Goal: Task Accomplishment & Management: Manage account settings

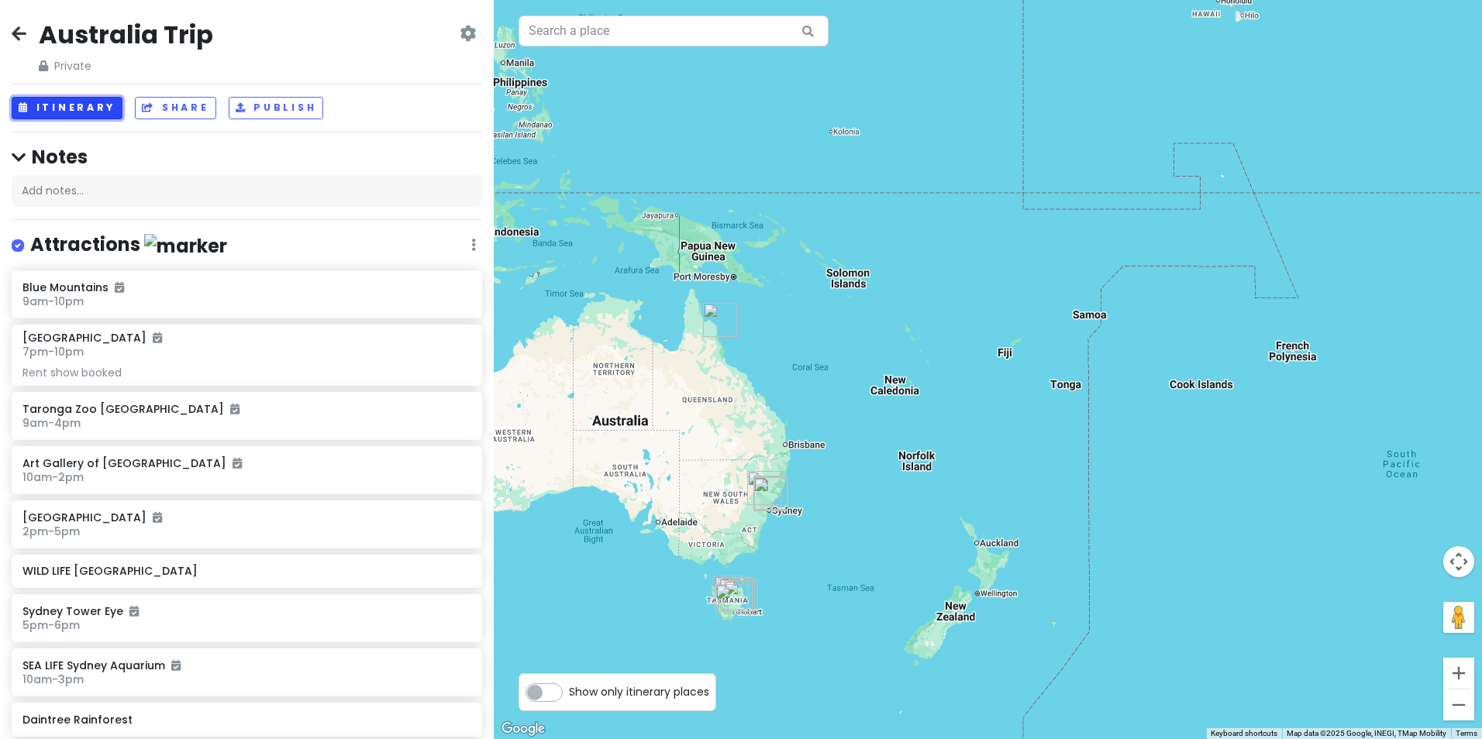
click at [95, 119] on button "Itinerary" at bounding box center [67, 108] width 111 height 22
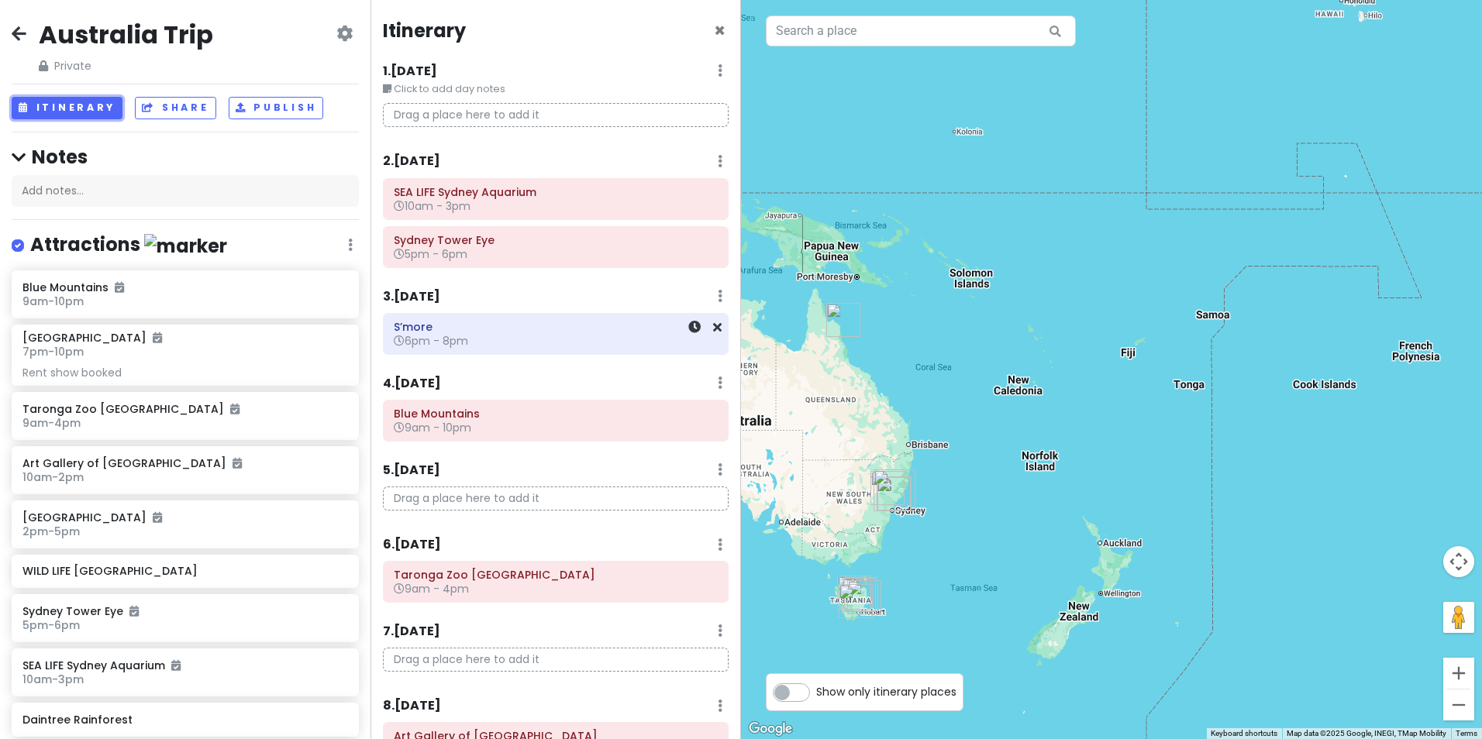
click at [548, 331] on h6 "S’more" at bounding box center [556, 327] width 324 height 14
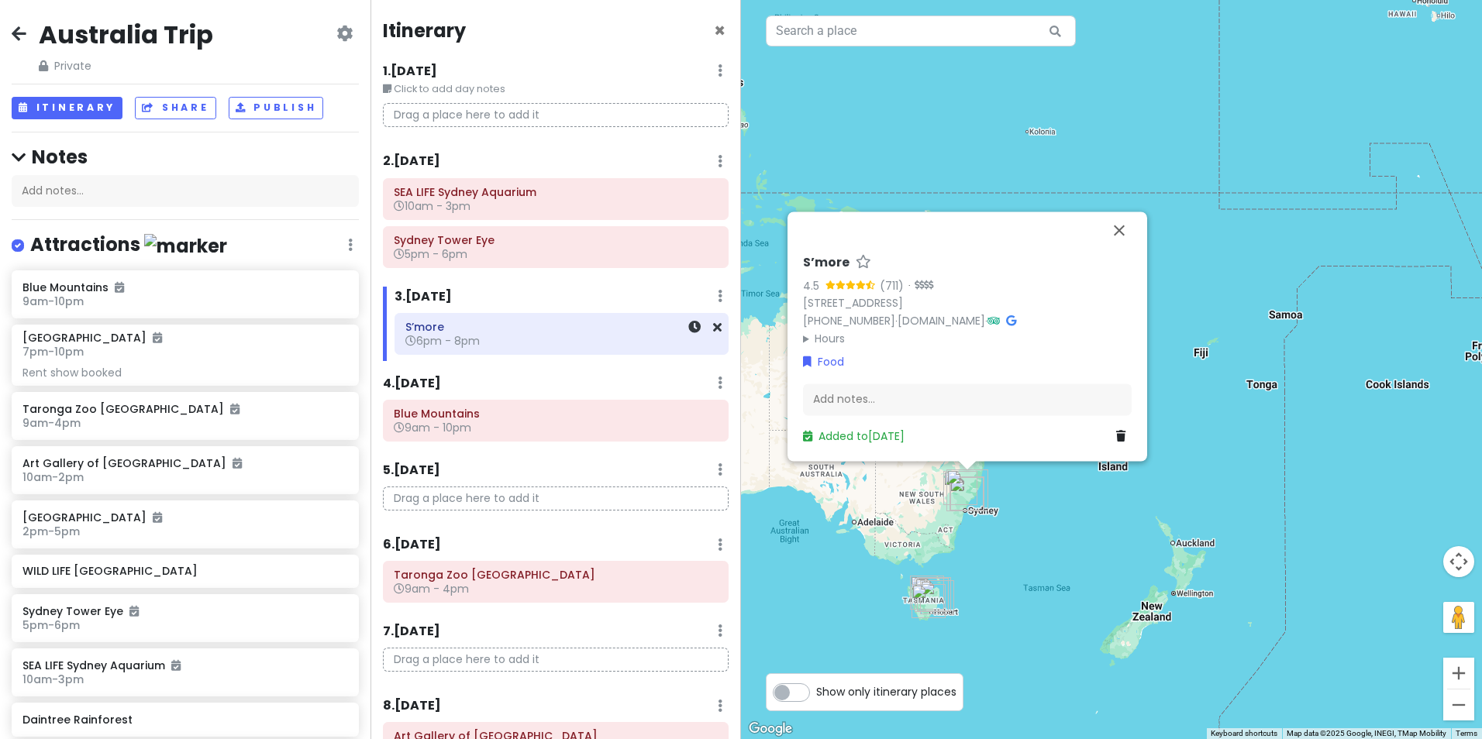
click at [695, 332] on div at bounding box center [696, 334] width 52 height 40
click at [688, 330] on icon at bounding box center [694, 327] width 12 height 12
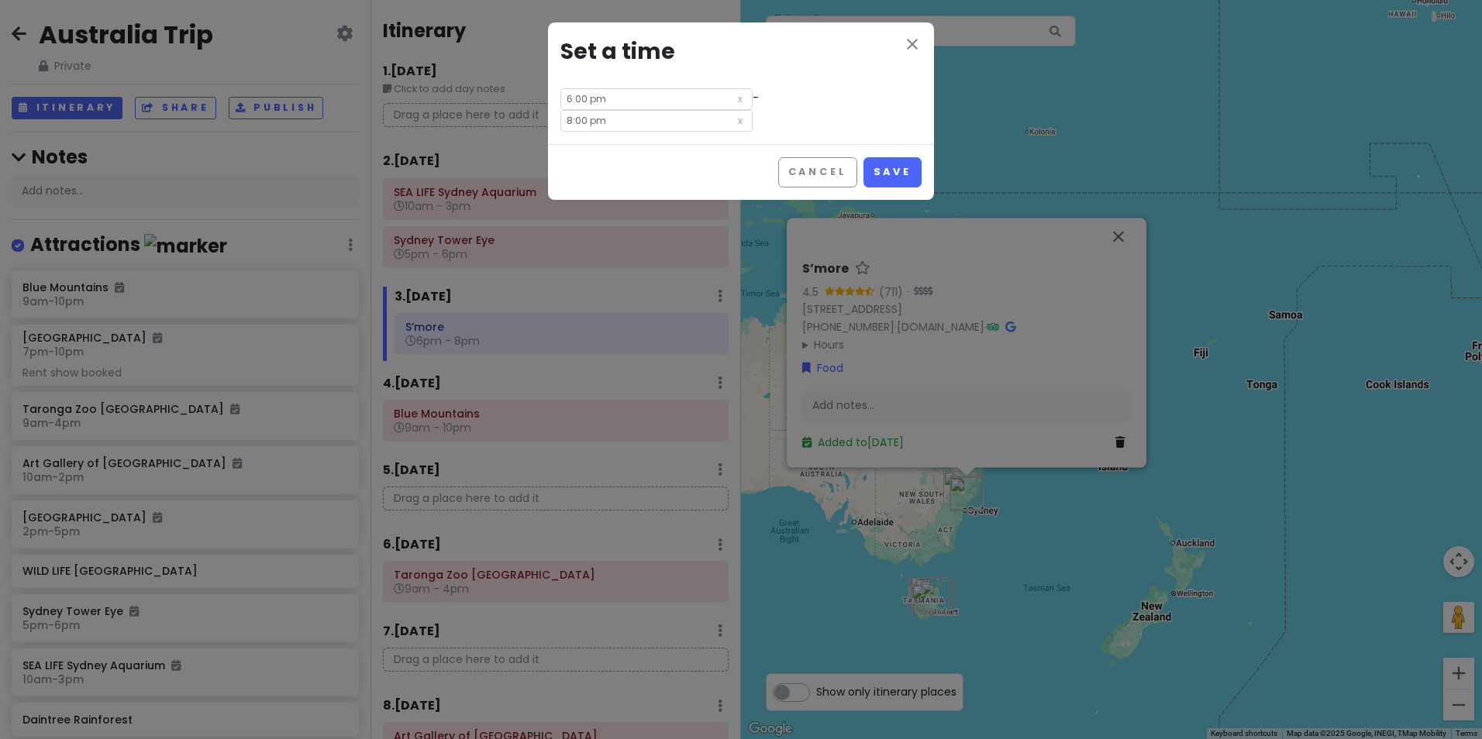
click at [615, 102] on input "6:00 pm" at bounding box center [656, 99] width 192 height 22
drag, startPoint x: 615, startPoint y: 102, endPoint x: 539, endPoint y: 105, distance: 76.8
click at [539, 105] on body "Australia Trip Private Change Dates Make a Copy Delete Trip Go Pro ⚡️ Give Feed…" at bounding box center [741, 369] width 1482 height 739
click at [581, 198] on li "10" at bounding box center [582, 196] width 43 height 19
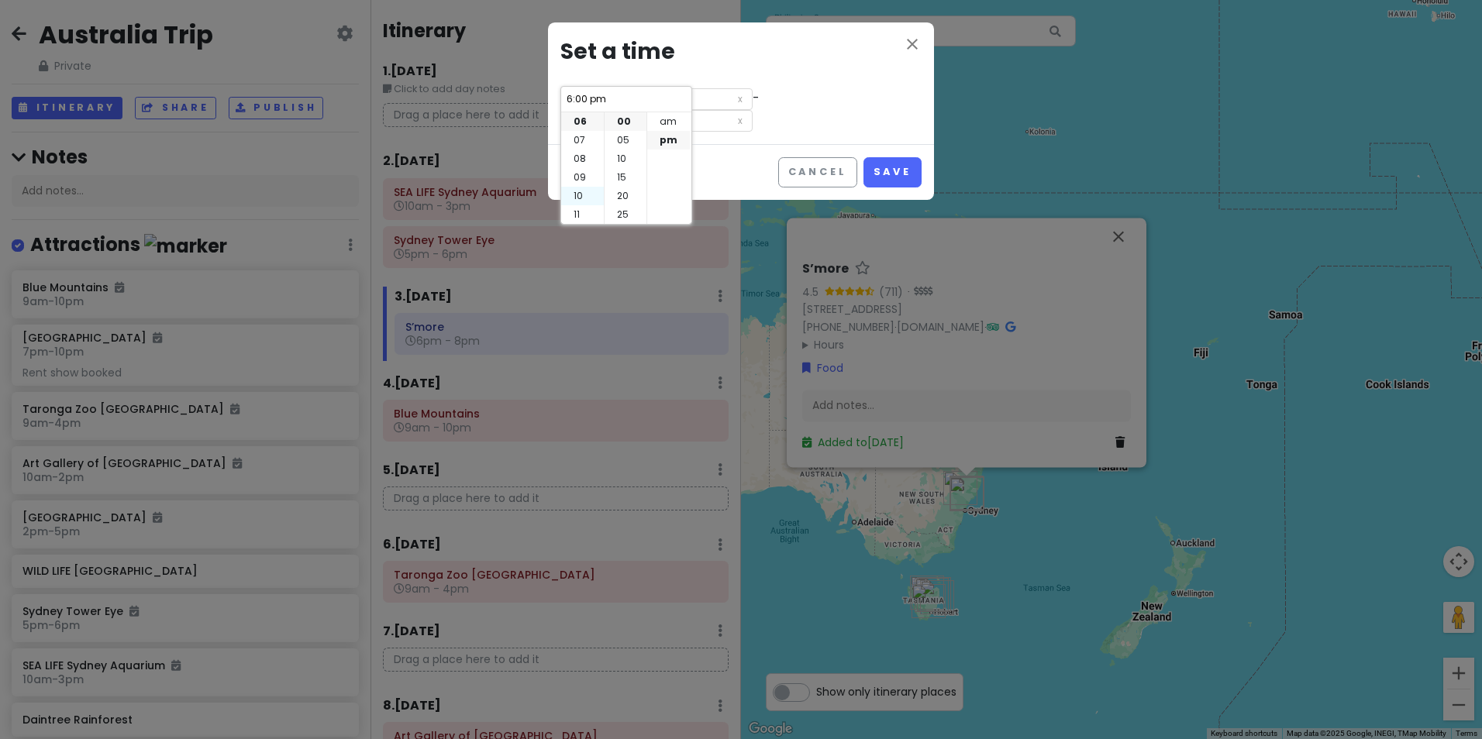
type input "10:00 pm"
type input "12:00 am"
type input "10:00 pm"
click at [663, 128] on li "am" at bounding box center [668, 121] width 43 height 19
type input "10:00 am"
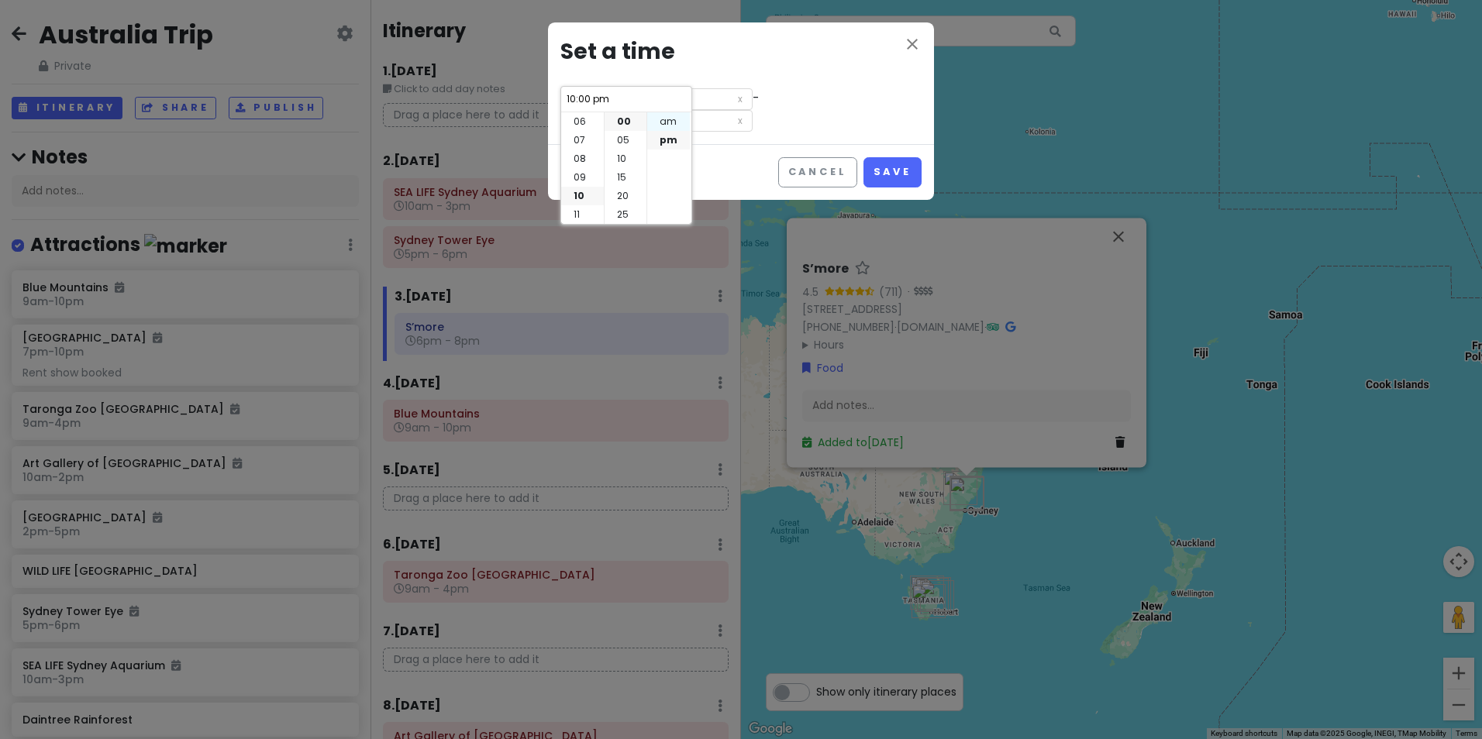
type input "12:00 pm"
type input "10:00 am"
click at [753, 110] on input "12:00 pm" at bounding box center [656, 121] width 192 height 22
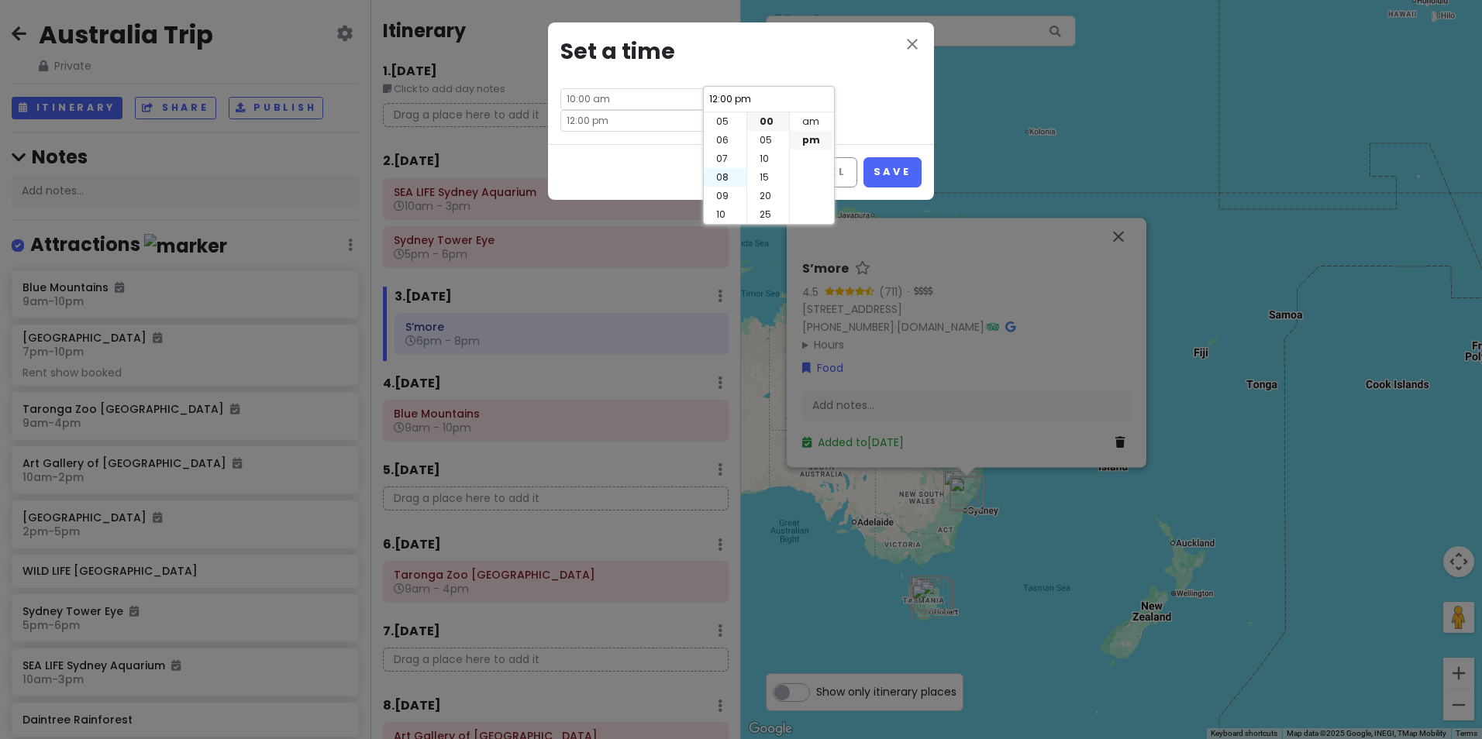
click at [724, 177] on li "08" at bounding box center [725, 177] width 43 height 19
type input "8:00 pm"
click at [808, 136] on li "pm" at bounding box center [811, 140] width 43 height 19
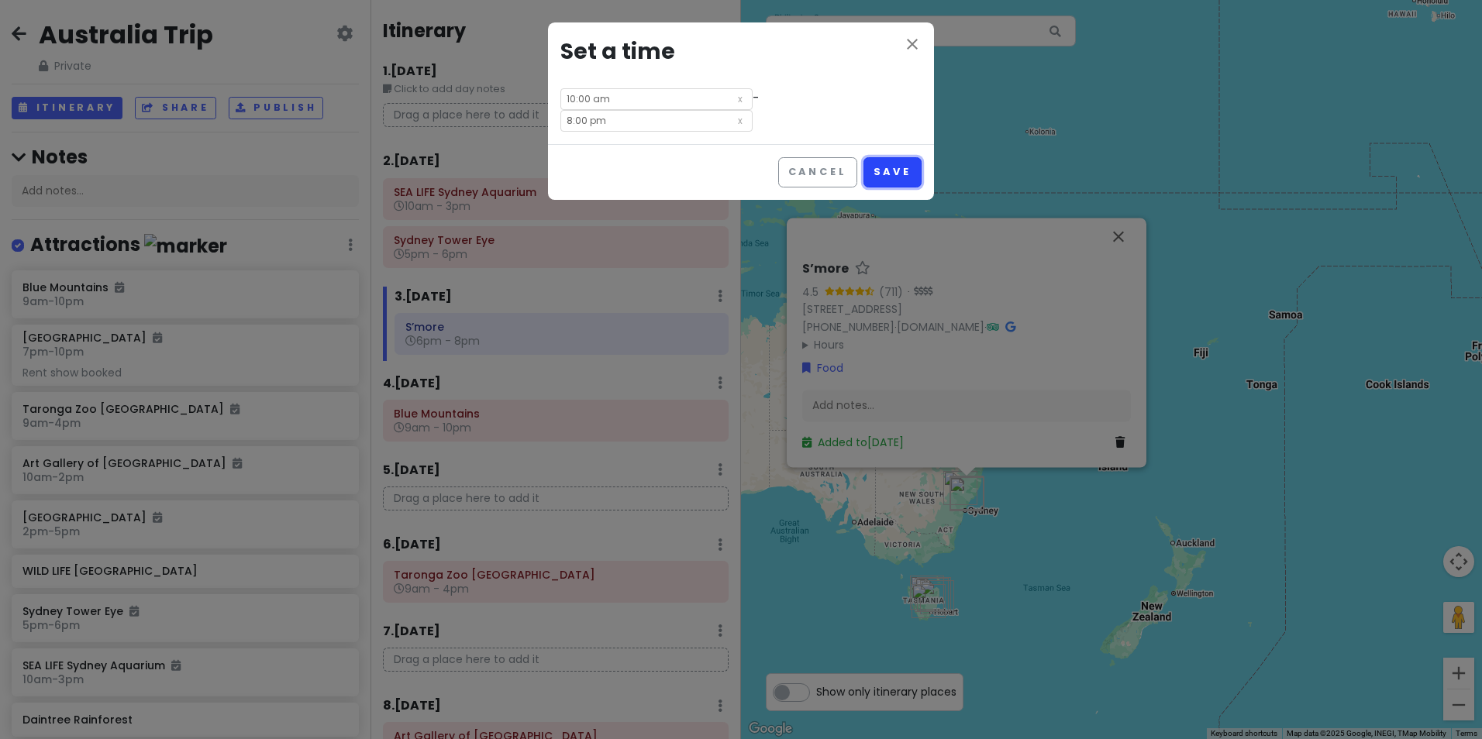
click at [885, 157] on button "Save" at bounding box center [892, 172] width 58 height 30
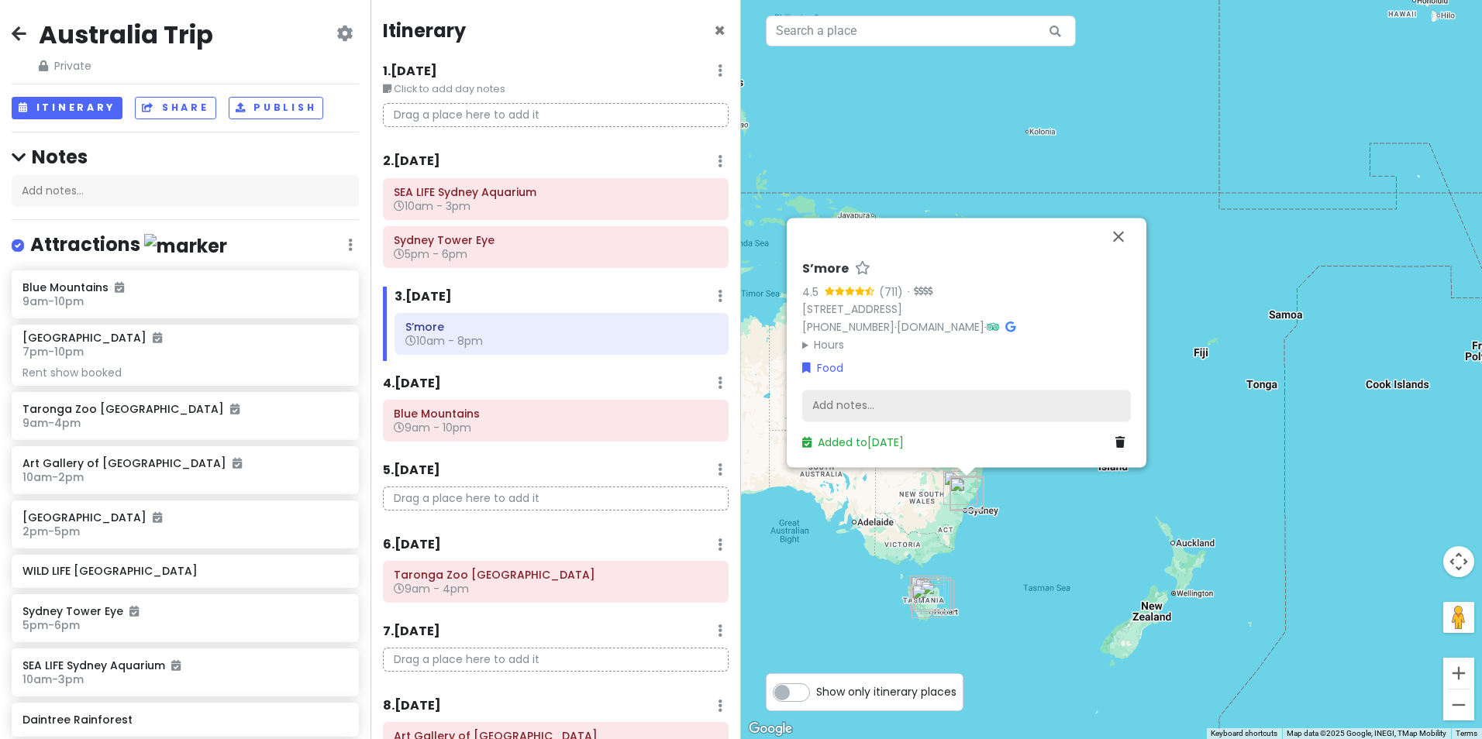
click at [904, 408] on div "Add notes..." at bounding box center [966, 406] width 329 height 33
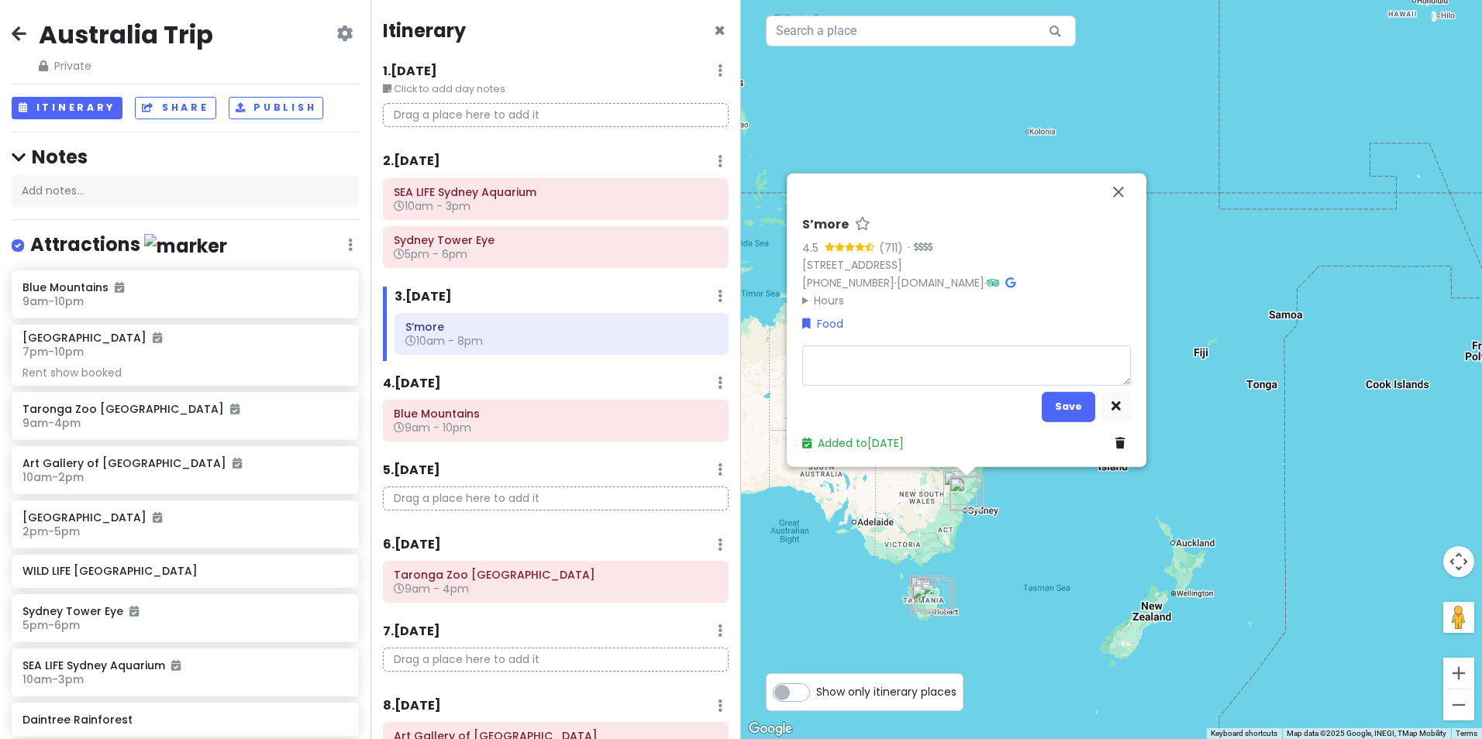
type textarea "x"
type textarea "S"
type textarea "x"
type textarea "Sa"
type textarea "x"
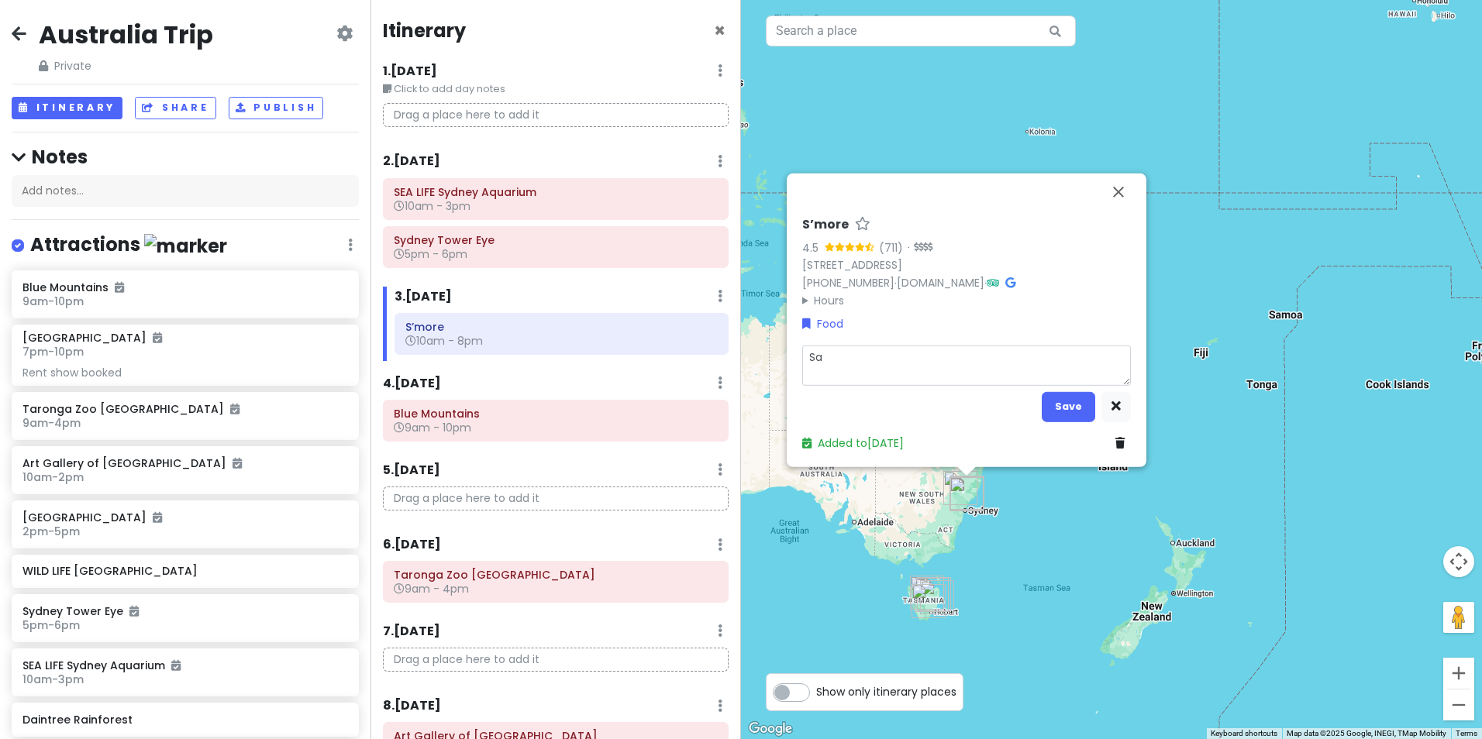
type textarea "[PERSON_NAME]"
type textarea "x"
type textarea "[PERSON_NAME]"
type textarea "x"
type textarea "[PERSON_NAME]"
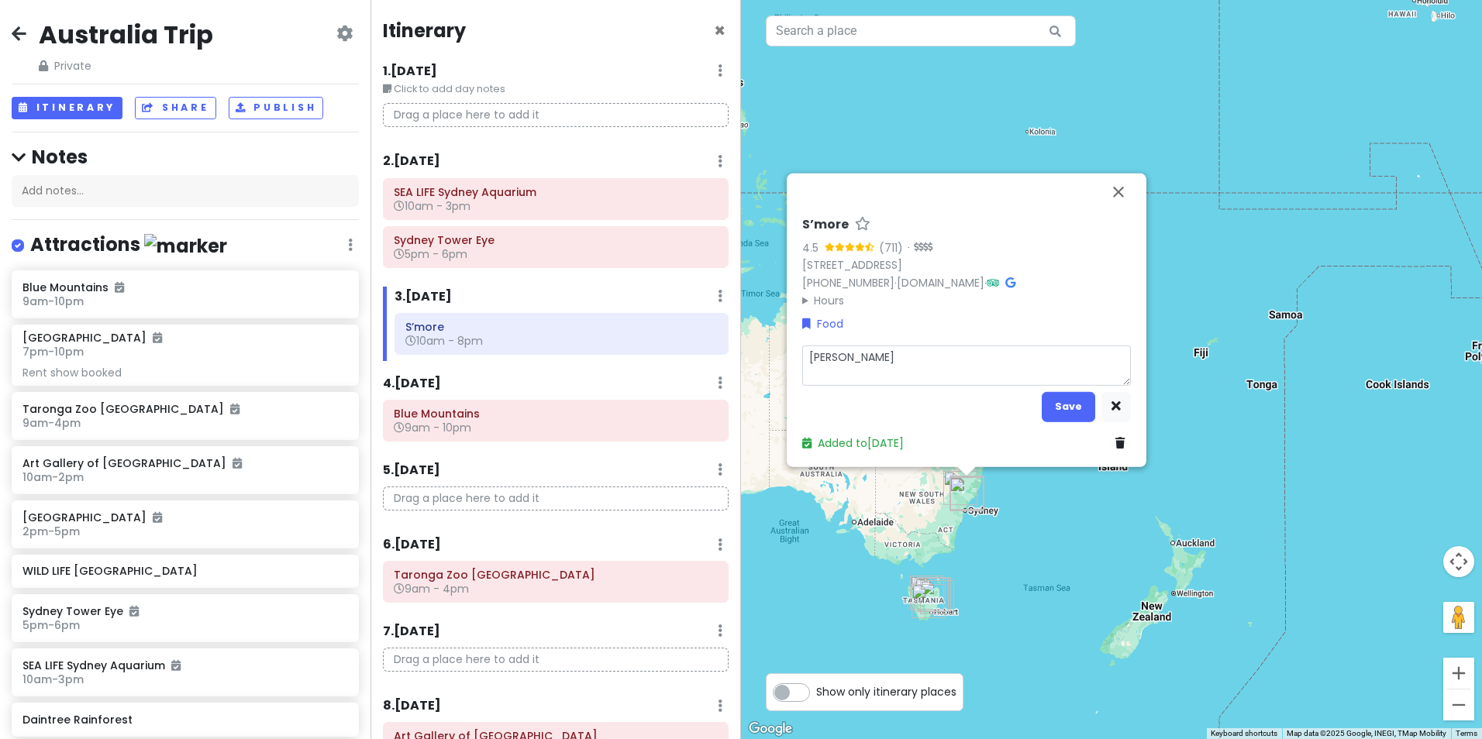
type textarea "x"
type textarea "[PERSON_NAME] to"
type textarea "x"
type textarea "[PERSON_NAME]"
type textarea "x"
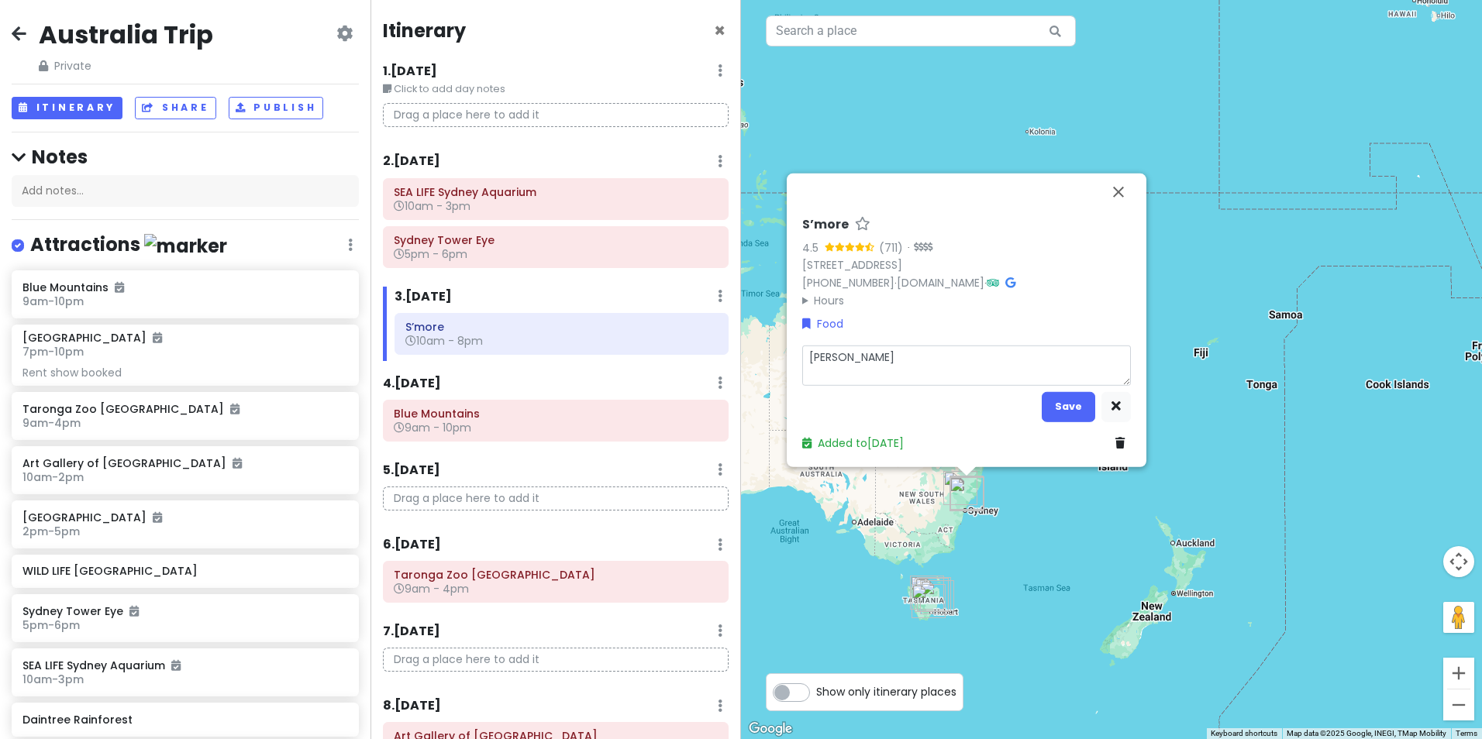
type textarea "[PERSON_NAME] tour"
type textarea "x"
type textarea "[PERSON_NAME] tour"
type textarea "x"
type textarea "[PERSON_NAME] tour a"
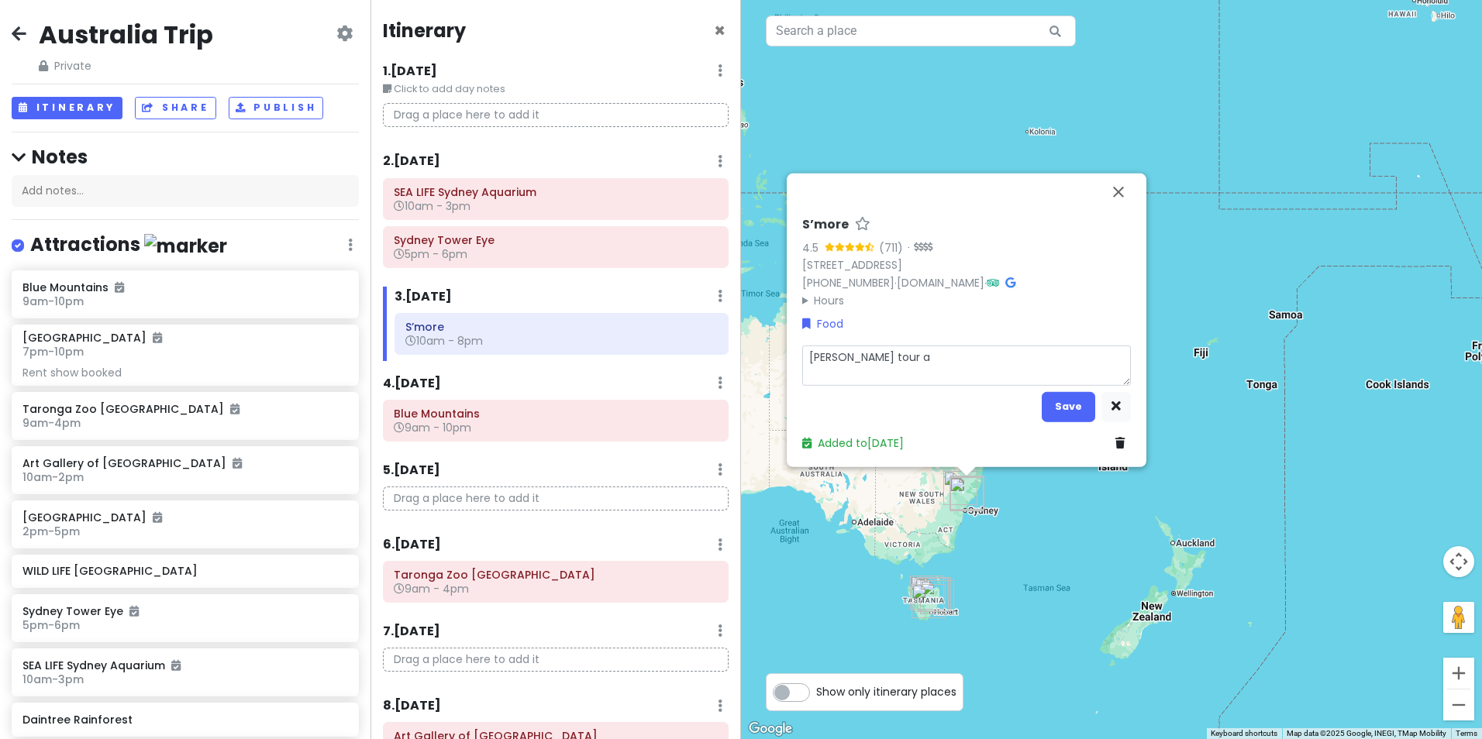
type textarea "x"
type textarea "[PERSON_NAME] tour an"
type textarea "x"
type textarea "[PERSON_NAME] tour and"
type textarea "x"
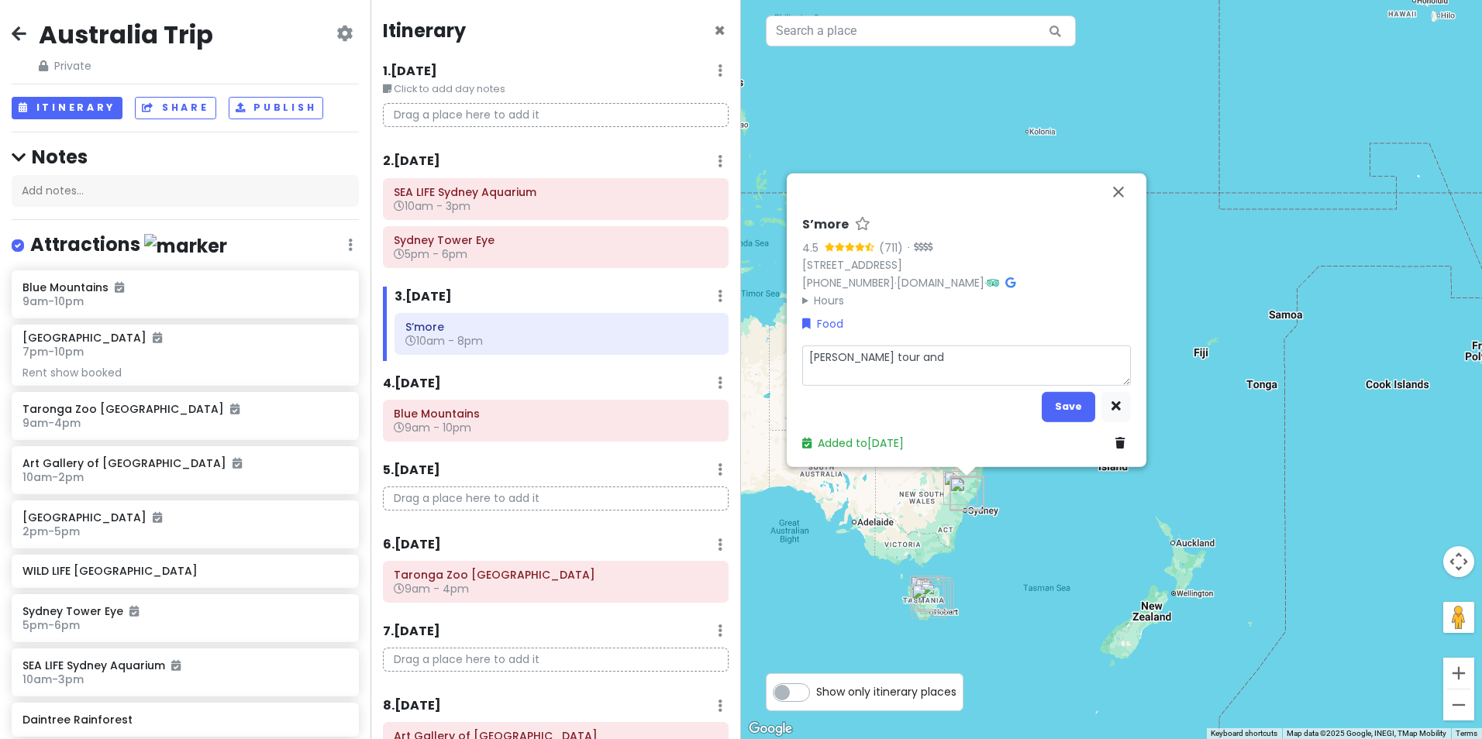
type textarea "[PERSON_NAME] tour and"
type textarea "x"
type textarea "[PERSON_NAME] tour and f"
type textarea "x"
type textarea "[PERSON_NAME] tour and fo"
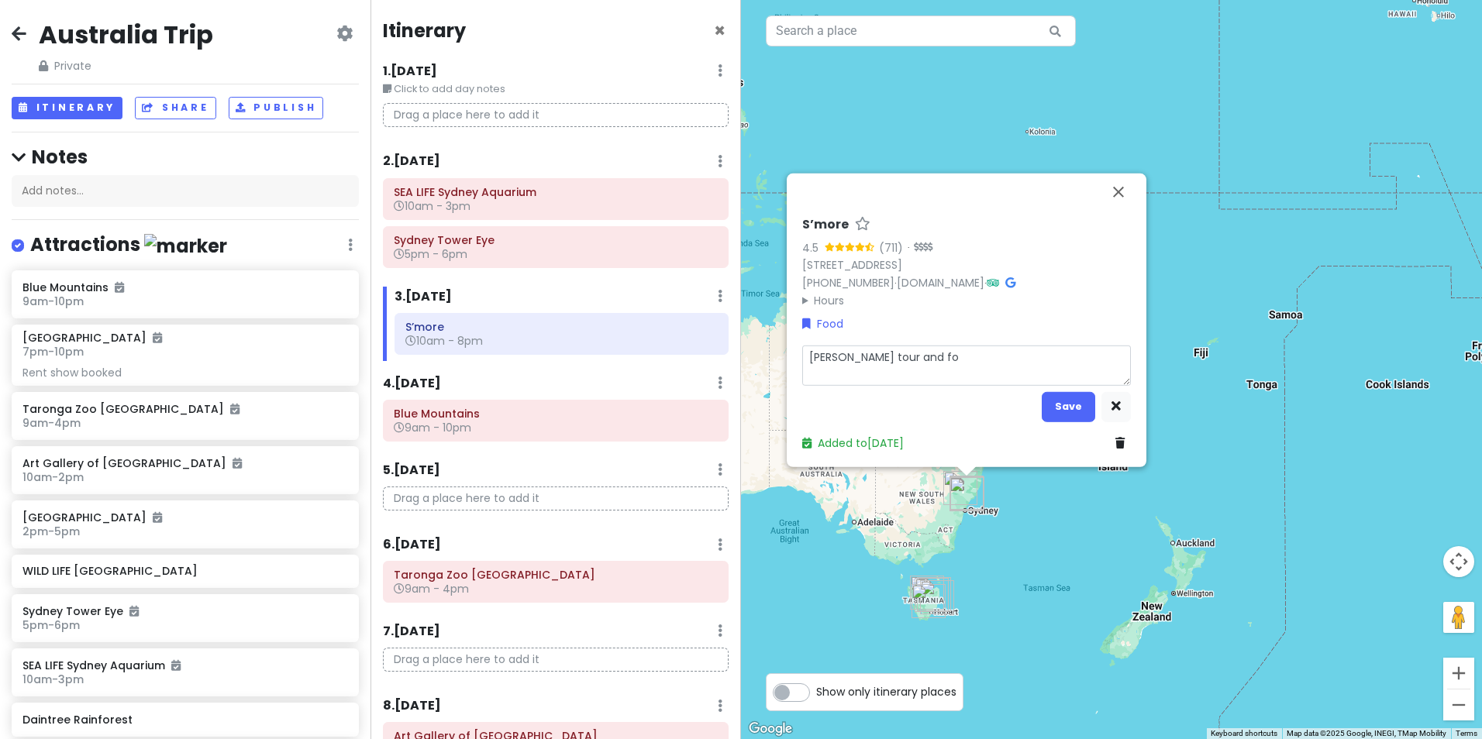
type textarea "x"
type textarea "[PERSON_NAME] tour and foo"
type textarea "x"
type textarea "[PERSON_NAME] tour and food"
click at [1087, 400] on button "Save" at bounding box center [1068, 406] width 53 height 30
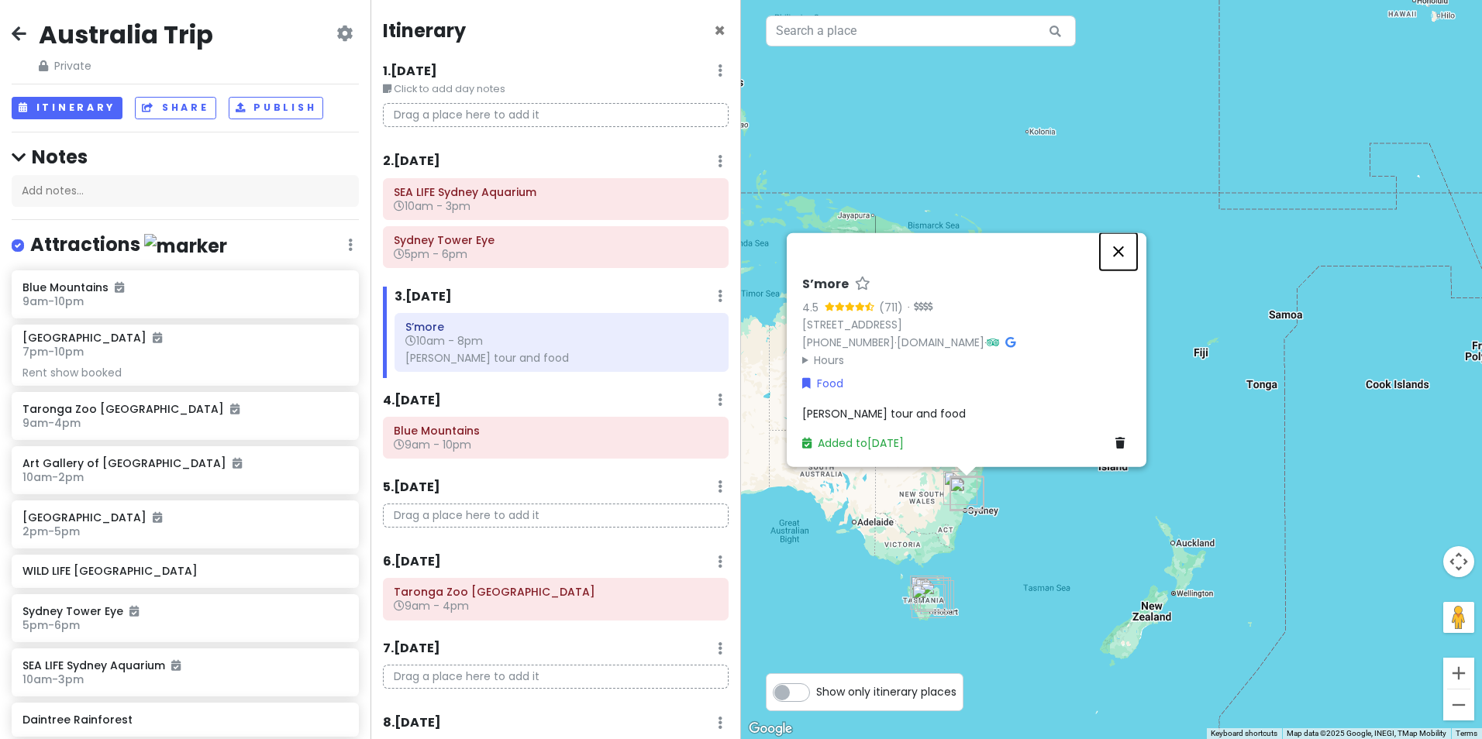
click at [1126, 250] on button "Close" at bounding box center [1118, 251] width 37 height 37
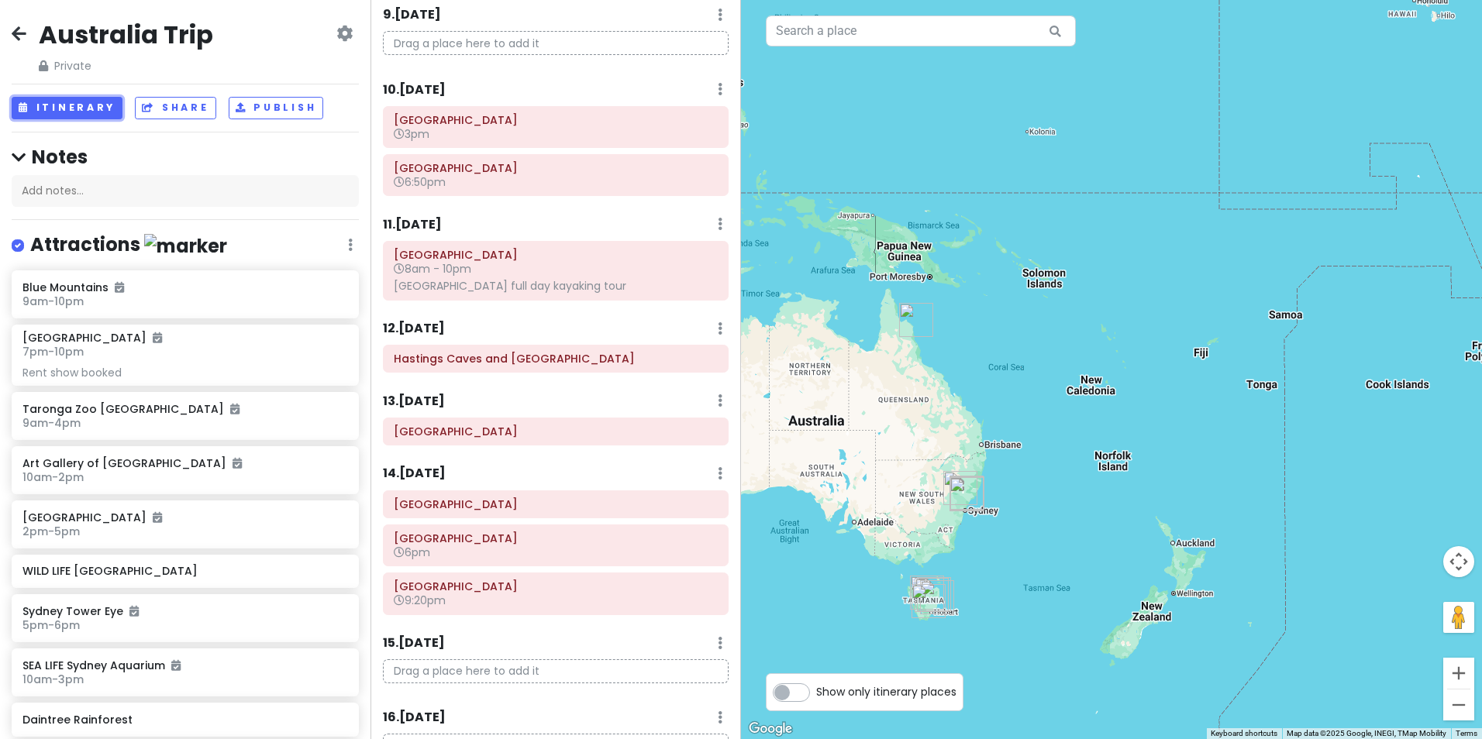
scroll to position [991, 0]
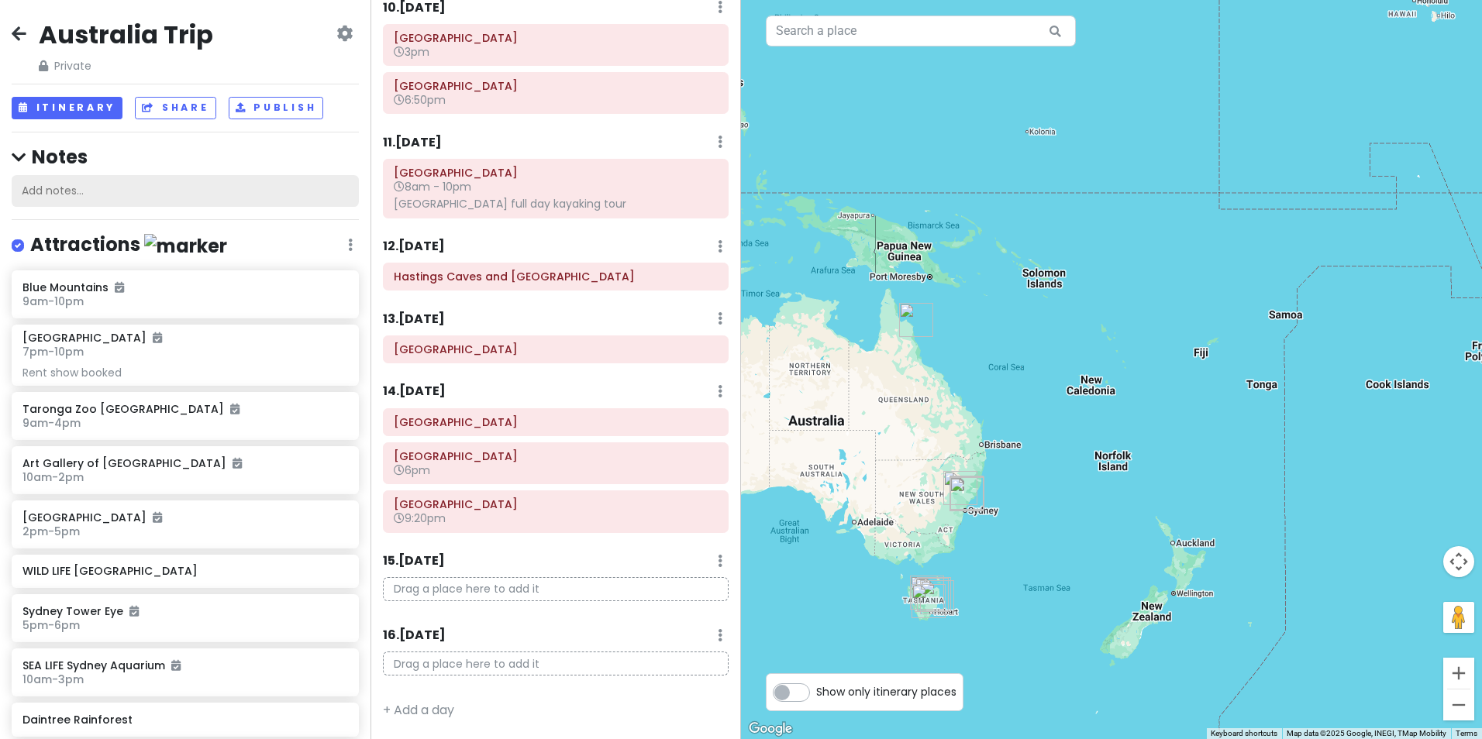
click at [164, 195] on div "Add notes..." at bounding box center [185, 191] width 347 height 33
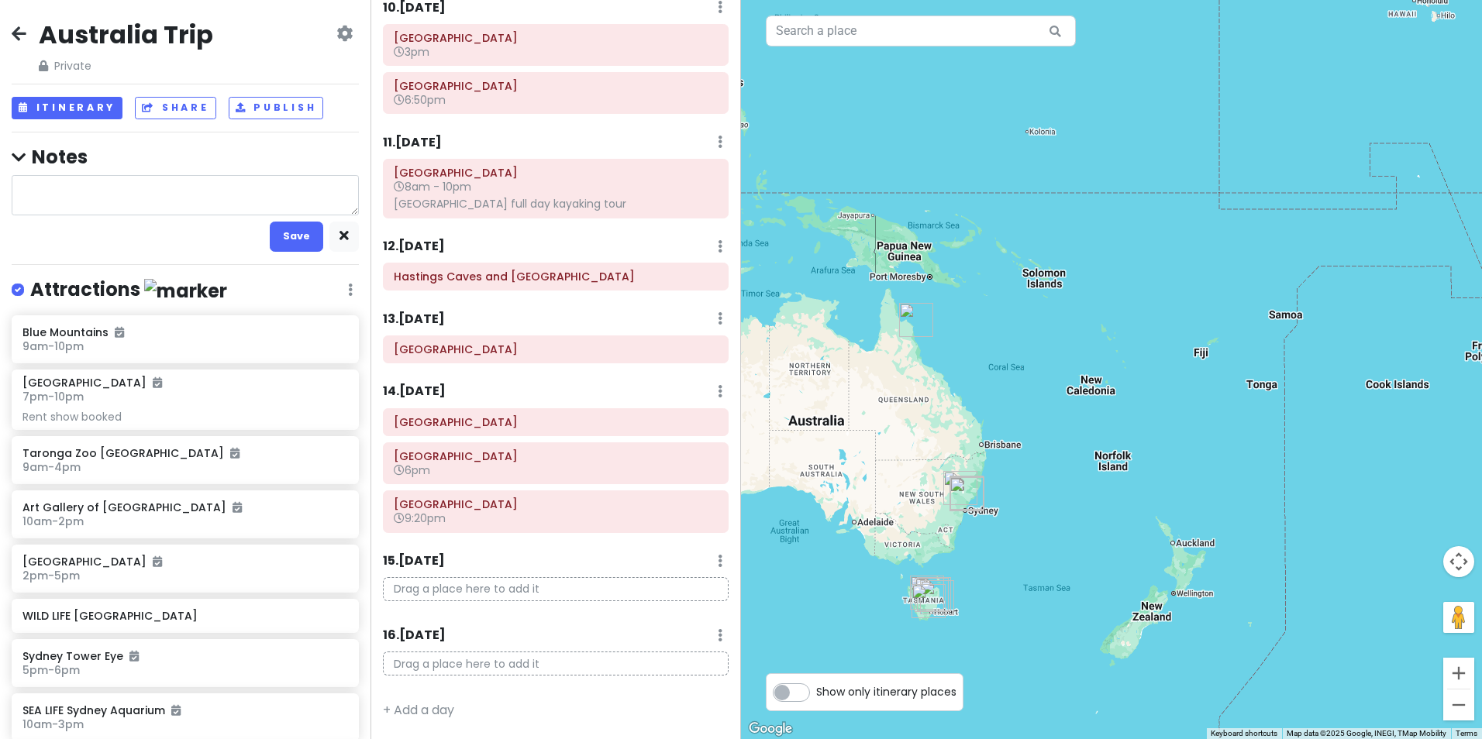
type textarea "x"
type textarea "b"
type textarea "x"
type textarea "bo"
type textarea "x"
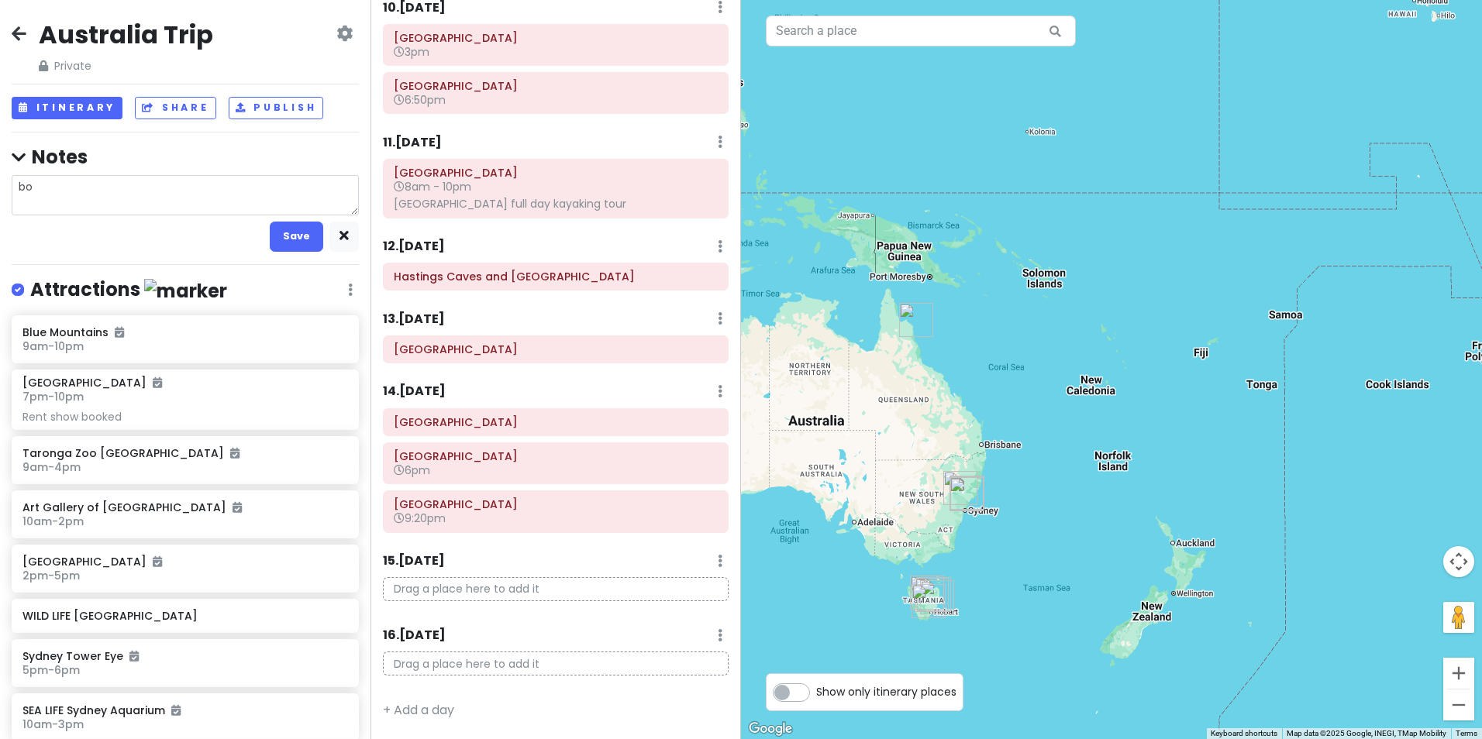
type textarea "bon"
type textarea "x"
type textarea "bond"
type textarea "x"
type textarea "bondi"
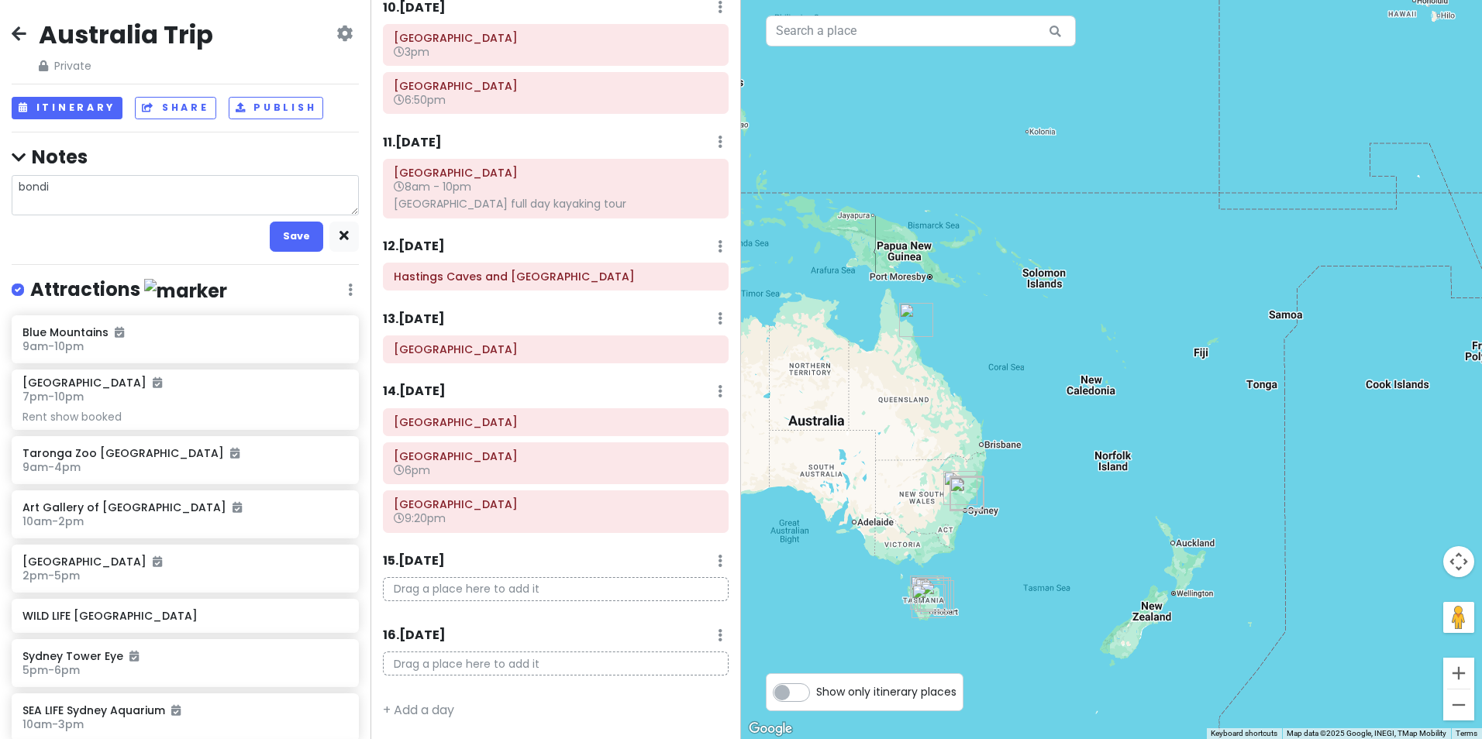
type textarea "x"
type textarea "bondi"
type textarea "x"
type textarea "bondi"
type textarea "x"
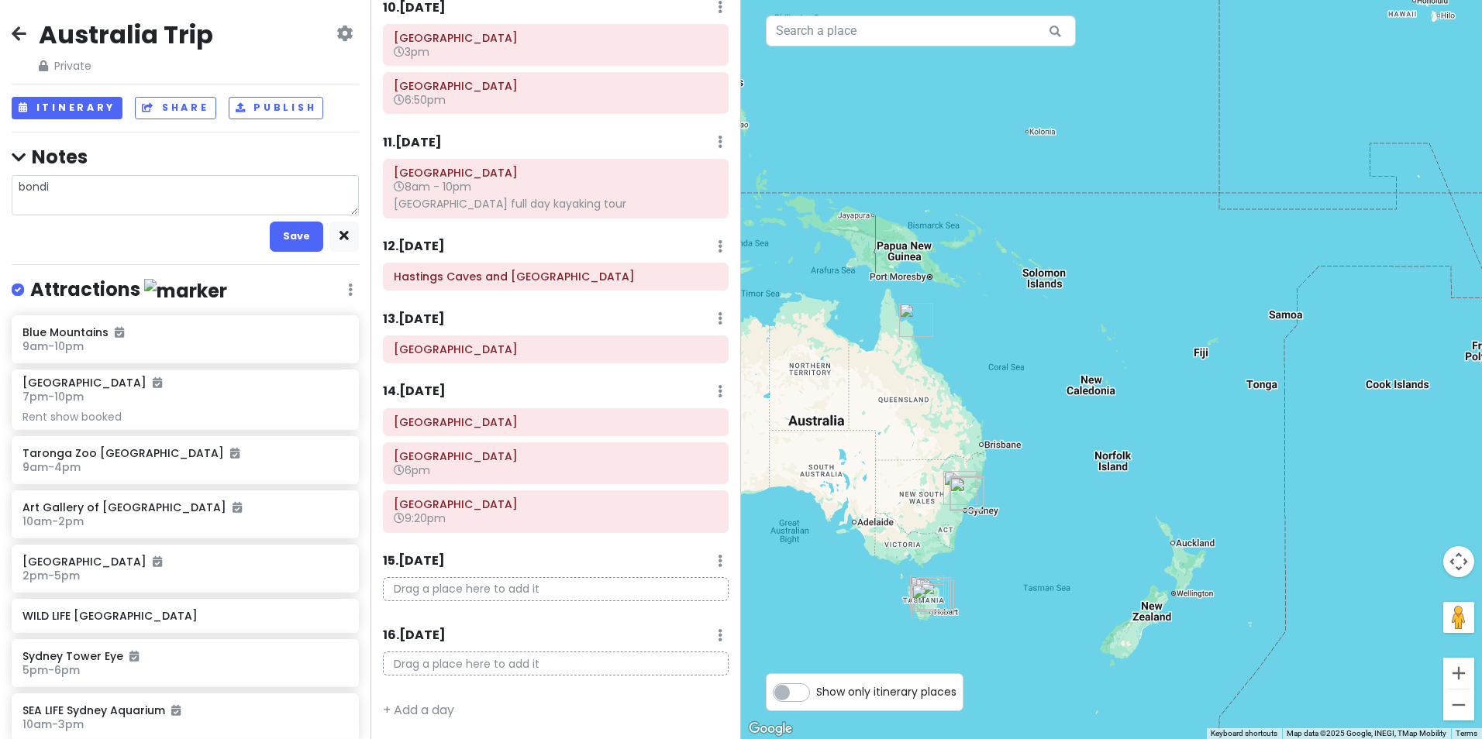
type textarea "bond"
type textarea "x"
type textarea "bon"
type textarea "x"
type textarea "bo"
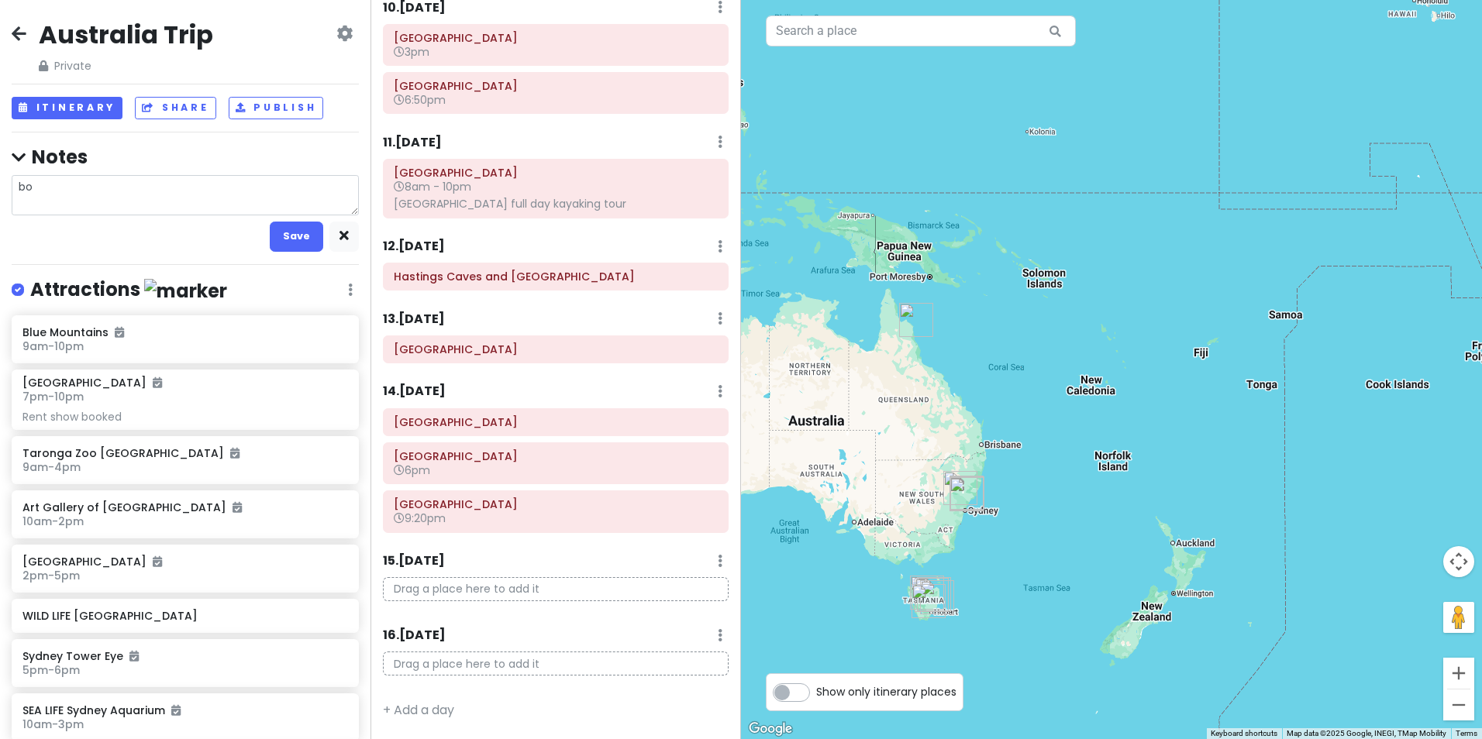
type textarea "x"
type textarea "b"
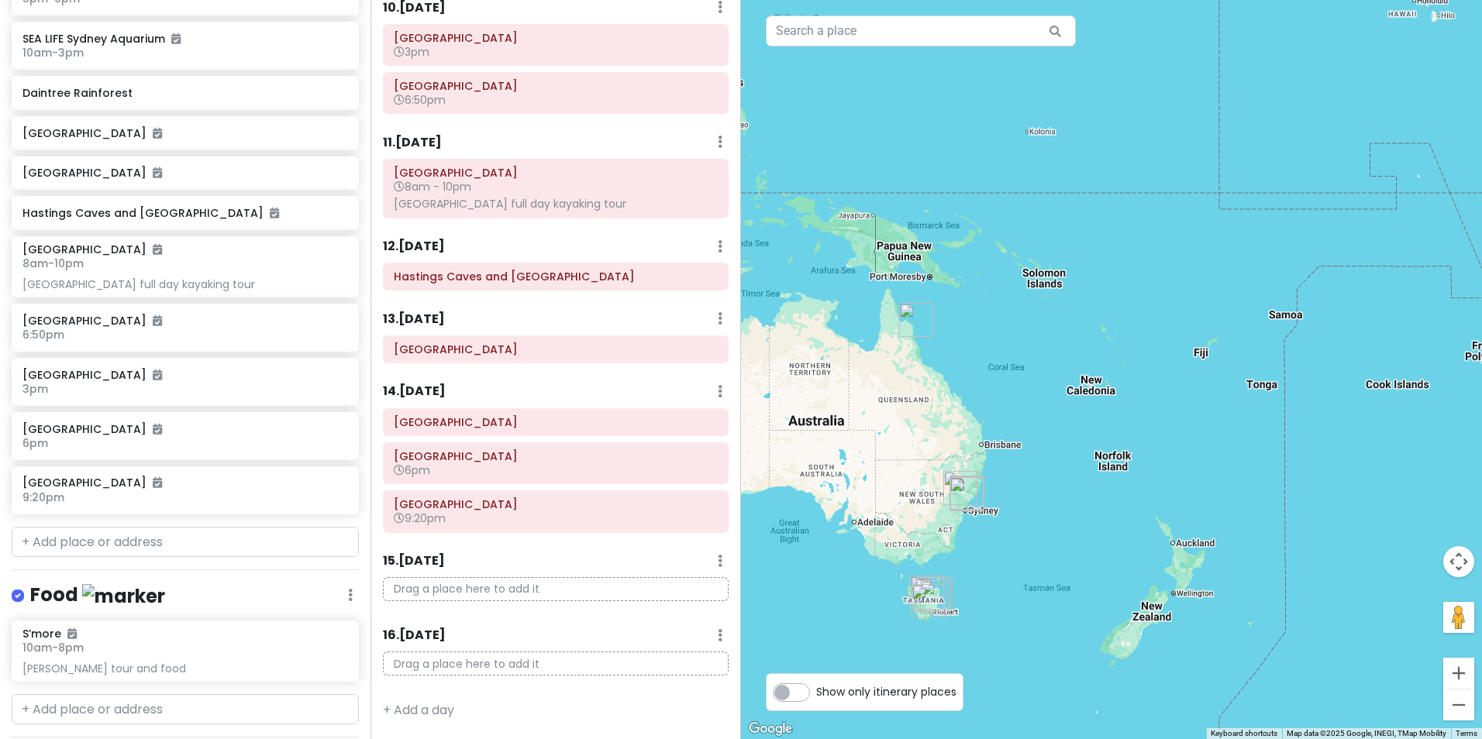
scroll to position [837, 0]
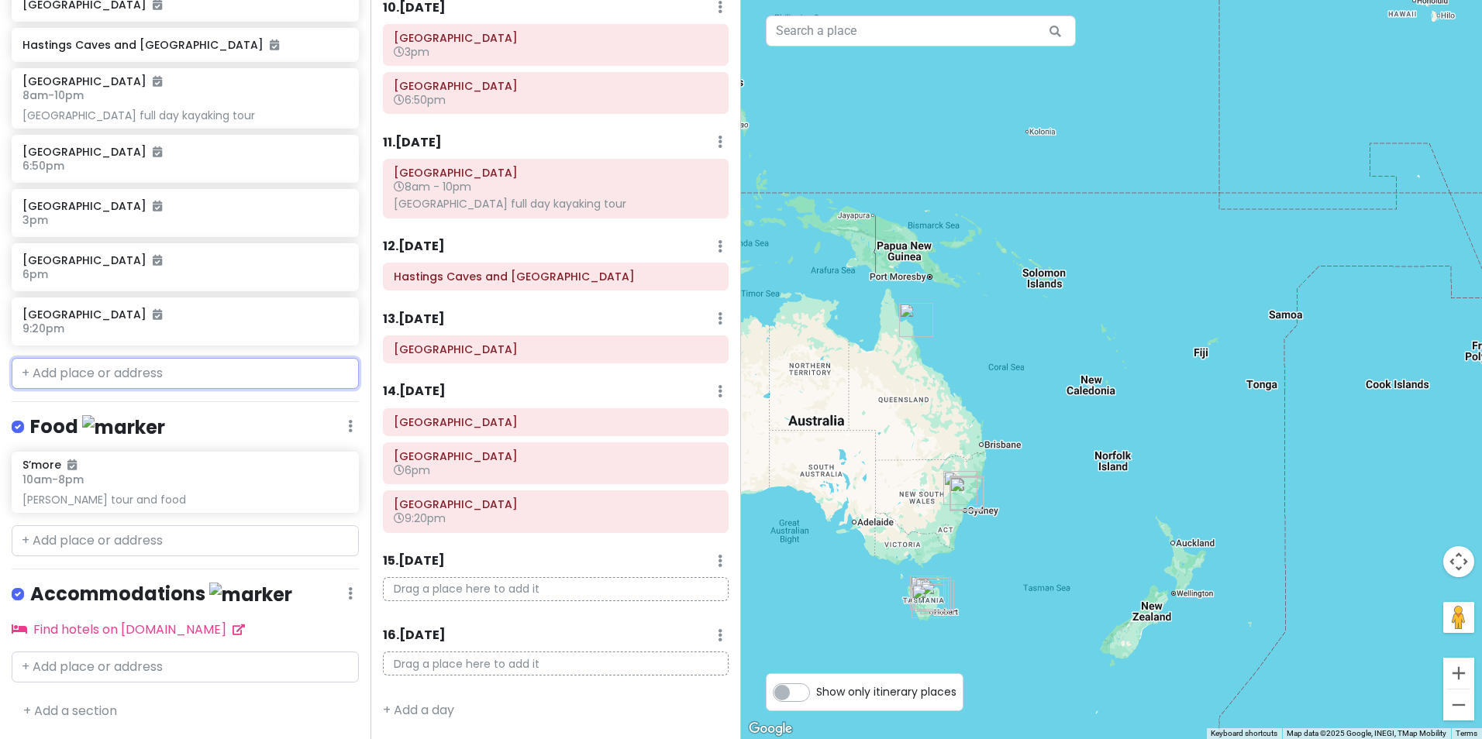
click at [109, 378] on input "text" at bounding box center [185, 373] width 347 height 31
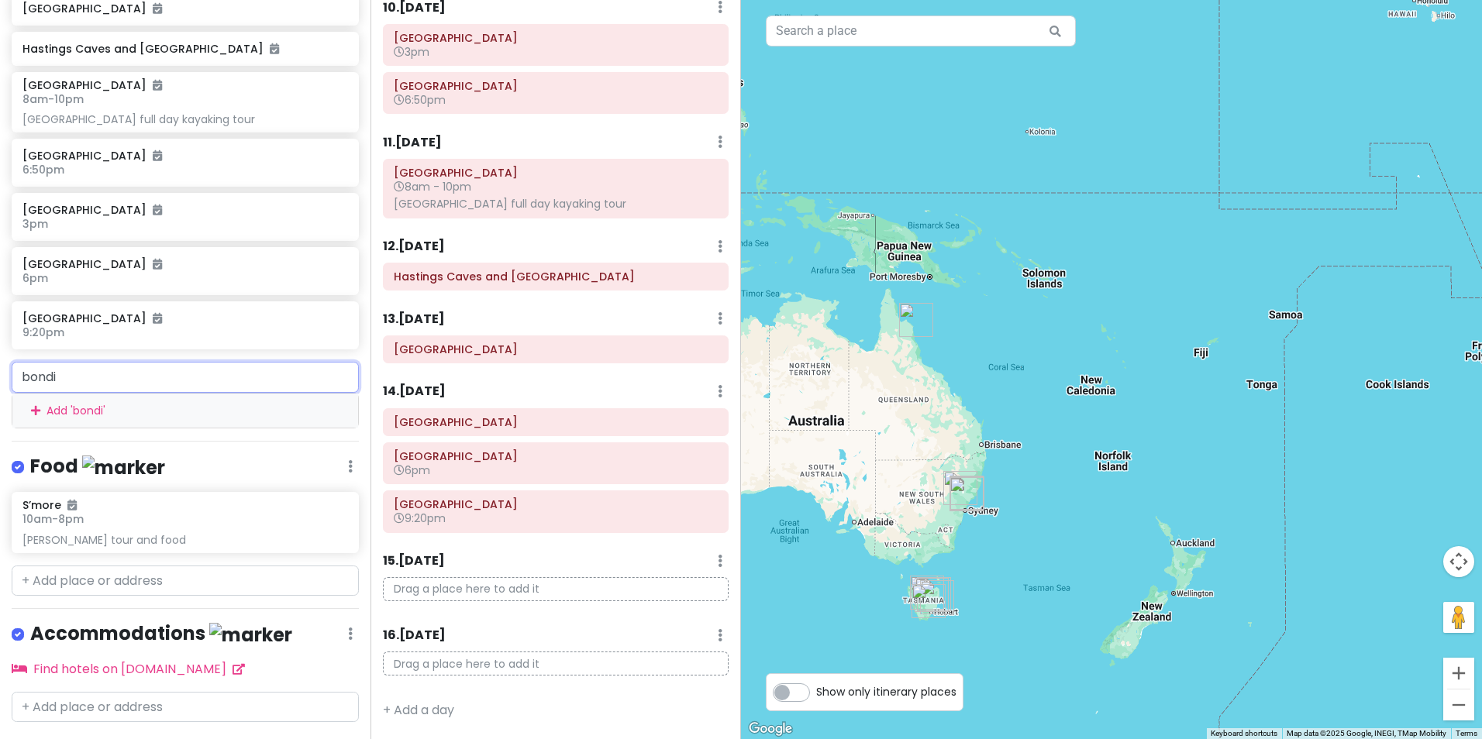
type input "bondi"
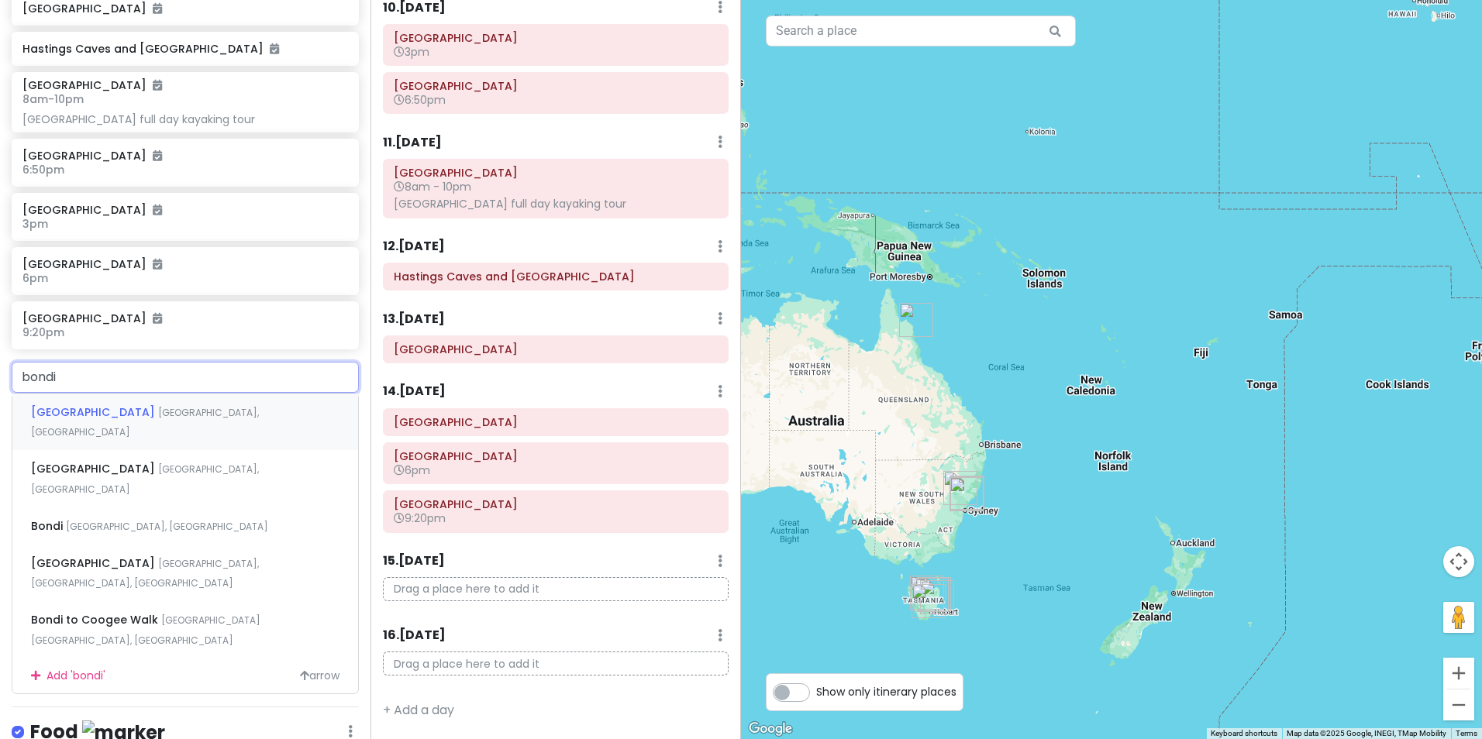
click at [98, 402] on div "[GEOGRAPHIC_DATA], [GEOGRAPHIC_DATA]" at bounding box center [185, 422] width 346 height 57
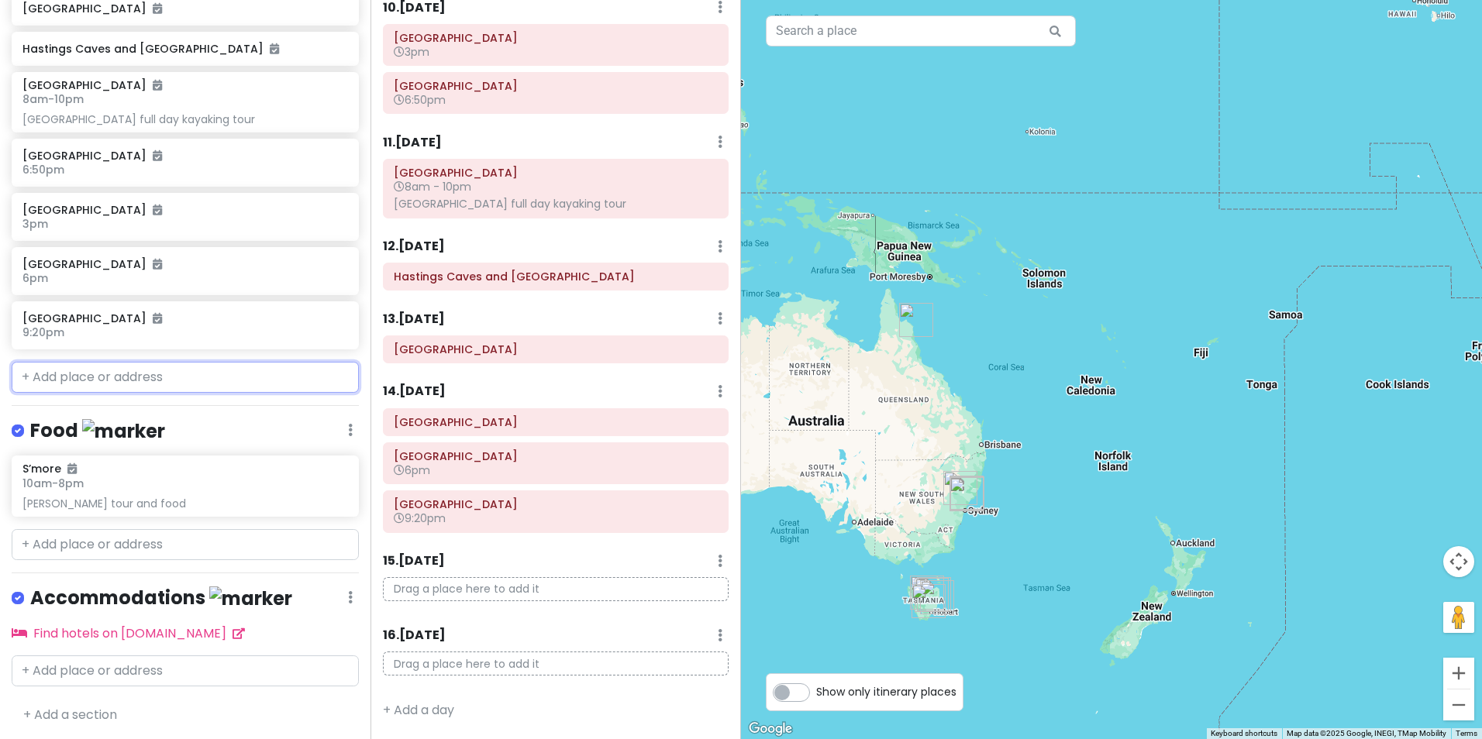
scroll to position [832, 0]
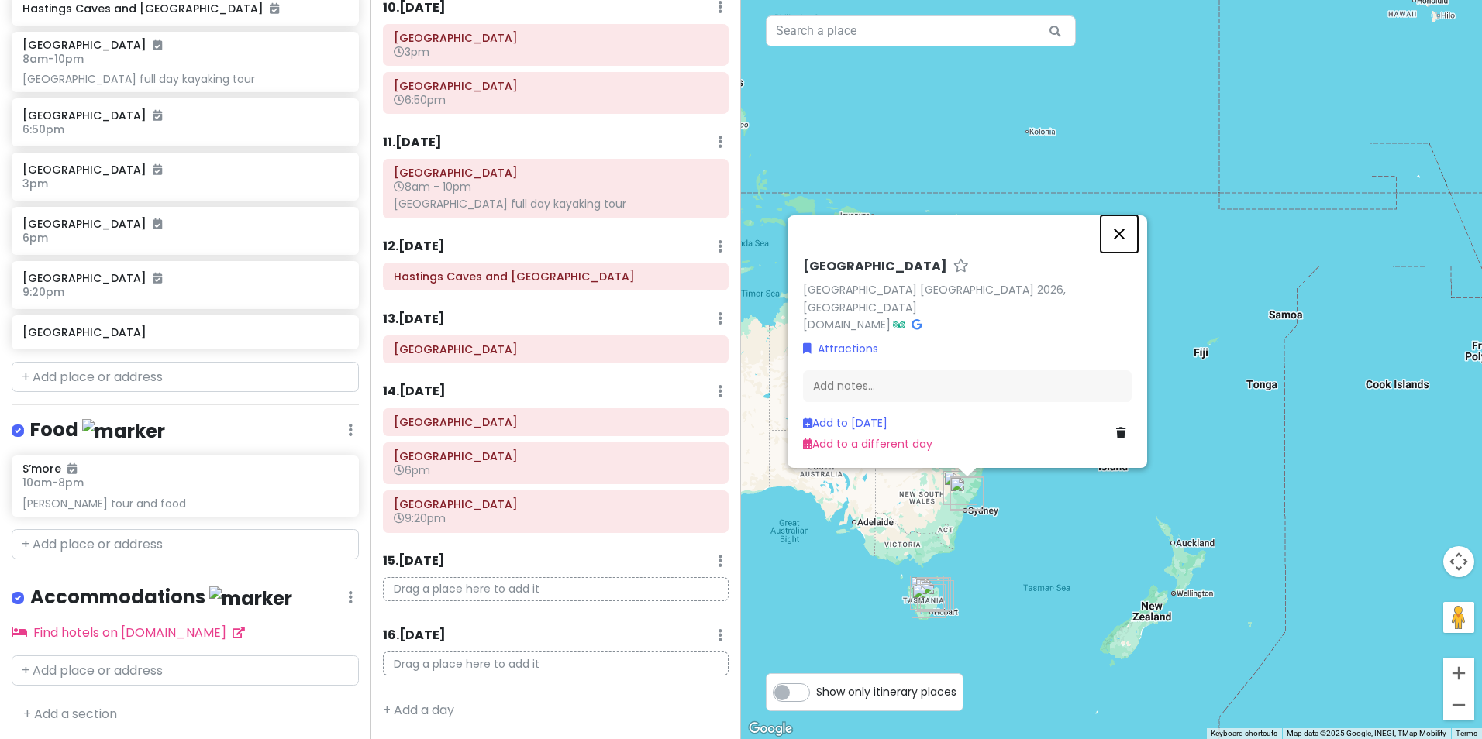
click at [1111, 250] on button "Close" at bounding box center [1118, 233] width 37 height 37
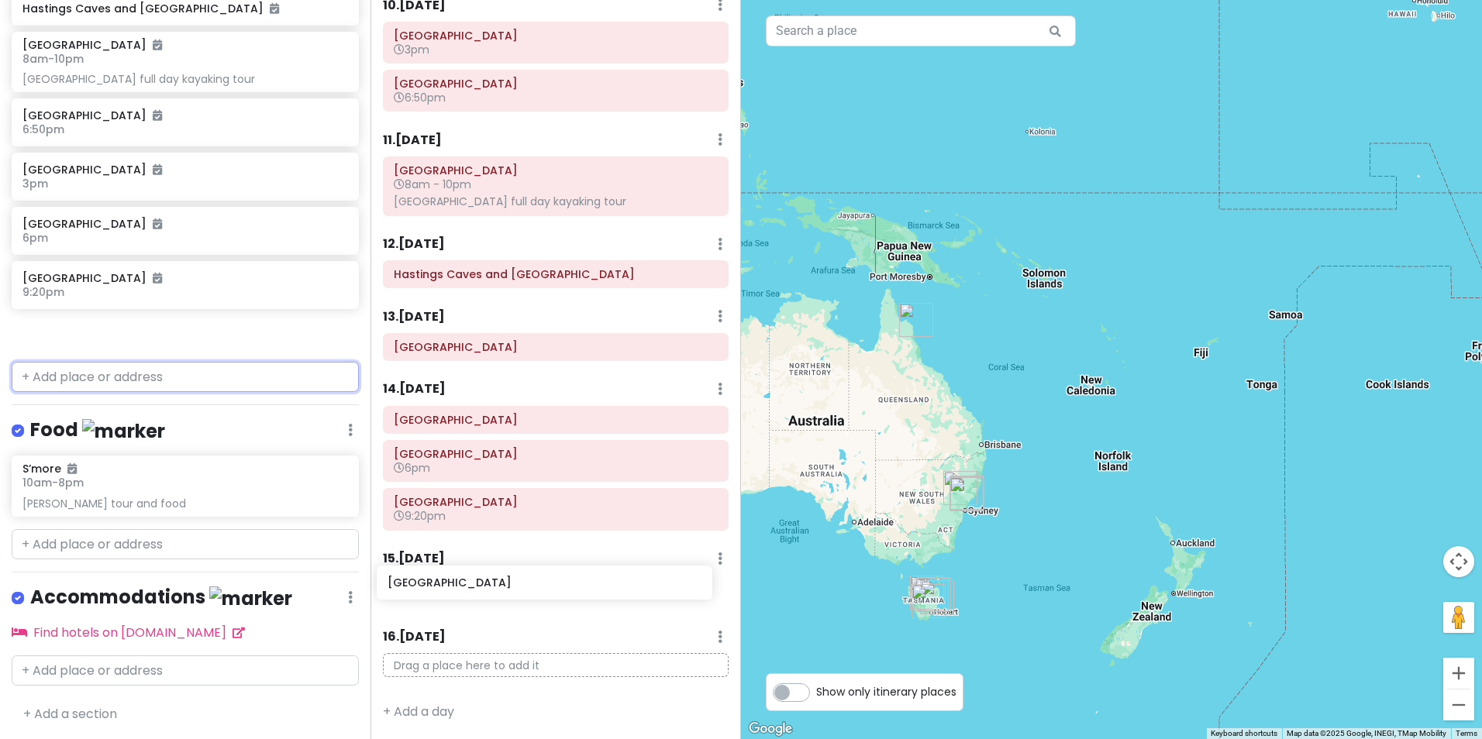
scroll to position [1007, 0]
drag, startPoint x: 235, startPoint y: 336, endPoint x: 604, endPoint y: 579, distance: 441.9
click at [604, 579] on div "Australia Trip Private Change Dates Make a Copy Delete Trip Go Pro ⚡️ Give Feed…" at bounding box center [741, 369] width 1482 height 739
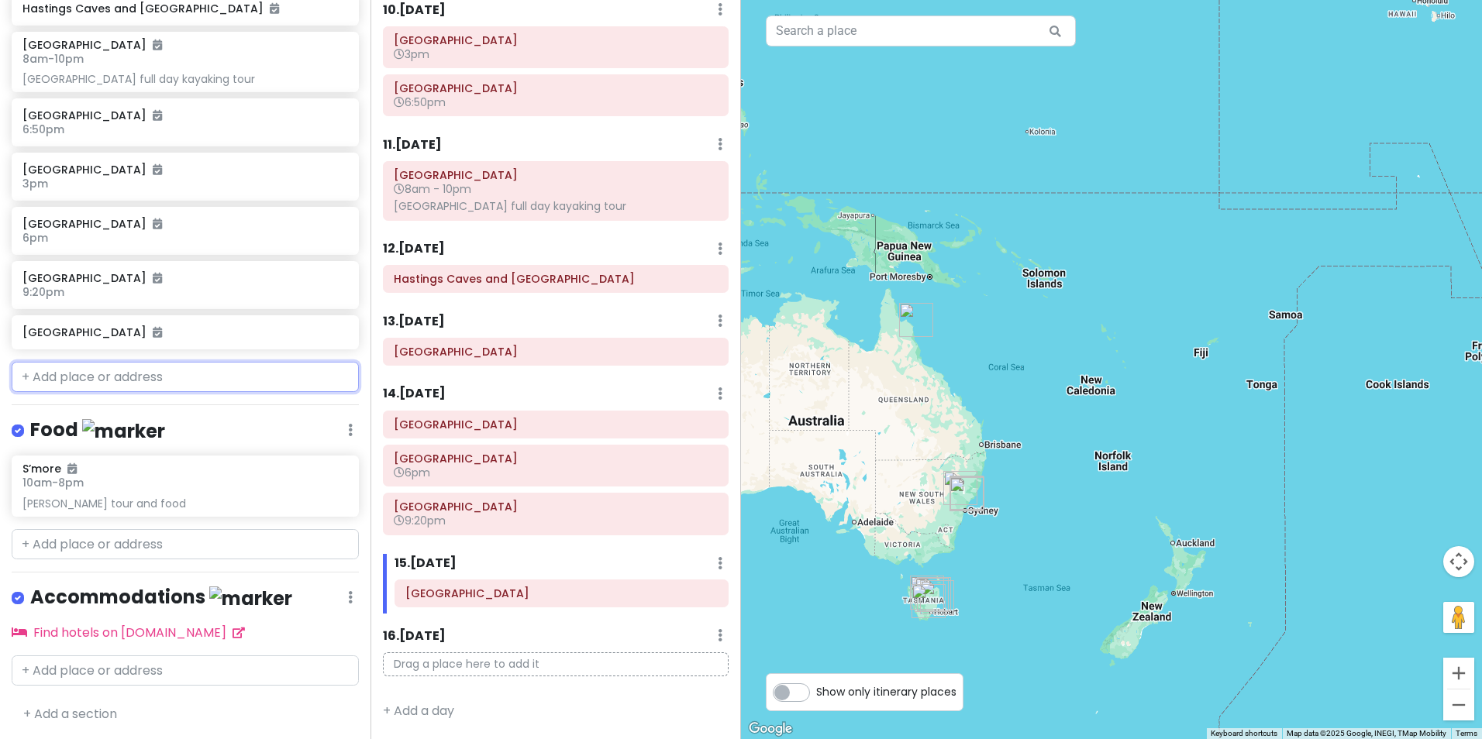
scroll to position [792, 0]
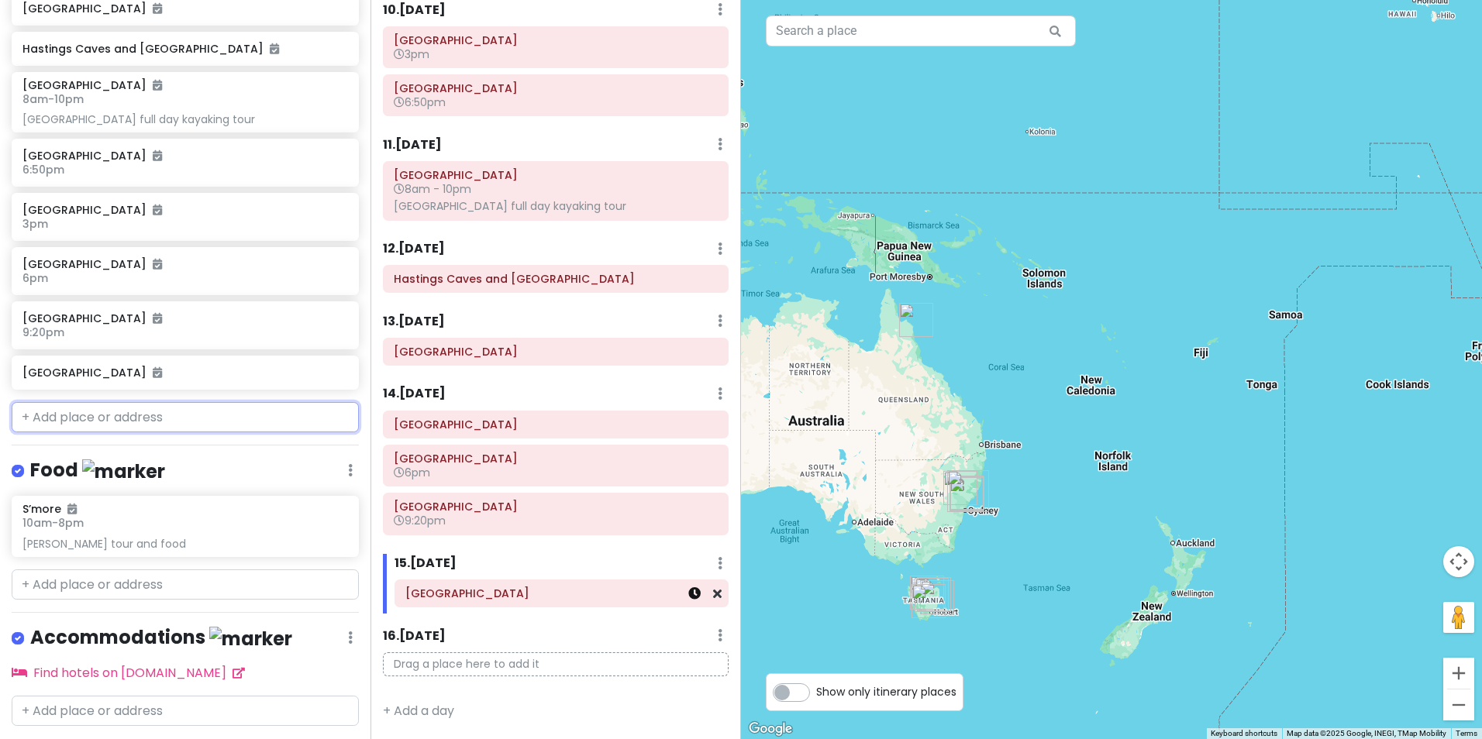
click at [688, 596] on icon at bounding box center [694, 593] width 12 height 12
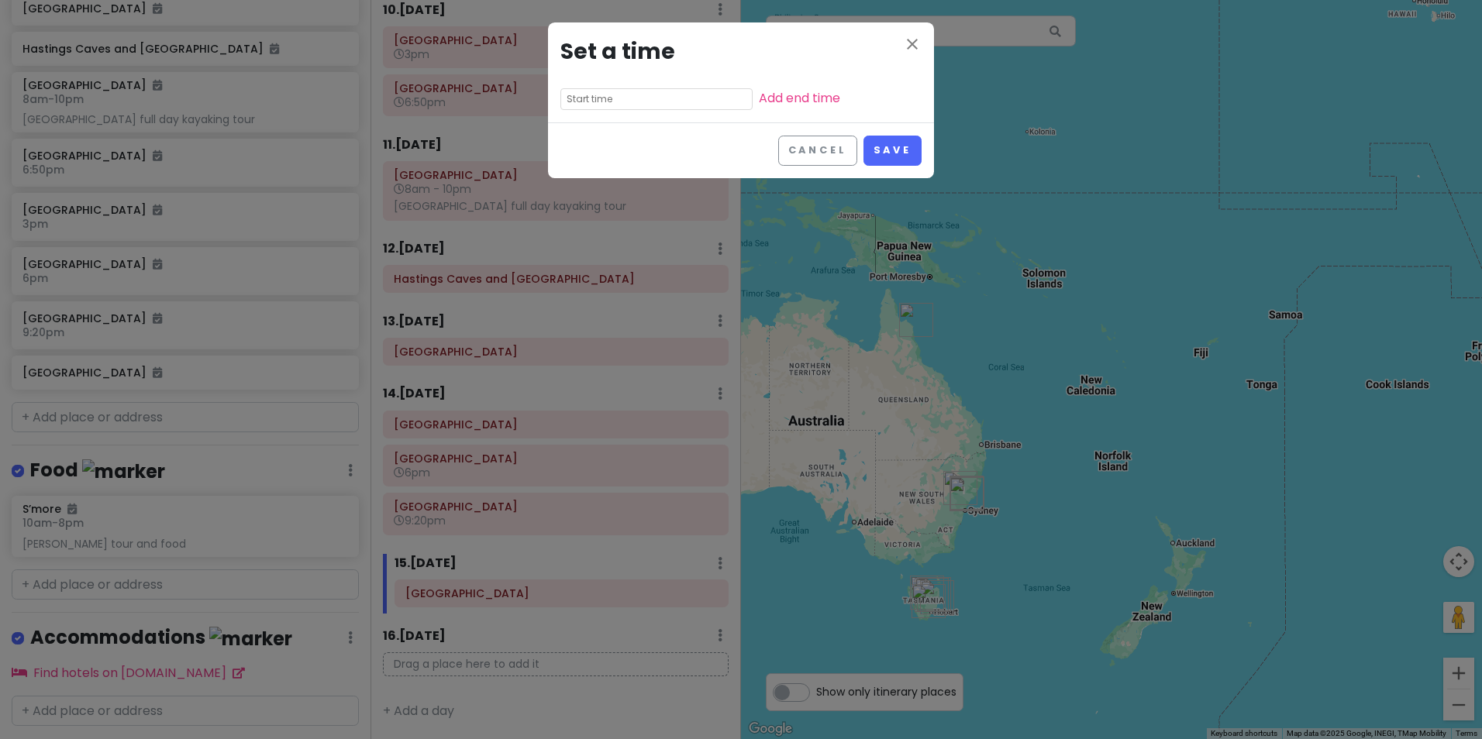
click at [649, 97] on input "text" at bounding box center [656, 99] width 192 height 22
click at [579, 183] on li "09" at bounding box center [582, 177] width 43 height 19
type input "9:05 pm"
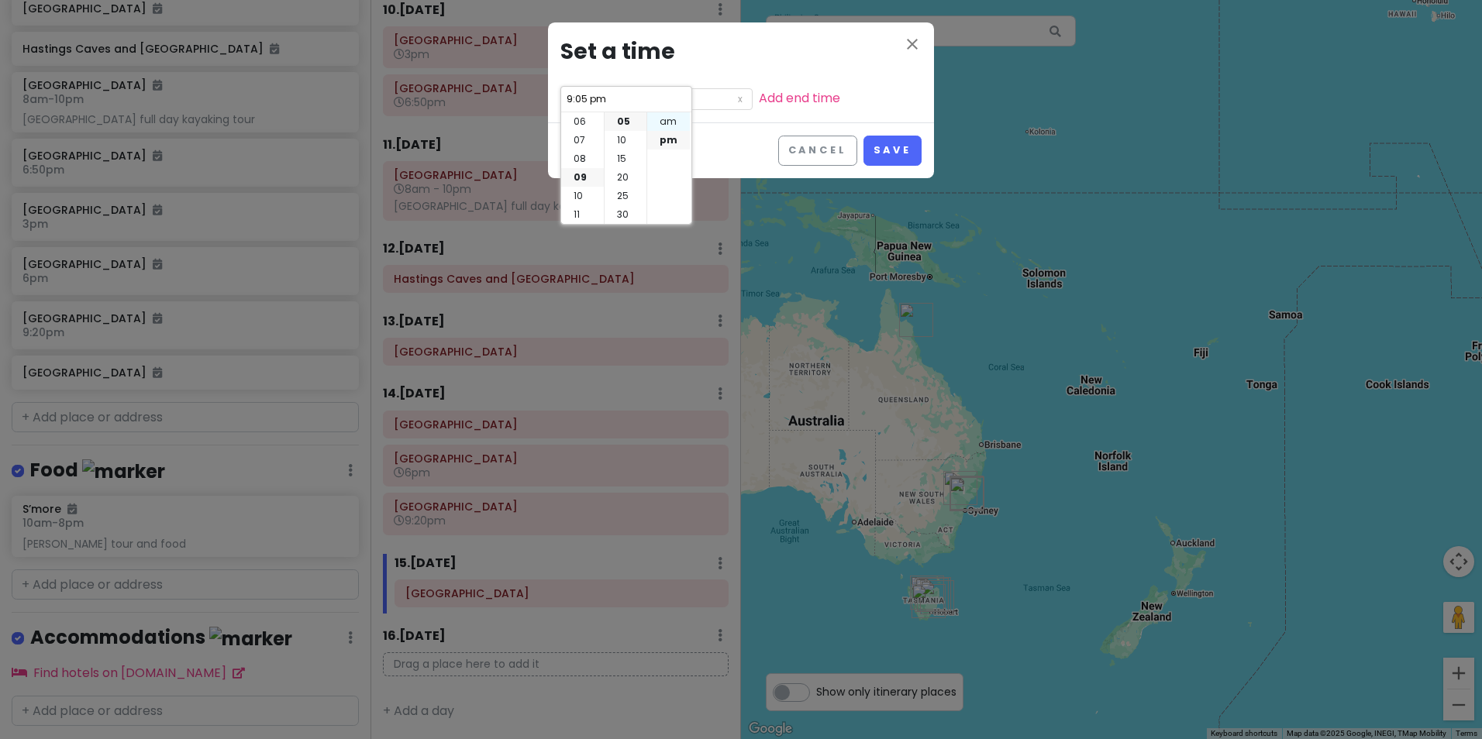
click at [676, 126] on li "am" at bounding box center [668, 121] width 43 height 19
type input "9:05 am"
click at [625, 126] on li "00" at bounding box center [625, 121] width 42 height 19
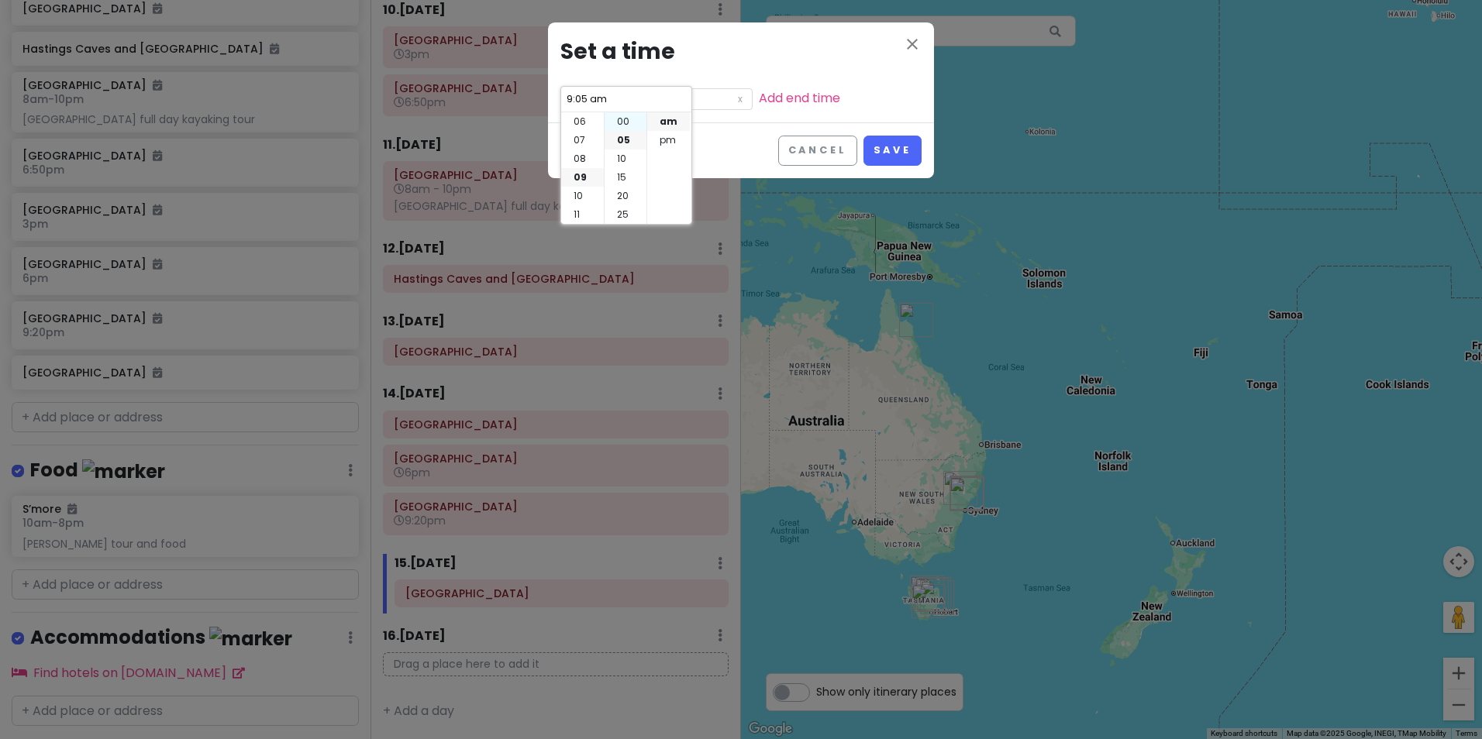
type input "9:00 am"
click at [723, 153] on div "Cancel Save" at bounding box center [741, 150] width 386 height 56
click at [759, 93] on link "Add end time" at bounding box center [799, 98] width 81 height 18
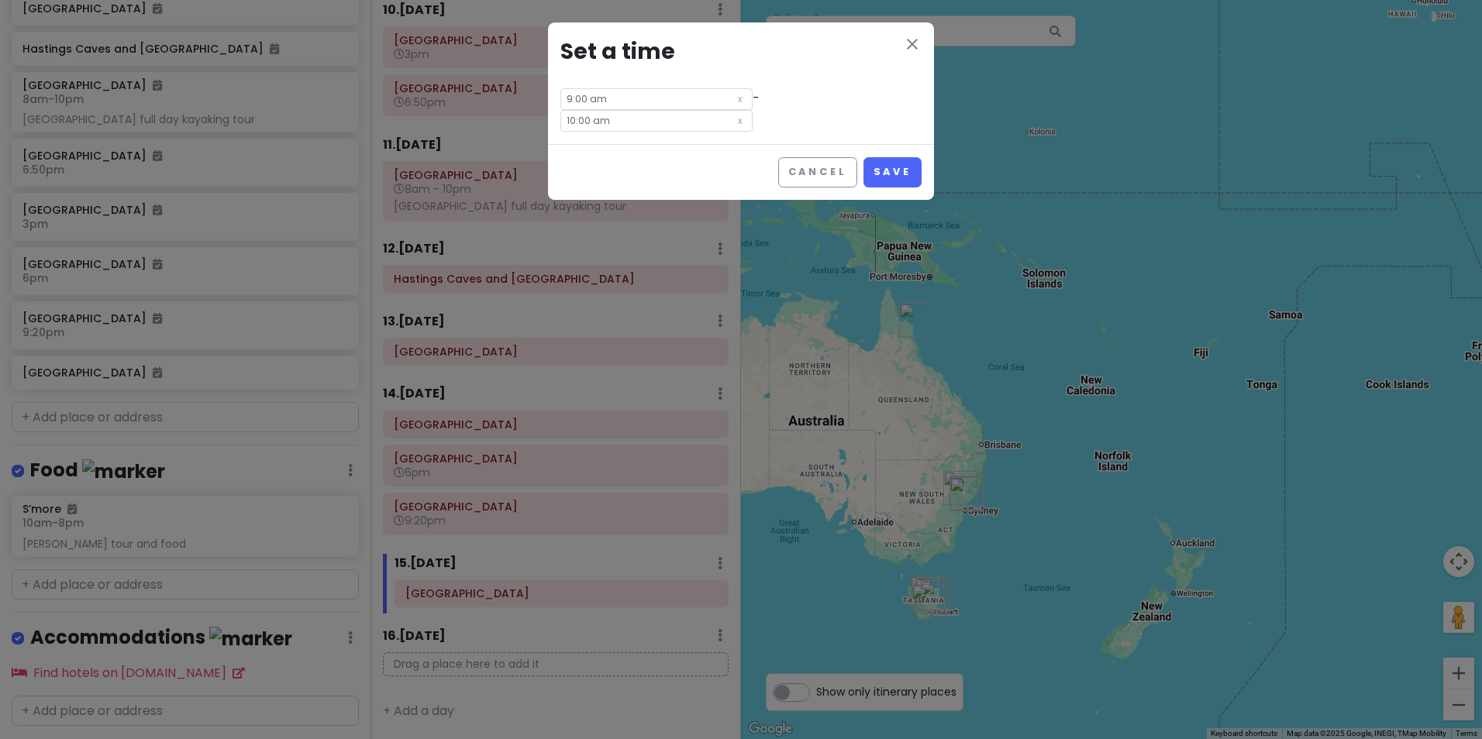
click at [731, 110] on input "10:00 am" at bounding box center [656, 121] width 192 height 22
click at [724, 125] on li "06" at bounding box center [725, 121] width 43 height 19
type input "6:00 am"
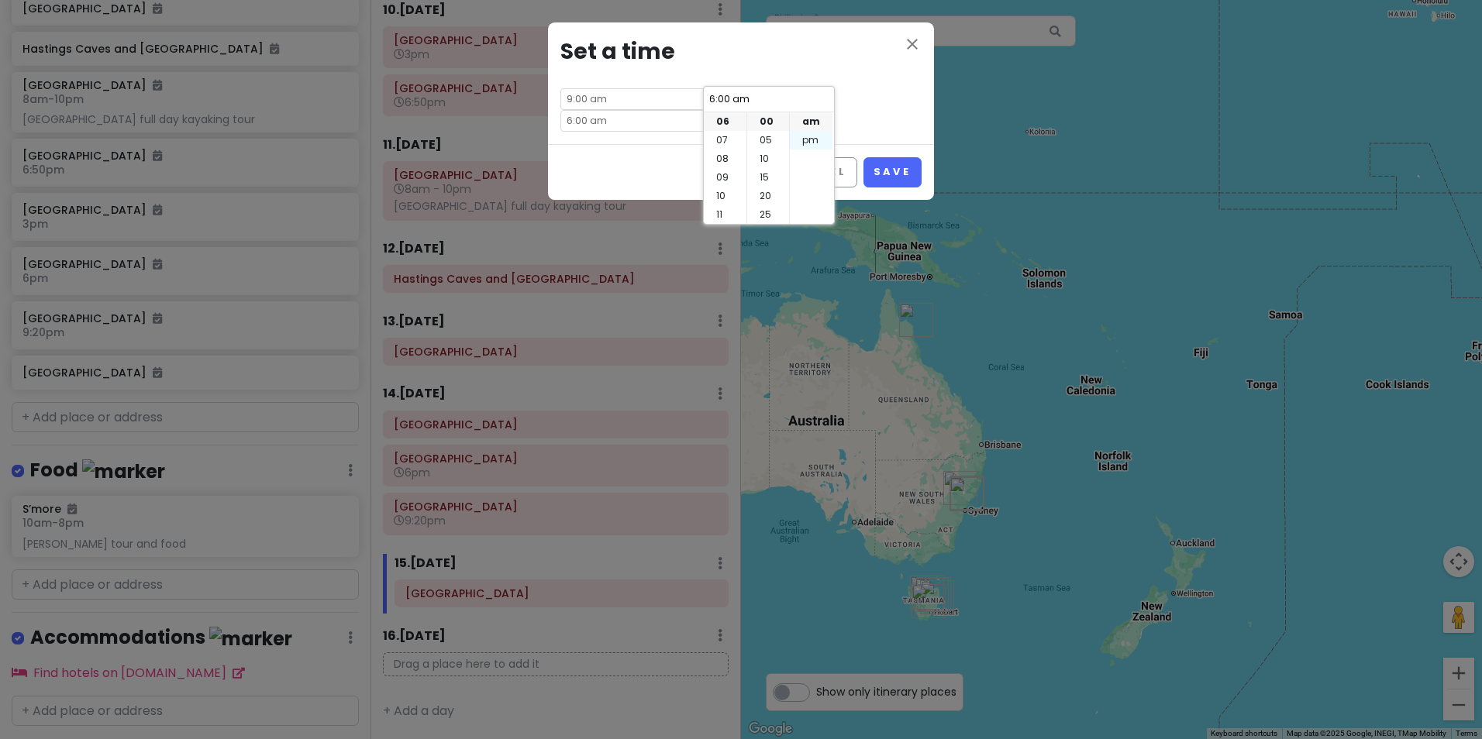
click at [814, 141] on li "pm" at bounding box center [811, 140] width 43 height 19
type input "6:00 pm"
click at [887, 157] on button "Save" at bounding box center [892, 172] width 58 height 30
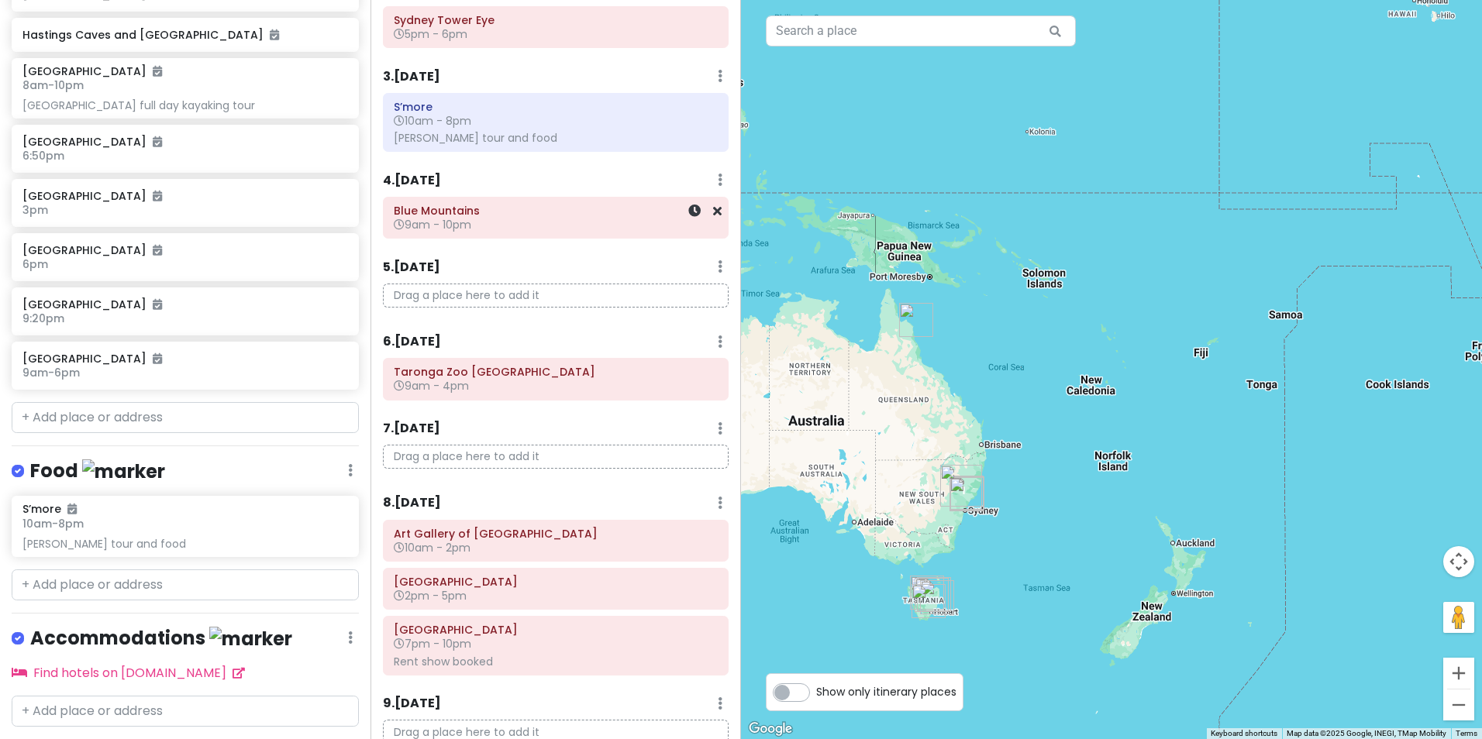
scroll to position [232, 0]
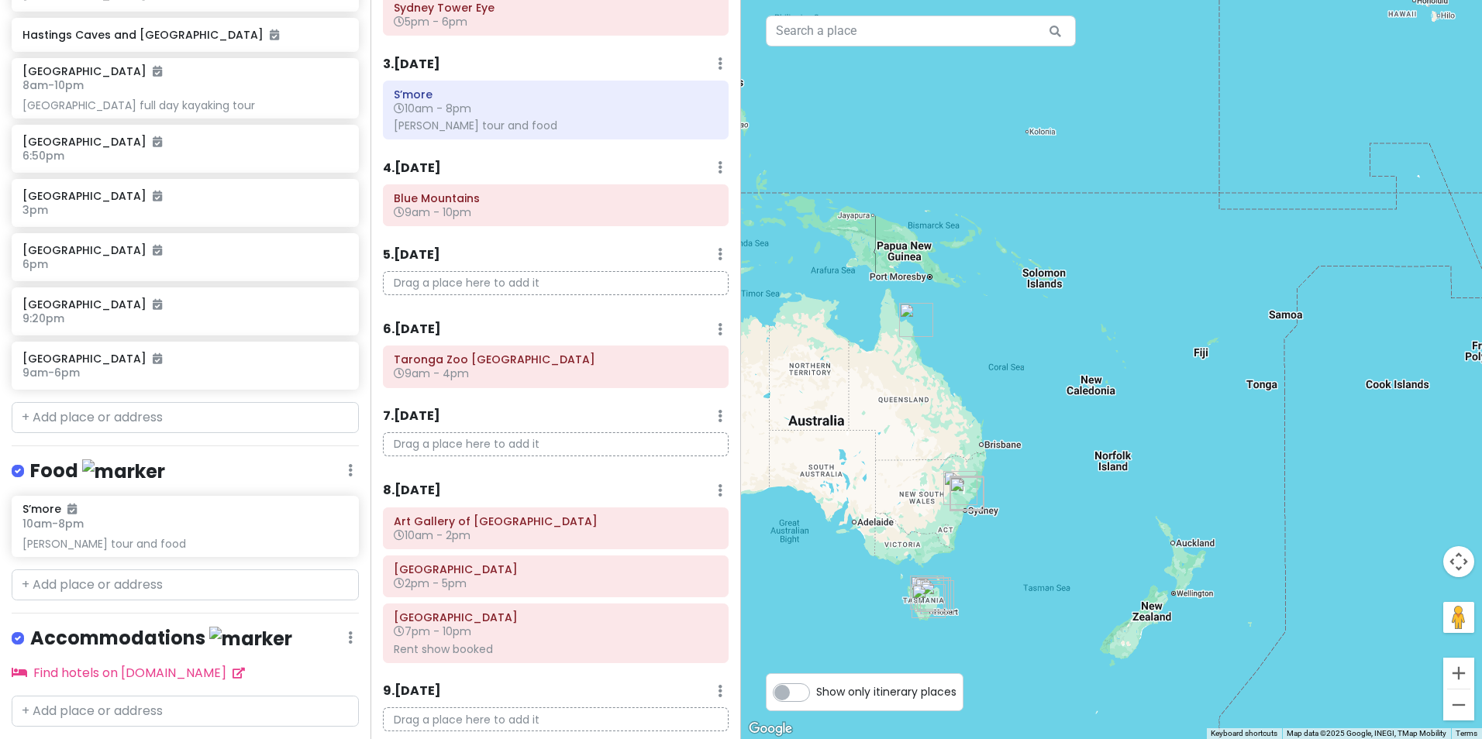
click at [641, 438] on p "Drag a place here to add it" at bounding box center [556, 444] width 346 height 24
click at [167, 422] on input "text" at bounding box center [185, 417] width 347 height 31
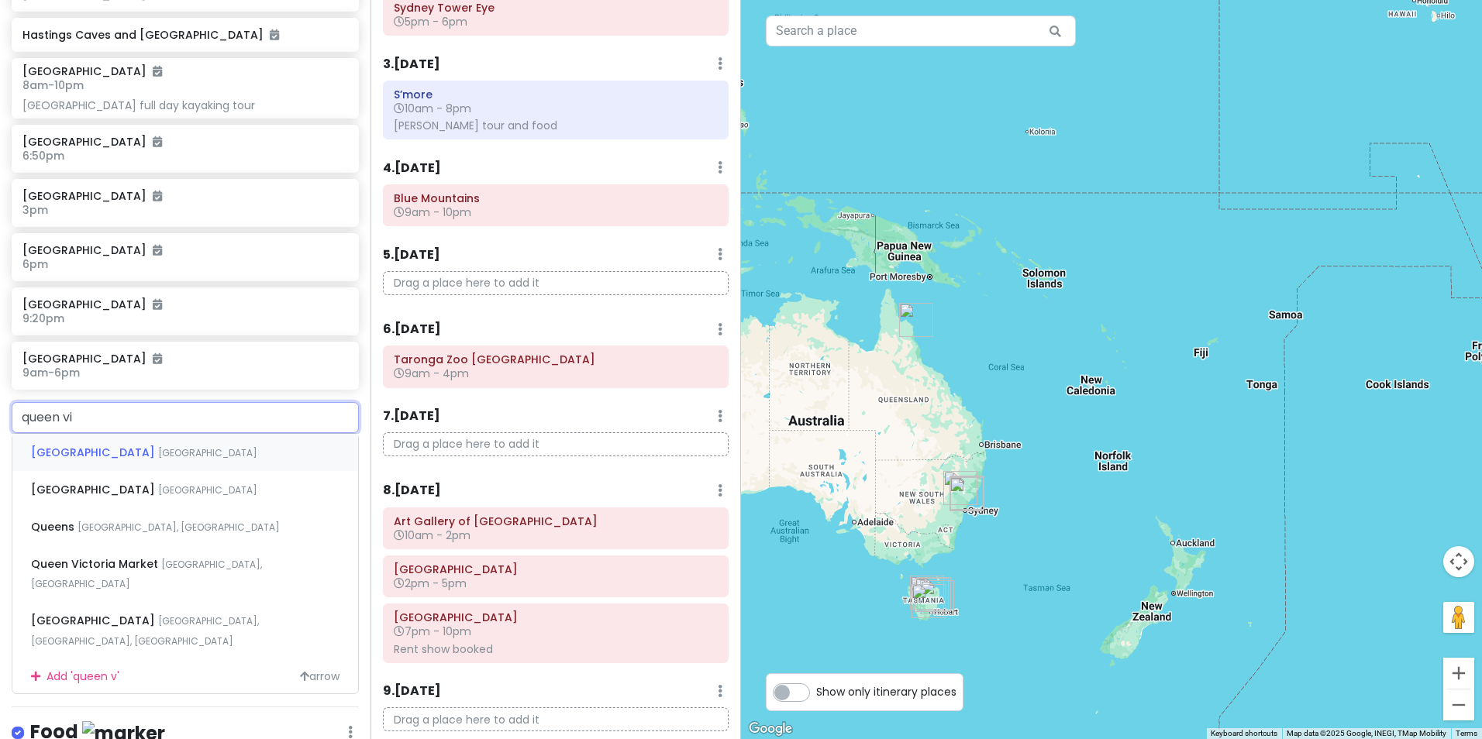
type input "queen [PERSON_NAME]"
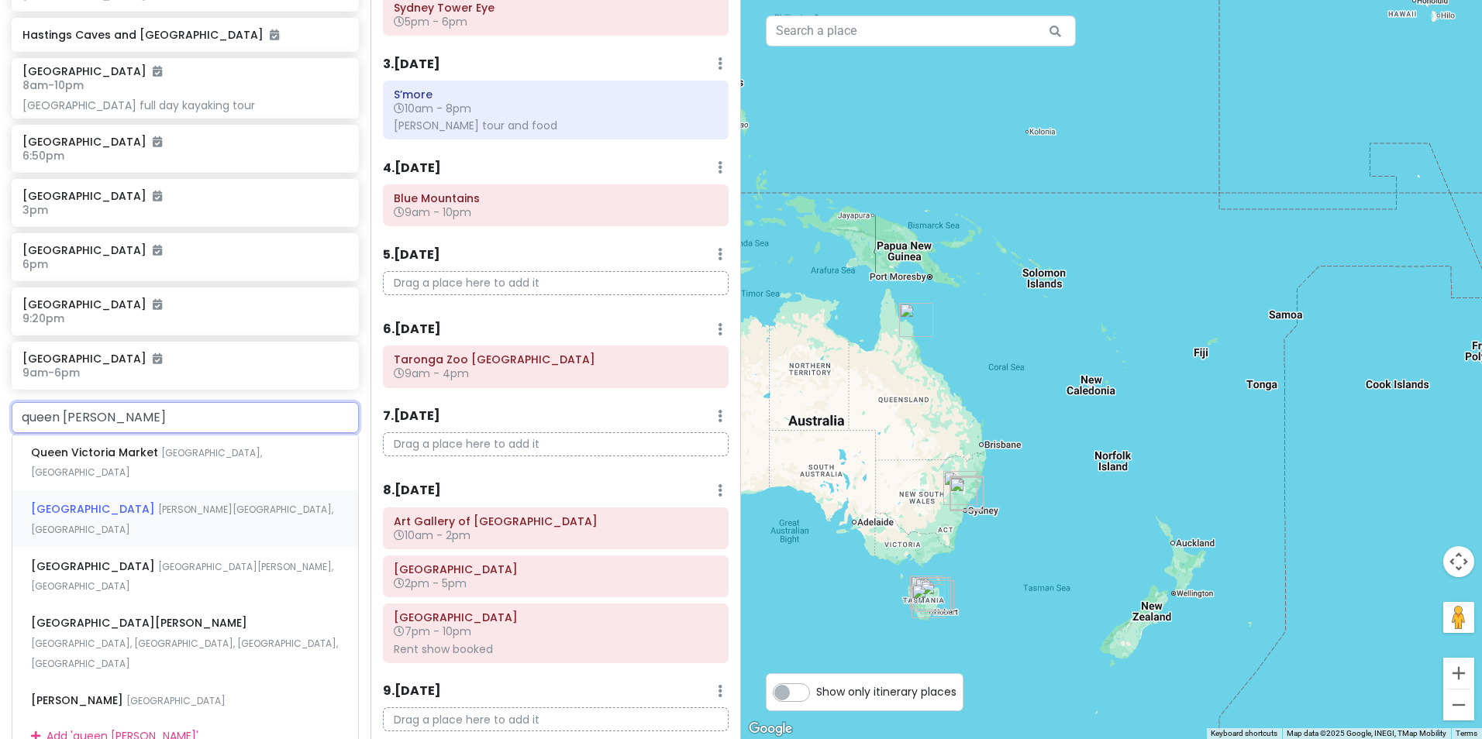
click at [204, 508] on span "[PERSON_NAME][GEOGRAPHIC_DATA], [GEOGRAPHIC_DATA]" at bounding box center [182, 519] width 302 height 33
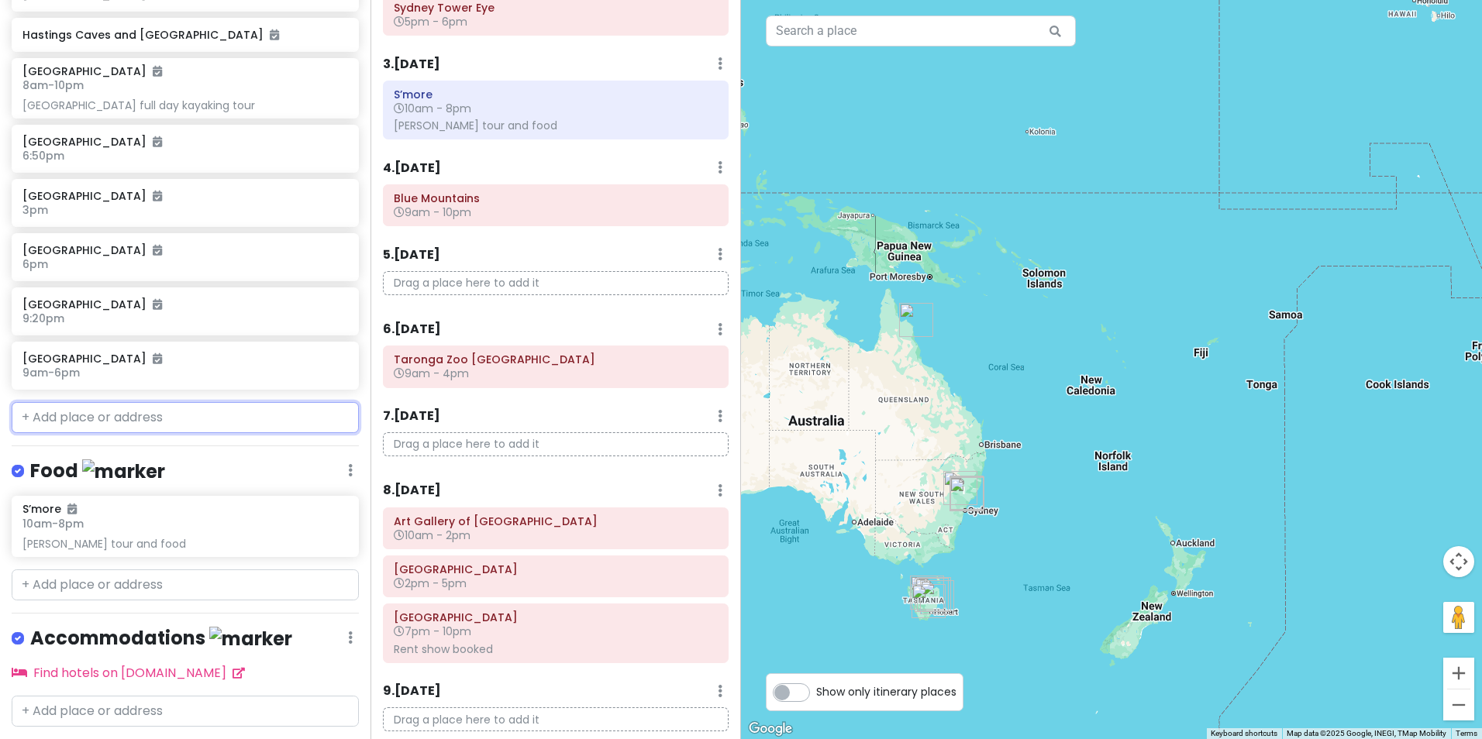
scroll to position [846, 0]
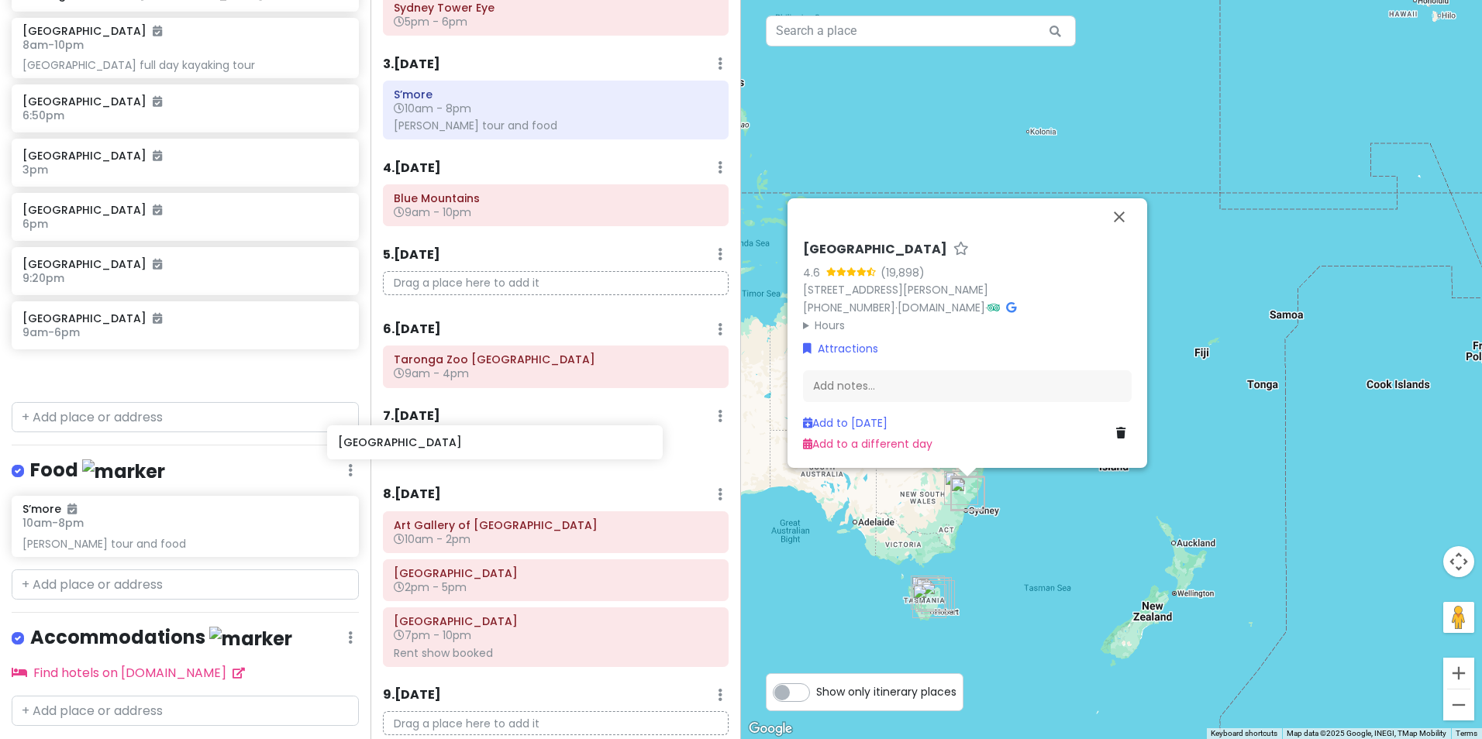
drag, startPoint x: 184, startPoint y: 377, endPoint x: 515, endPoint y: 452, distance: 339.9
click at [515, 452] on div "Australia Trip Private Change Dates Make a Copy Delete Trip Go Pro ⚡️ Give Feed…" at bounding box center [741, 369] width 1482 height 739
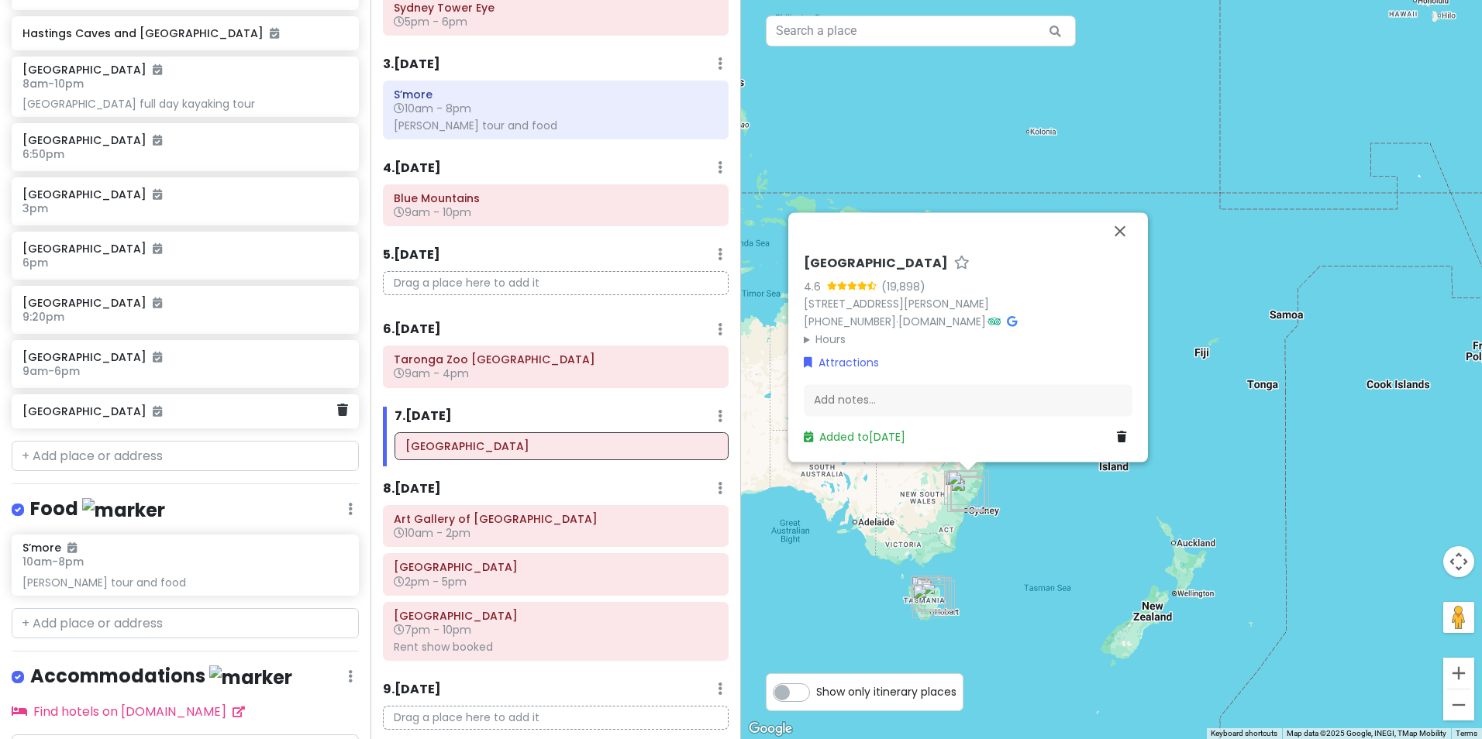
scroll to position [806, 0]
click at [200, 428] on div "[GEOGRAPHIC_DATA]" at bounding box center [185, 413] width 347 height 34
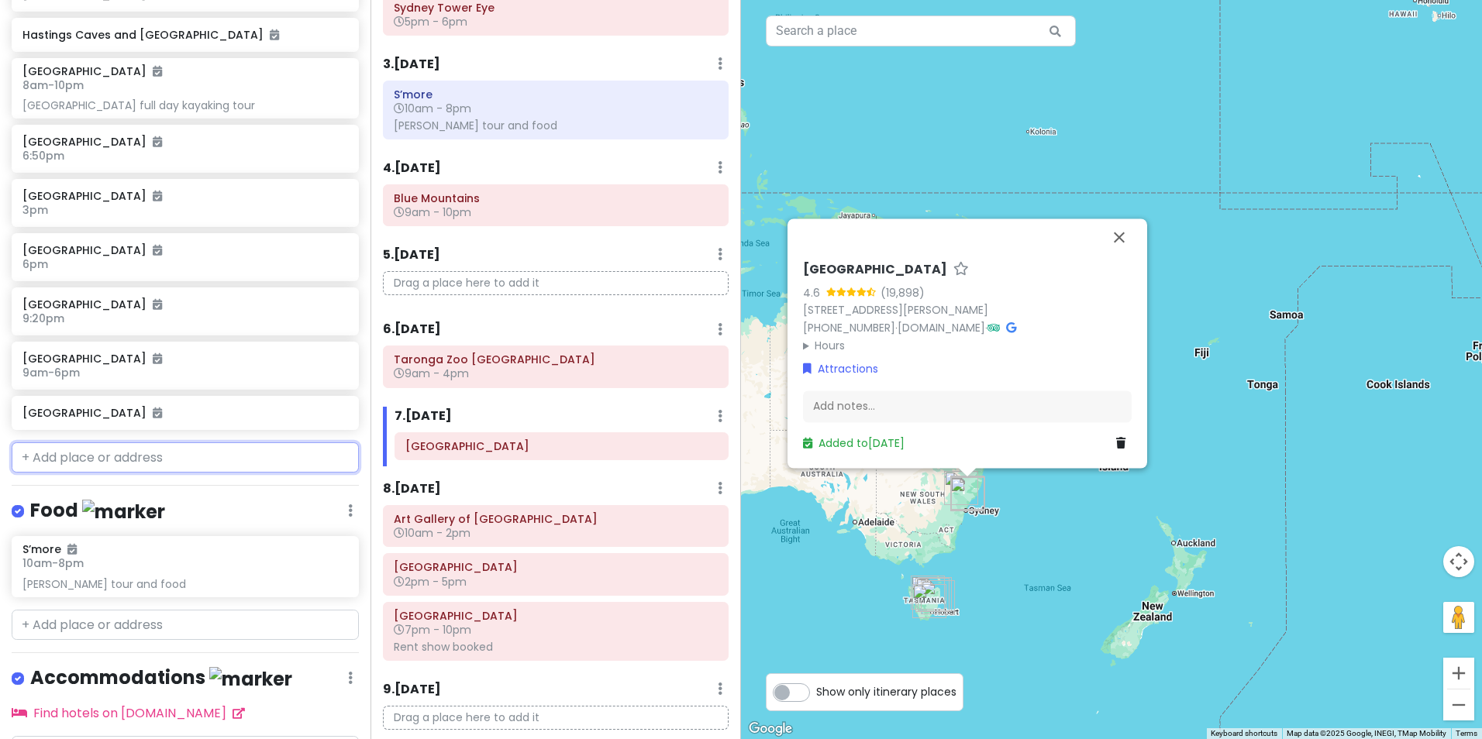
click at [194, 456] on input "text" at bounding box center [185, 458] width 347 height 31
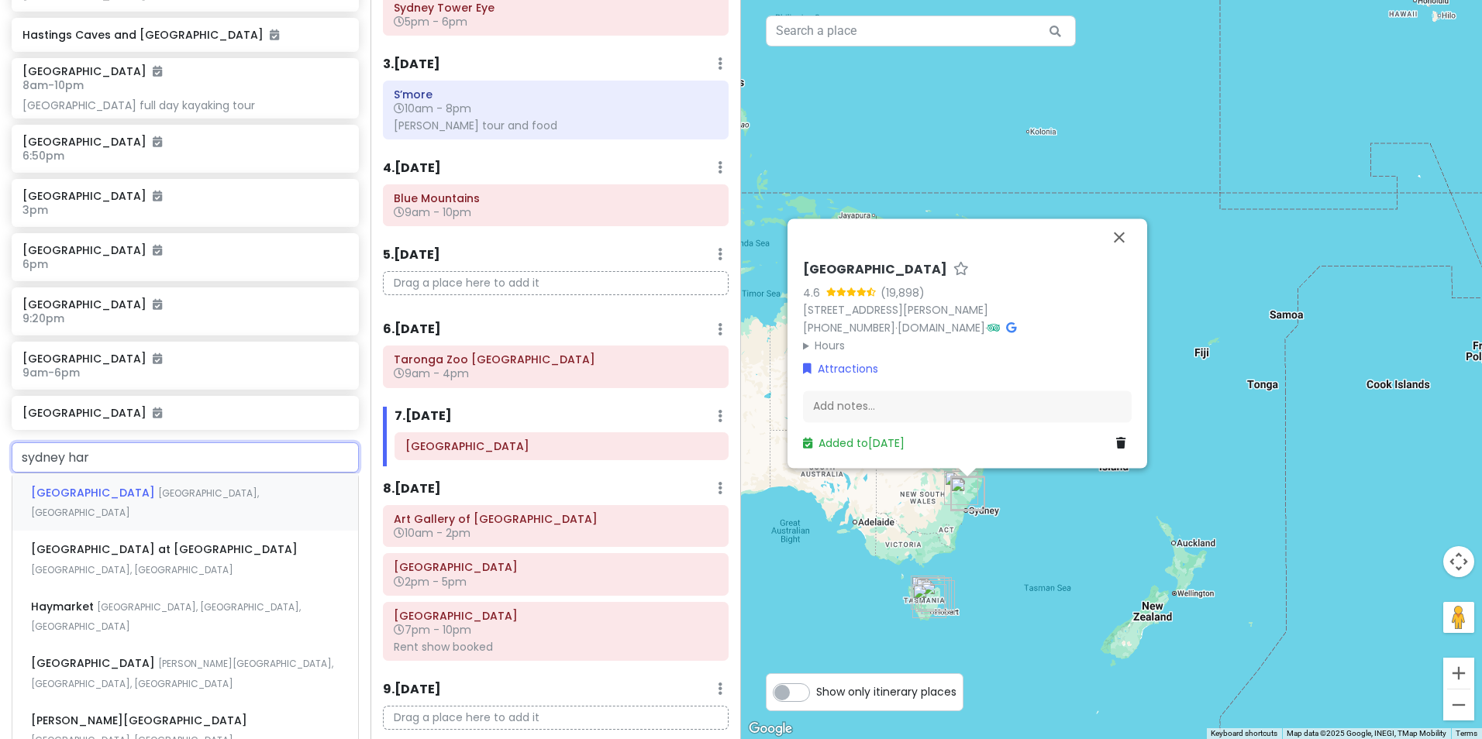
type input "[PERSON_NAME]"
click at [228, 489] on span "[GEOGRAPHIC_DATA], [GEOGRAPHIC_DATA]" at bounding box center [145, 503] width 228 height 33
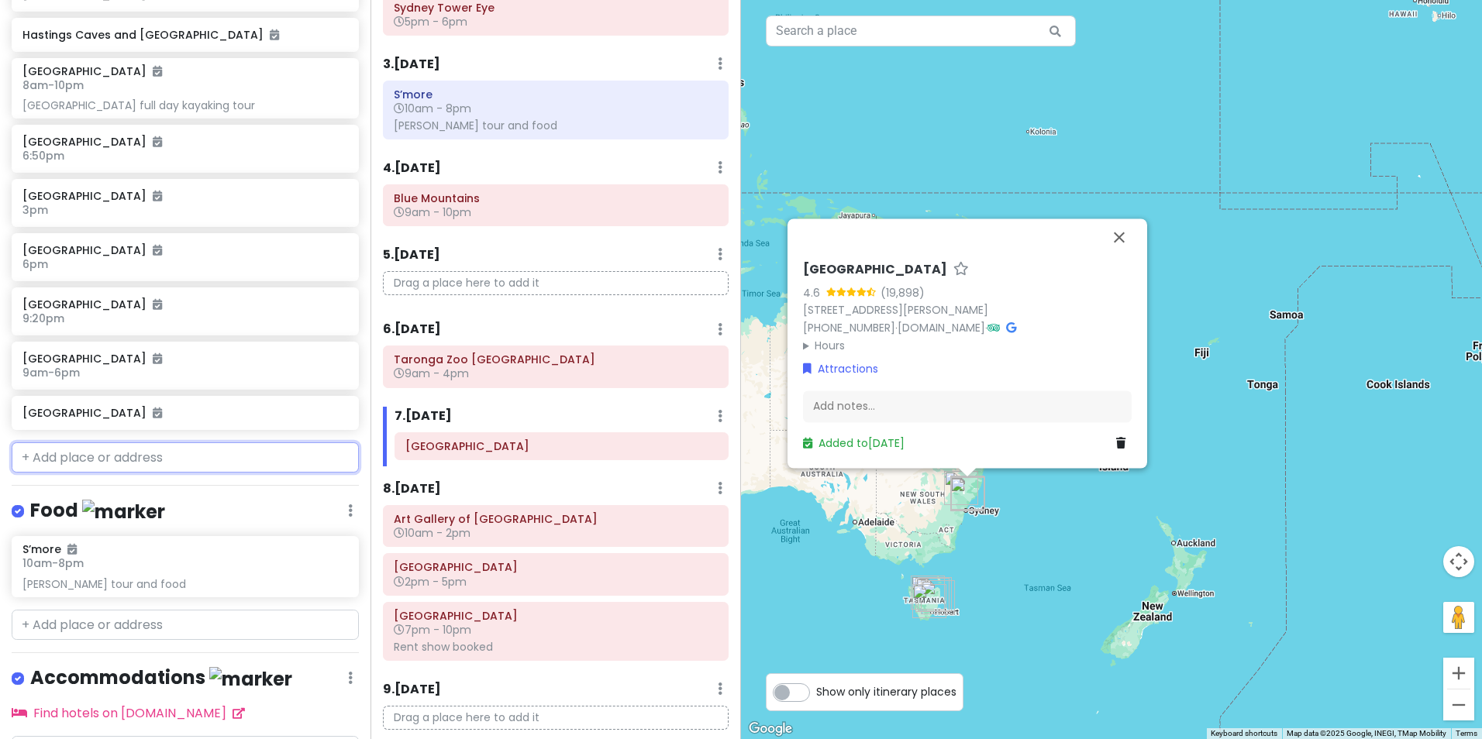
scroll to position [846, 0]
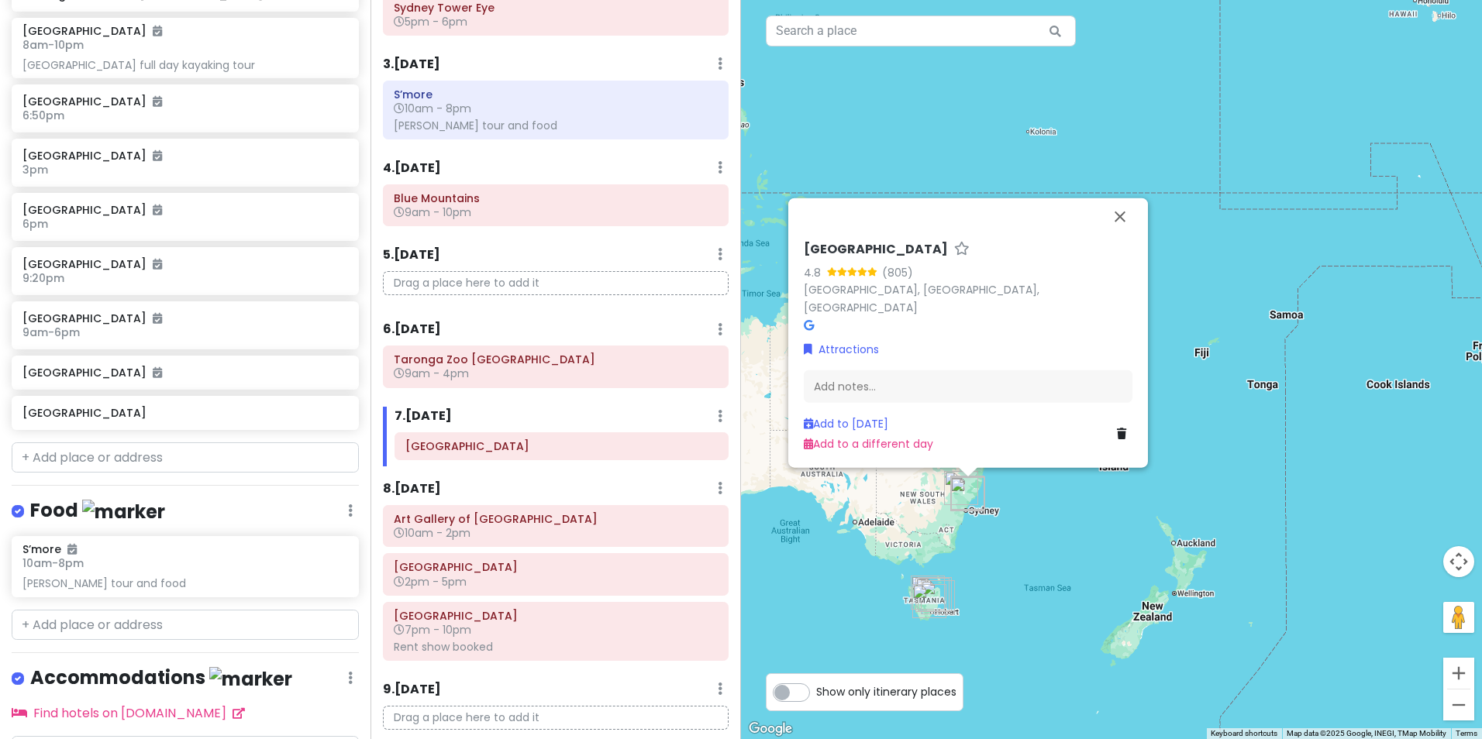
drag, startPoint x: 181, startPoint y: 430, endPoint x: 225, endPoint y: 428, distance: 43.5
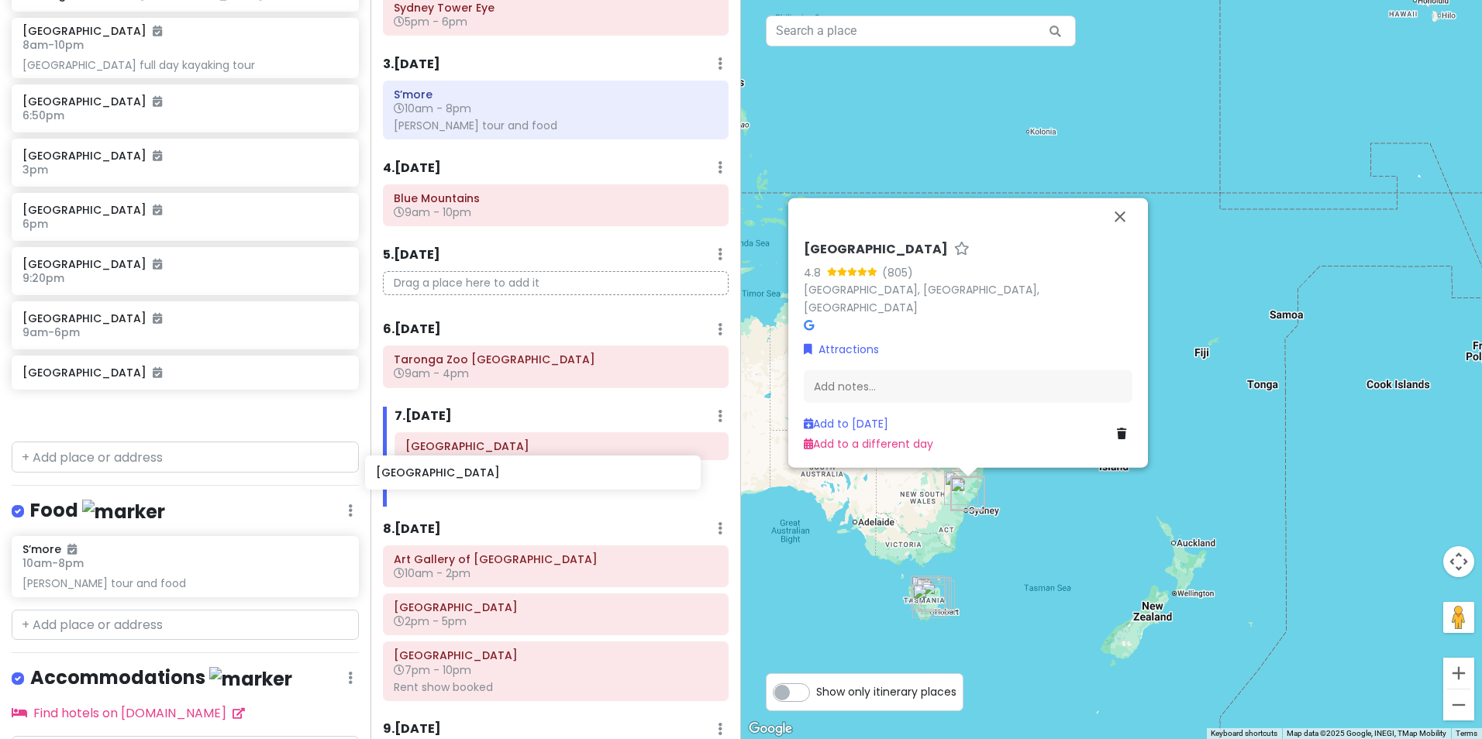
drag, startPoint x: 212, startPoint y: 419, endPoint x: 565, endPoint y: 480, distance: 358.5
click at [565, 480] on div "Australia Trip Private Change Dates Make a Copy Delete Trip Go Pro ⚡️ Give Feed…" at bounding box center [741, 369] width 1482 height 739
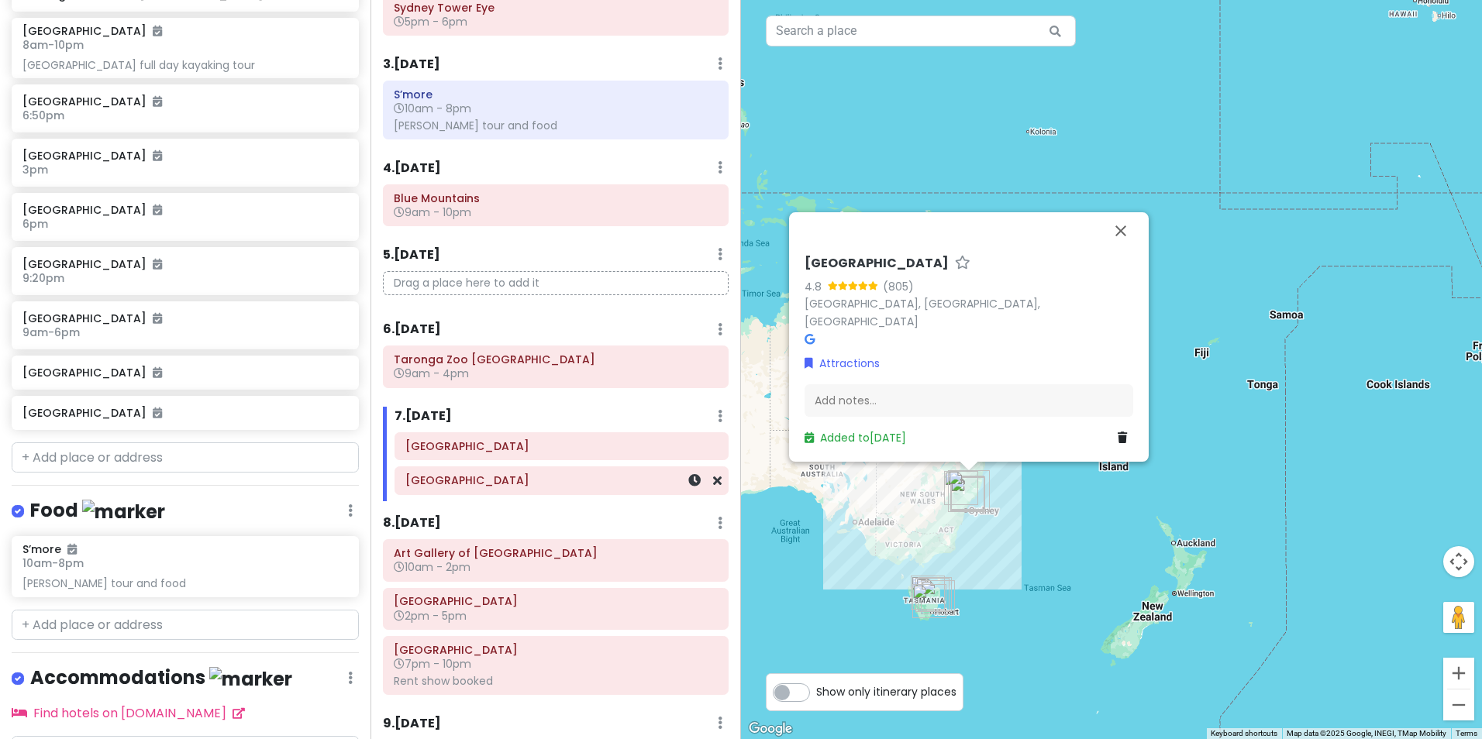
scroll to position [806, 0]
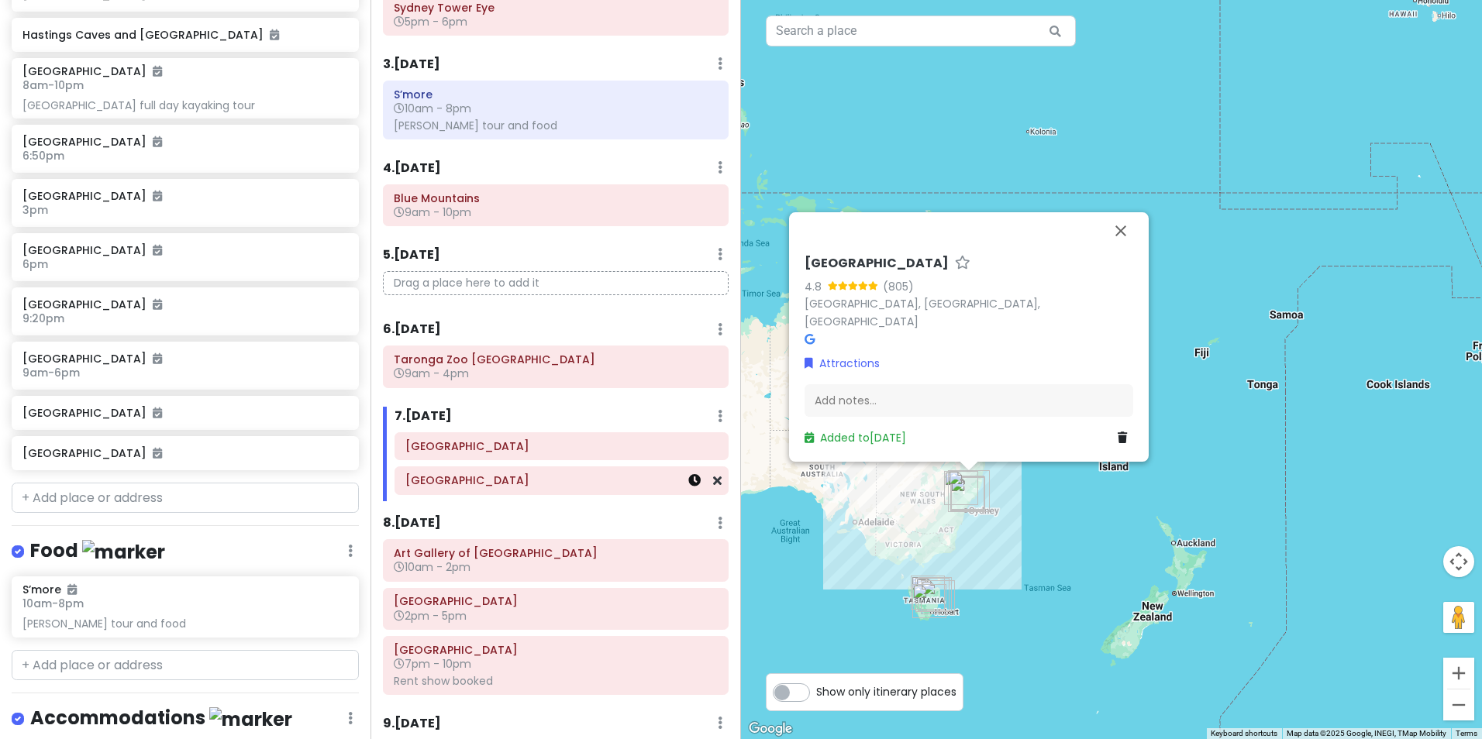
click at [688, 480] on icon at bounding box center [694, 480] width 12 height 12
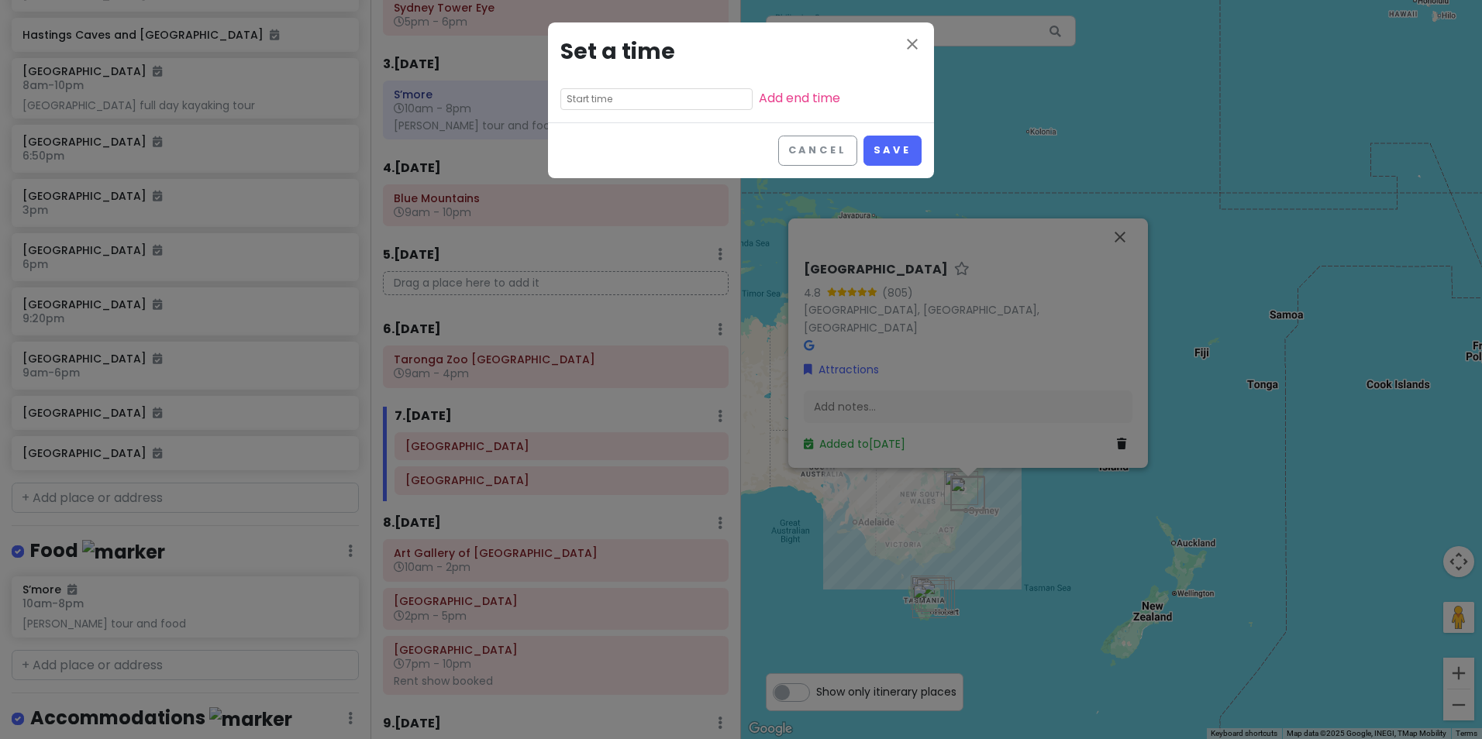
click at [677, 102] on input "text" at bounding box center [656, 99] width 192 height 22
click at [589, 160] on li "05" at bounding box center [582, 165] width 43 height 19
type input "5:05 pm"
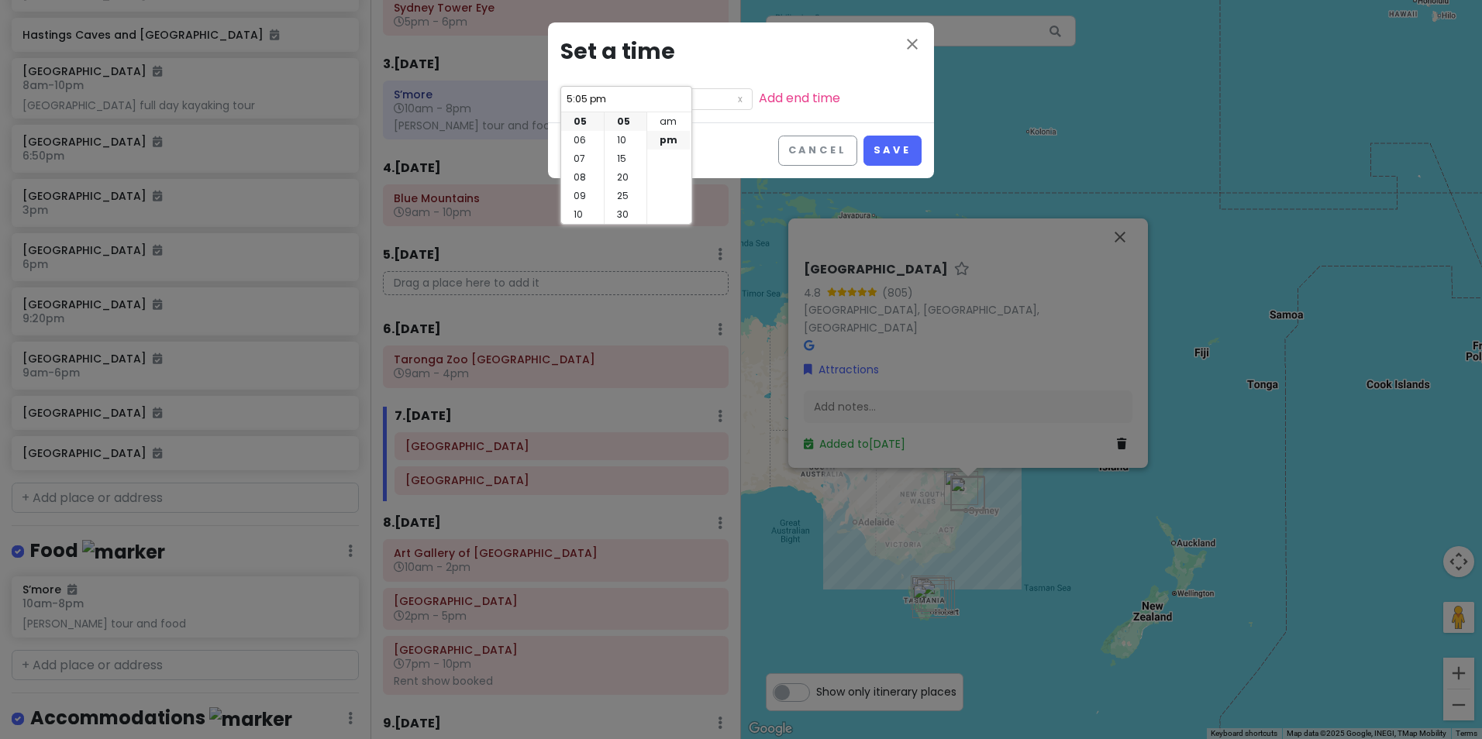
scroll to position [0, 0]
click at [630, 120] on li "00" at bounding box center [625, 121] width 42 height 19
type input "5:00 pm"
click at [675, 128] on li "am" at bounding box center [668, 121] width 43 height 19
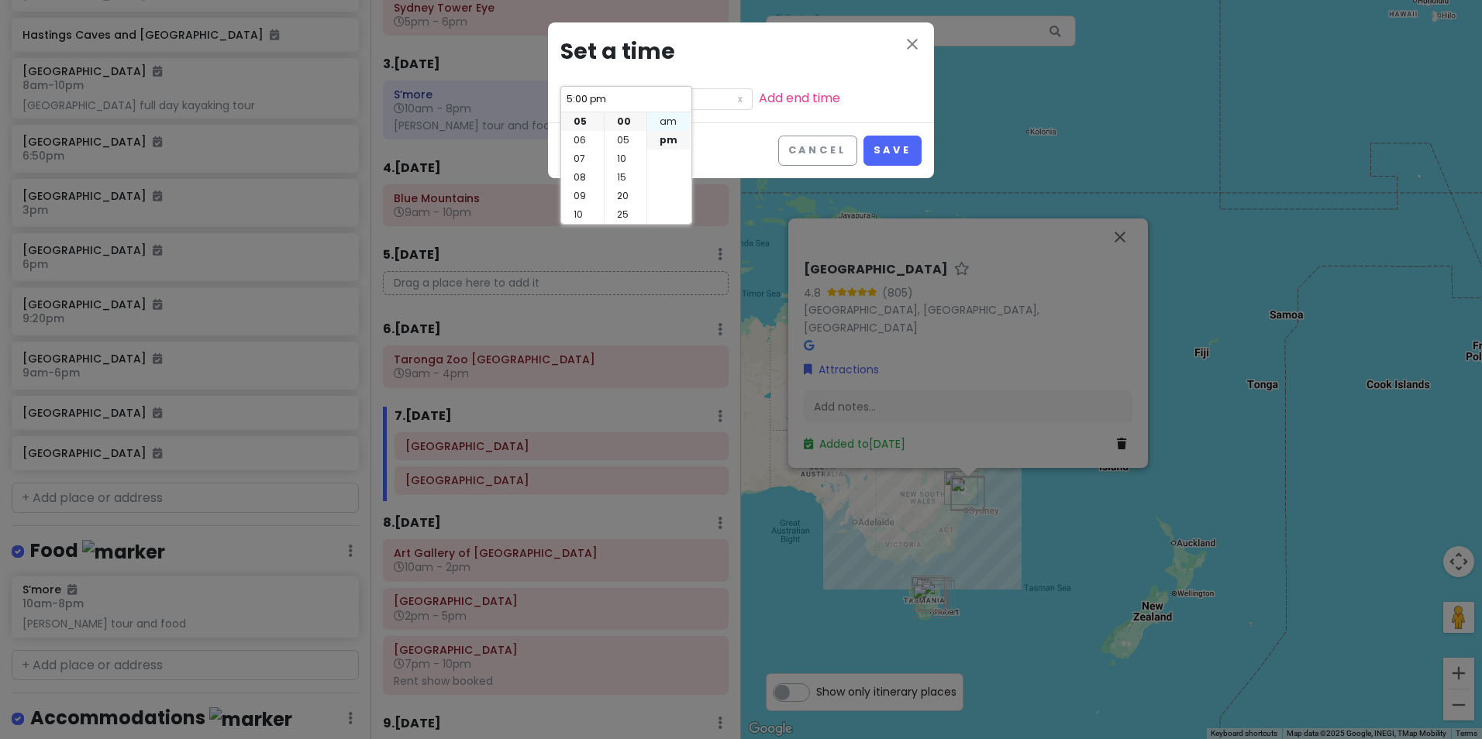
type input "5:00 am"
click at [682, 145] on li "pm" at bounding box center [668, 140] width 43 height 19
type input "5:00 pm"
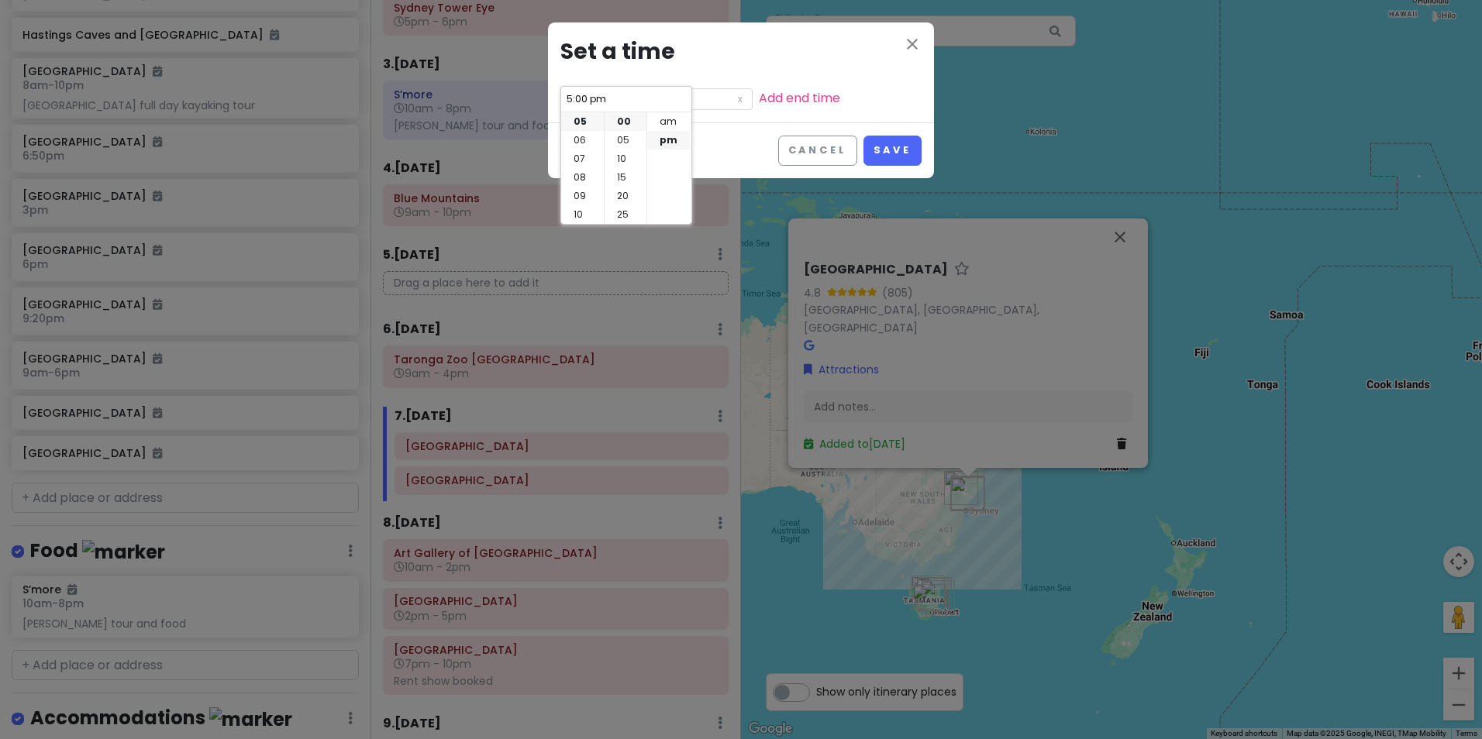
click at [722, 133] on div "Cancel Save" at bounding box center [741, 150] width 386 height 56
click at [759, 105] on link "Add end time" at bounding box center [799, 98] width 81 height 18
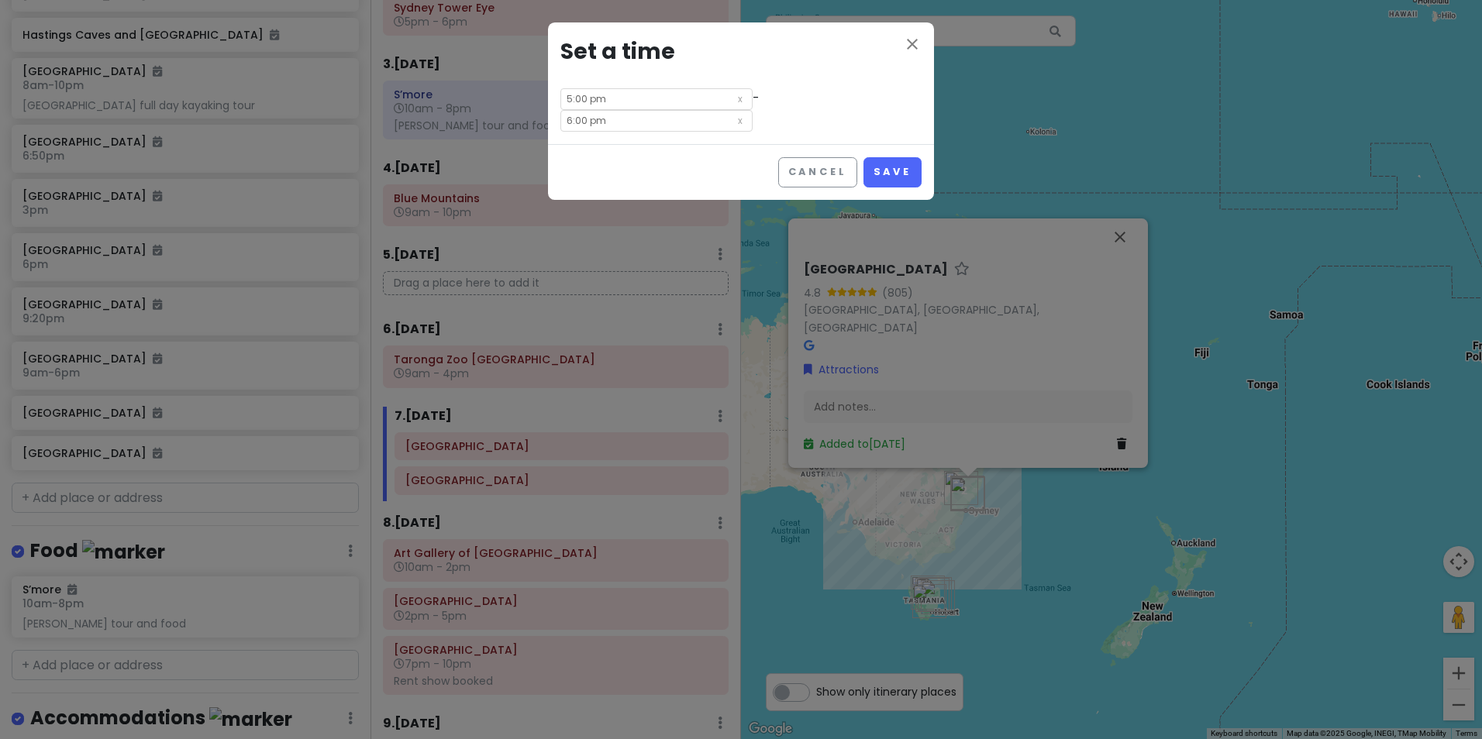
click at [736, 110] on input "6:00 pm" at bounding box center [656, 121] width 192 height 22
click at [728, 145] on li "07" at bounding box center [725, 140] width 43 height 19
type input "7:00 pm"
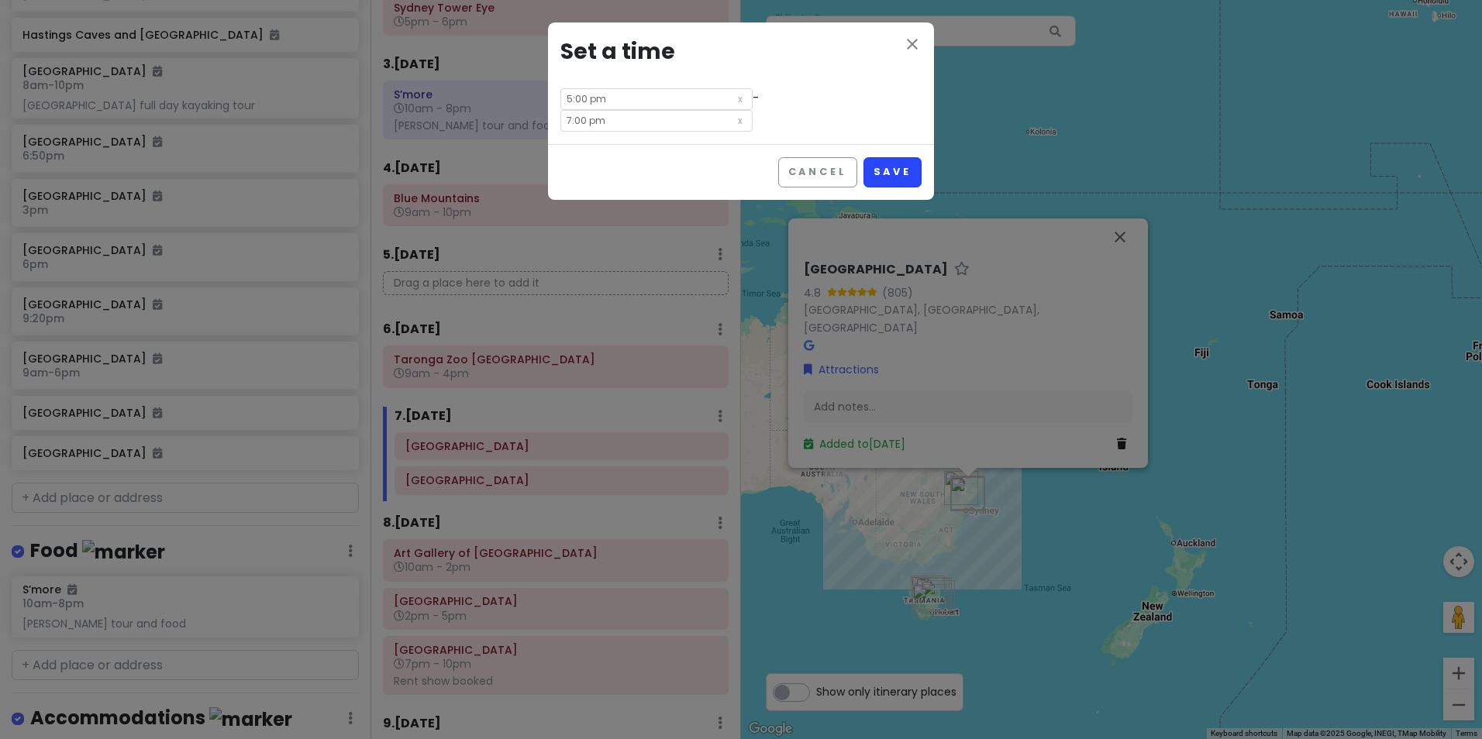
drag, startPoint x: 883, startPoint y: 124, endPoint x: 883, endPoint y: 140, distance: 16.3
click at [883, 144] on div "Cancel Save" at bounding box center [741, 172] width 386 height 56
click at [883, 157] on button "Save" at bounding box center [892, 172] width 58 height 30
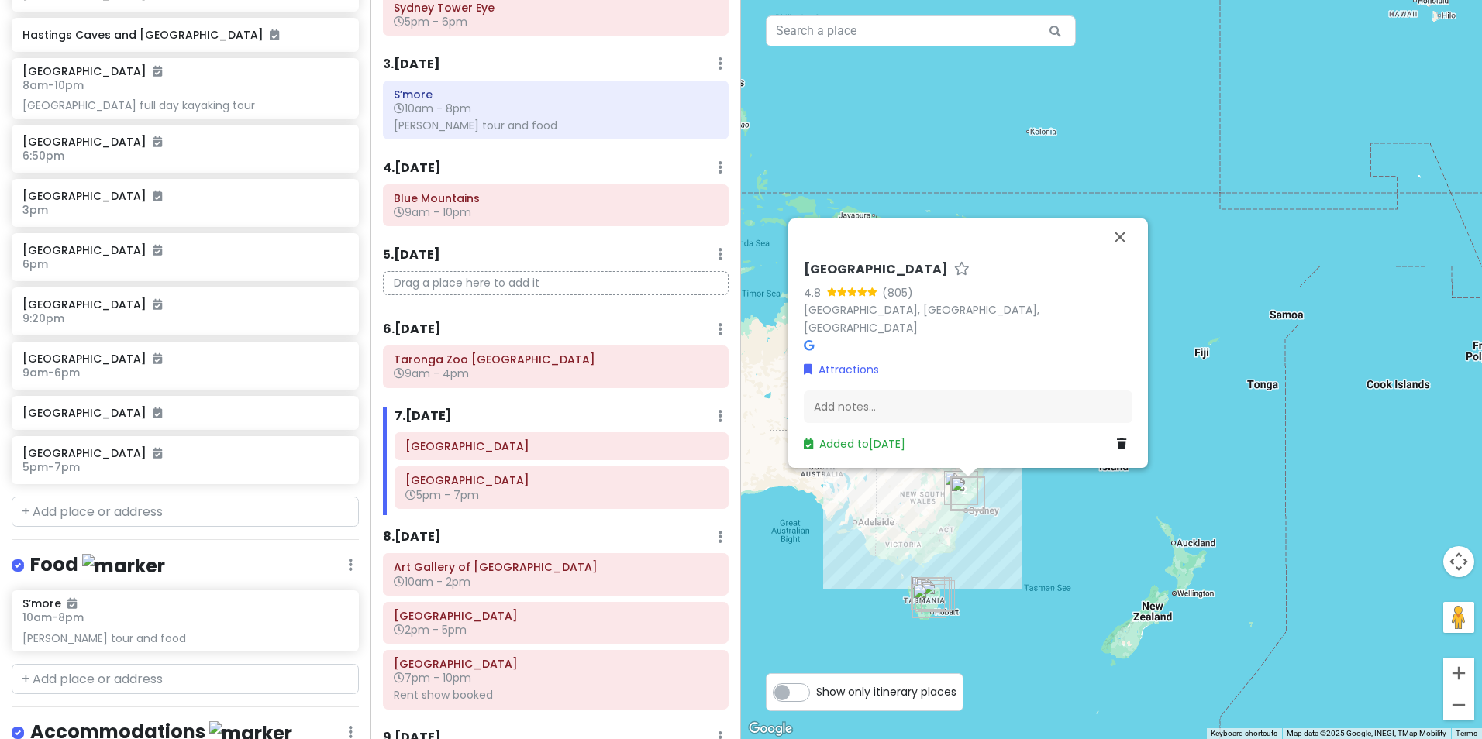
scroll to position [820, 0]
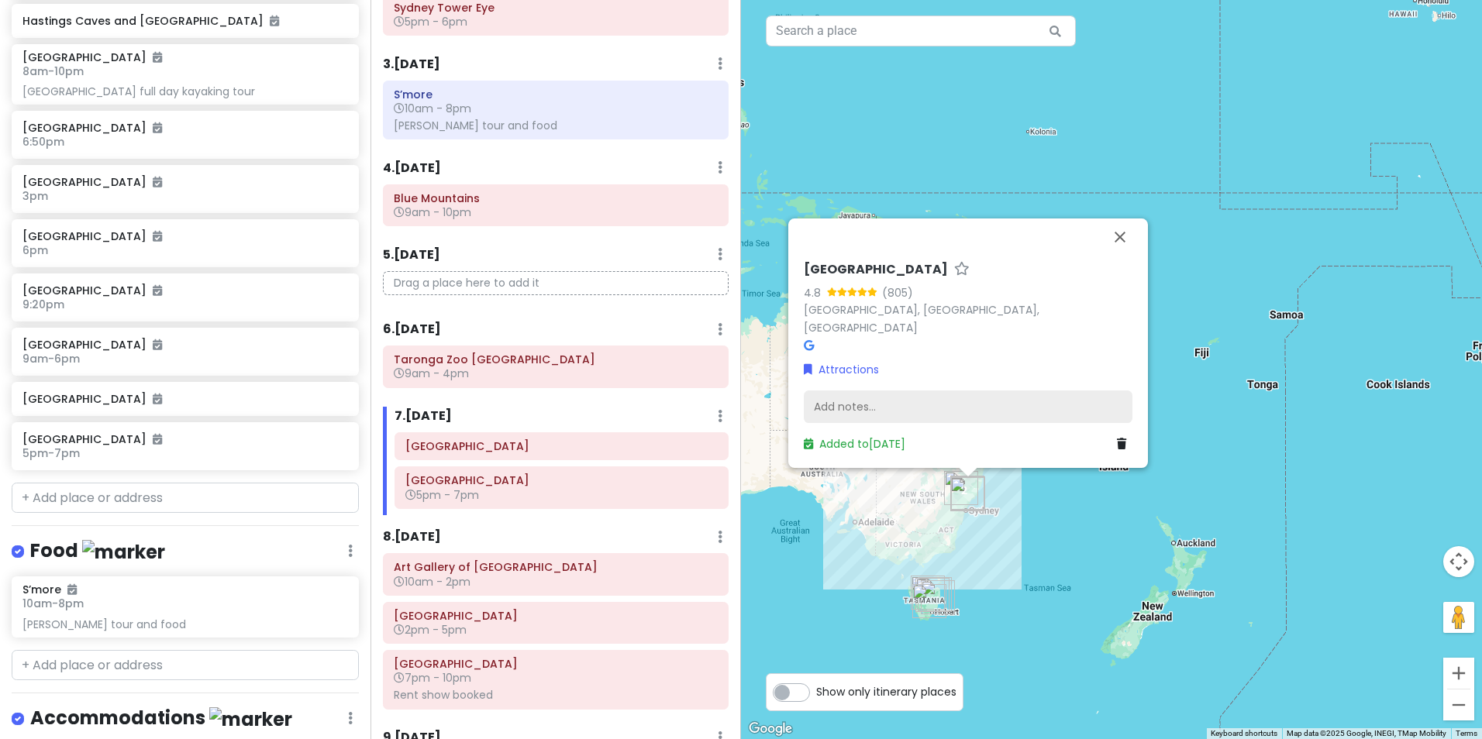
click at [969, 404] on div "Add notes..." at bounding box center [968, 407] width 329 height 33
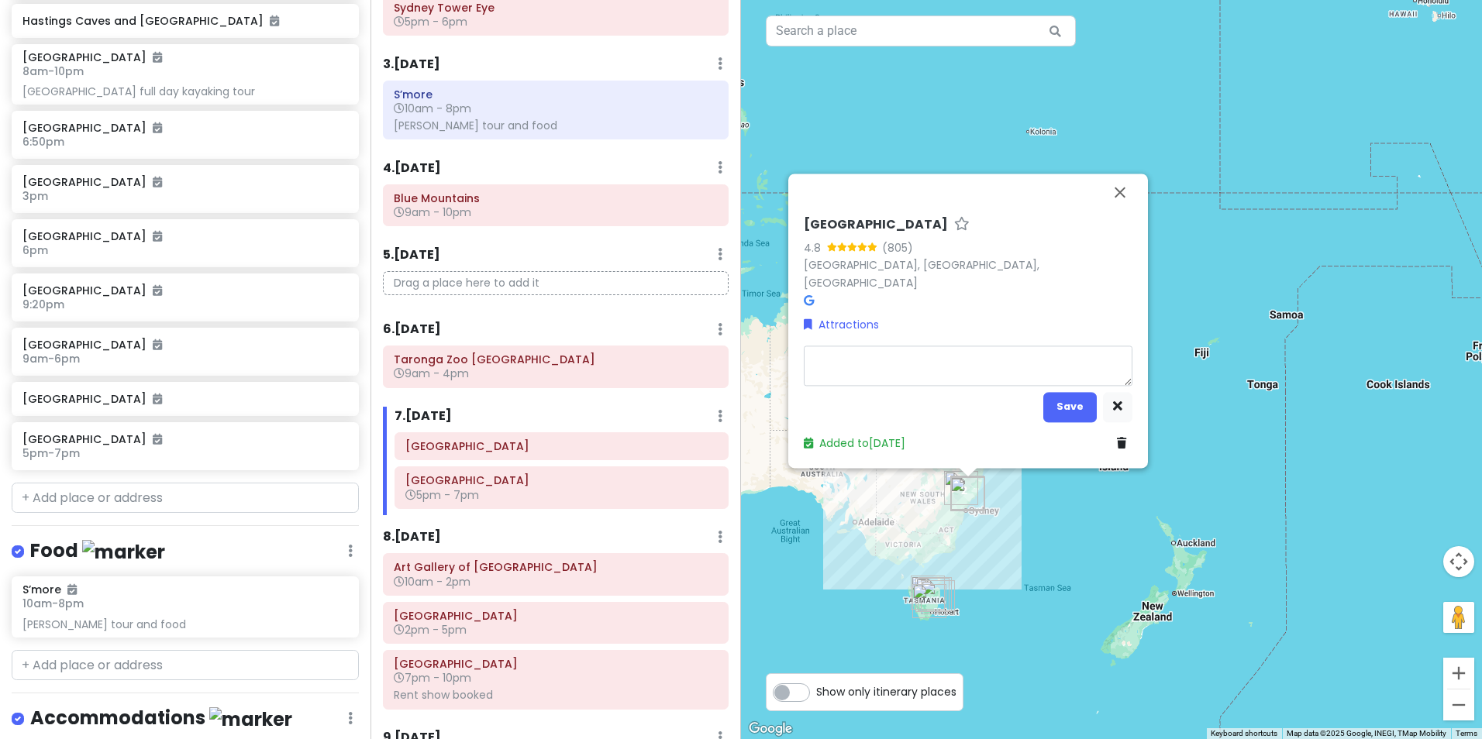
type textarea "x"
type textarea "s"
type textarea "x"
type textarea "sy"
type textarea "x"
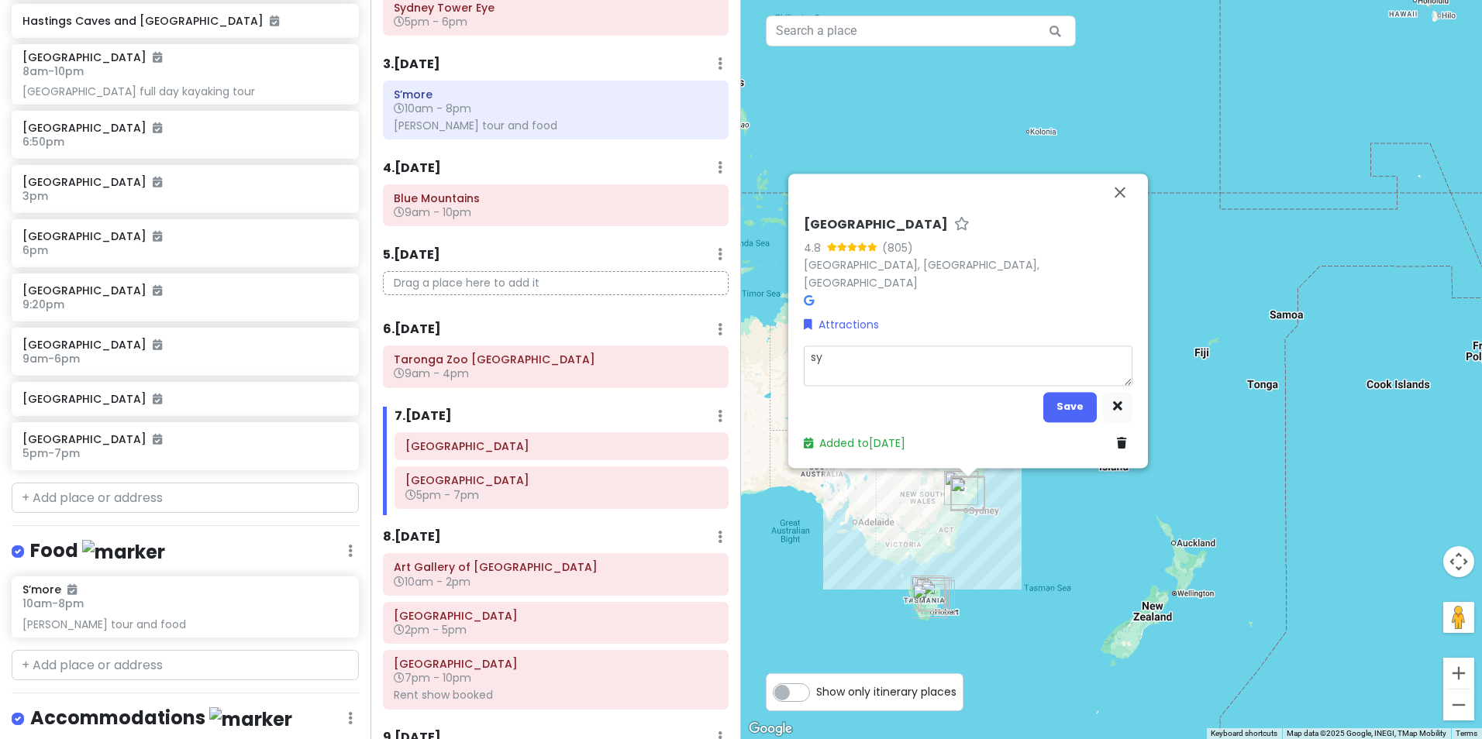
type textarea "s"
type textarea "x"
type textarea "v"
type textarea "x"
type textarea "vi"
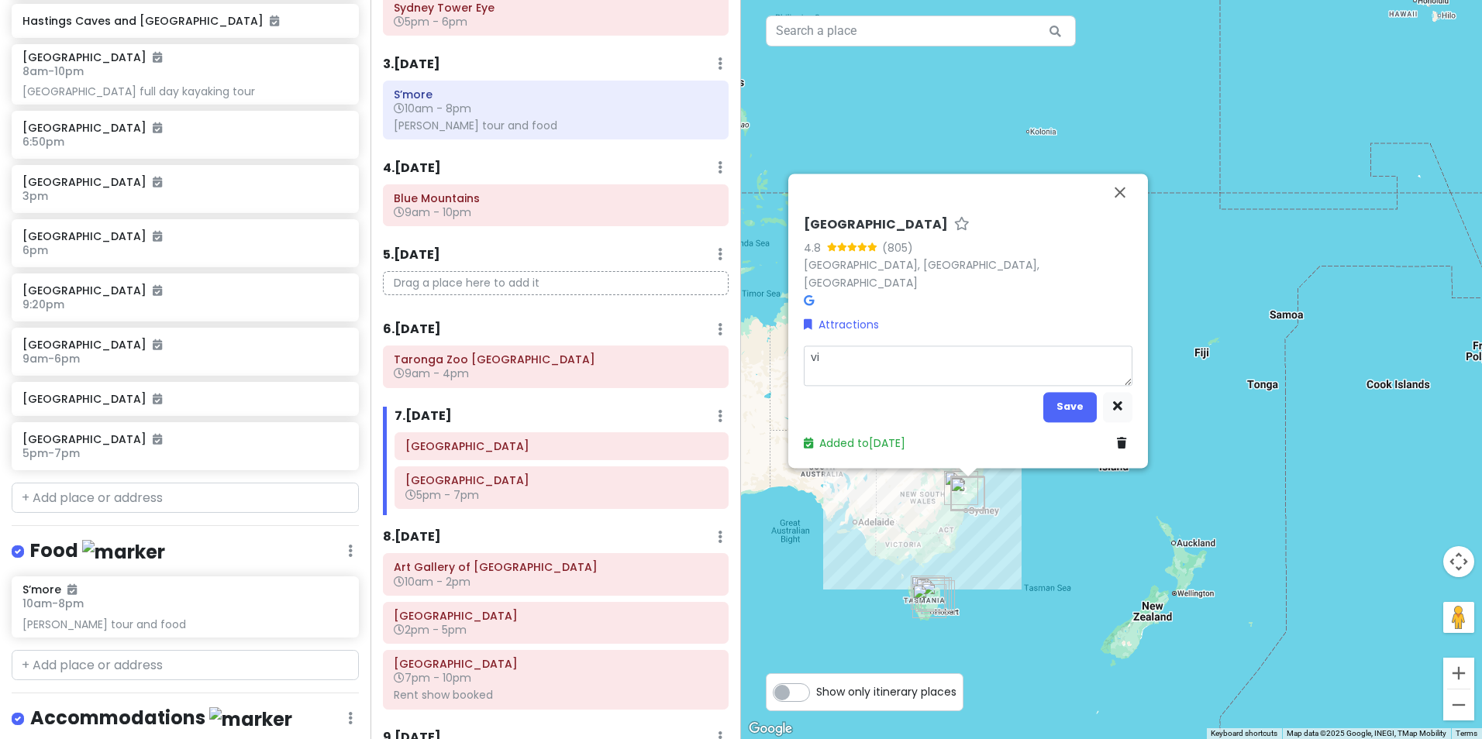
type textarea "x"
type textarea "via"
type textarea "x"
type textarea "viat"
type textarea "x"
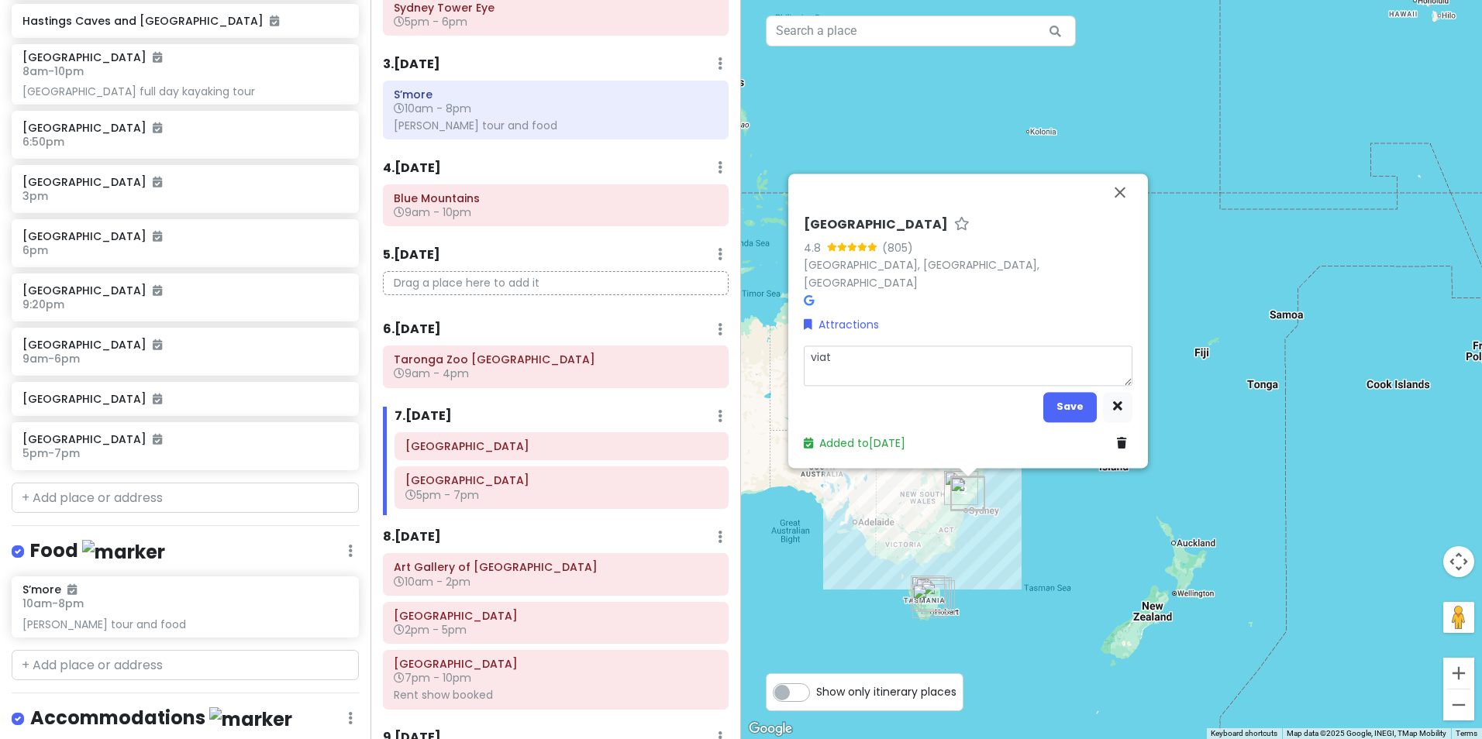
type textarea "viato"
type textarea "x"
type textarea "viator"
type textarea "x"
type textarea "viator"
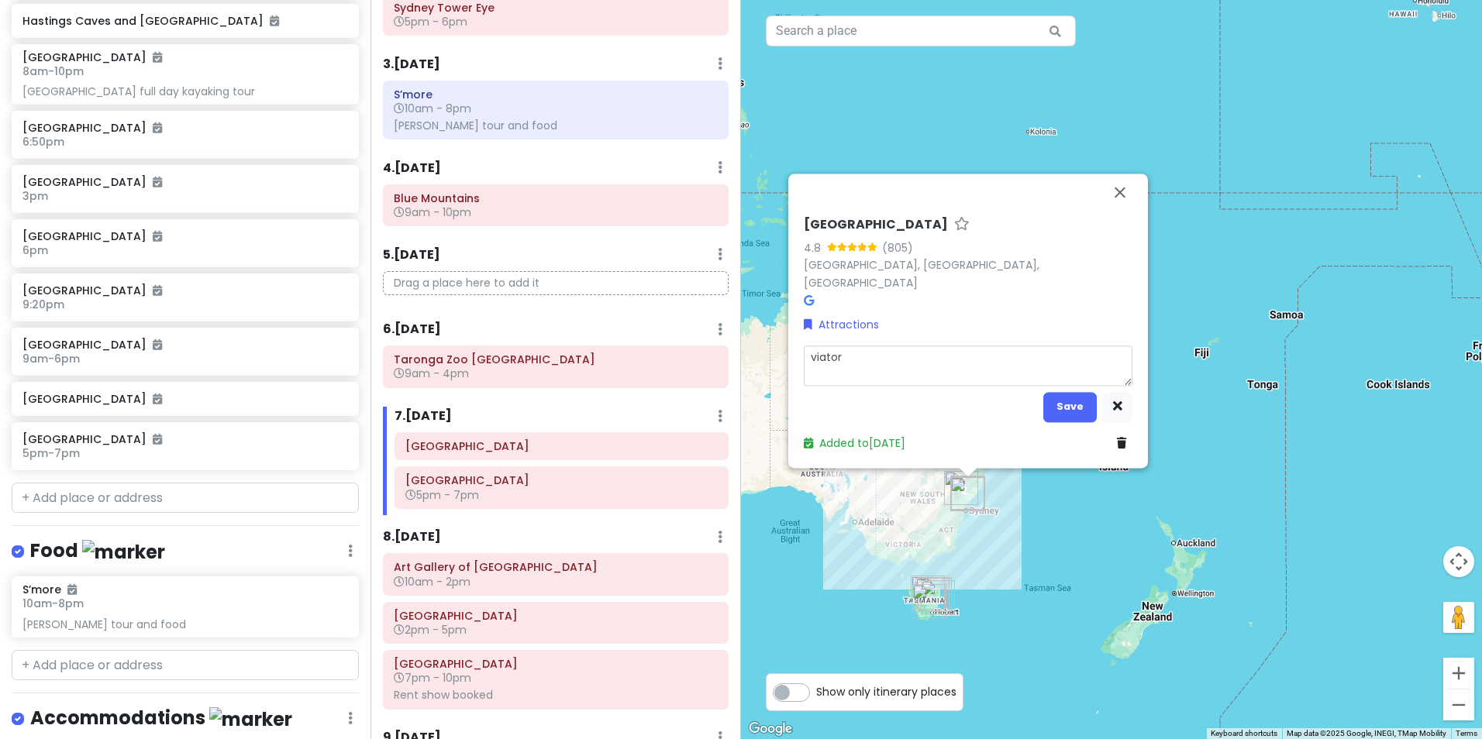
type textarea "x"
type textarea "viator s"
type textarea "x"
type textarea "viator su"
type textarea "x"
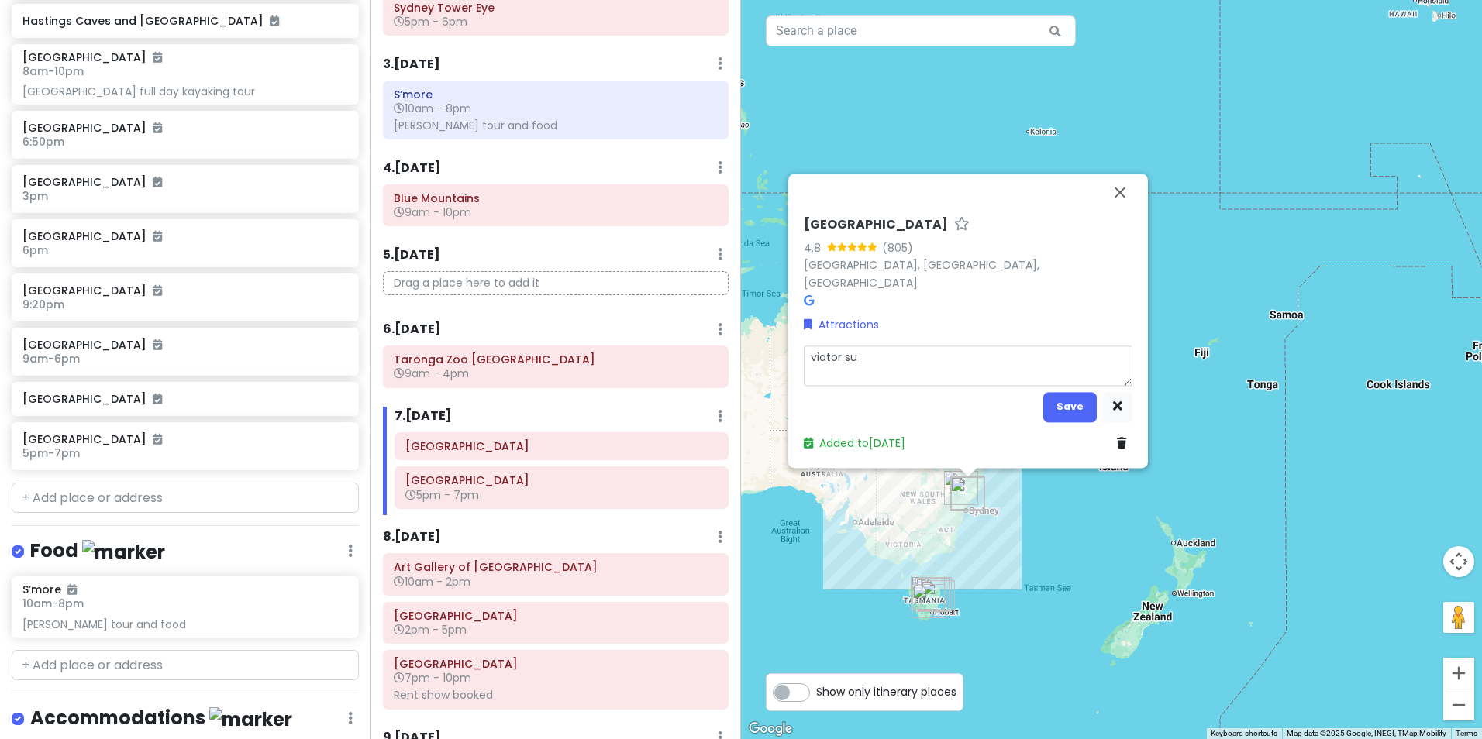
type textarea "viator sun"
type textarea "x"
type textarea "viator suns"
type textarea "x"
type textarea "viator sunse"
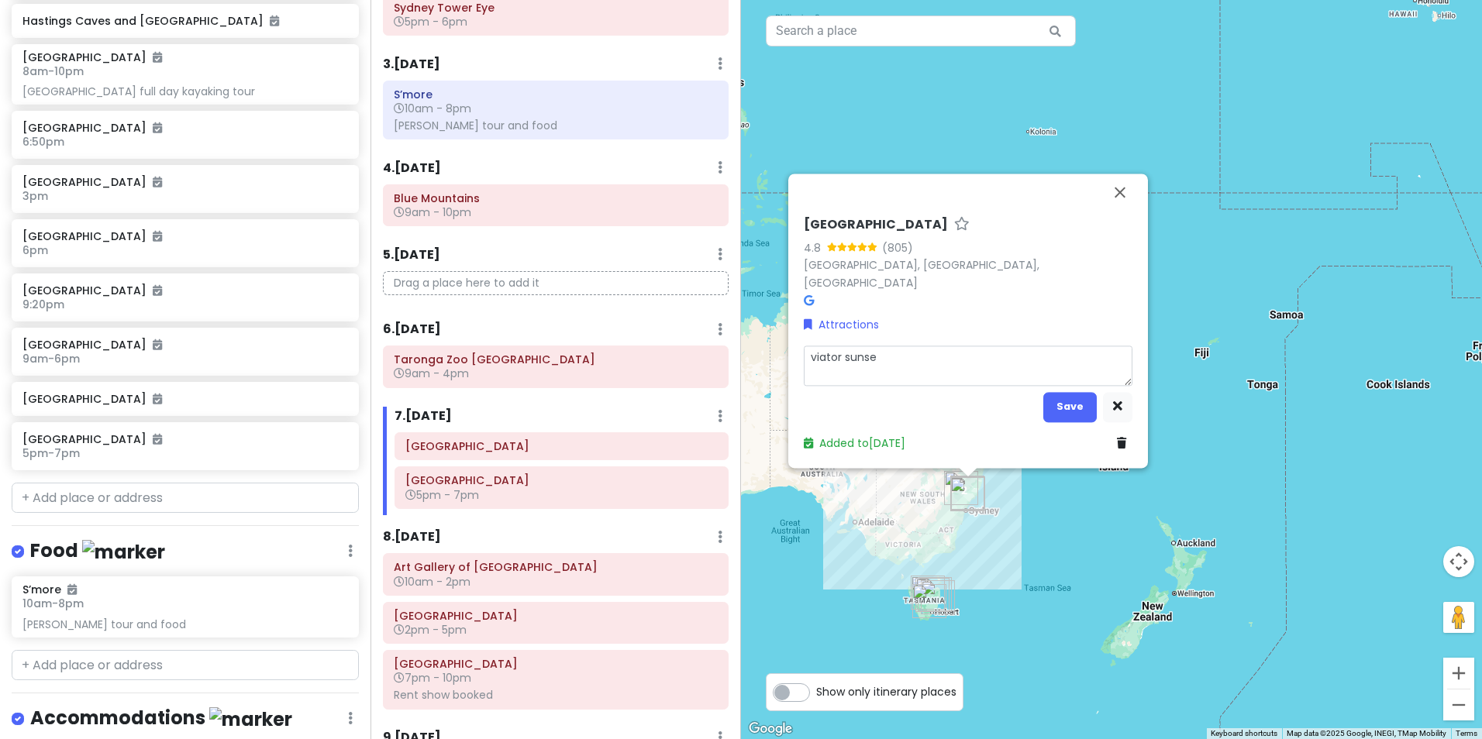
type textarea "x"
type textarea "viator sunset"
type textarea "x"
type textarea "viator sunset"
type textarea "x"
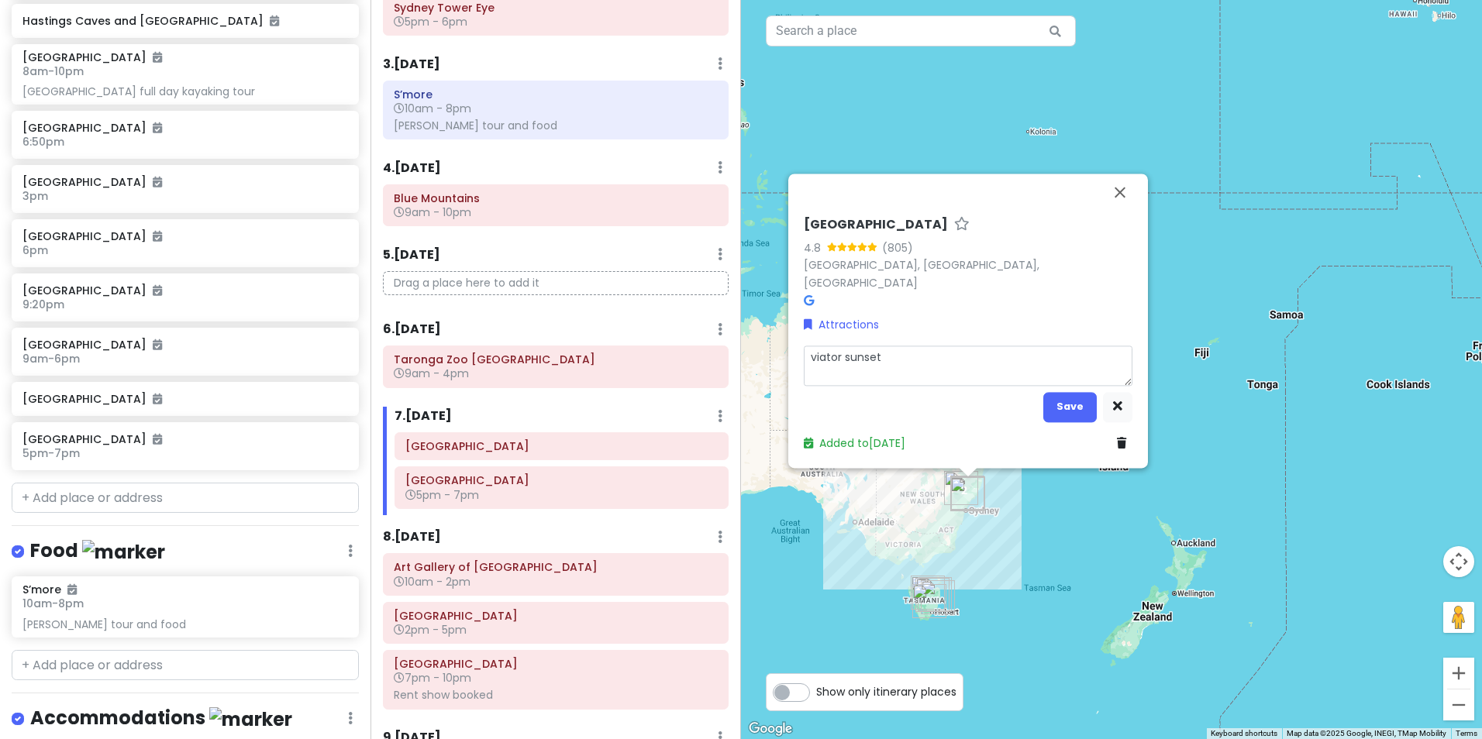
type textarea "viator sunset d"
type textarea "x"
type textarea "viator sunset di"
type textarea "x"
type textarea "viator sunset diu"
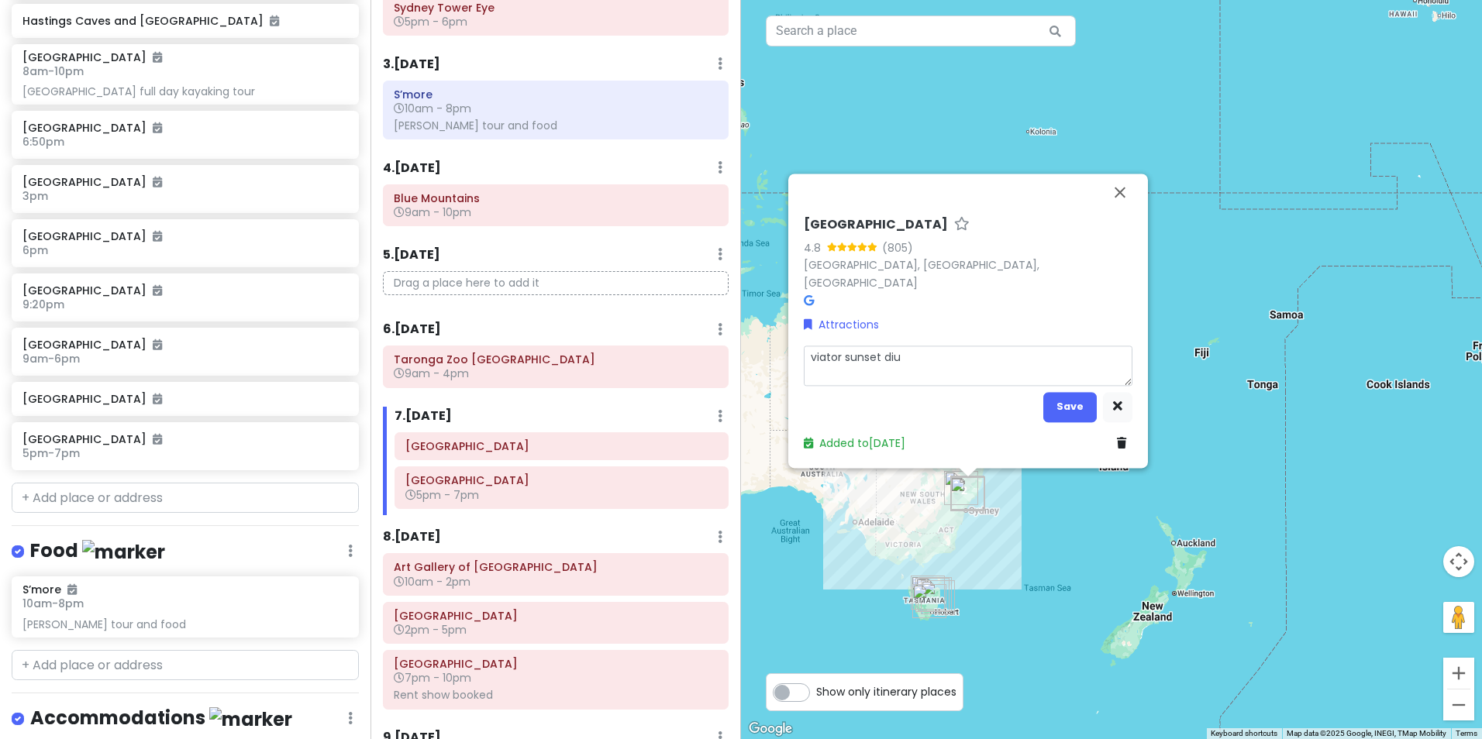
type textarea "x"
type textarea "viator sunset di"
type textarea "x"
type textarea "viator sunset d"
type textarea "x"
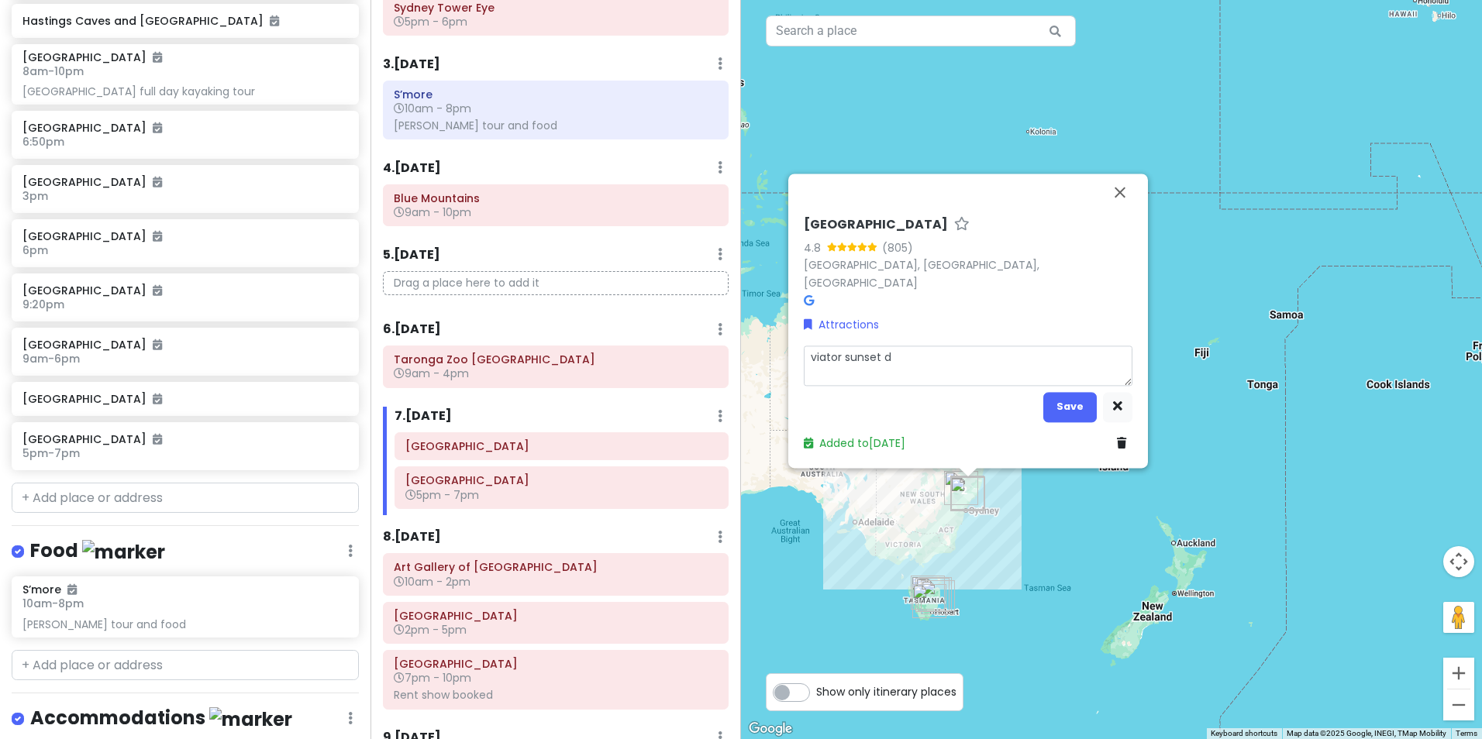
type textarea "viator sunset dn"
type textarea "x"
type textarea "viator sunset dnn"
type textarea "x"
type textarea "viator sunset dnne"
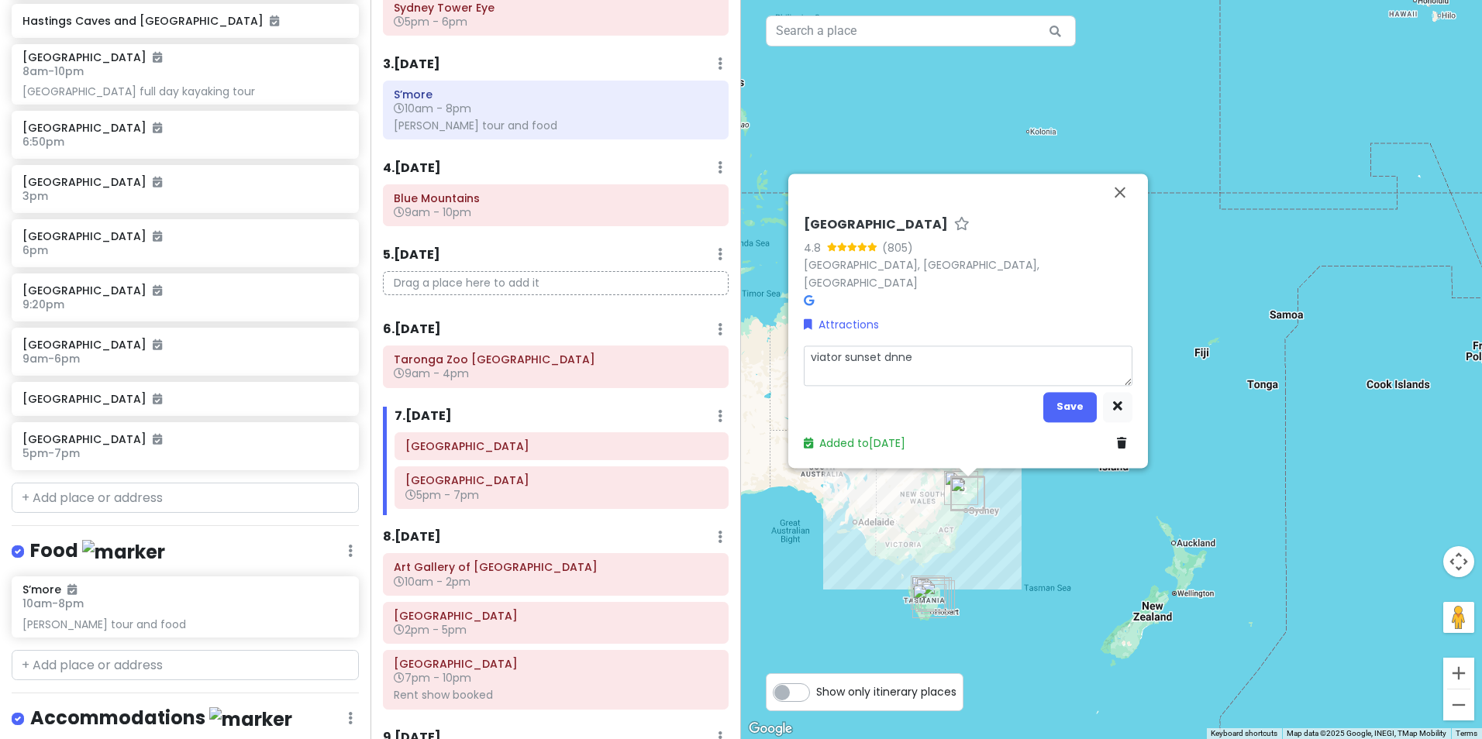
type textarea "x"
type textarea "viator sunset dnn"
type textarea "x"
type textarea "viator sunset dnn=="
type textarea "x"
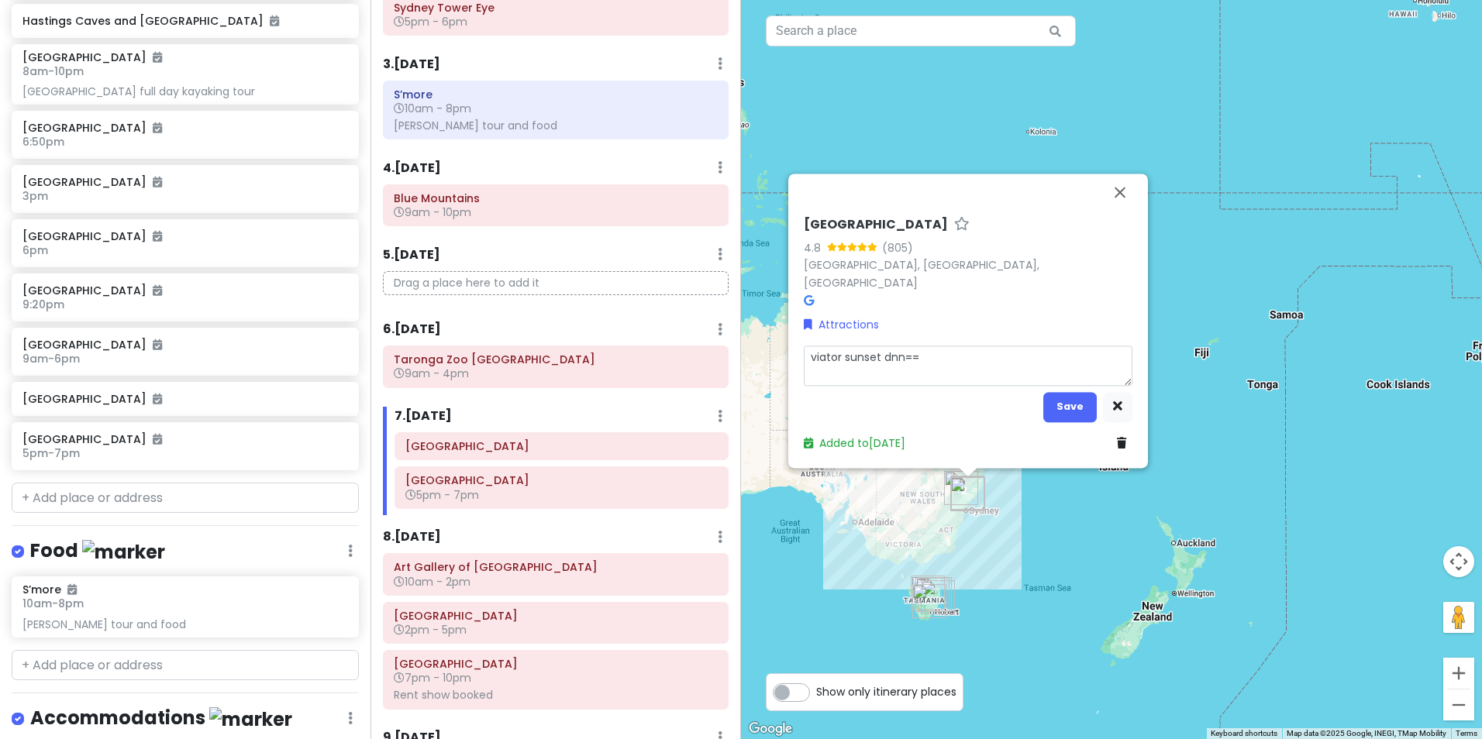
type textarea "viator sunset dnn="
type textarea "x"
type textarea "viator sunset dnn"
type textarea "x"
type textarea "viator sunset dn"
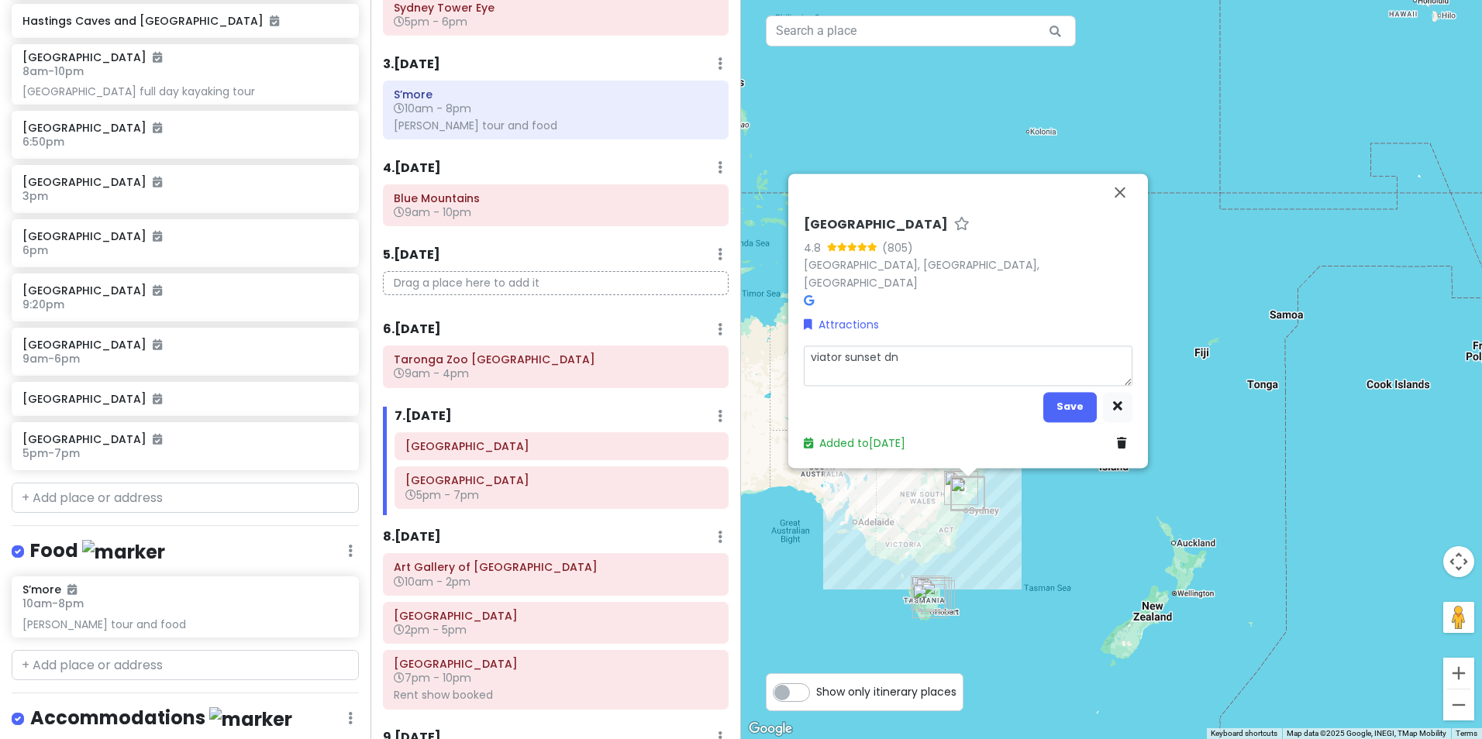
type textarea "x"
type textarea "viator sunset d"
type textarea "x"
type textarea "viator sunset di"
type textarea "x"
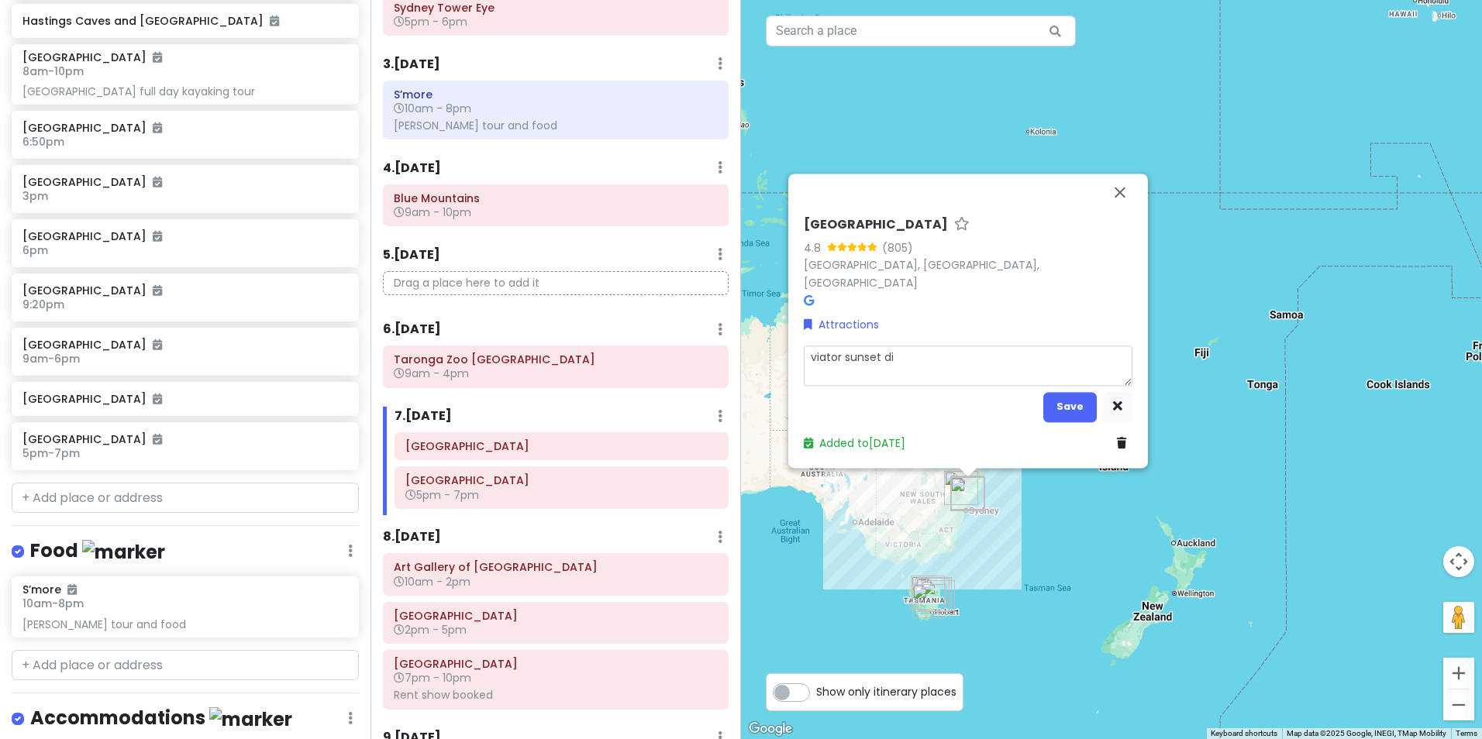
type textarea "viator sunset din"
type textarea "x"
type textarea "viator sunset dinn"
type textarea "x"
type textarea "viator sunset dinne"
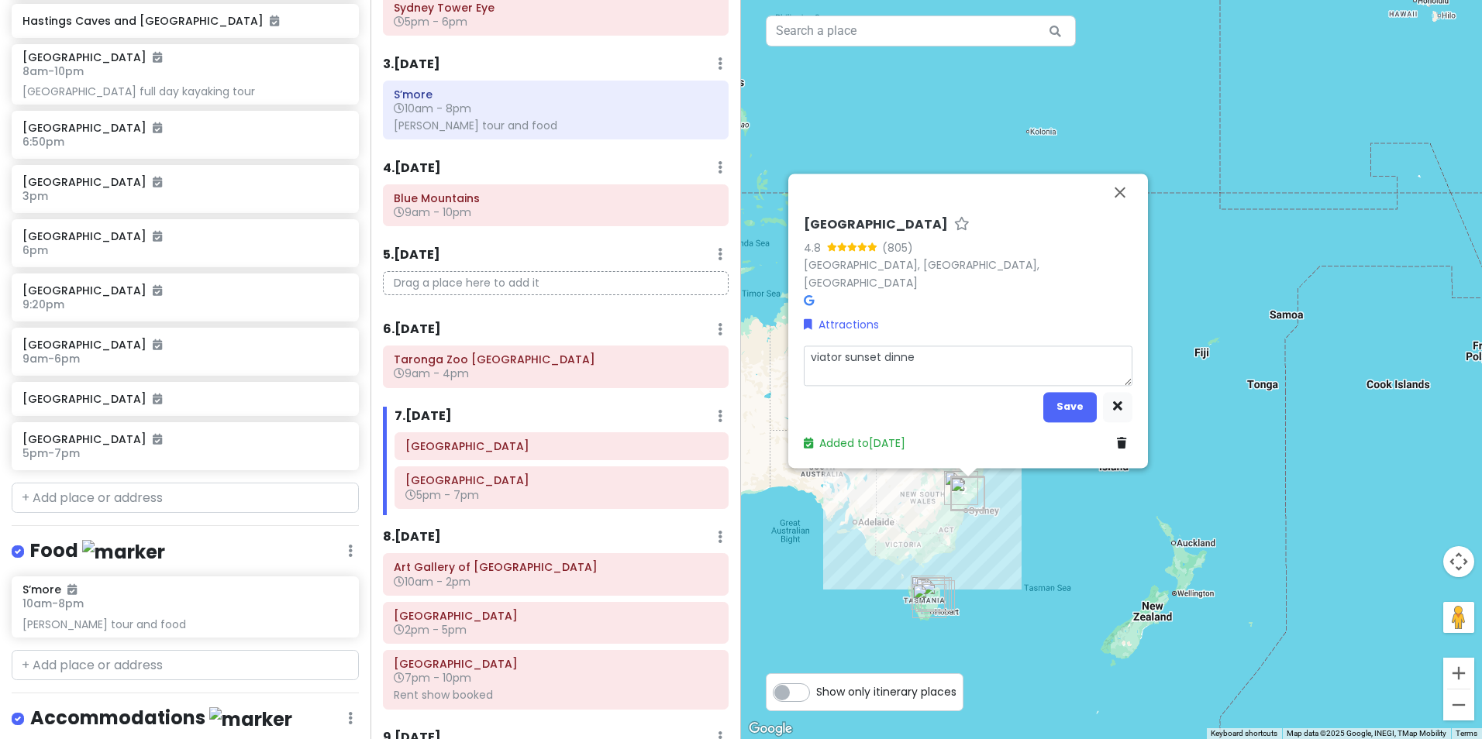
type textarea "x"
type textarea "viator sunset dinner"
type textarea "x"
type textarea "viator sunset dinner"
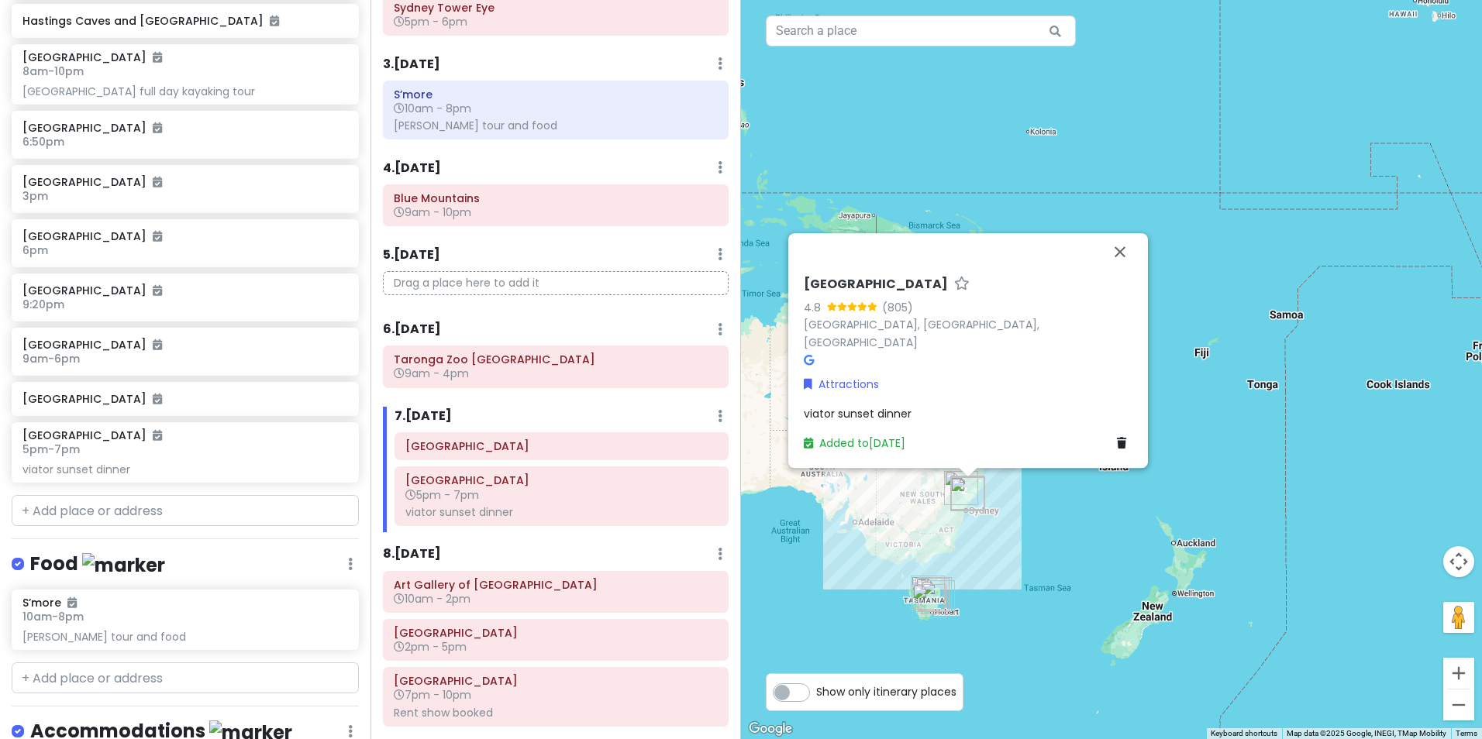
scroll to position [833, 0]
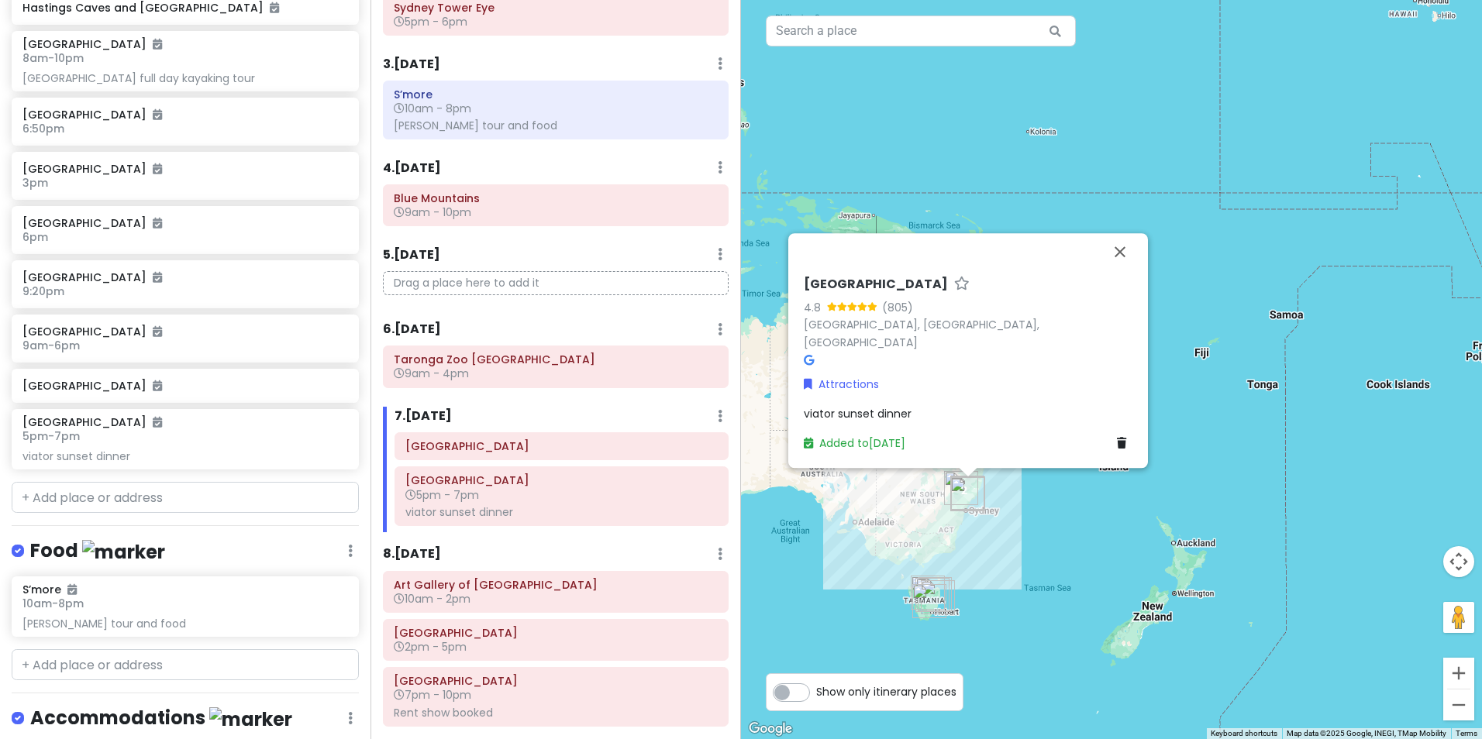
click at [873, 412] on span "viator sunset dinner" at bounding box center [858, 413] width 108 height 15
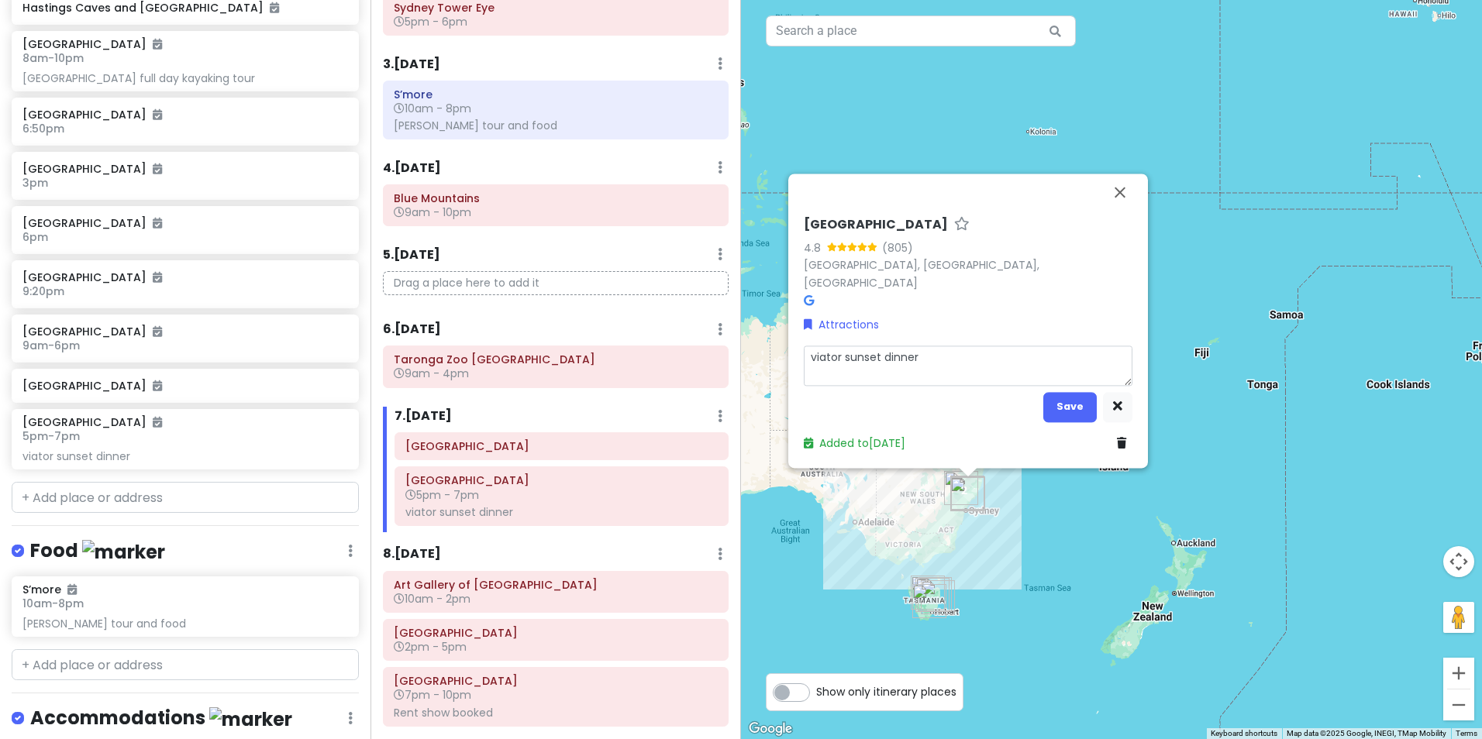
click at [1018, 377] on textarea "viator sunset dinner" at bounding box center [968, 366] width 329 height 40
type textarea "x"
type textarea "viator sunset dinner."
type textarea "x"
type textarea "viator sunset dinner."
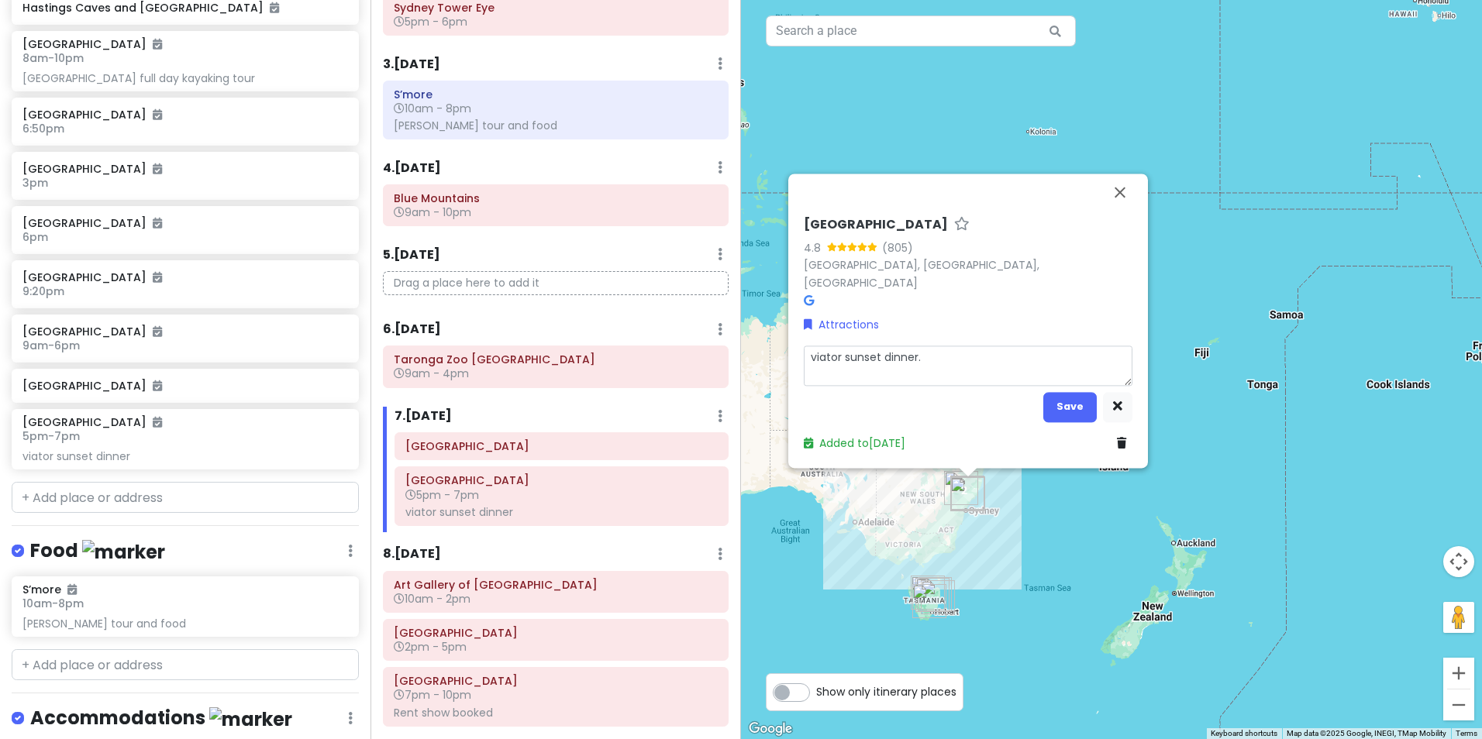
type textarea "x"
type textarea "viator sunset dinner. M"
type textarea "x"
type textarea "viator sunset dinner. Me"
type textarea "x"
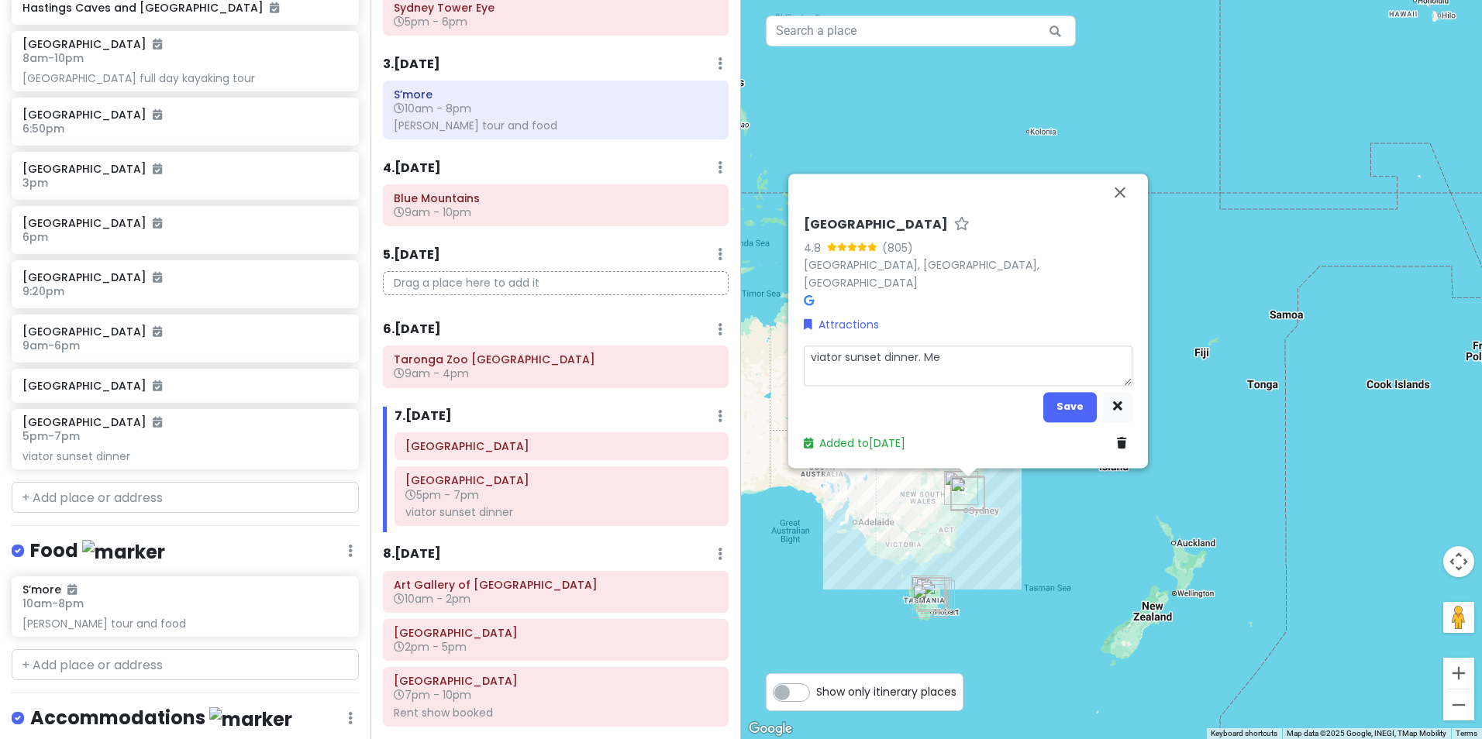
type textarea "viator sunset dinner. Mee"
type textarea "x"
type textarea "viator sunset dinner. Meet"
type textarea "x"
type textarea "viator sunset dinner. Meeti"
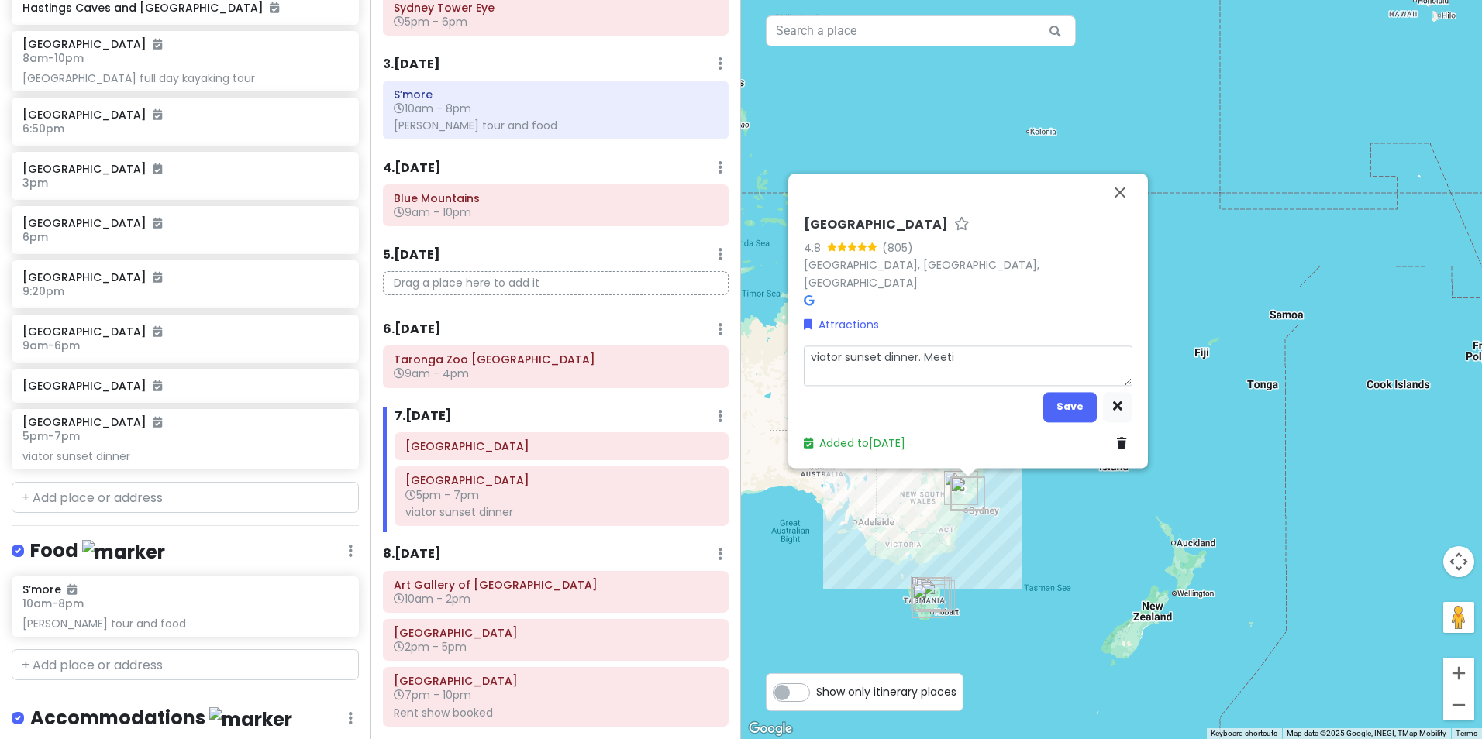
type textarea "x"
type textarea "viator sunset dinner. Meetin"
type textarea "x"
type textarea "viator sunset dinner. Meeting"
type textarea "x"
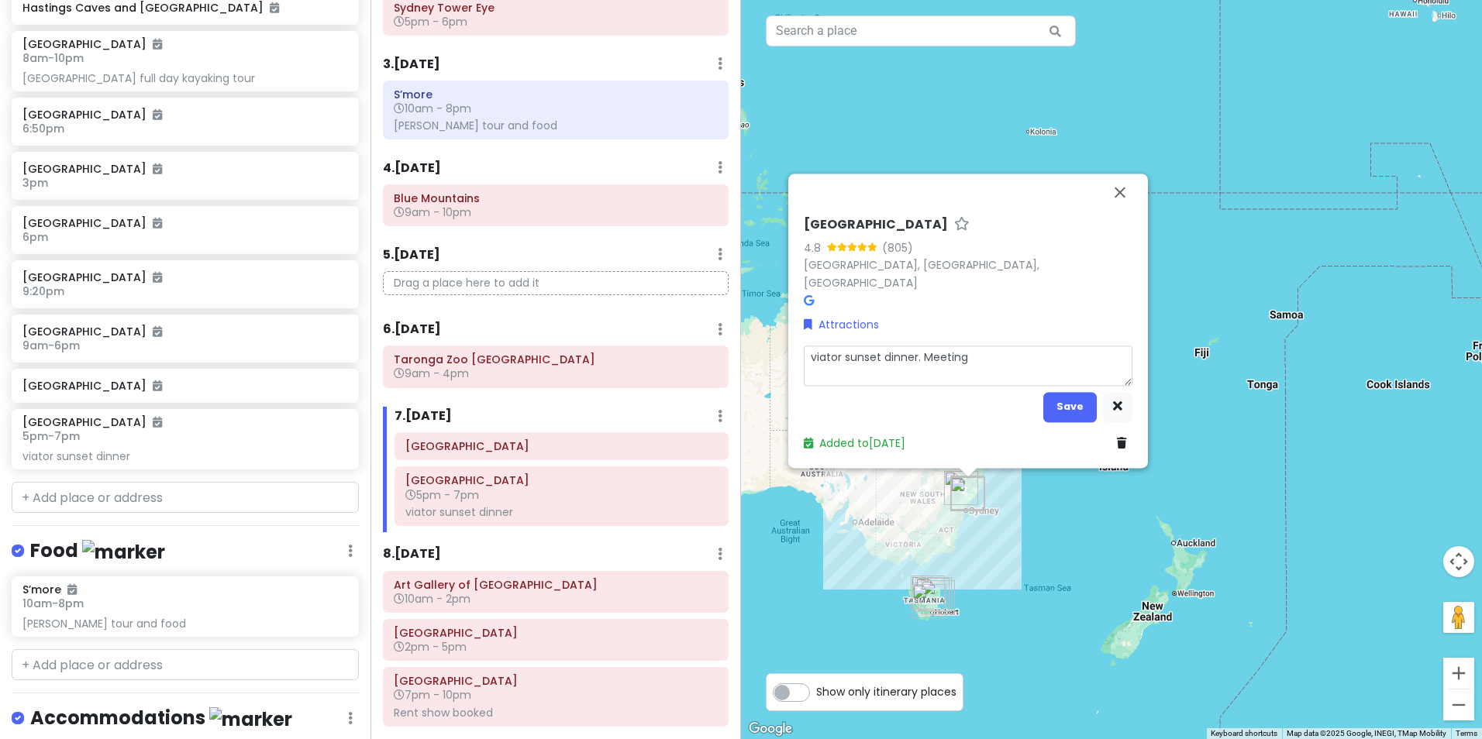
type textarea "viator sunset dinner. Meeting"
type textarea "x"
type textarea "viator sunset dinner. Meeting p"
type textarea "x"
type textarea "viator sunset dinner. Meeting po"
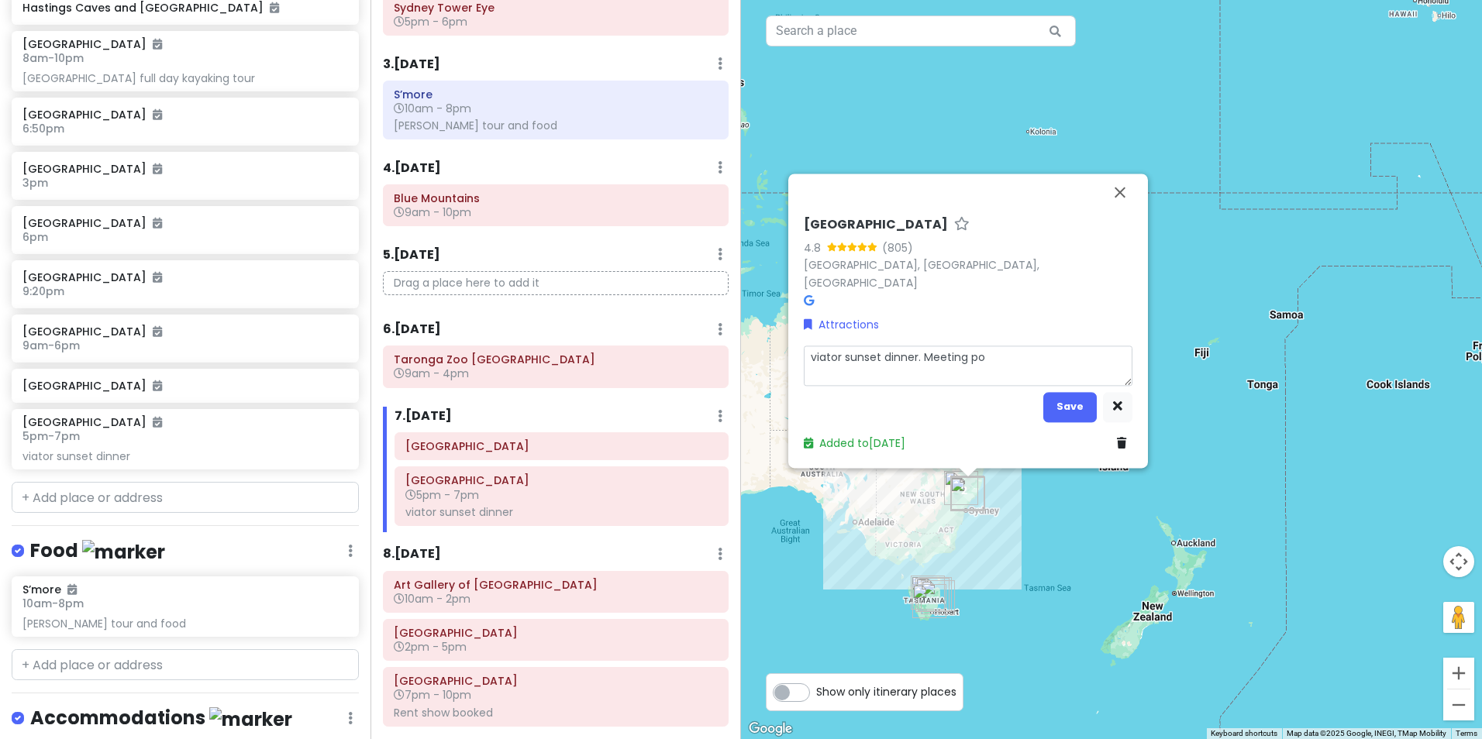
type textarea "x"
type textarea "viator sunset dinner. Meeting poi"
type textarea "x"
type textarea "viator sunset dinner. Meeting poin"
type textarea "x"
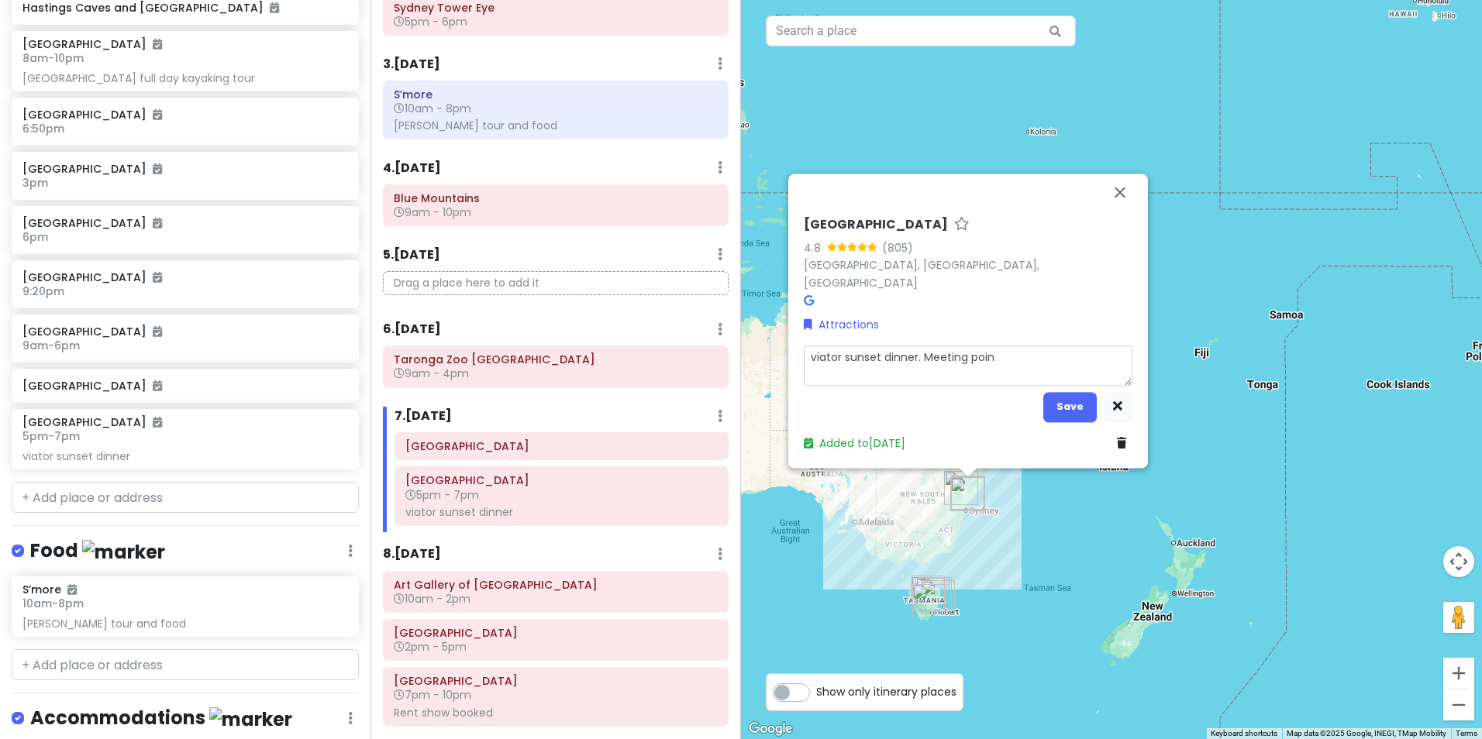
type textarea "viator sunset dinner. [GEOGRAPHIC_DATA]"
type textarea "x"
type textarea "viator sunset dinner. Meeting point:"
type textarea "x"
type textarea "viator sunset dinner. Meeting point:"
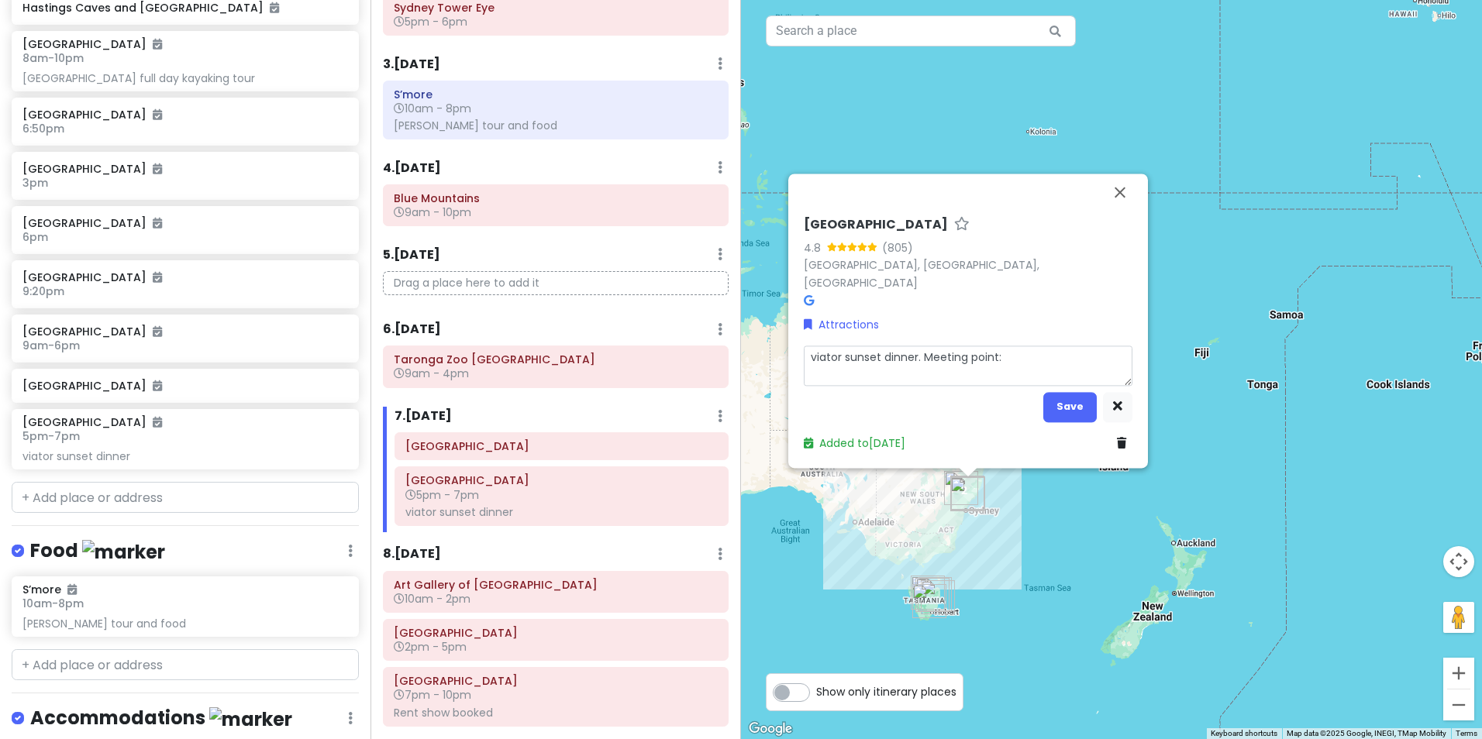
type textarea "x"
click at [1050, 410] on button "Save" at bounding box center [1069, 407] width 53 height 30
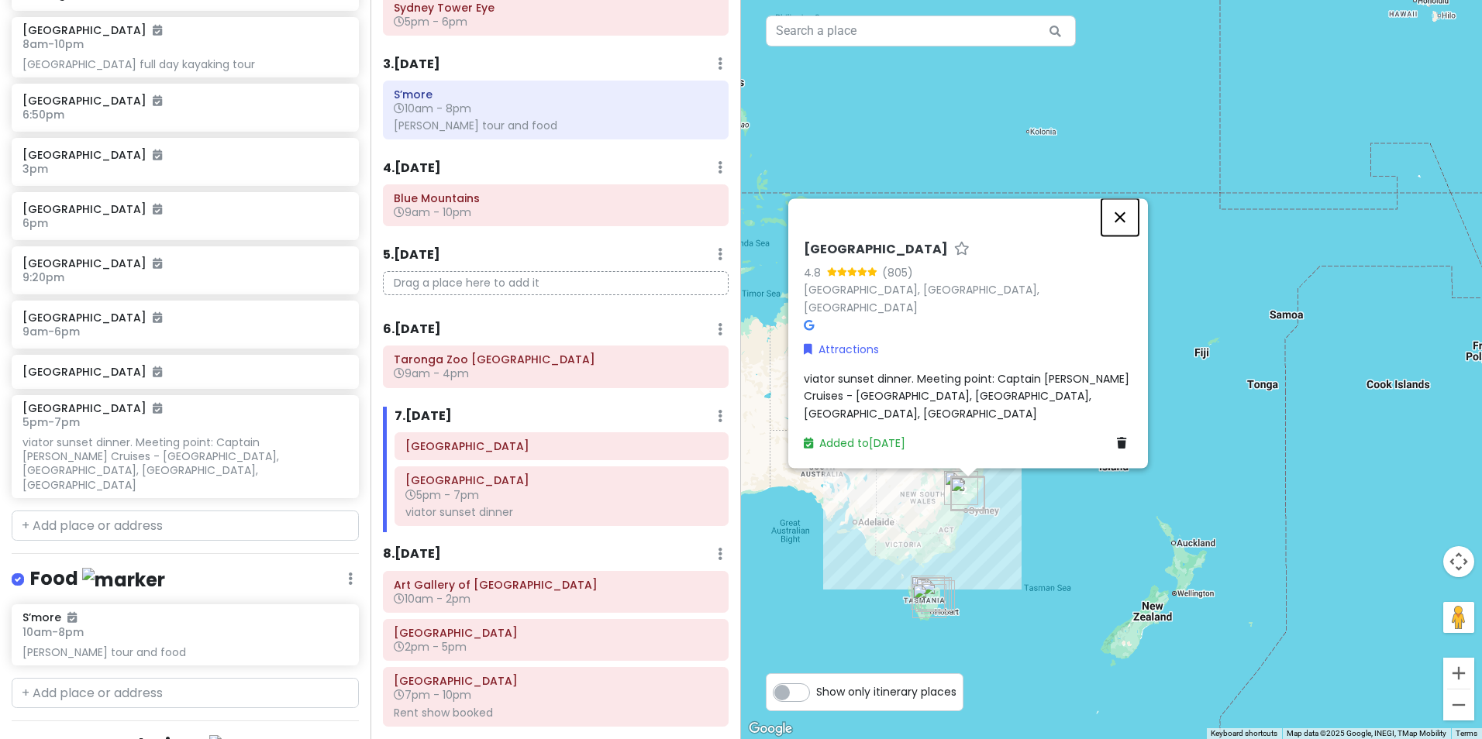
click at [1114, 236] on button "Close" at bounding box center [1119, 216] width 37 height 37
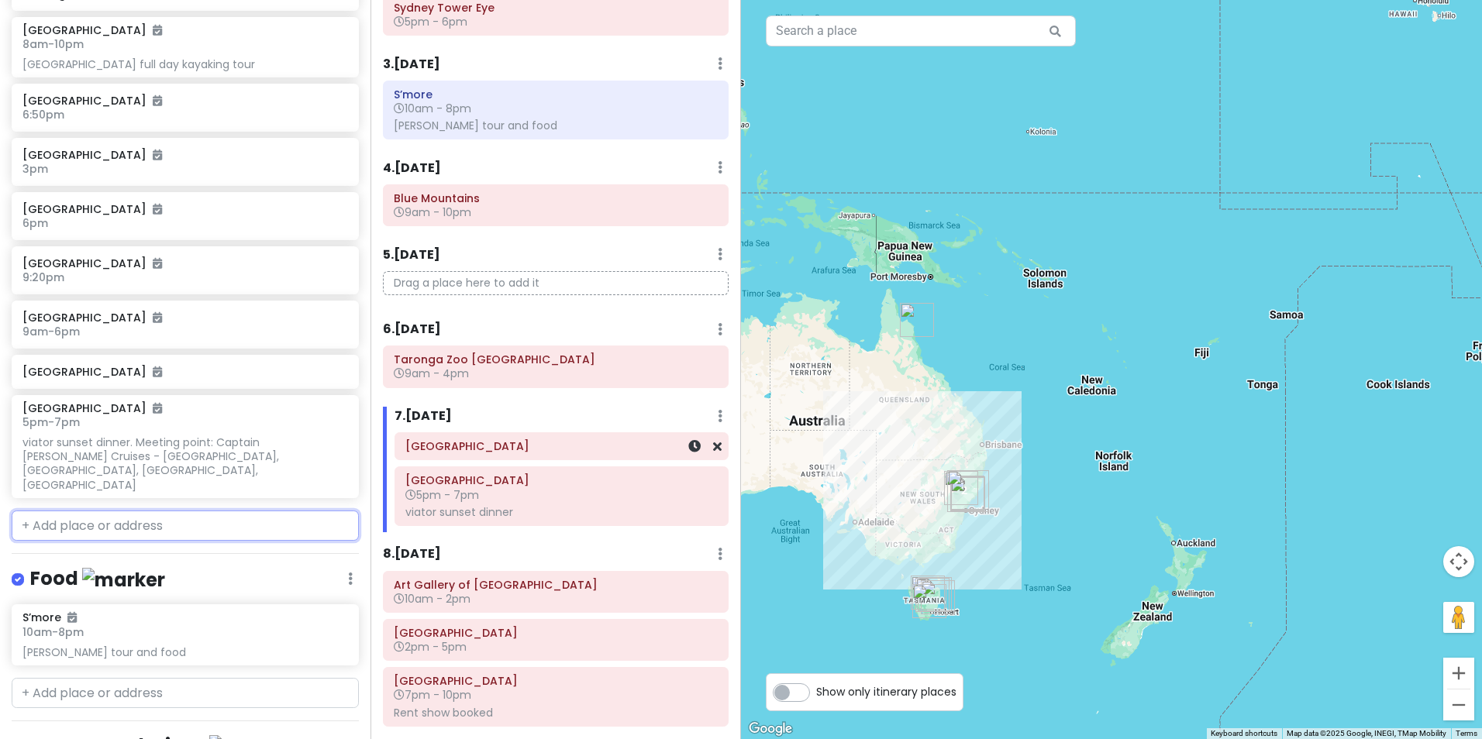
click at [557, 456] on div "[GEOGRAPHIC_DATA]" at bounding box center [561, 447] width 312 height 22
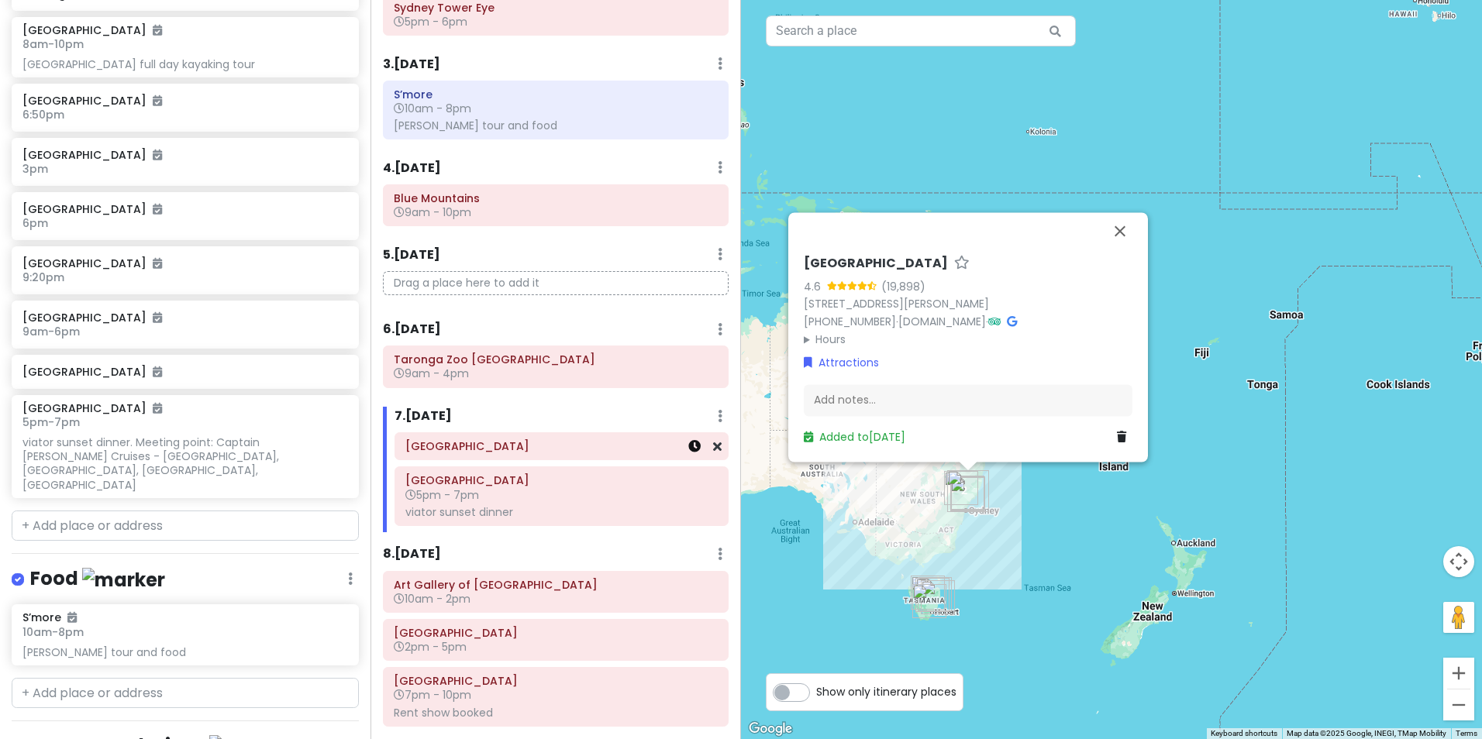
click at [688, 442] on icon at bounding box center [694, 446] width 12 height 12
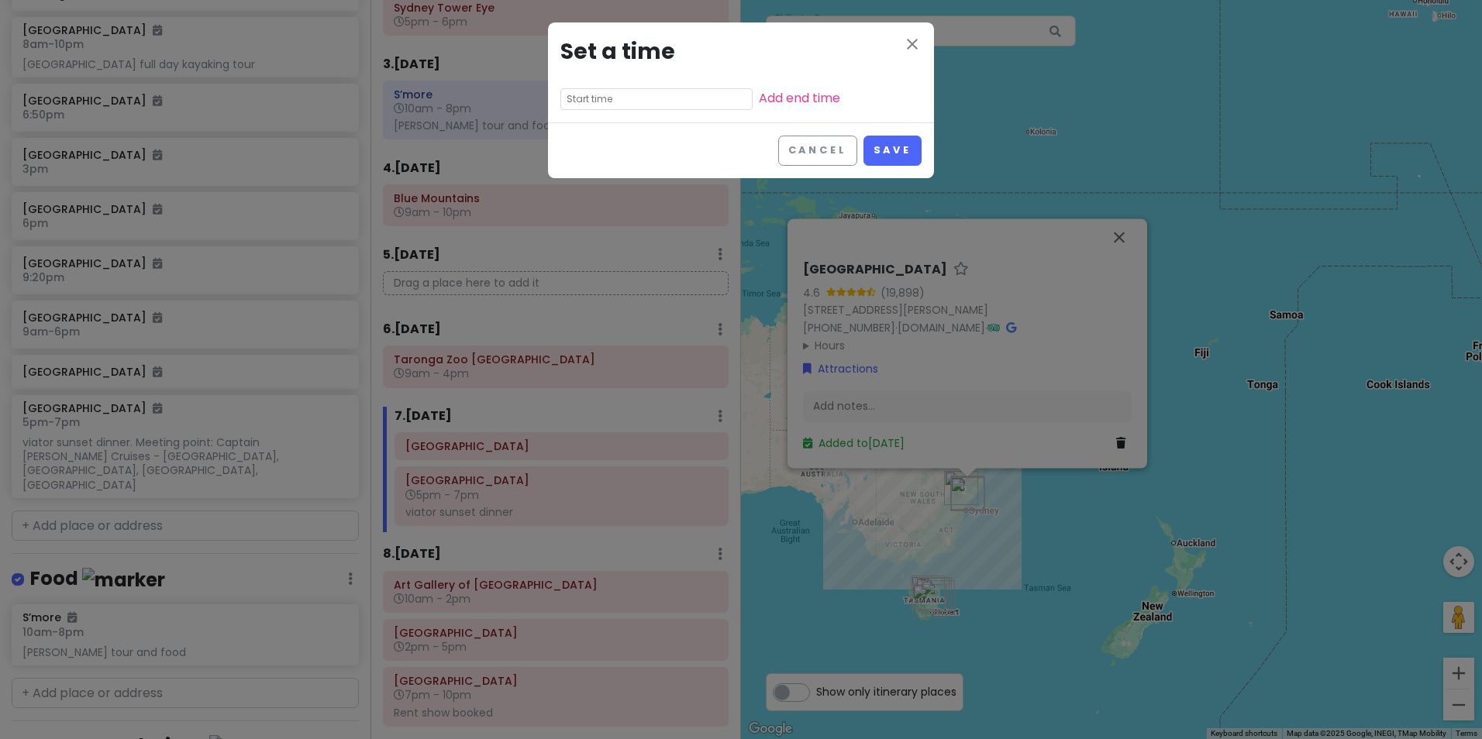
click at [635, 114] on div "close Set a time Add end time" at bounding box center [741, 72] width 386 height 100
click at [629, 102] on input "text" at bounding box center [656, 99] width 192 height 22
click at [587, 180] on li "09" at bounding box center [582, 177] width 43 height 19
click at [675, 128] on li "am" at bounding box center [668, 121] width 43 height 19
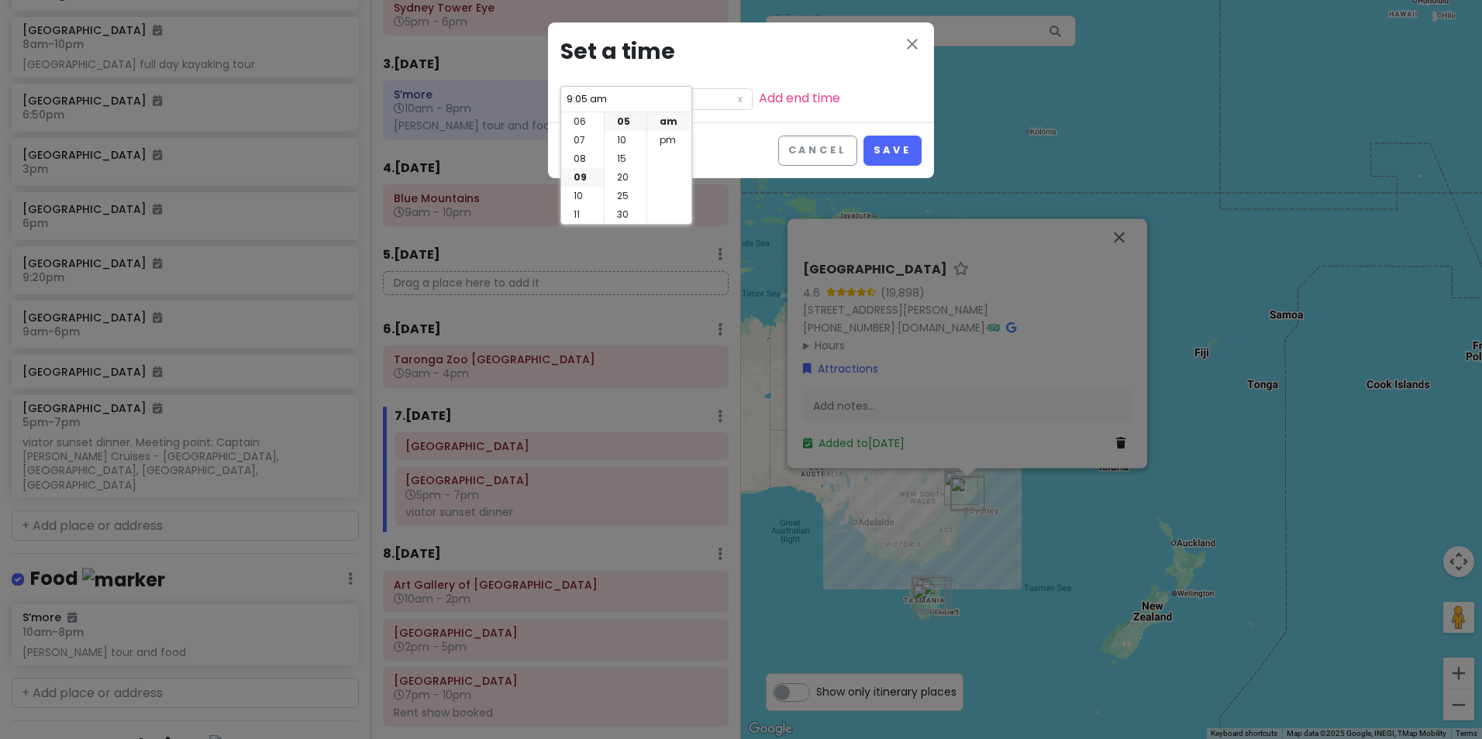
scroll to position [0, 0]
click at [630, 121] on li "00" at bounding box center [625, 121] width 42 height 19
click at [759, 103] on link "Add end time" at bounding box center [799, 98] width 81 height 18
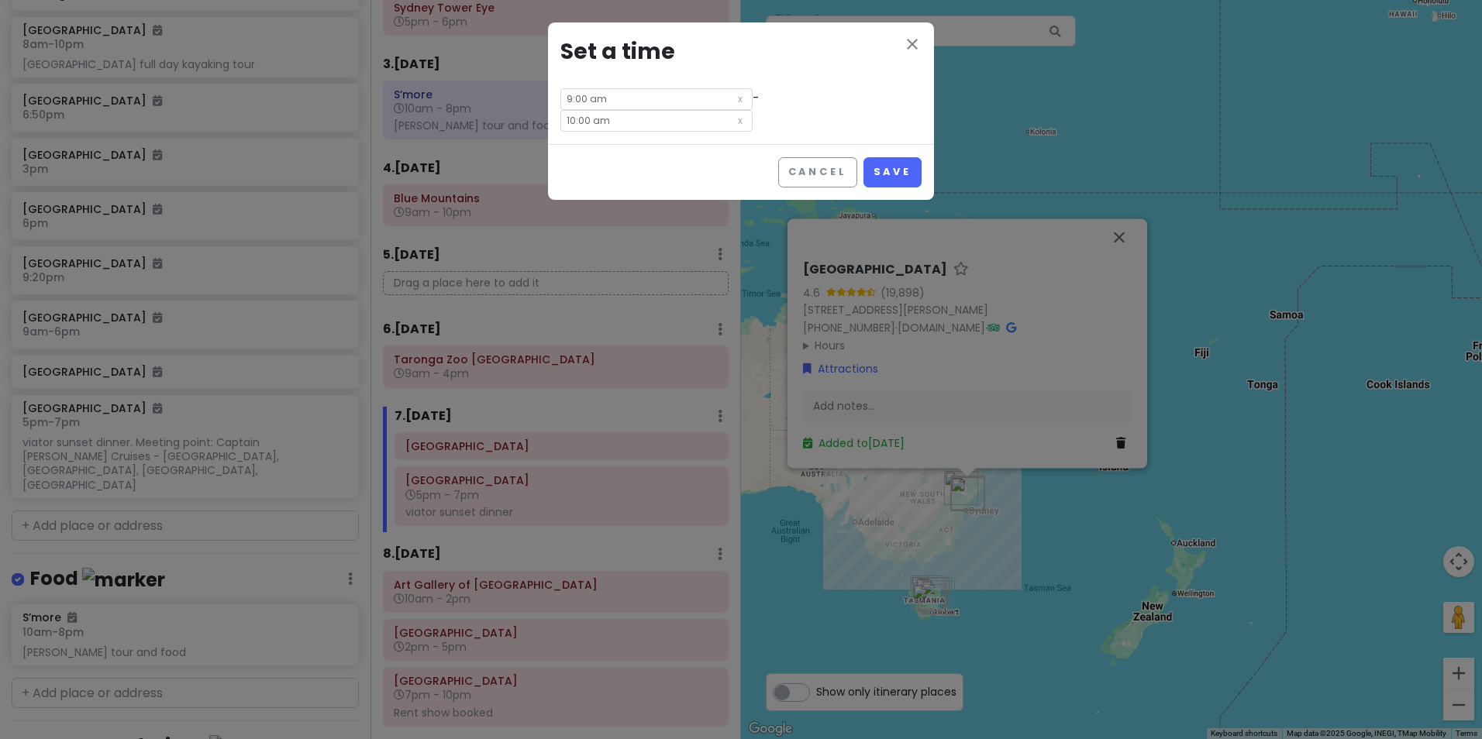
click at [749, 110] on input "10:00 am" at bounding box center [656, 121] width 192 height 22
click at [728, 127] on li "05" at bounding box center [725, 134] width 43 height 19
click at [818, 139] on li "pm" at bounding box center [811, 140] width 43 height 19
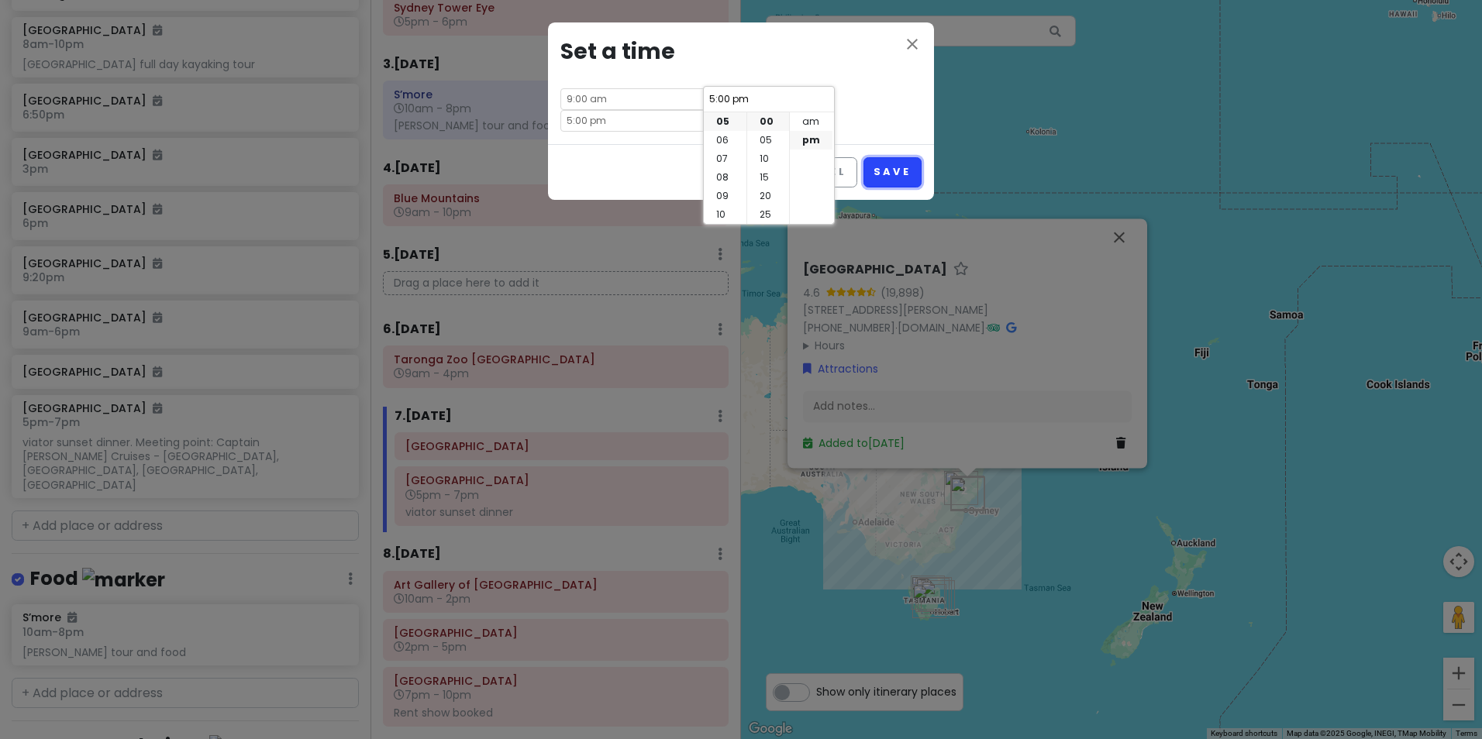
click at [878, 157] on button "Save" at bounding box center [892, 172] width 58 height 30
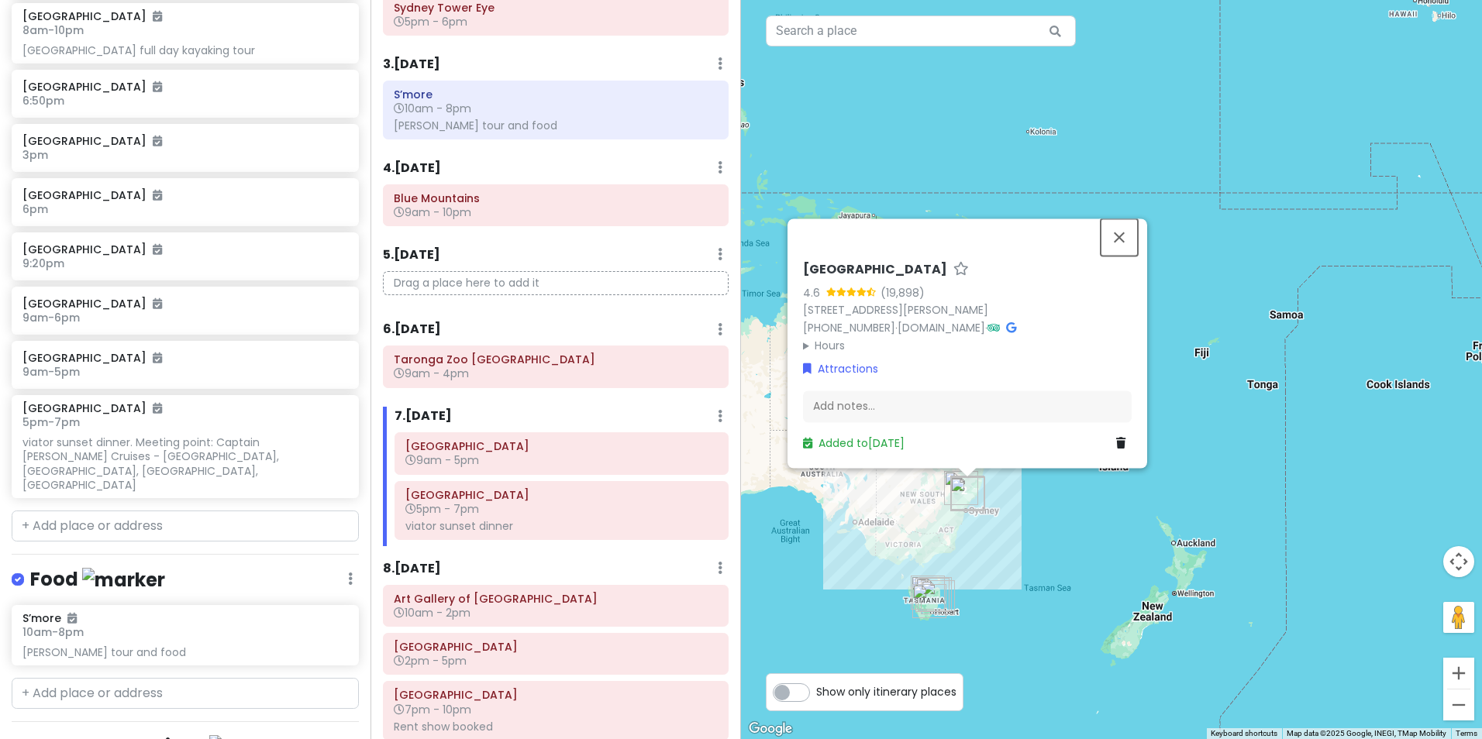
drag, startPoint x: 1125, startPoint y: 243, endPoint x: 1114, endPoint y: 246, distance: 10.5
click at [1125, 243] on button "Close" at bounding box center [1118, 237] width 37 height 37
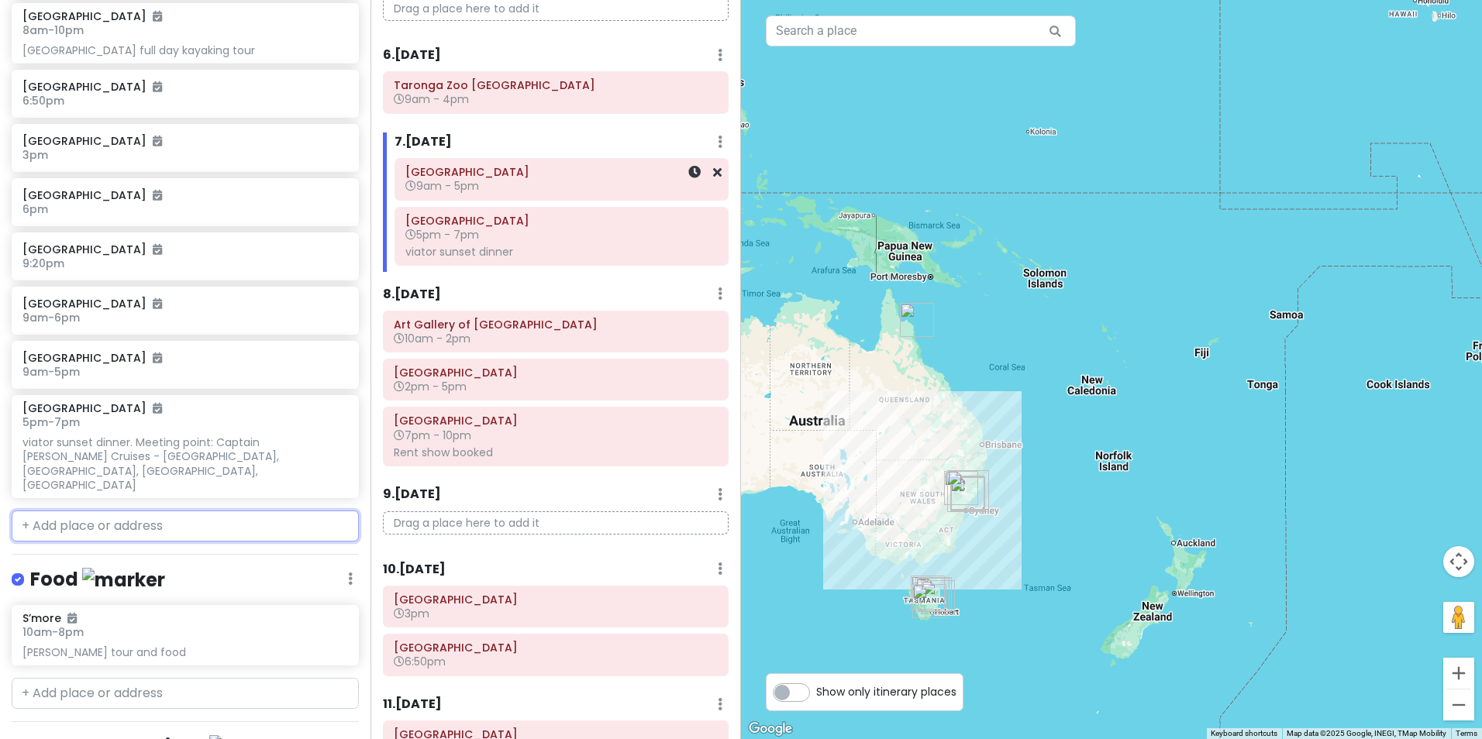
scroll to position [542, 0]
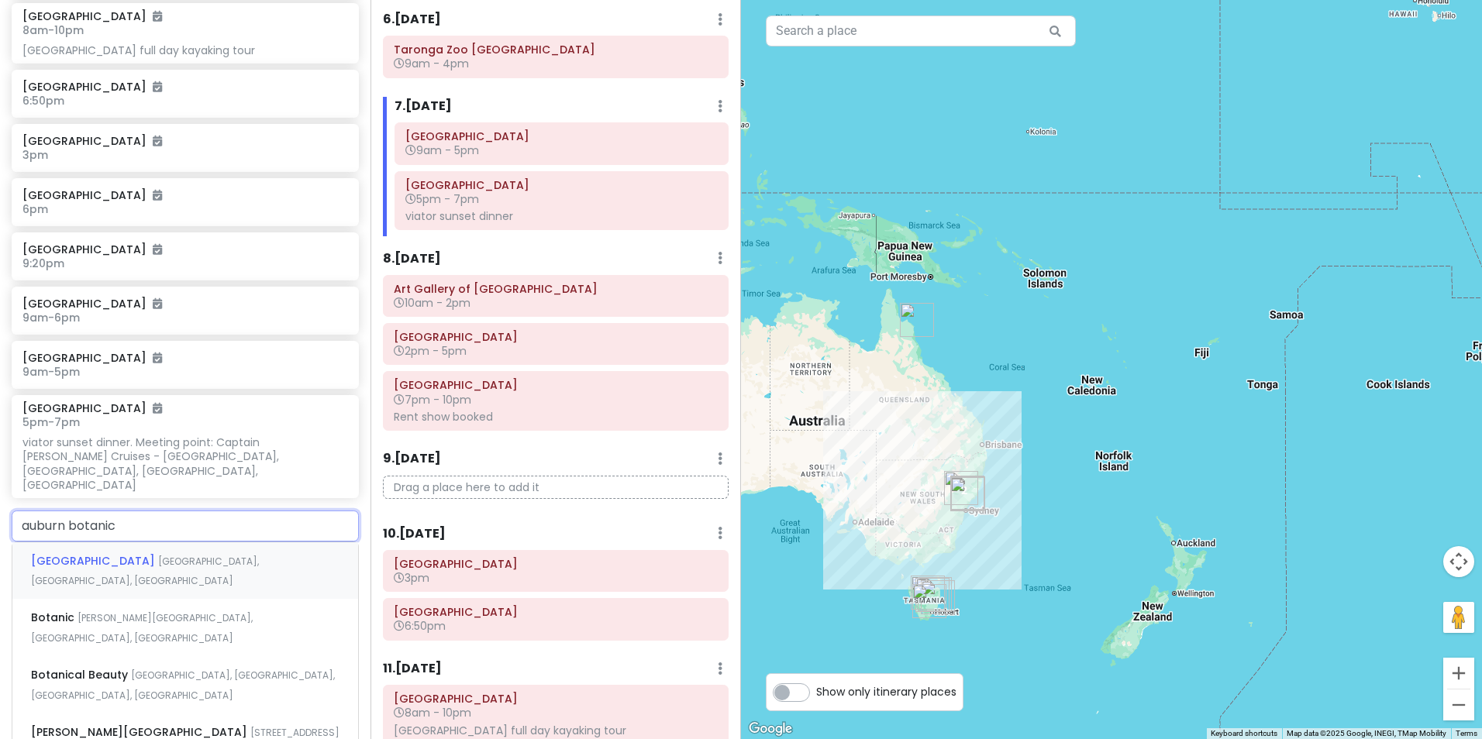
click at [176, 555] on span "[GEOGRAPHIC_DATA], [GEOGRAPHIC_DATA], [GEOGRAPHIC_DATA]" at bounding box center [145, 571] width 228 height 33
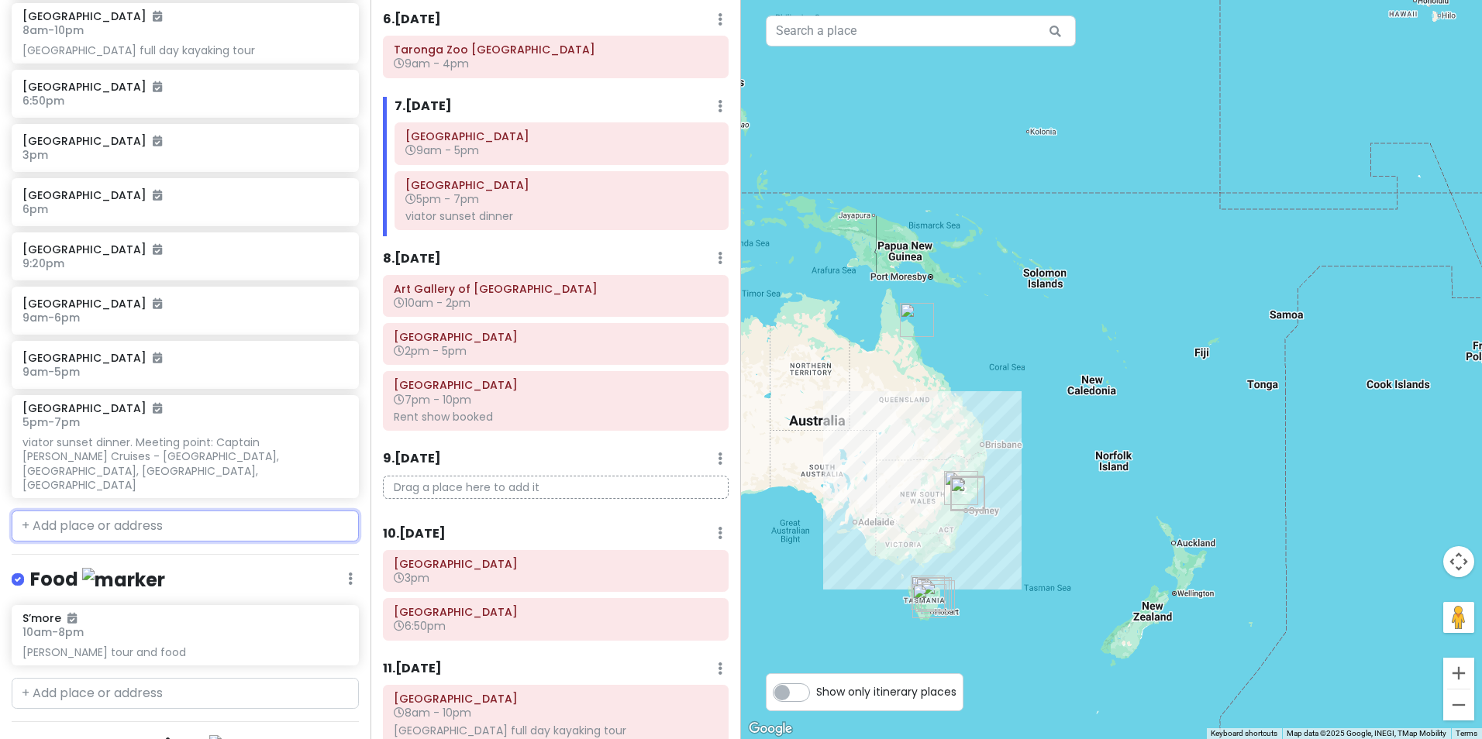
scroll to position [901, 0]
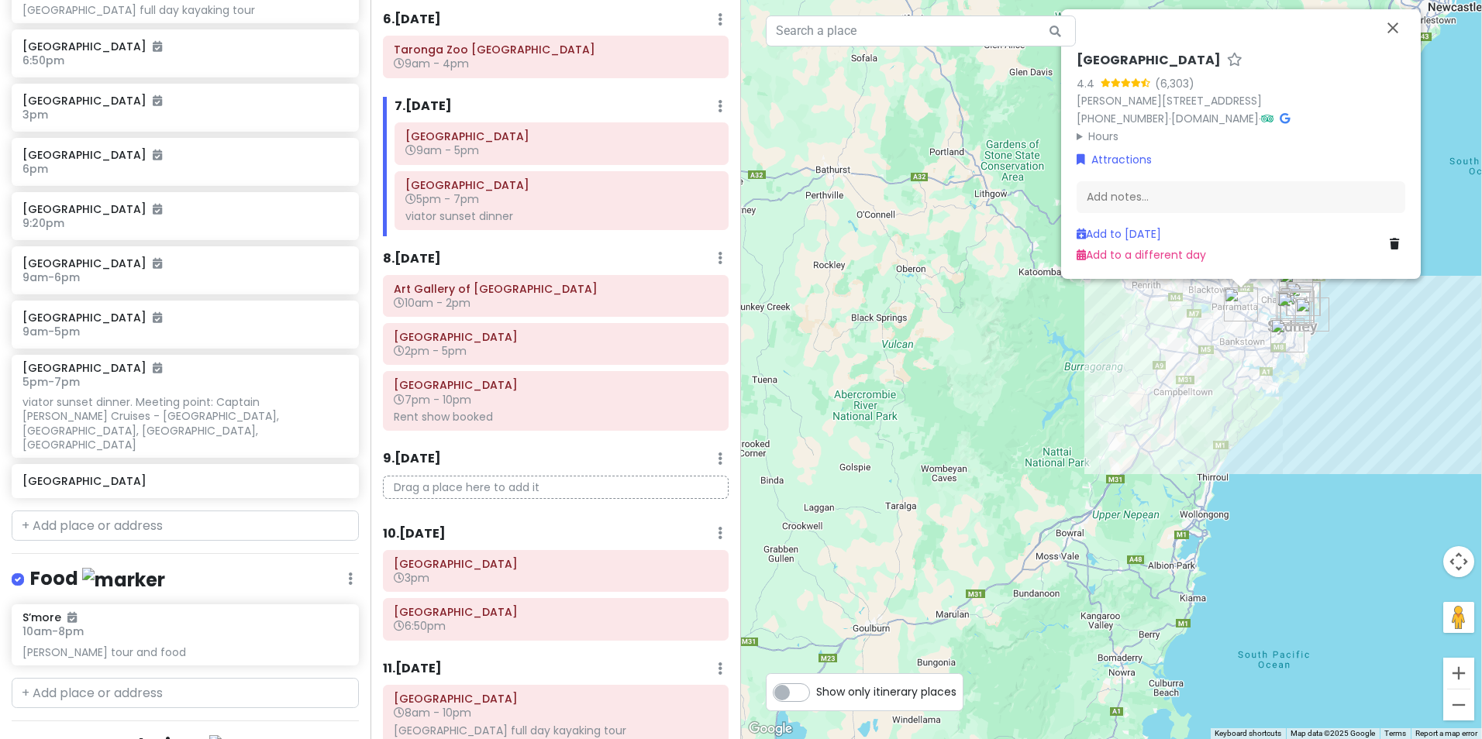
drag, startPoint x: 1093, startPoint y: 484, endPoint x: 882, endPoint y: 549, distance: 220.8
click at [882, 549] on div "[GEOGRAPHIC_DATA] [STREET_ADDRESS][PERSON_NAME] [PHONE_NUMBER] · [DOMAIN_NAME] …" at bounding box center [1111, 369] width 741 height 739
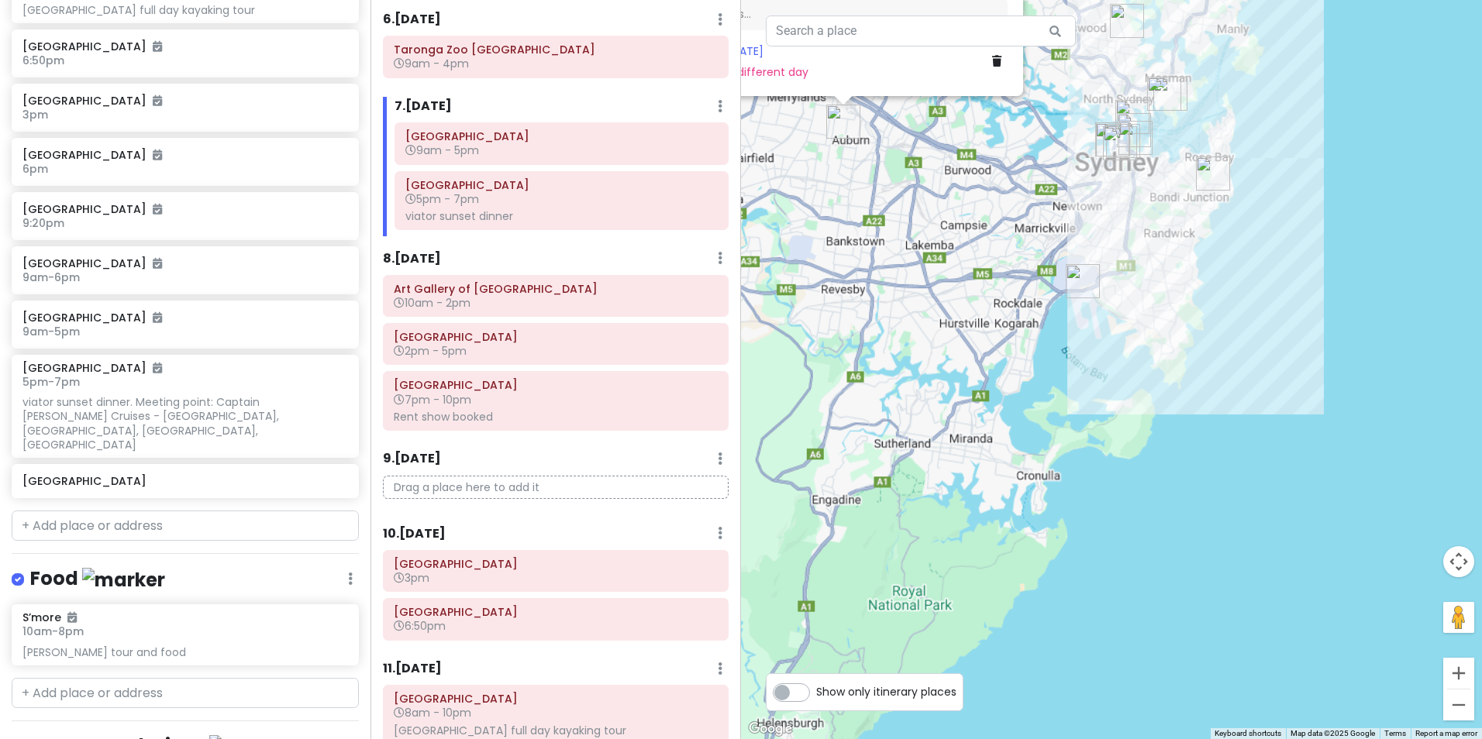
drag, startPoint x: 915, startPoint y: 477, endPoint x: 942, endPoint y: 489, distance: 29.5
click at [933, 638] on div "[GEOGRAPHIC_DATA] [STREET_ADDRESS][PERSON_NAME] [PHONE_NUMBER] · [DOMAIN_NAME] …" at bounding box center [1111, 369] width 741 height 739
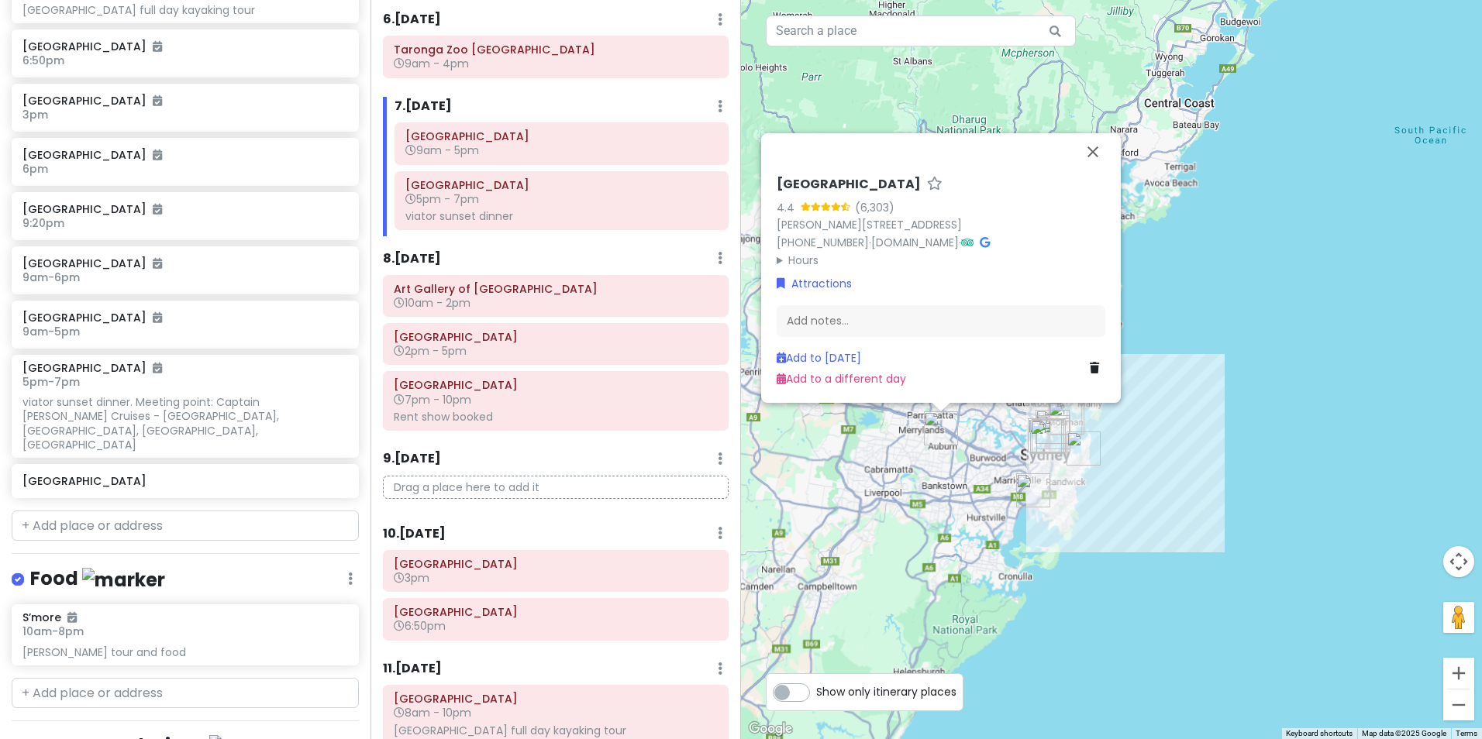
drag, startPoint x: 945, startPoint y: 518, endPoint x: 966, endPoint y: 563, distance: 49.6
click at [966, 563] on div "[GEOGRAPHIC_DATA] [STREET_ADDRESS][PERSON_NAME] [PHONE_NUMBER] · [DOMAIN_NAME] …" at bounding box center [1111, 369] width 741 height 739
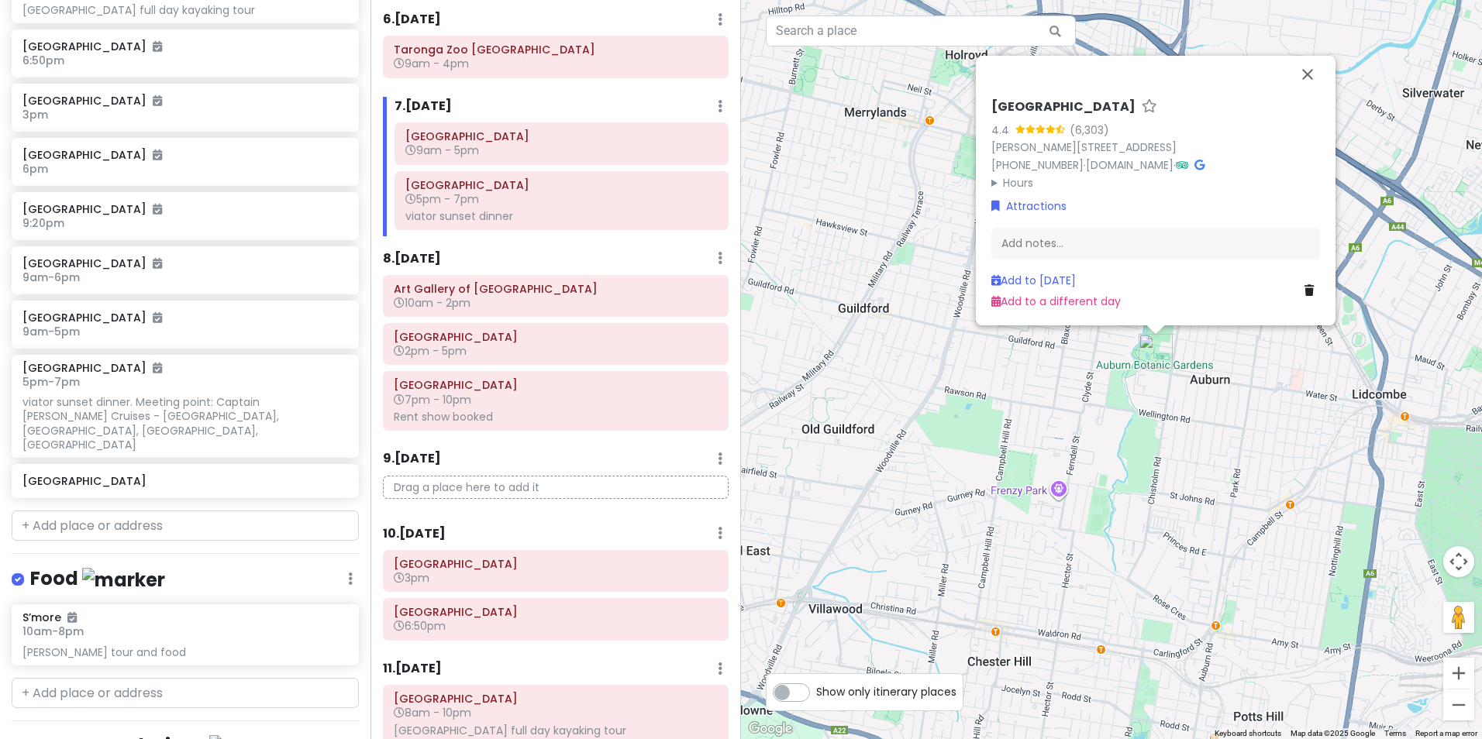
drag, startPoint x: 1114, startPoint y: 496, endPoint x: 1032, endPoint y: 523, distance: 87.2
click at [1032, 523] on div "[GEOGRAPHIC_DATA] [STREET_ADDRESS][PERSON_NAME] [PHONE_NUMBER] · [DOMAIN_NAME] …" at bounding box center [1111, 369] width 741 height 739
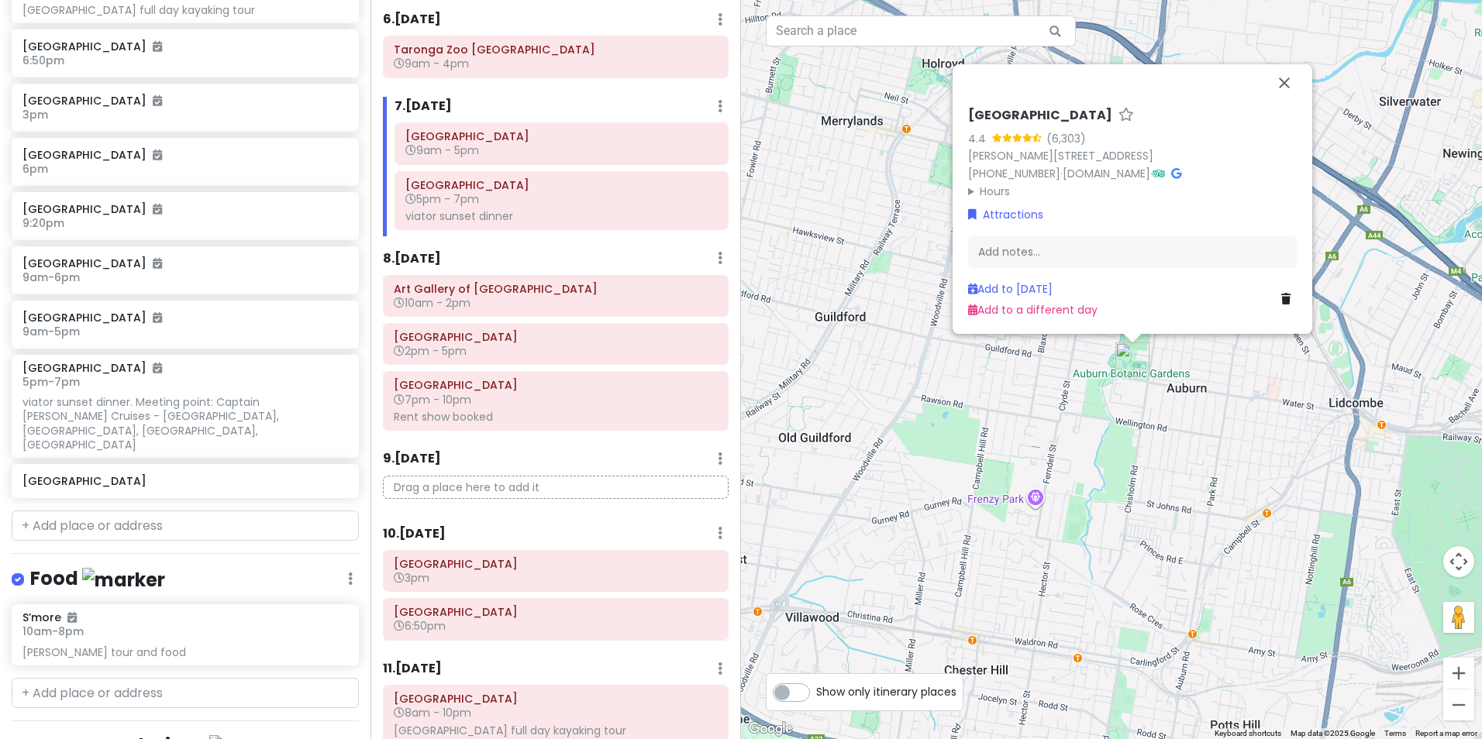
click at [1038, 501] on div "[GEOGRAPHIC_DATA] [STREET_ADDRESS][PERSON_NAME] [PHONE_NUMBER] · [DOMAIN_NAME] …" at bounding box center [1111, 369] width 741 height 739
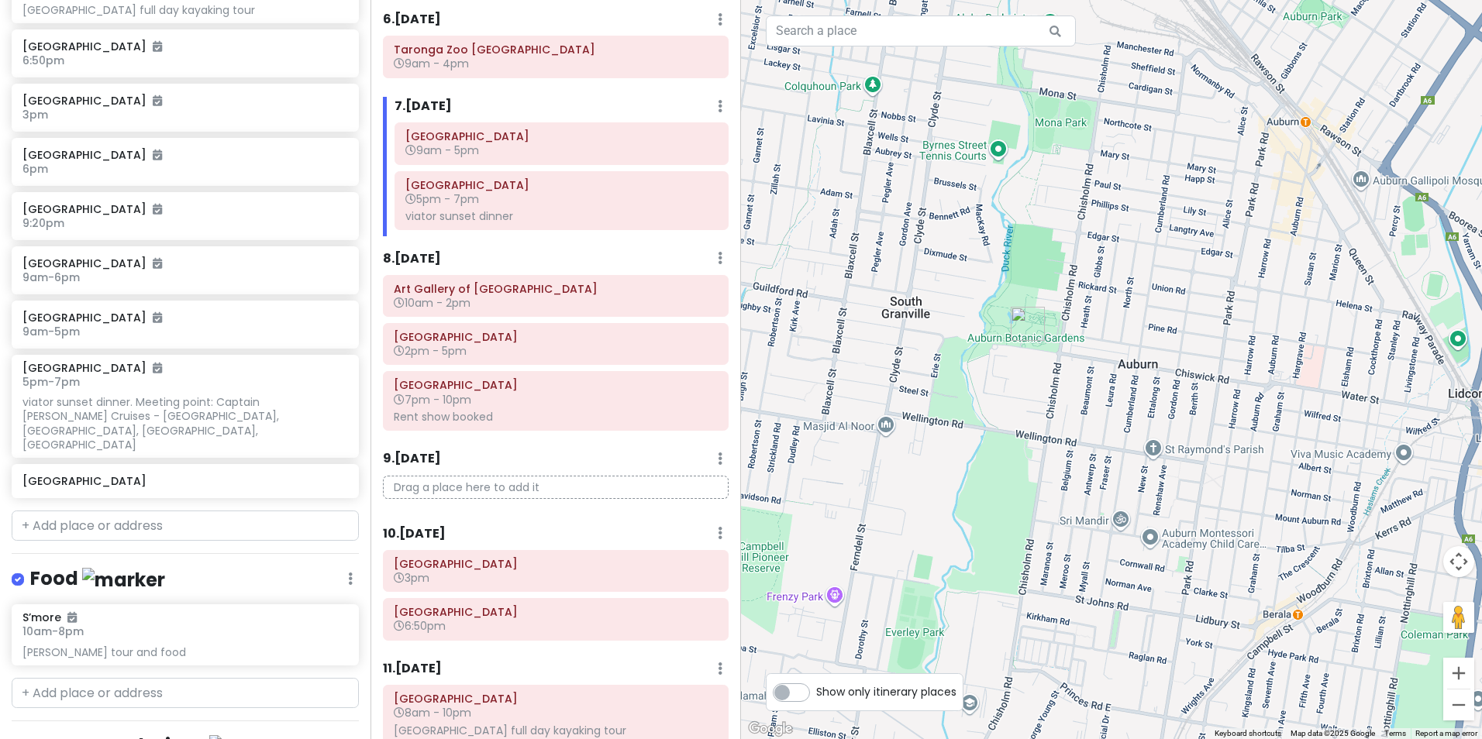
drag, startPoint x: 1204, startPoint y: 396, endPoint x: 1163, endPoint y: 477, distance: 91.2
click at [1163, 477] on div at bounding box center [1111, 369] width 741 height 739
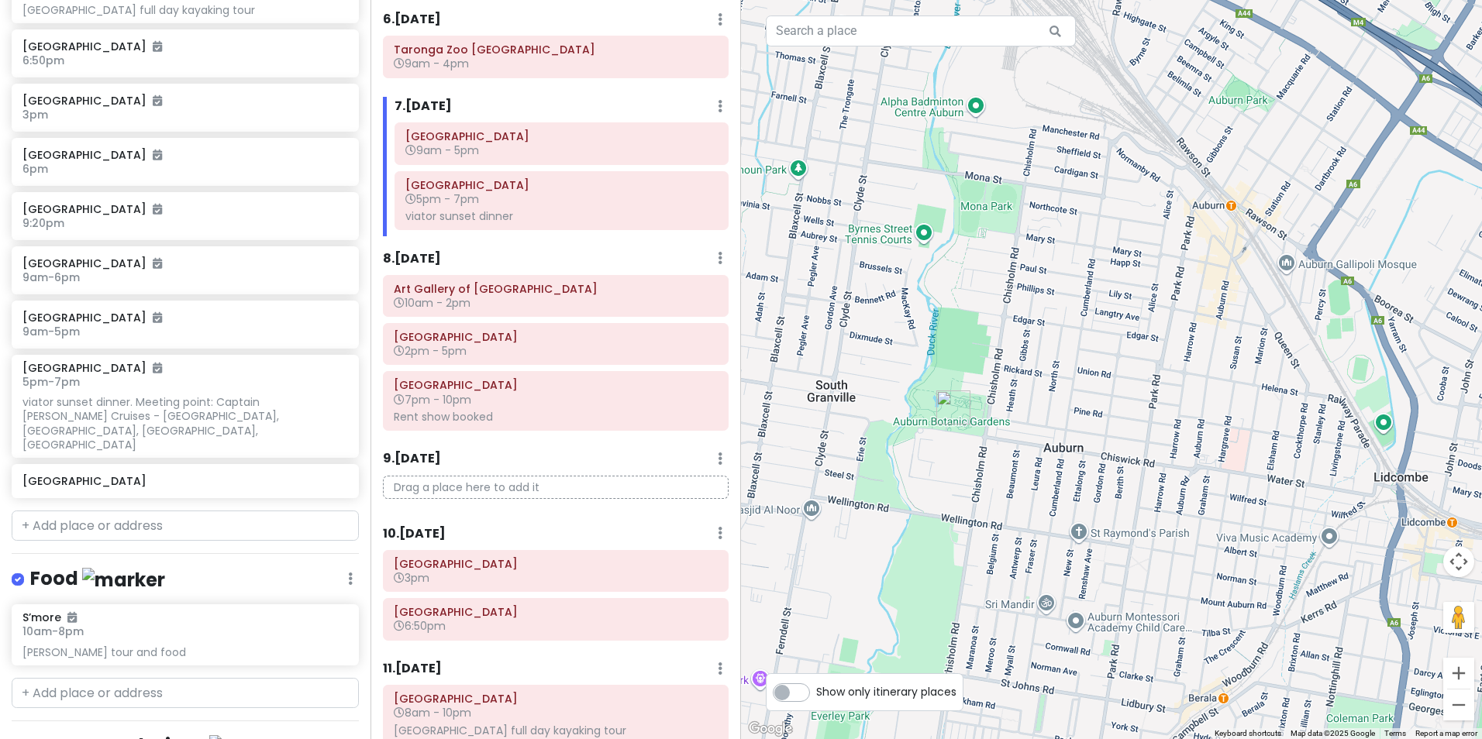
drag, startPoint x: 1120, startPoint y: 448, endPoint x: 1189, endPoint y: 601, distance: 168.2
click at [1189, 602] on div at bounding box center [1111, 369] width 741 height 739
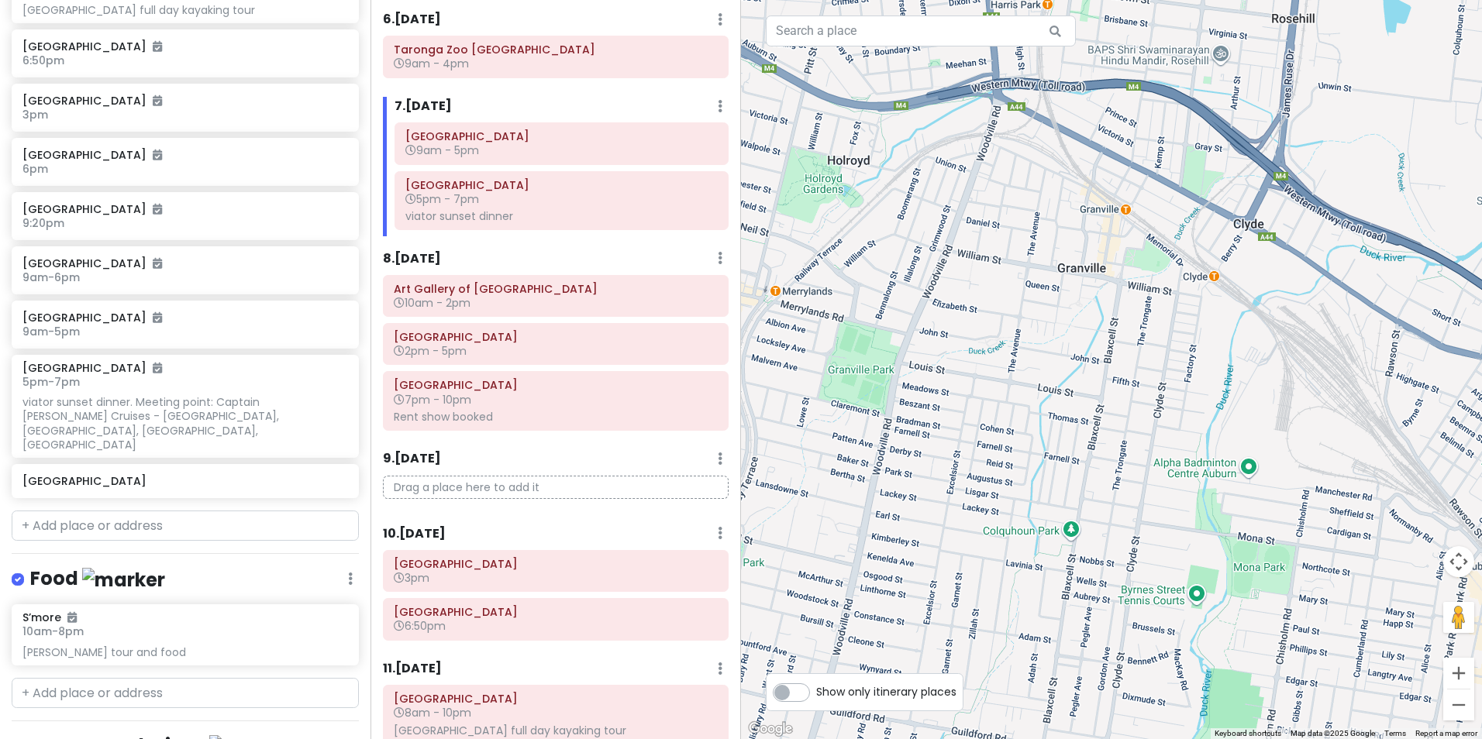
drag, startPoint x: 1197, startPoint y: 554, endPoint x: 1350, endPoint y: 611, distance: 162.8
click at [1349, 611] on div at bounding box center [1111, 369] width 741 height 739
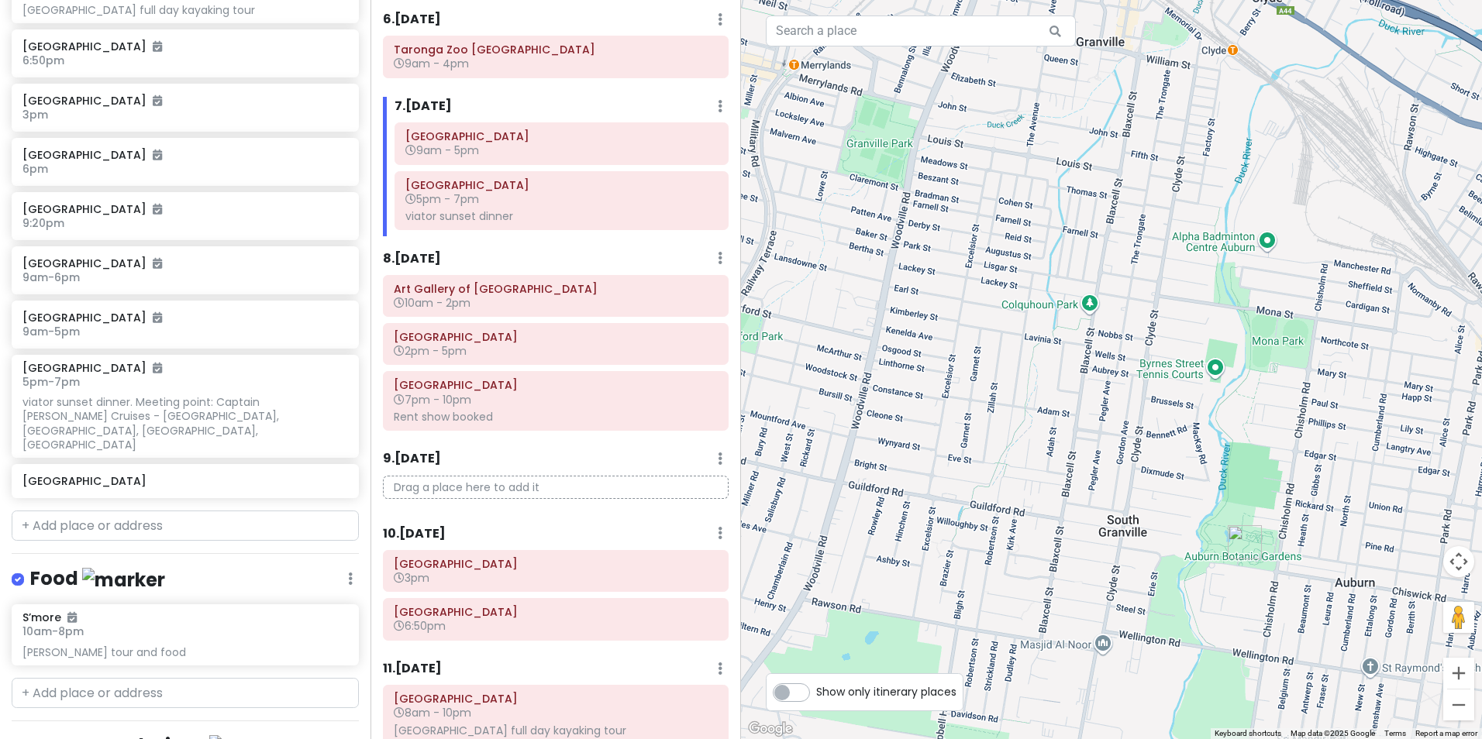
drag, startPoint x: 1322, startPoint y: 530, endPoint x: 1246, endPoint y: 305, distance: 238.0
click at [1246, 302] on div at bounding box center [1111, 369] width 741 height 739
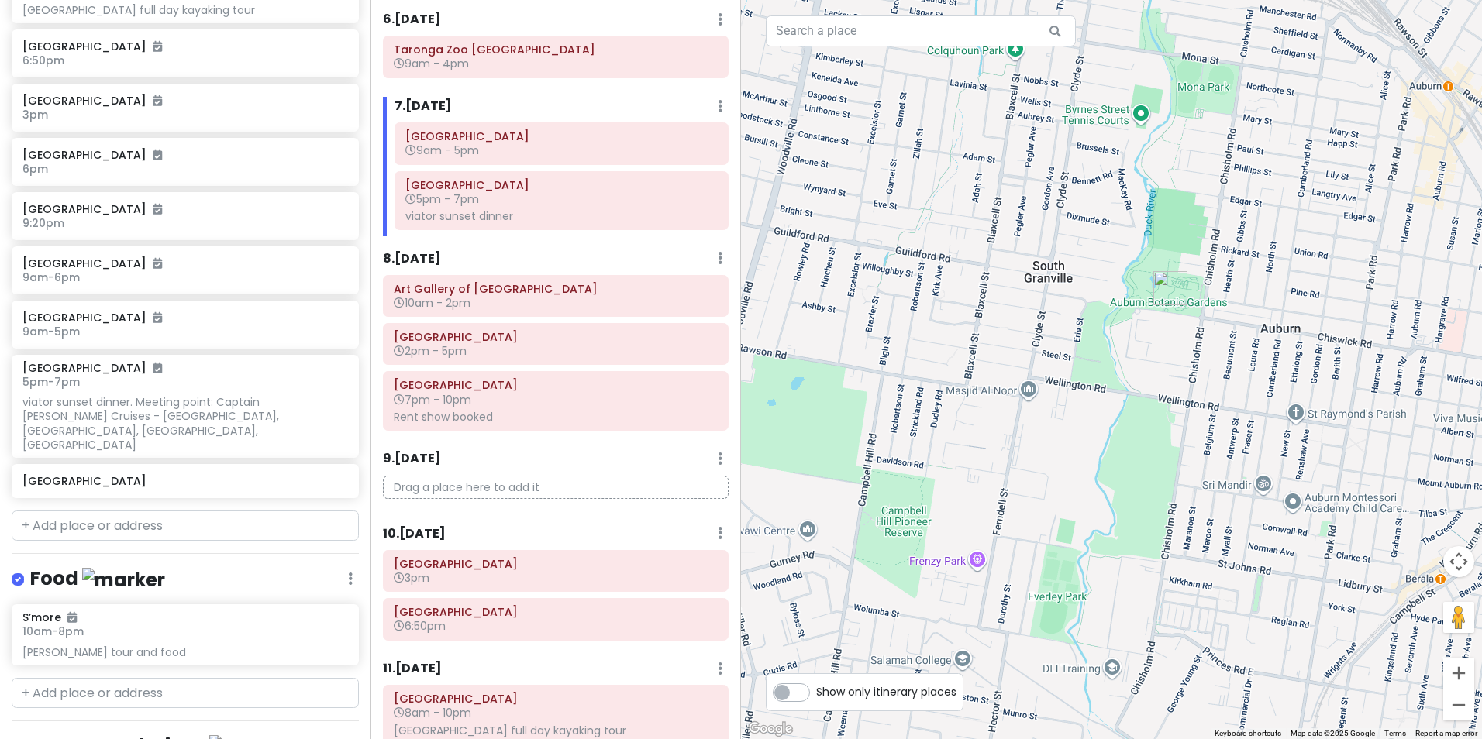
drag, startPoint x: 1329, startPoint y: 458, endPoint x: 1283, endPoint y: 281, distance: 183.5
click at [1283, 281] on div at bounding box center [1111, 369] width 741 height 739
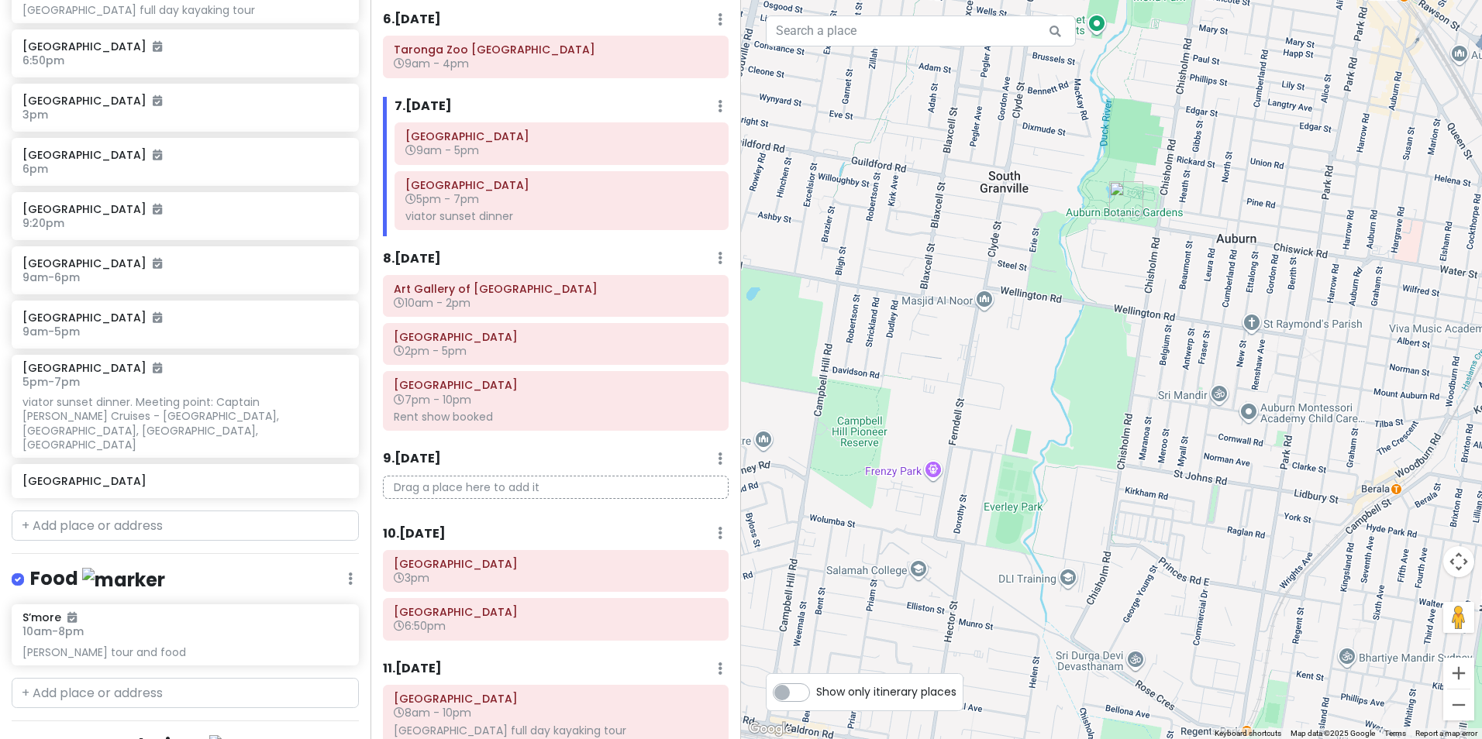
drag, startPoint x: 1304, startPoint y: 419, endPoint x: 1234, endPoint y: 286, distance: 150.4
click at [1234, 286] on div at bounding box center [1111, 369] width 741 height 739
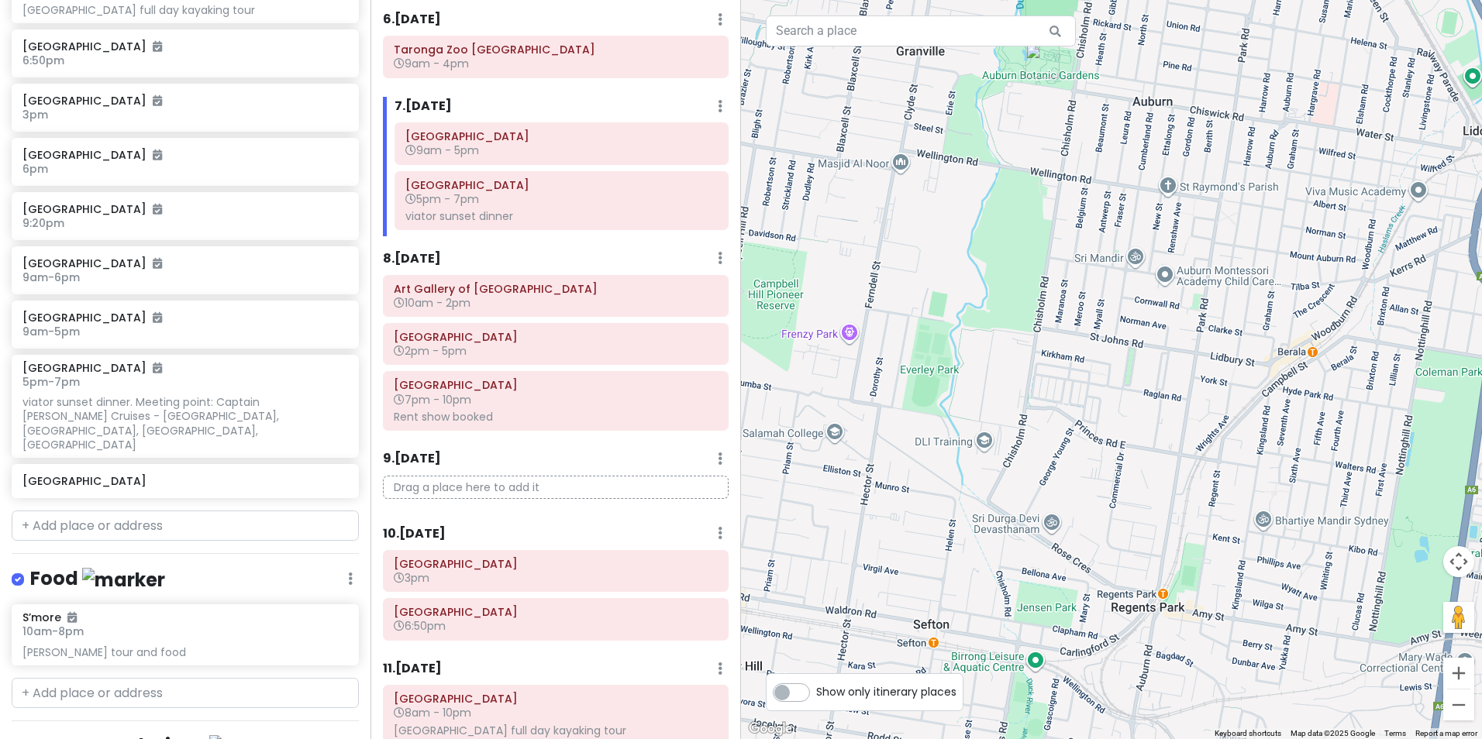
drag, startPoint x: 1307, startPoint y: 426, endPoint x: 1252, endPoint y: 339, distance: 103.4
click at [1252, 339] on div at bounding box center [1111, 369] width 741 height 739
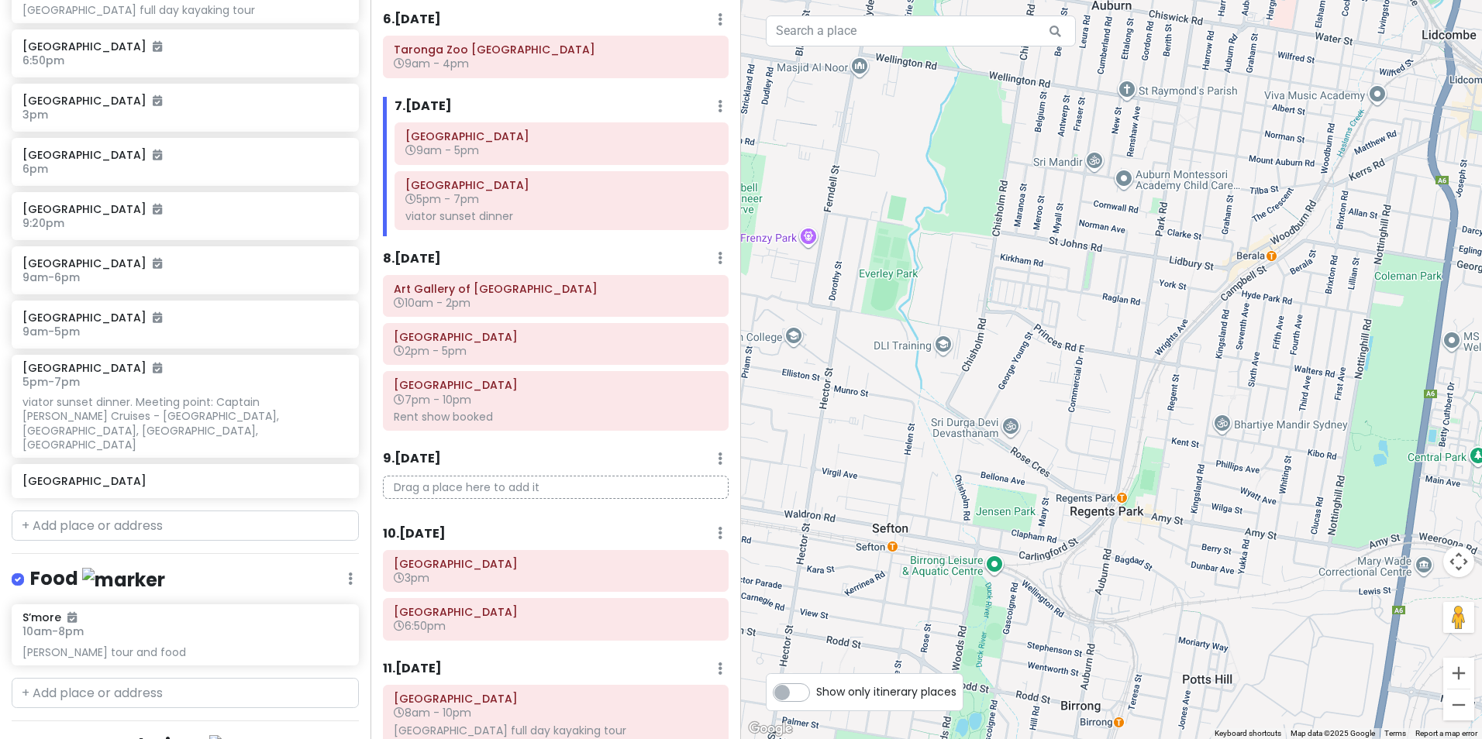
drag, startPoint x: 1196, startPoint y: 463, endPoint x: 1183, endPoint y: 342, distance: 121.5
click at [1183, 342] on div at bounding box center [1111, 369] width 741 height 739
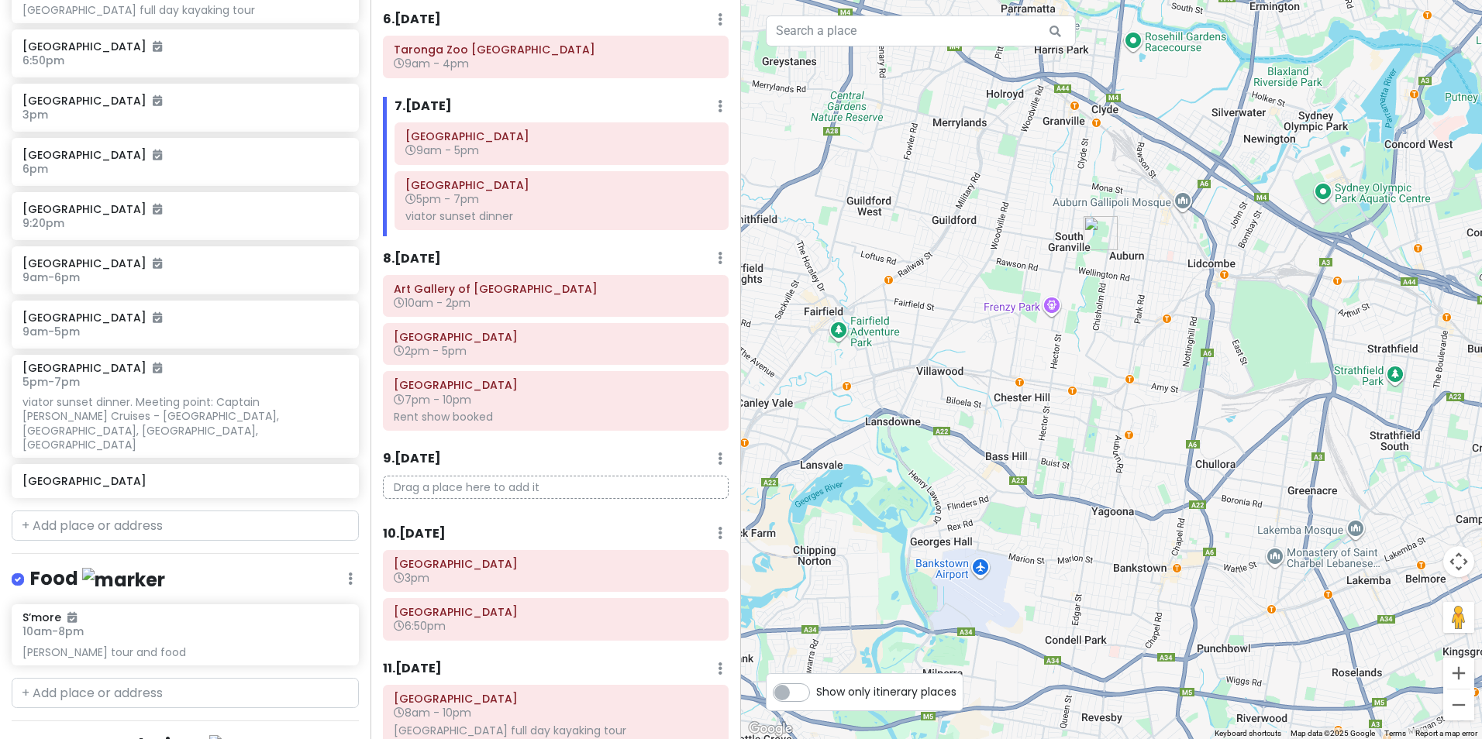
drag, startPoint x: 1131, startPoint y: 406, endPoint x: 1100, endPoint y: 334, distance: 78.8
click at [1100, 334] on div at bounding box center [1111, 369] width 741 height 739
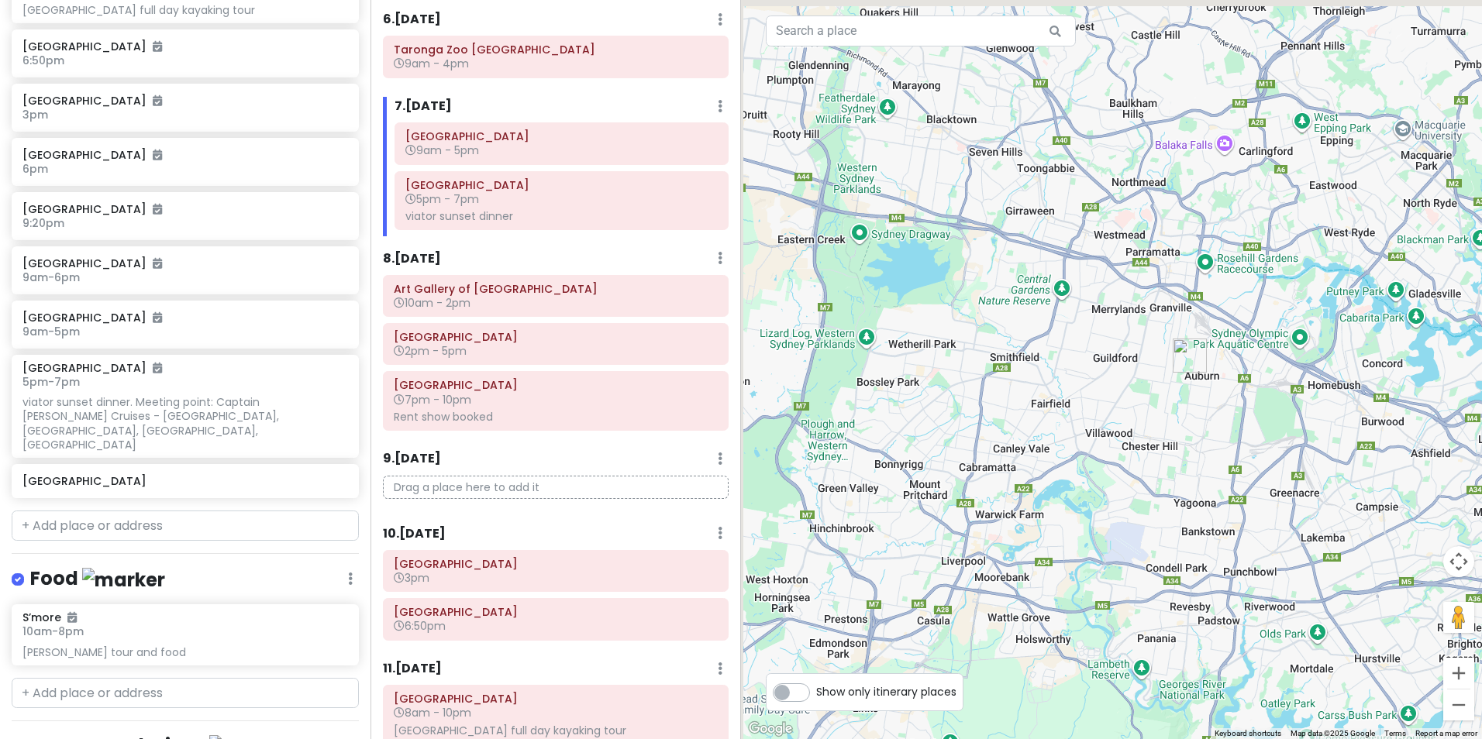
drag, startPoint x: 1095, startPoint y: 370, endPoint x: 1206, endPoint y: 453, distance: 137.9
click at [1206, 453] on div at bounding box center [1111, 369] width 741 height 739
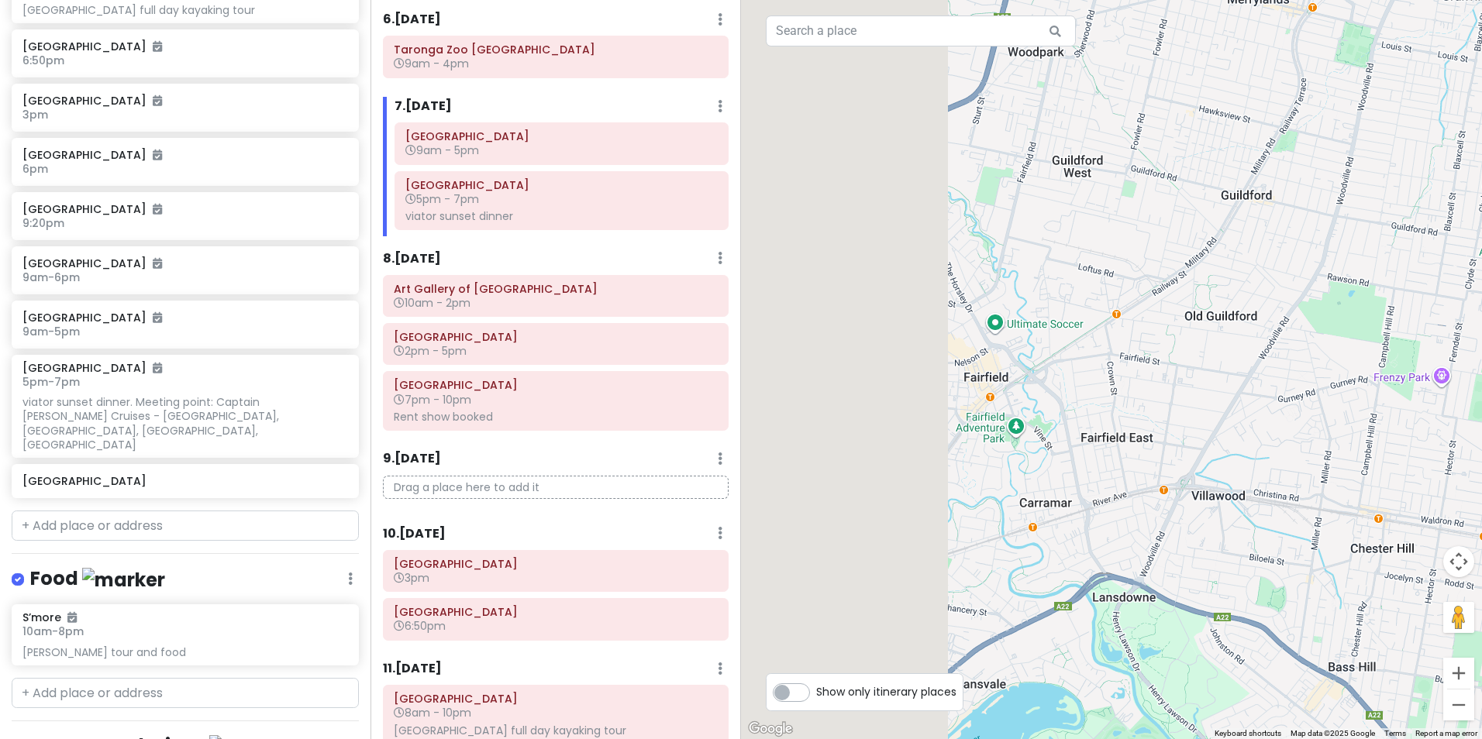
drag, startPoint x: 897, startPoint y: 387, endPoint x: 1211, endPoint y: 466, distance: 322.9
click at [1213, 470] on div at bounding box center [1111, 369] width 741 height 739
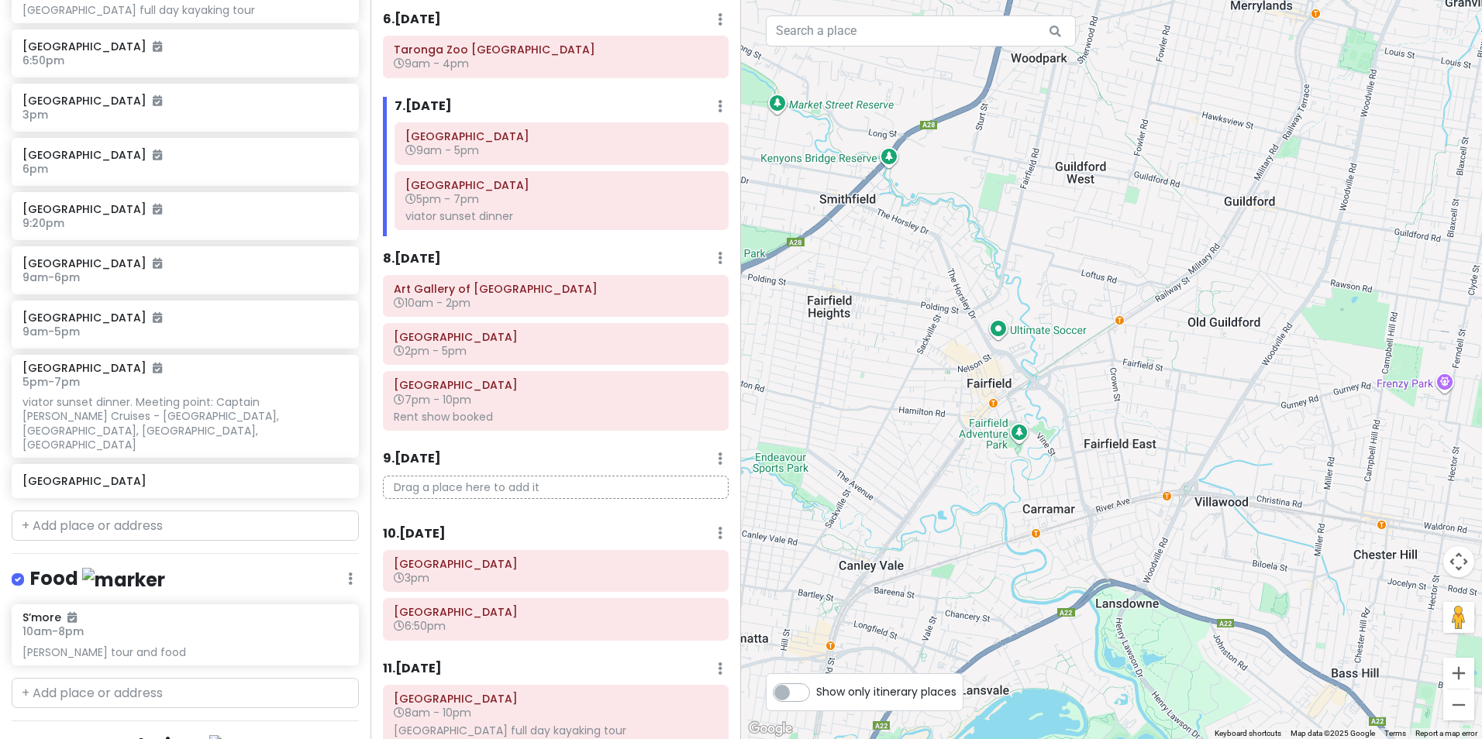
drag, startPoint x: 1367, startPoint y: 449, endPoint x: 1117, endPoint y: 404, distance: 254.3
click at [1121, 402] on div at bounding box center [1111, 369] width 741 height 739
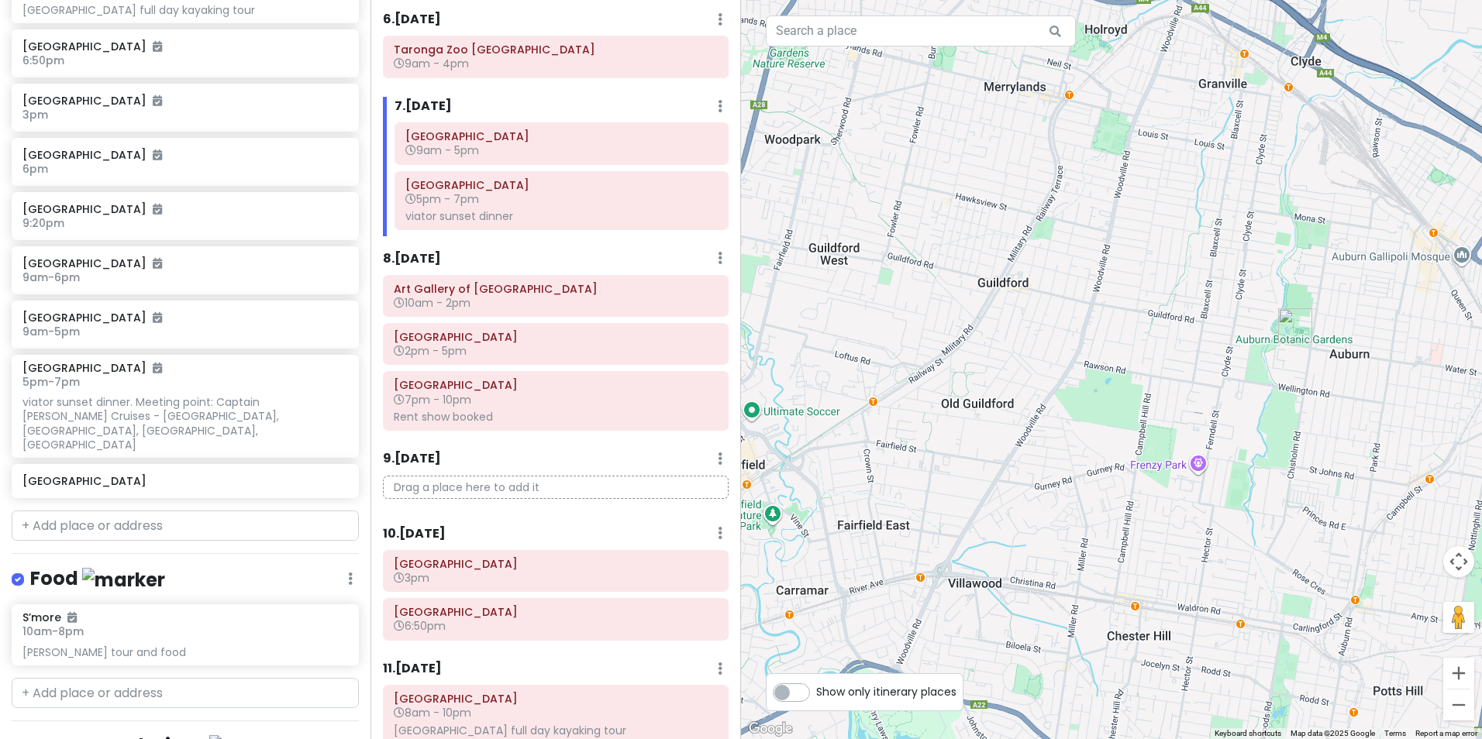
drag, startPoint x: 1272, startPoint y: 414, endPoint x: 1089, endPoint y: 488, distance: 197.4
click at [1089, 488] on div at bounding box center [1111, 369] width 741 height 739
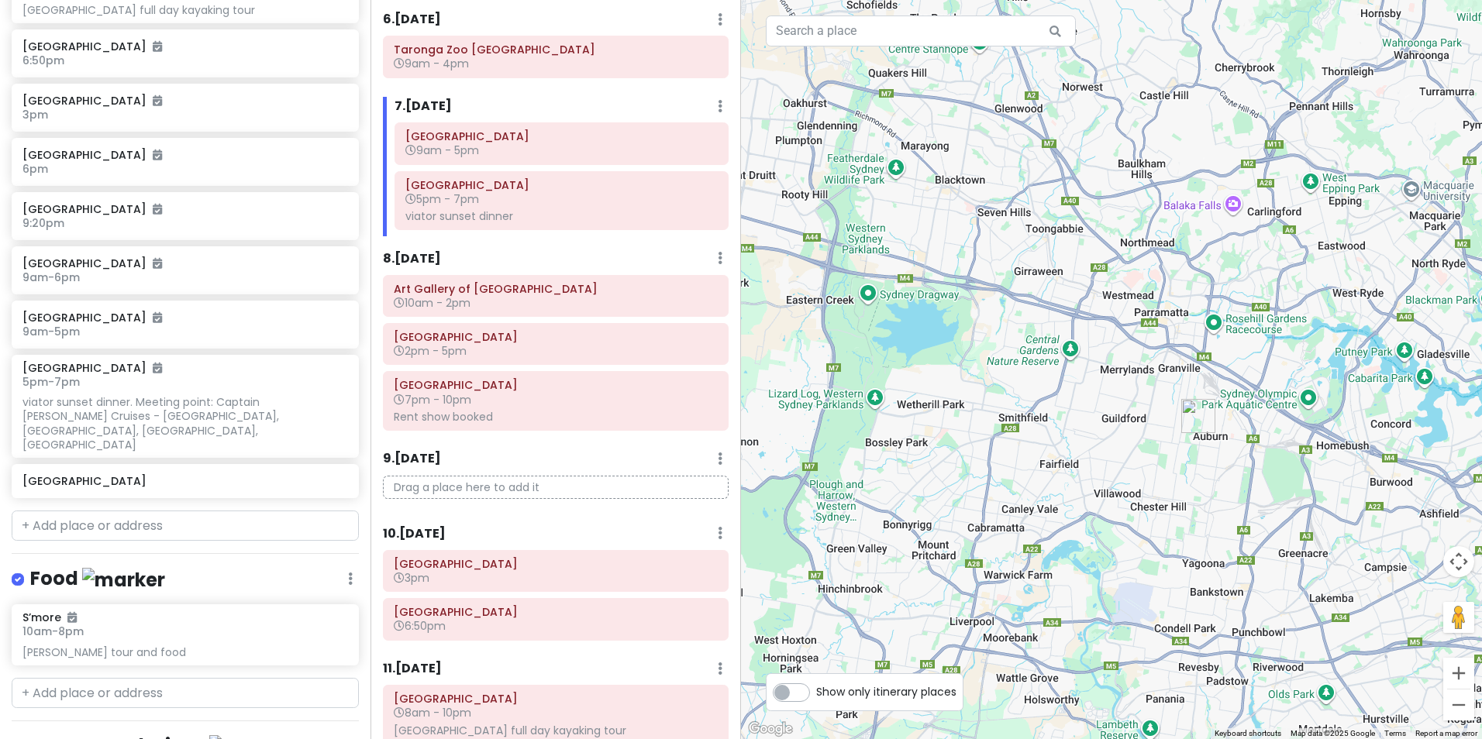
drag, startPoint x: 1273, startPoint y: 442, endPoint x: 1167, endPoint y: 387, distance: 118.9
click at [1168, 387] on div at bounding box center [1111, 369] width 741 height 739
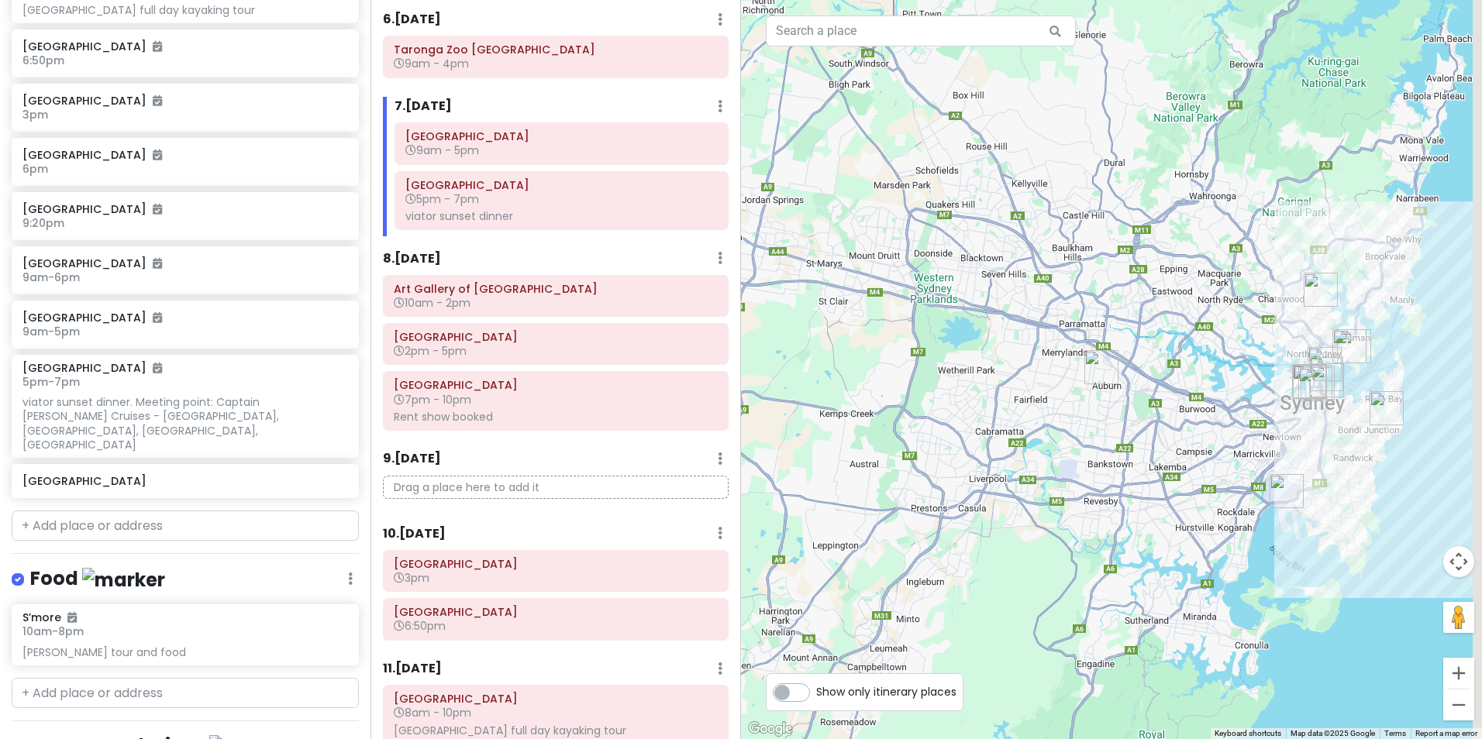
drag, startPoint x: 1238, startPoint y: 437, endPoint x: 1200, endPoint y: 416, distance: 42.7
click at [1200, 416] on div at bounding box center [1111, 369] width 741 height 739
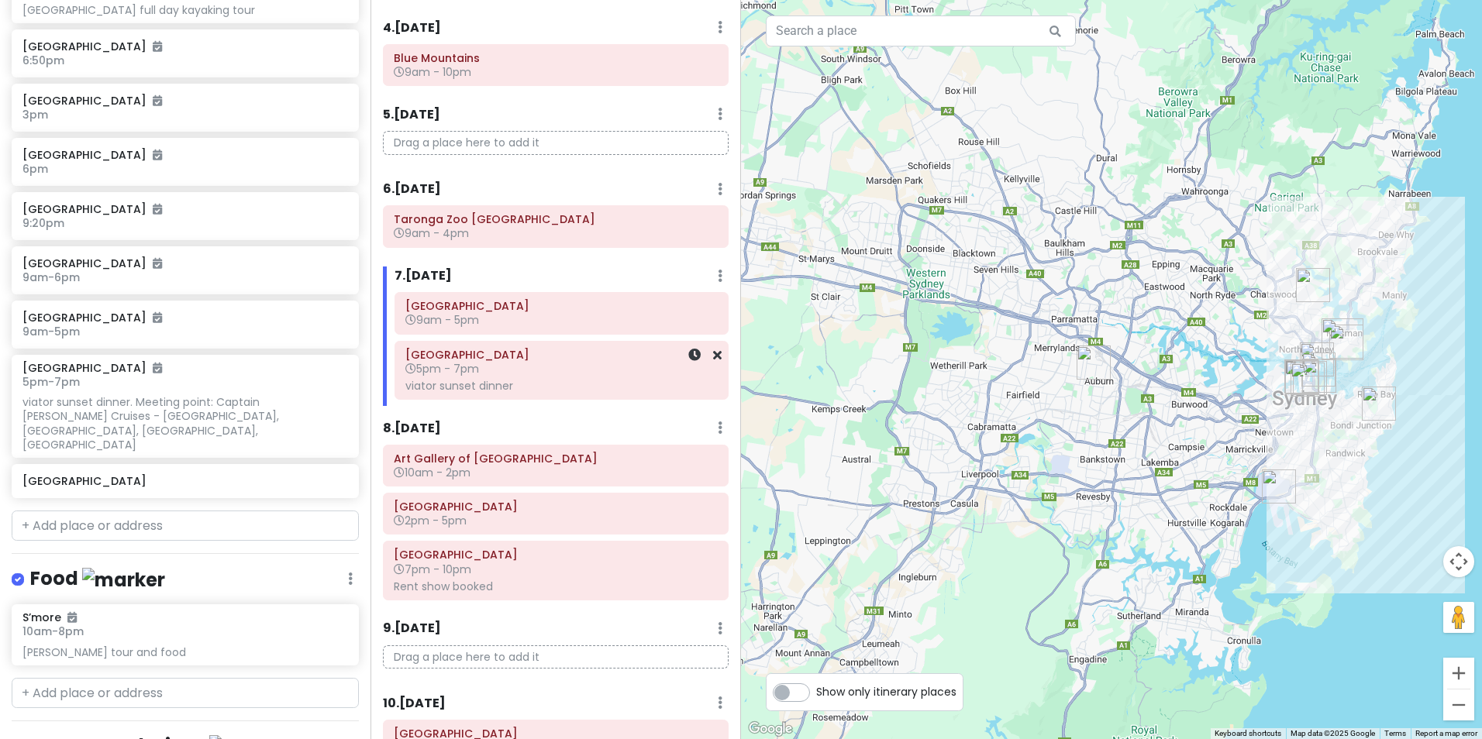
scroll to position [232, 0]
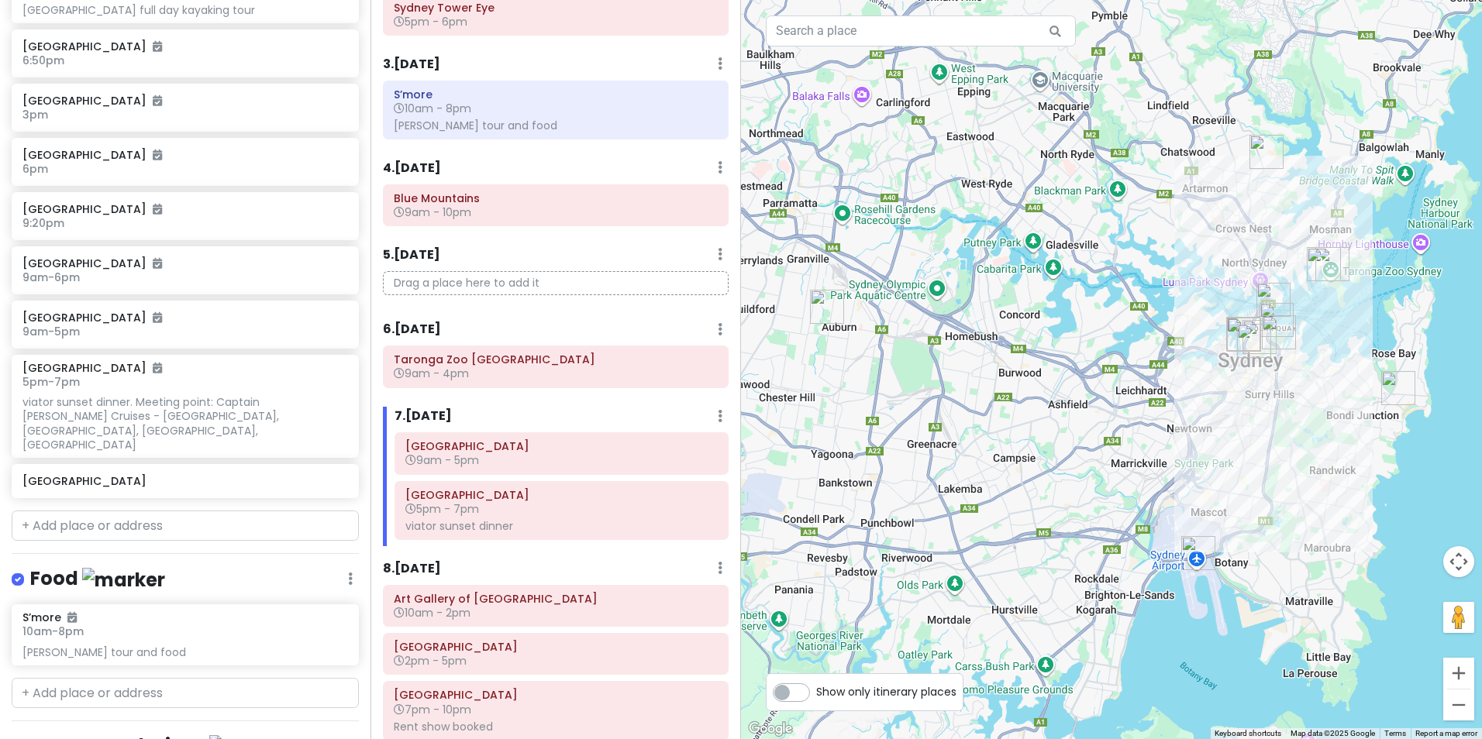
drag, startPoint x: 1341, startPoint y: 389, endPoint x: 1145, endPoint y: 408, distance: 196.3
click at [1145, 408] on div at bounding box center [1111, 369] width 741 height 739
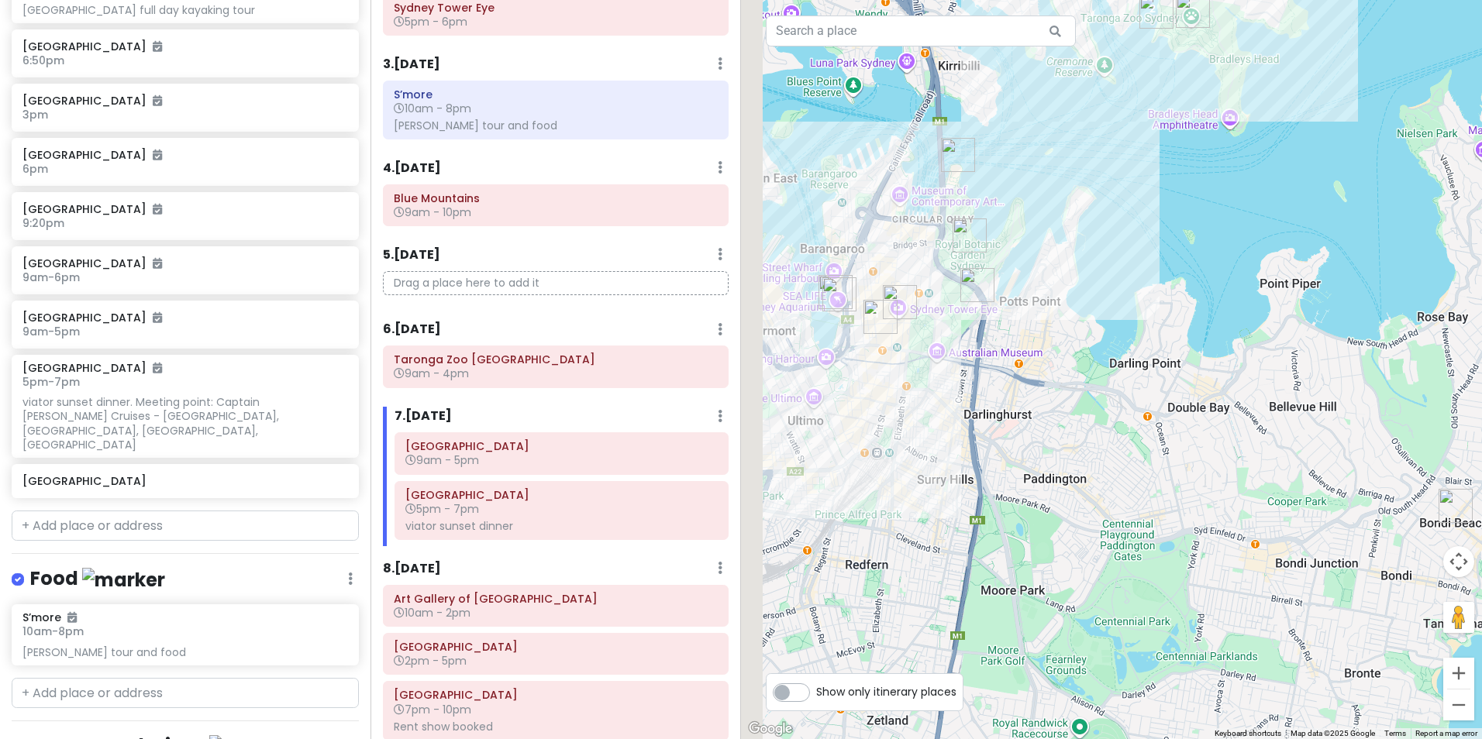
drag, startPoint x: 1004, startPoint y: 357, endPoint x: 1304, endPoint y: 427, distance: 307.9
click at [1304, 429] on div at bounding box center [1111, 369] width 741 height 739
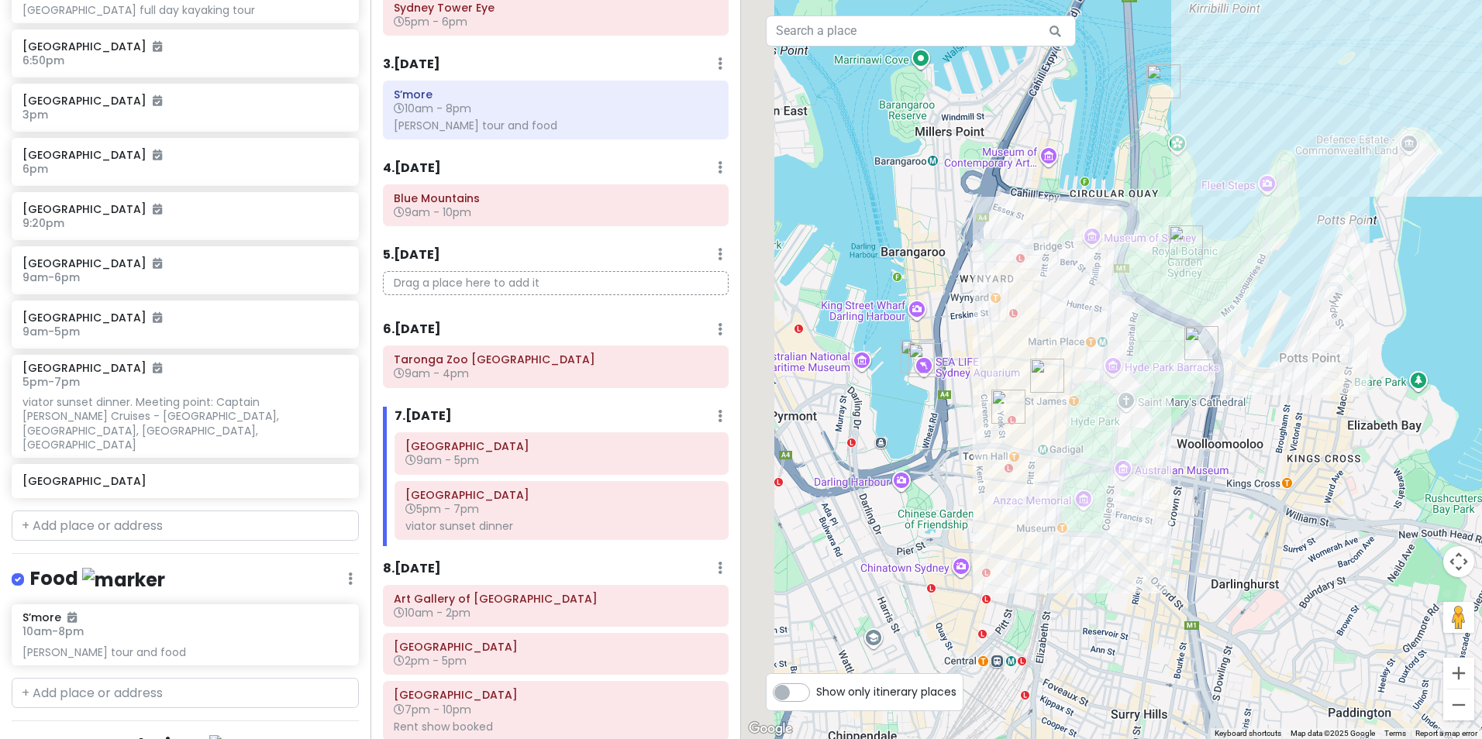
drag, startPoint x: 1245, startPoint y: 393, endPoint x: 1366, endPoint y: 467, distance: 141.3
click at [1366, 469] on div at bounding box center [1111, 369] width 741 height 739
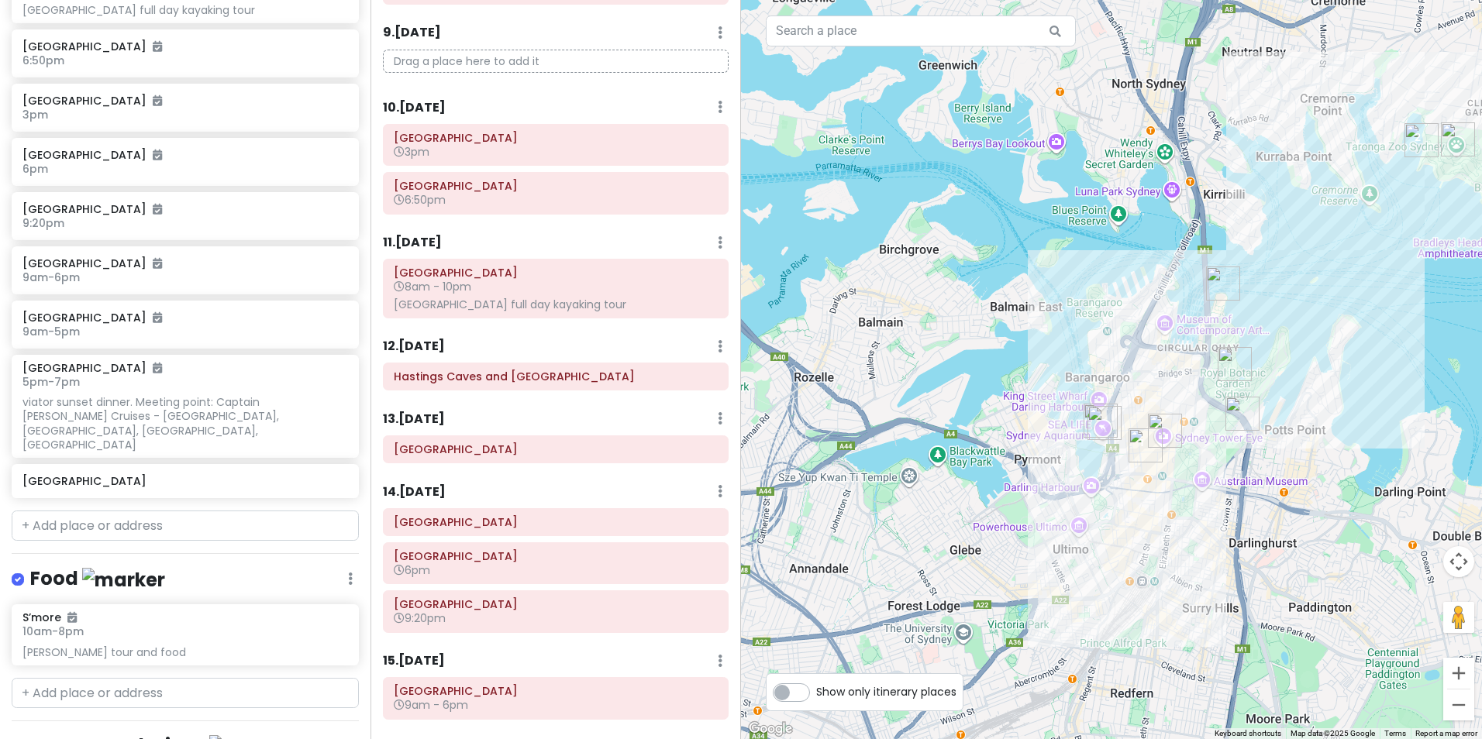
scroll to position [1081, 0]
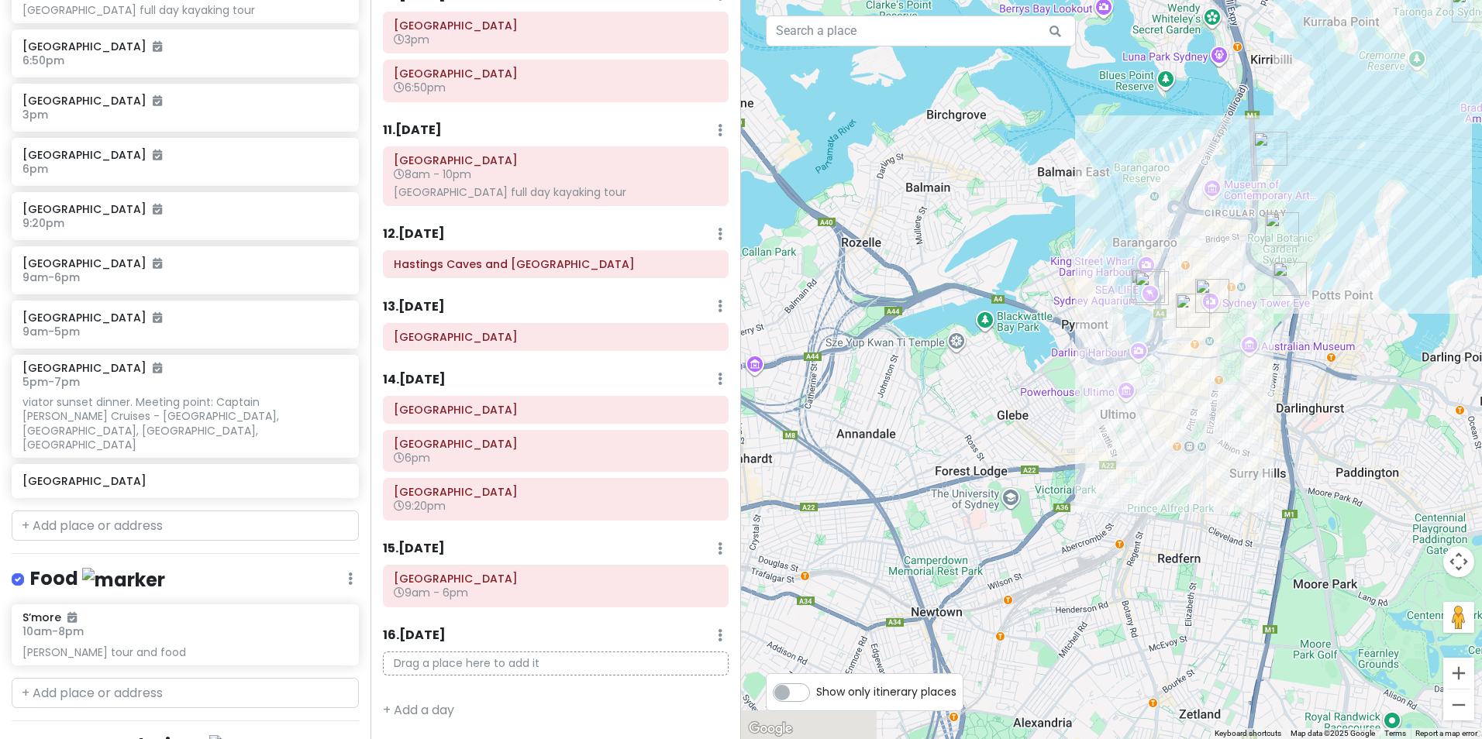
drag, startPoint x: 1138, startPoint y: 507, endPoint x: 1185, endPoint y: 397, distance: 119.8
click at [1185, 397] on div at bounding box center [1111, 369] width 741 height 739
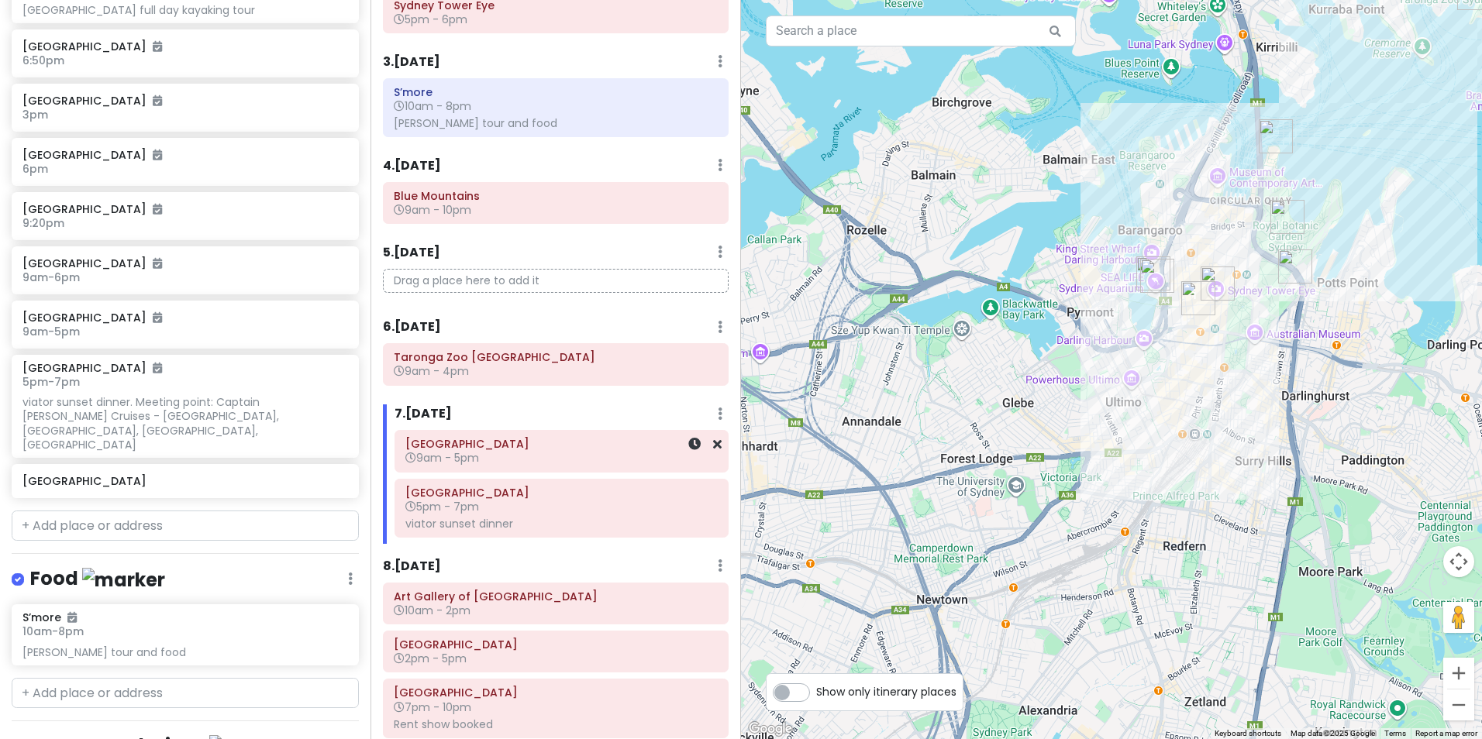
scroll to position [310, 0]
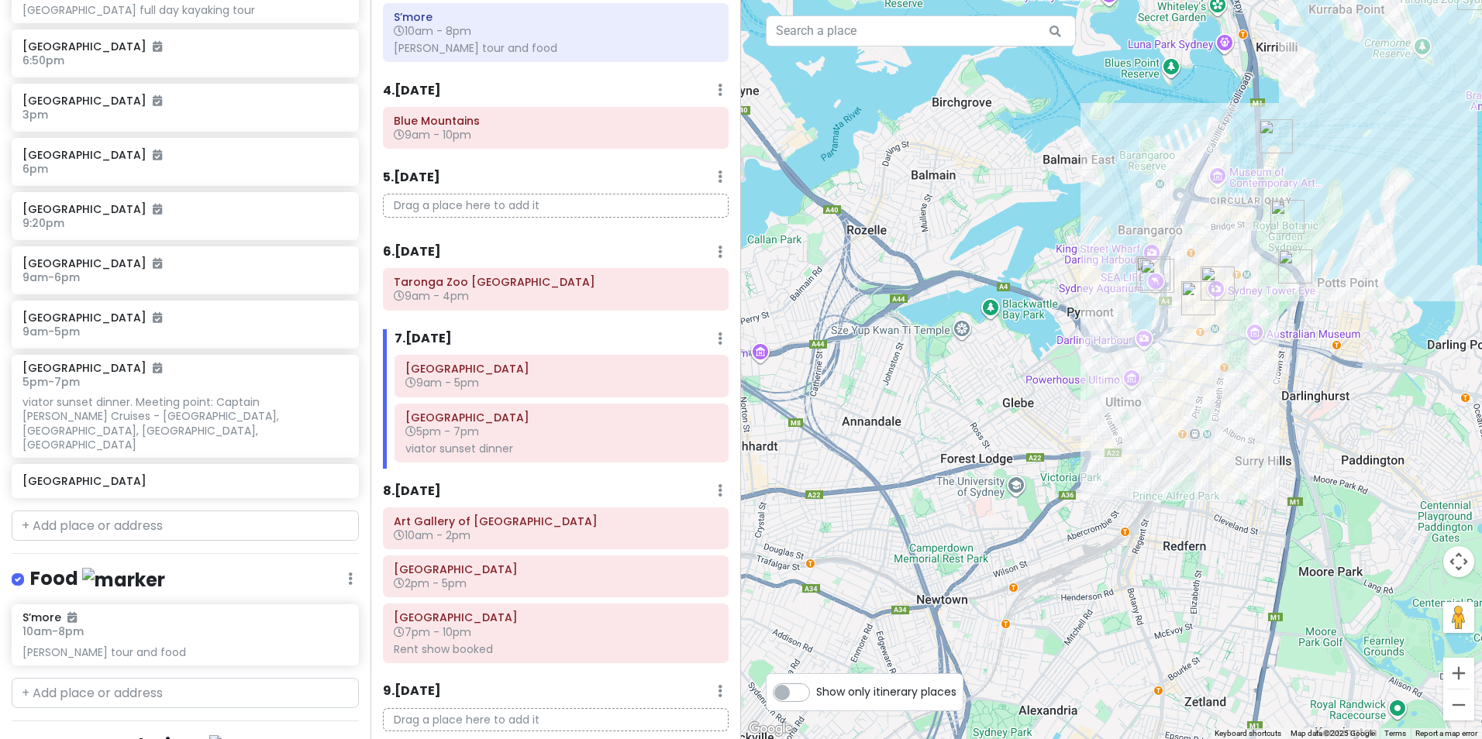
click at [516, 202] on p "Drag a place here to add it" at bounding box center [556, 206] width 346 height 24
click at [201, 511] on input "text" at bounding box center [185, 526] width 347 height 31
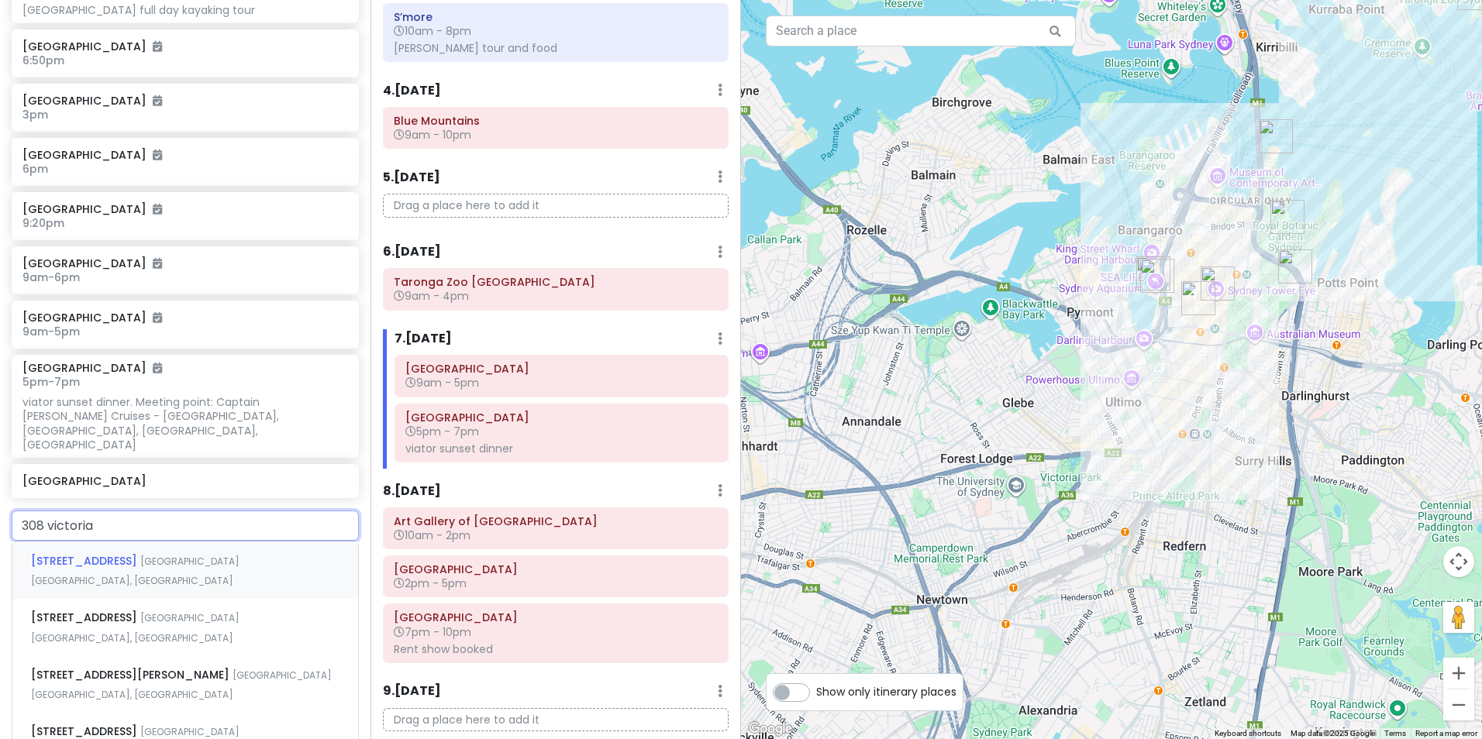
click at [211, 542] on div "[STREET_ADDRESS]" at bounding box center [185, 570] width 346 height 57
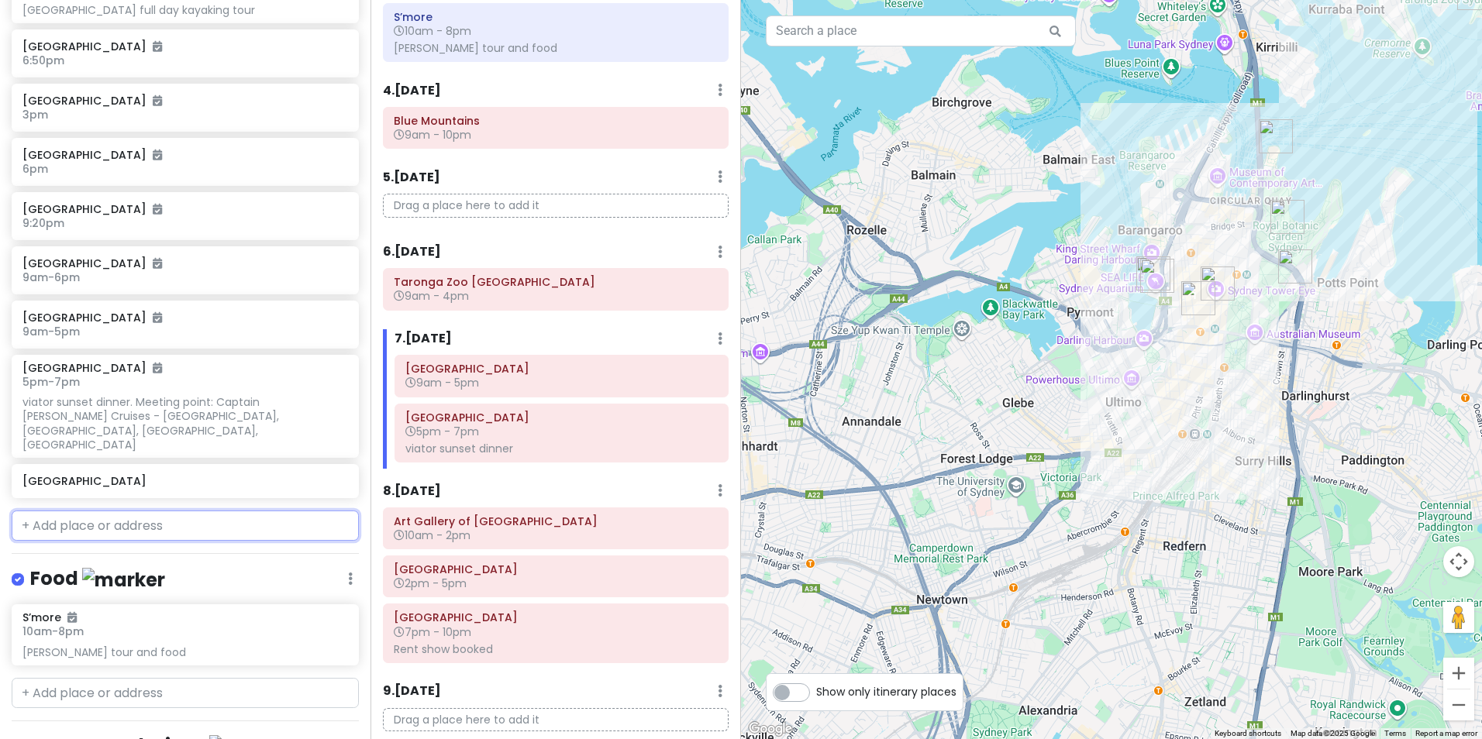
scroll to position [942, 0]
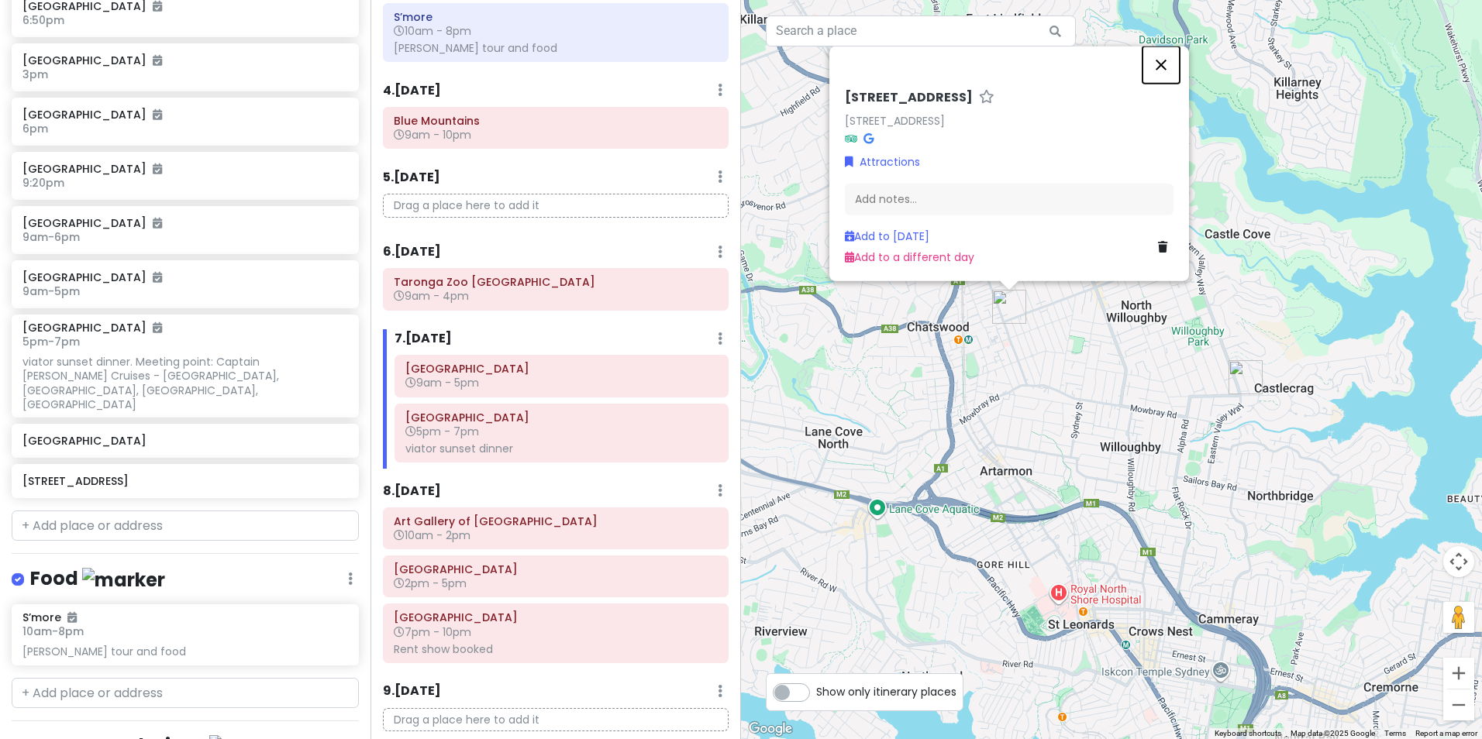
click at [1160, 65] on button "Close" at bounding box center [1160, 64] width 37 height 37
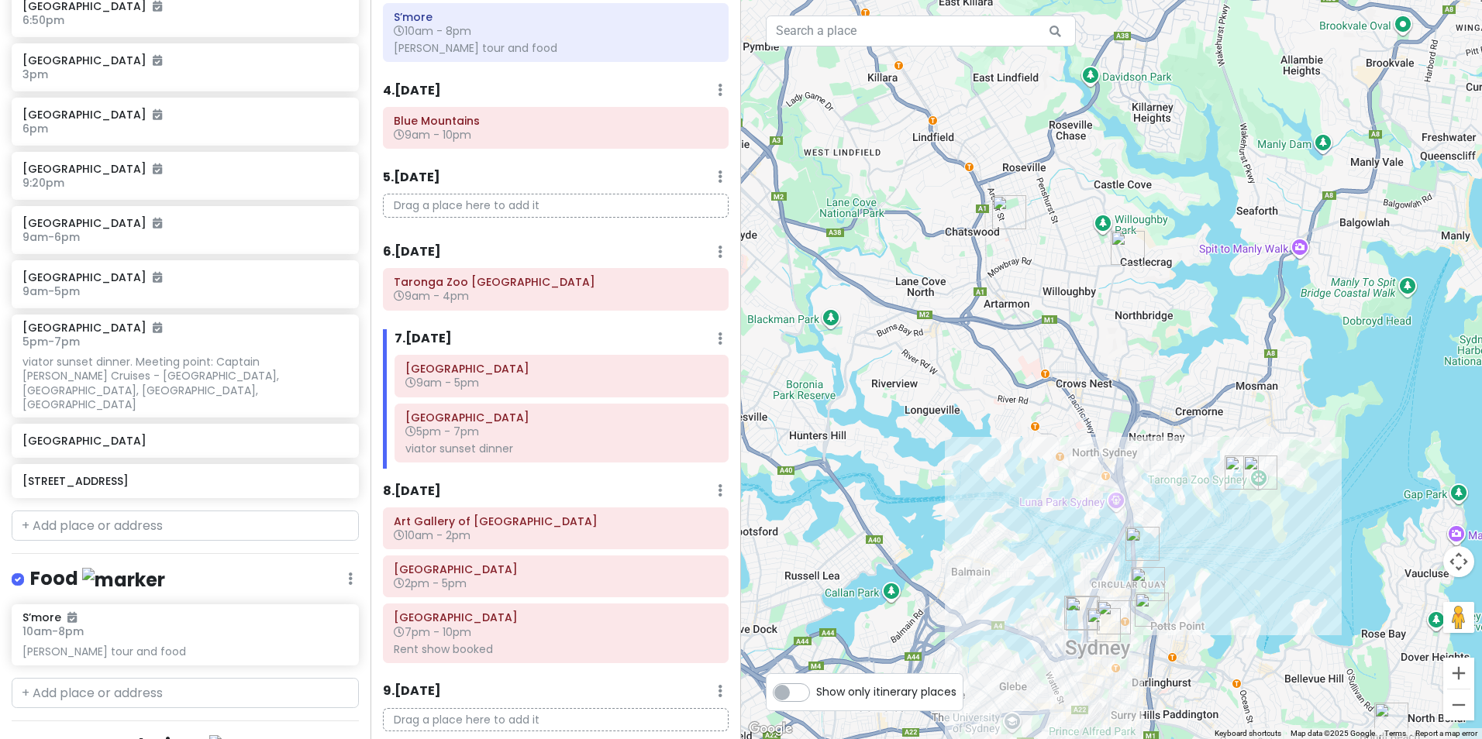
drag, startPoint x: 1141, startPoint y: 532, endPoint x: 1097, endPoint y: 352, distance: 185.0
click at [1097, 352] on div at bounding box center [1111, 369] width 741 height 739
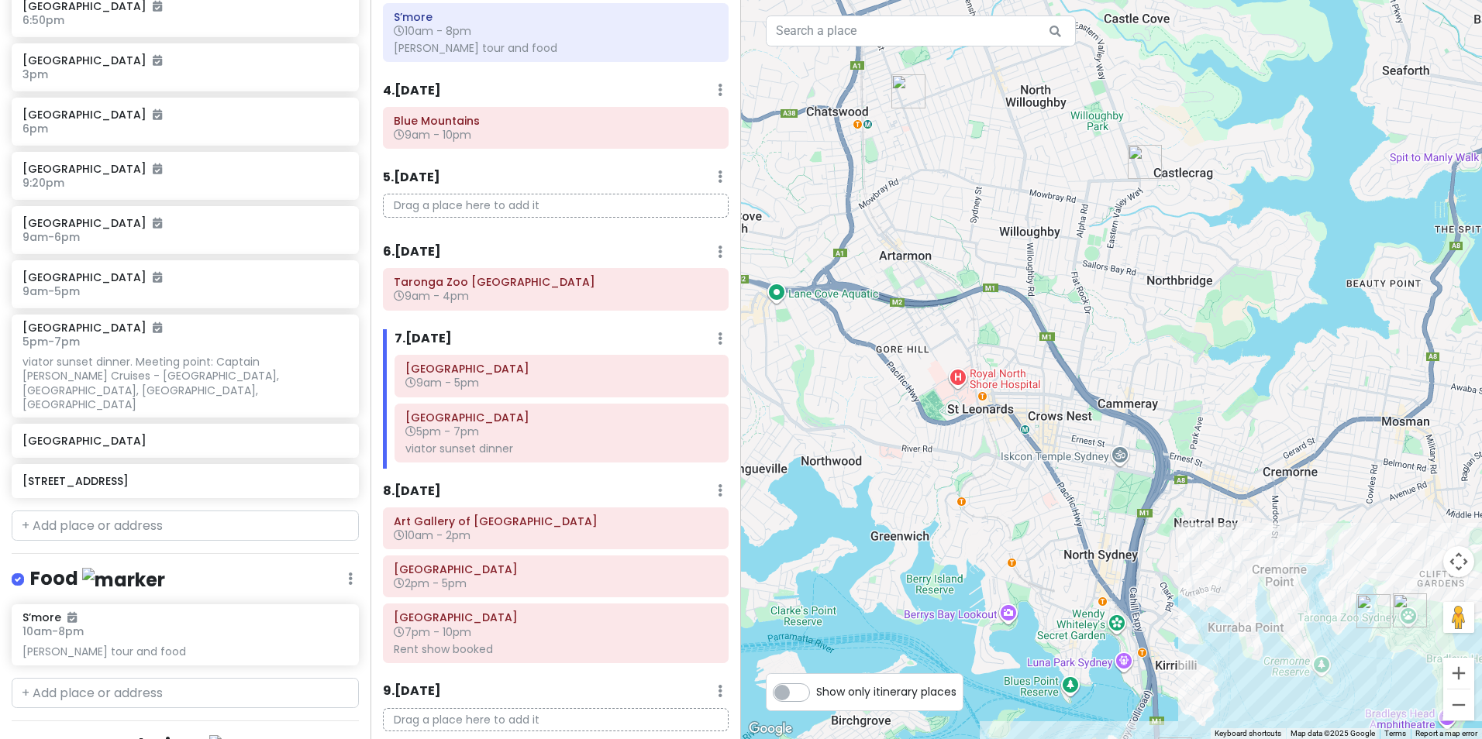
drag, startPoint x: 972, startPoint y: 432, endPoint x: 940, endPoint y: 484, distance: 61.5
click at [975, 511] on div at bounding box center [1111, 369] width 741 height 739
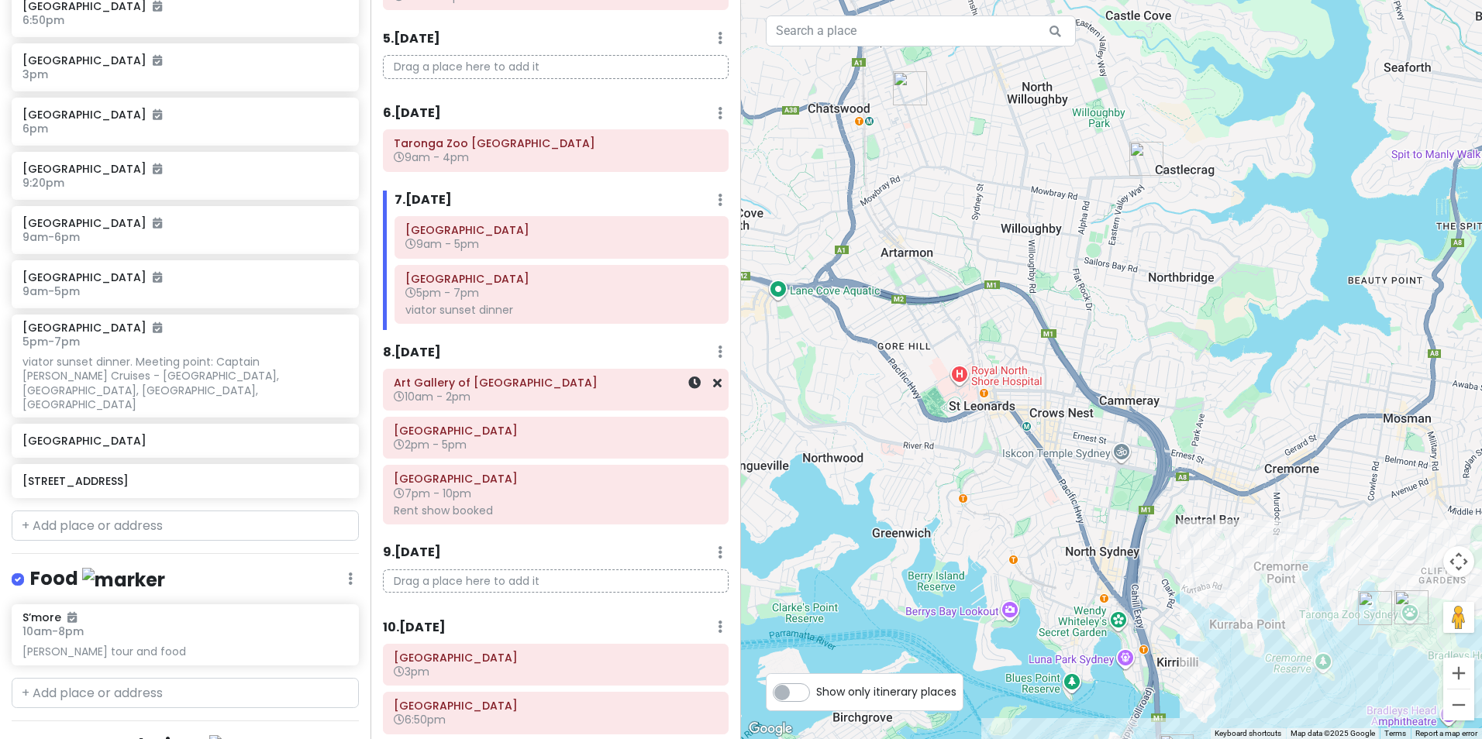
scroll to position [465, 0]
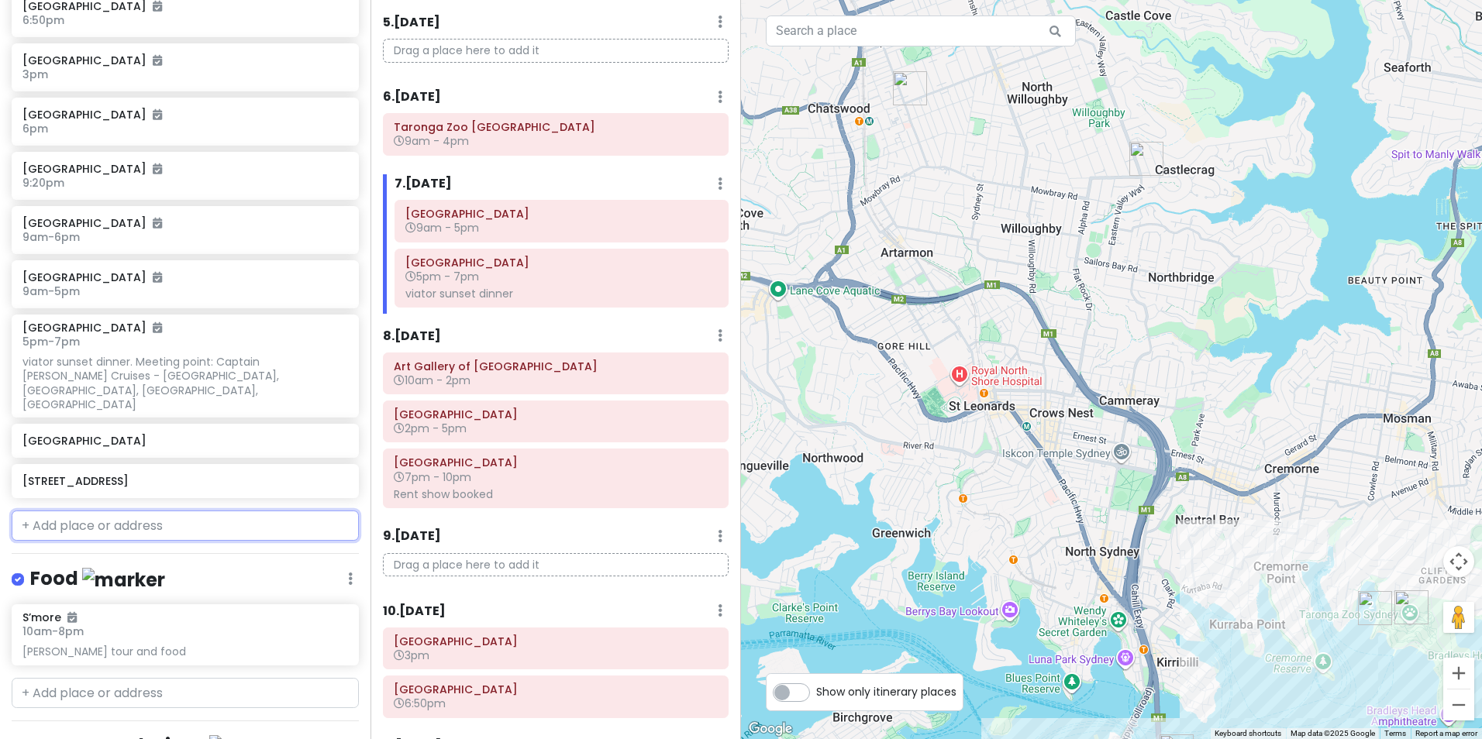
click at [181, 511] on input "text" at bounding box center [185, 526] width 347 height 31
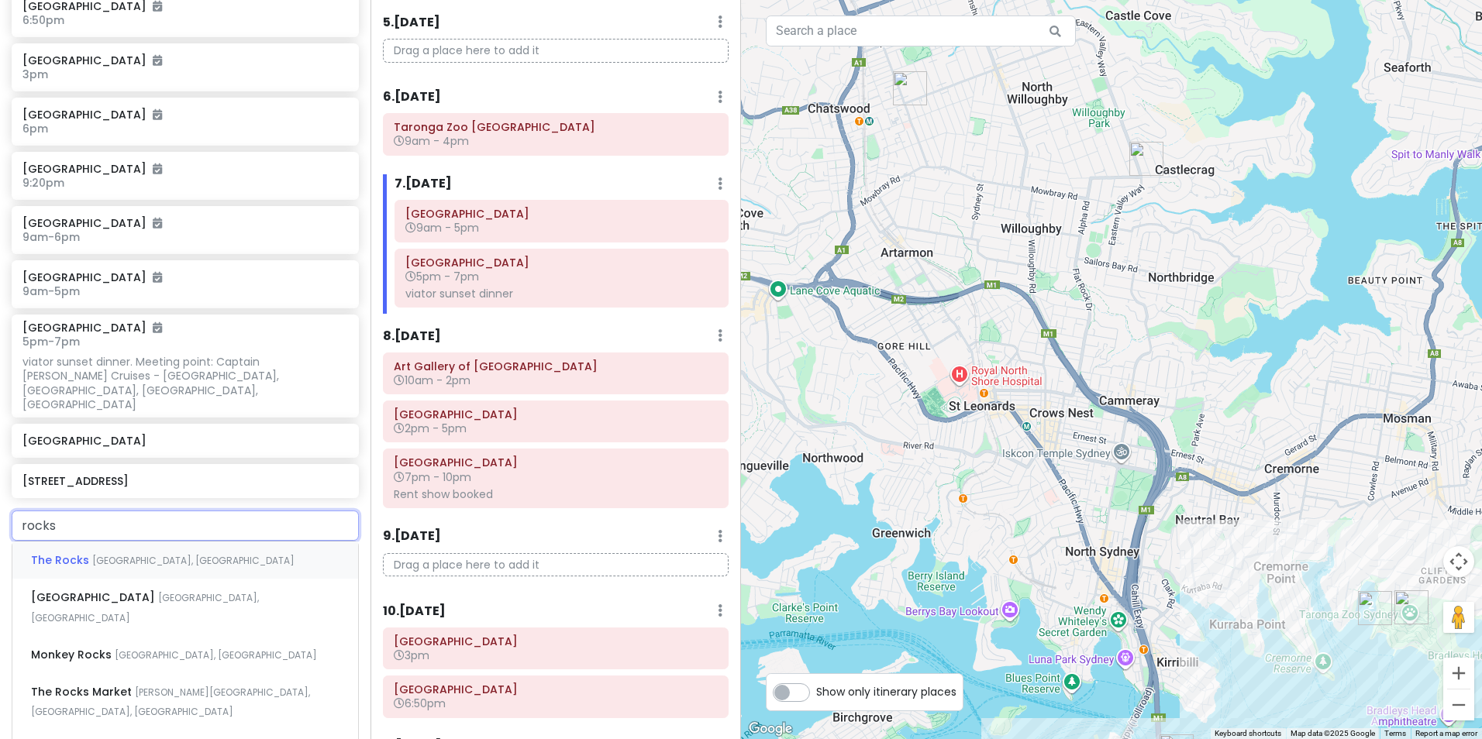
click at [150, 554] on span "[GEOGRAPHIC_DATA], [GEOGRAPHIC_DATA]" at bounding box center [193, 560] width 202 height 13
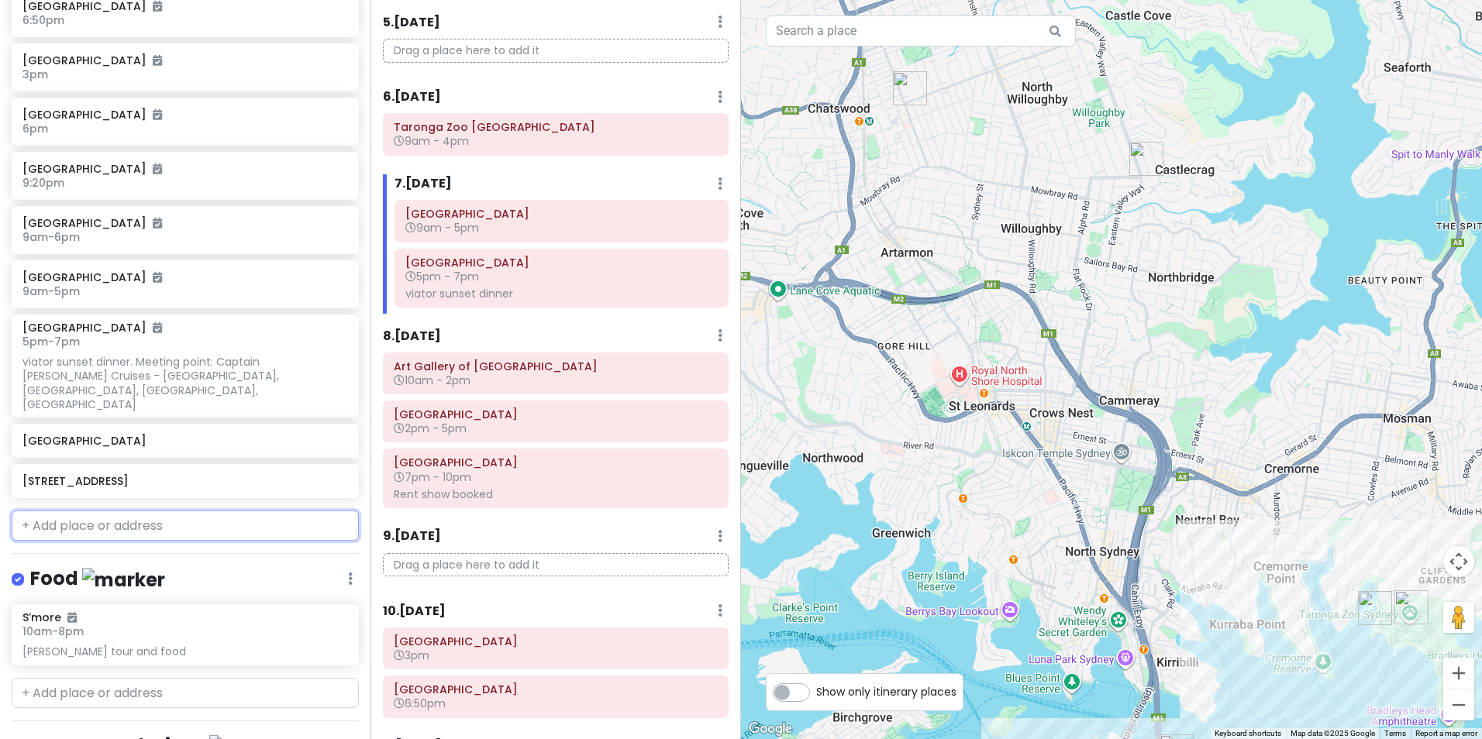
scroll to position [981, 0]
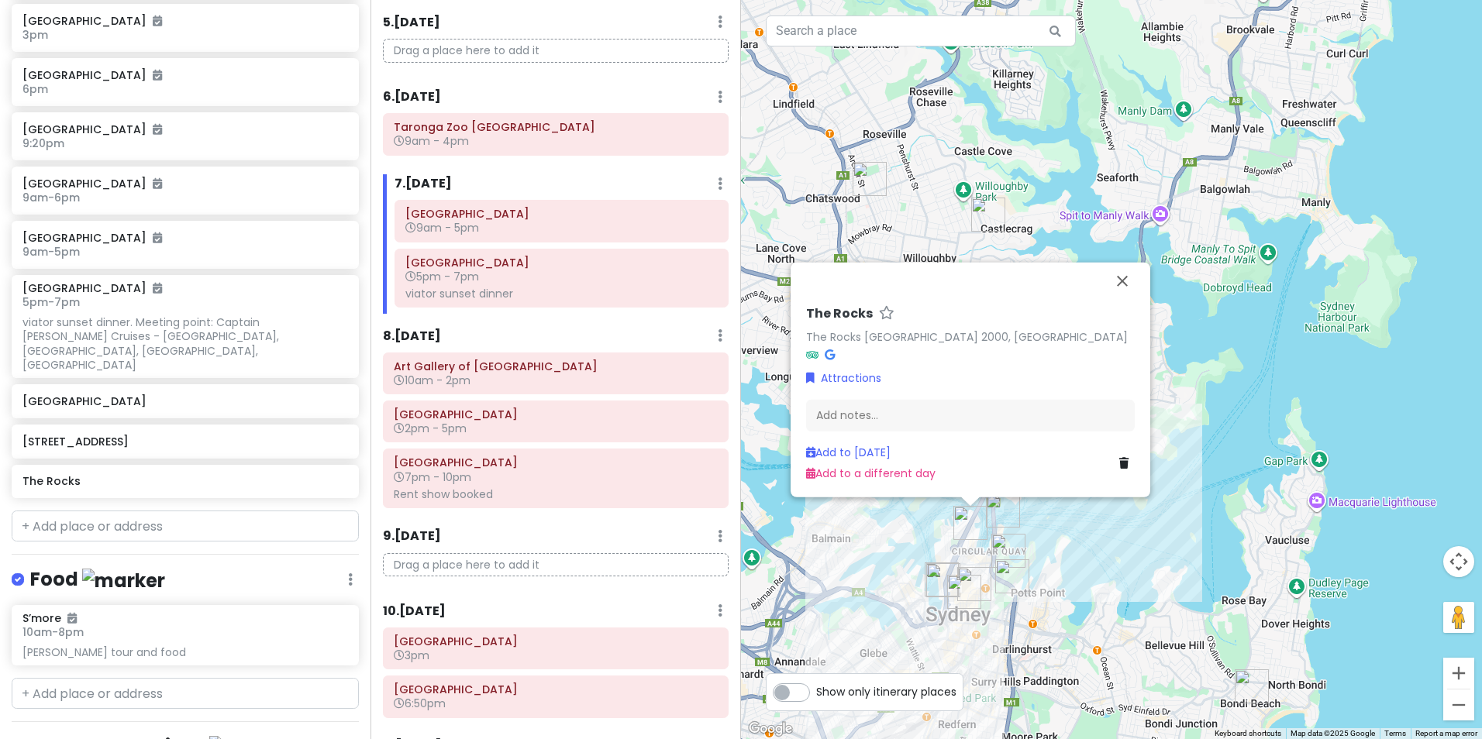
drag, startPoint x: 950, startPoint y: 635, endPoint x: 937, endPoint y: 483, distance: 153.2
click at [933, 484] on div "The Rocks The Rocks NSW 2000, [GEOGRAPHIC_DATA] Attractions Add notes... Add to…" at bounding box center [1111, 369] width 741 height 739
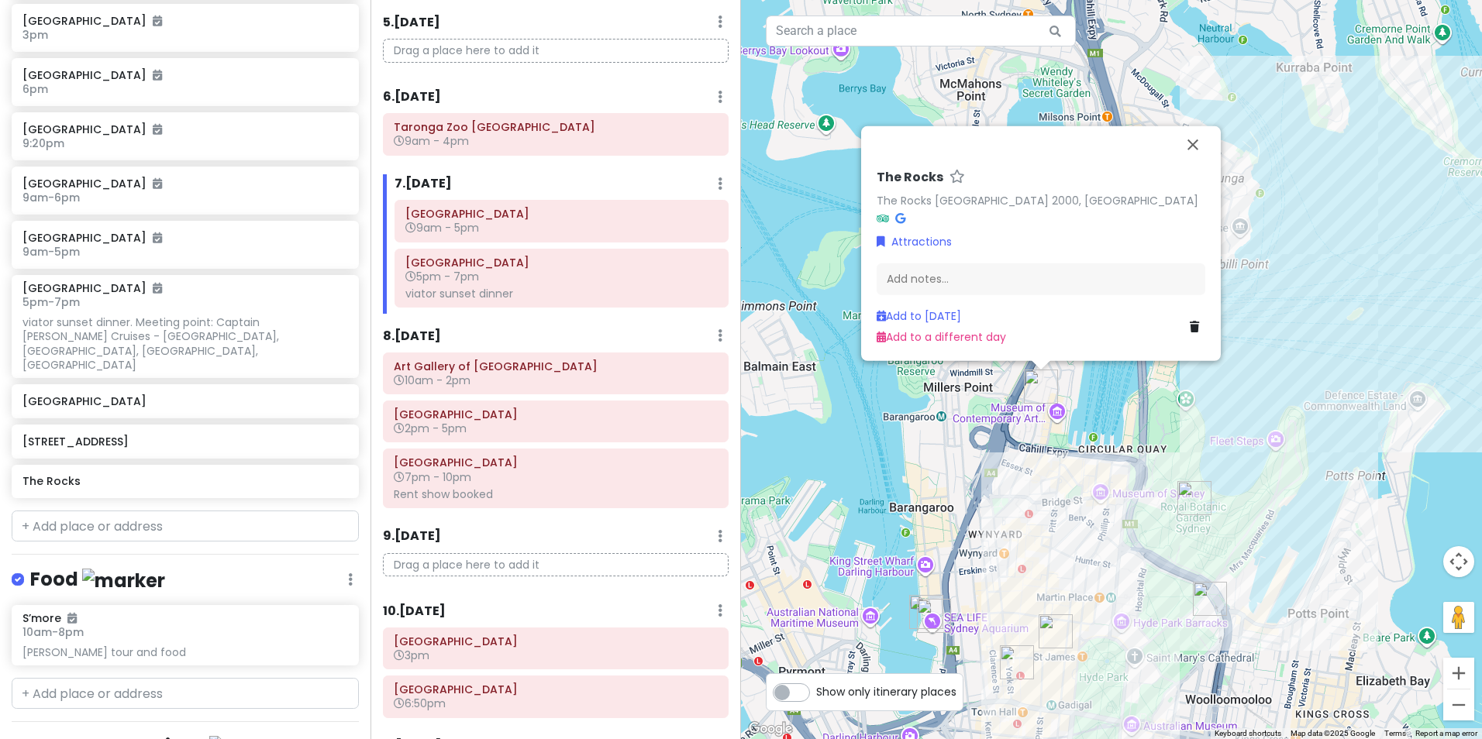
drag, startPoint x: 998, startPoint y: 536, endPoint x: 997, endPoint y: 580, distance: 43.4
click at [997, 579] on div "The Rocks The Rocks NSW 2000, [GEOGRAPHIC_DATA] Attractions Add notes... Add to…" at bounding box center [1111, 369] width 741 height 739
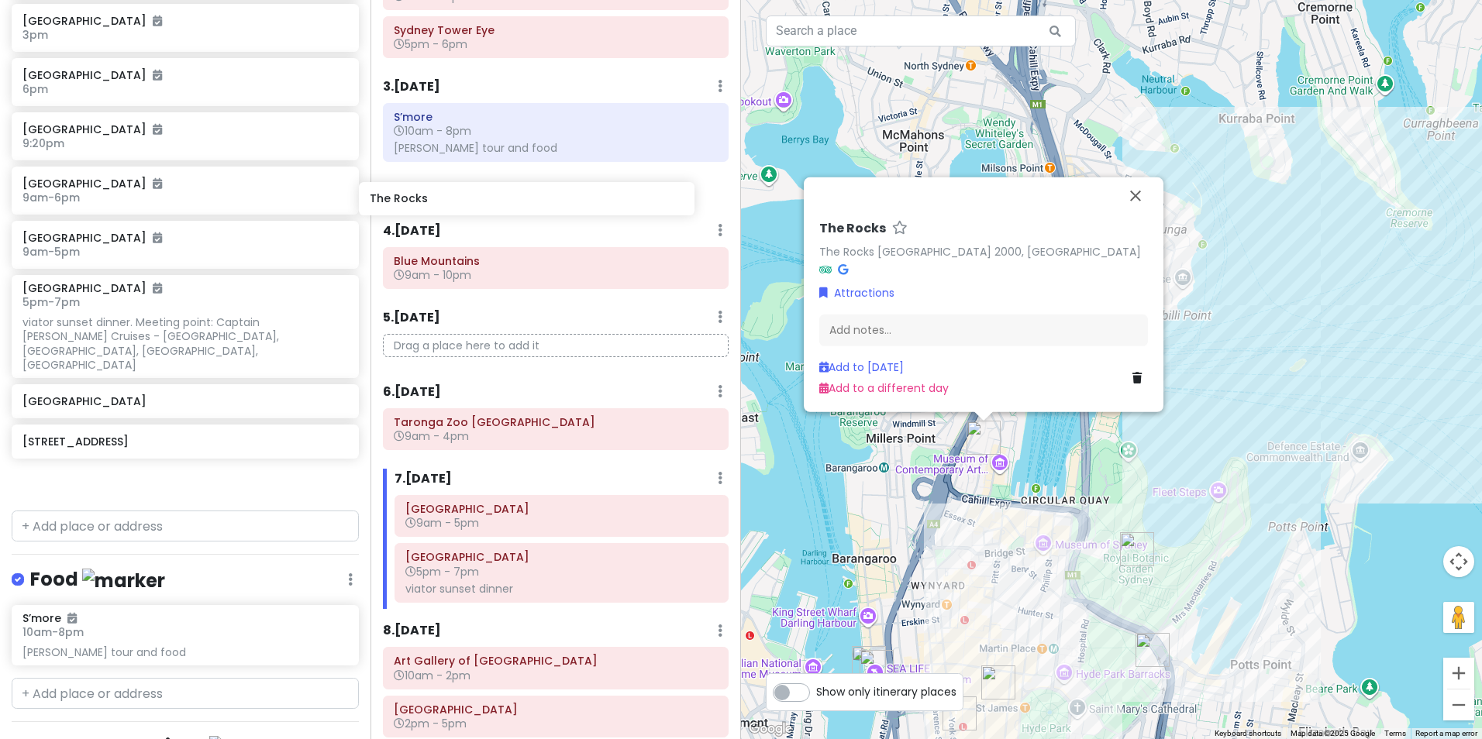
scroll to position [204, 0]
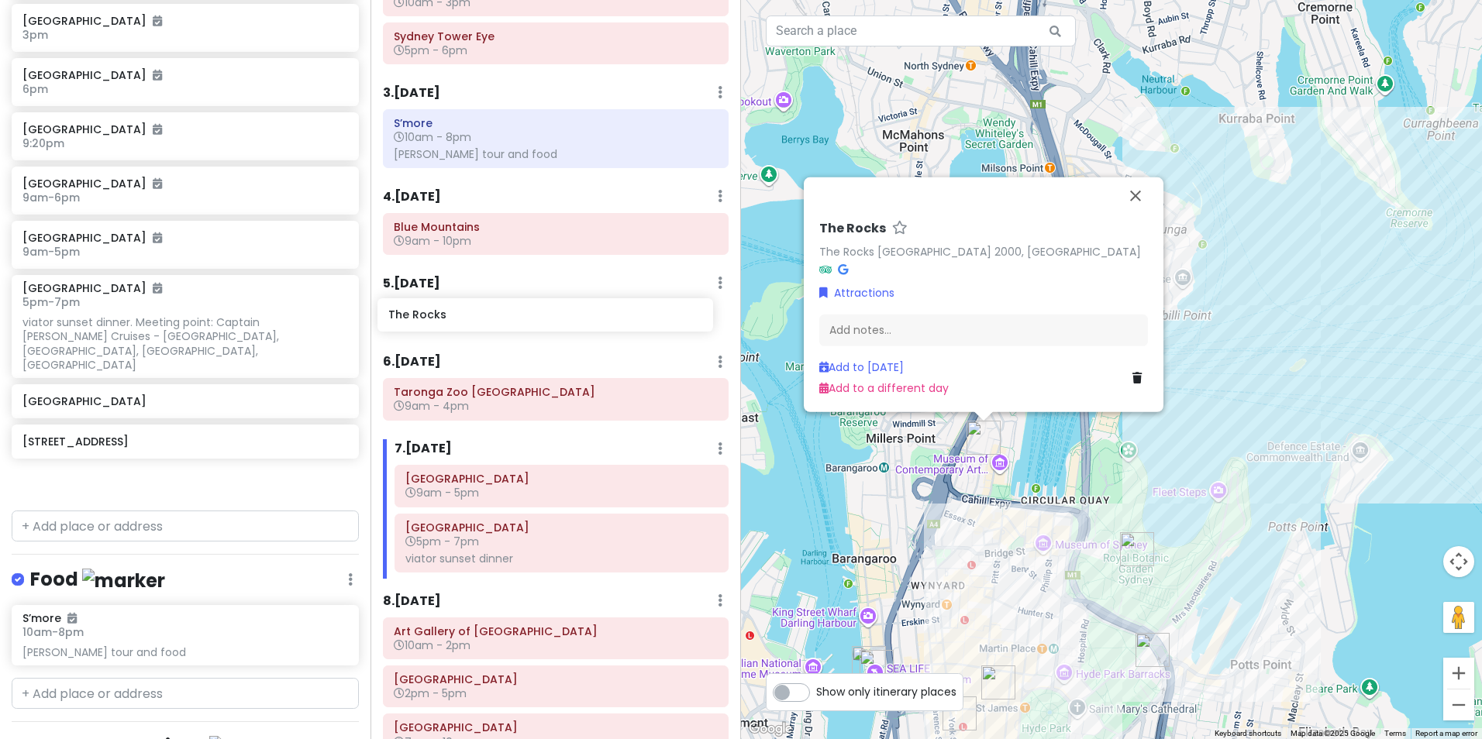
drag, startPoint x: 139, startPoint y: 453, endPoint x: 505, endPoint y: 316, distance: 390.7
click at [505, 316] on div "Australia Trip Private Change Dates Make a Copy Delete Trip Go Pro ⚡️ Give Feed…" at bounding box center [741, 369] width 1482 height 739
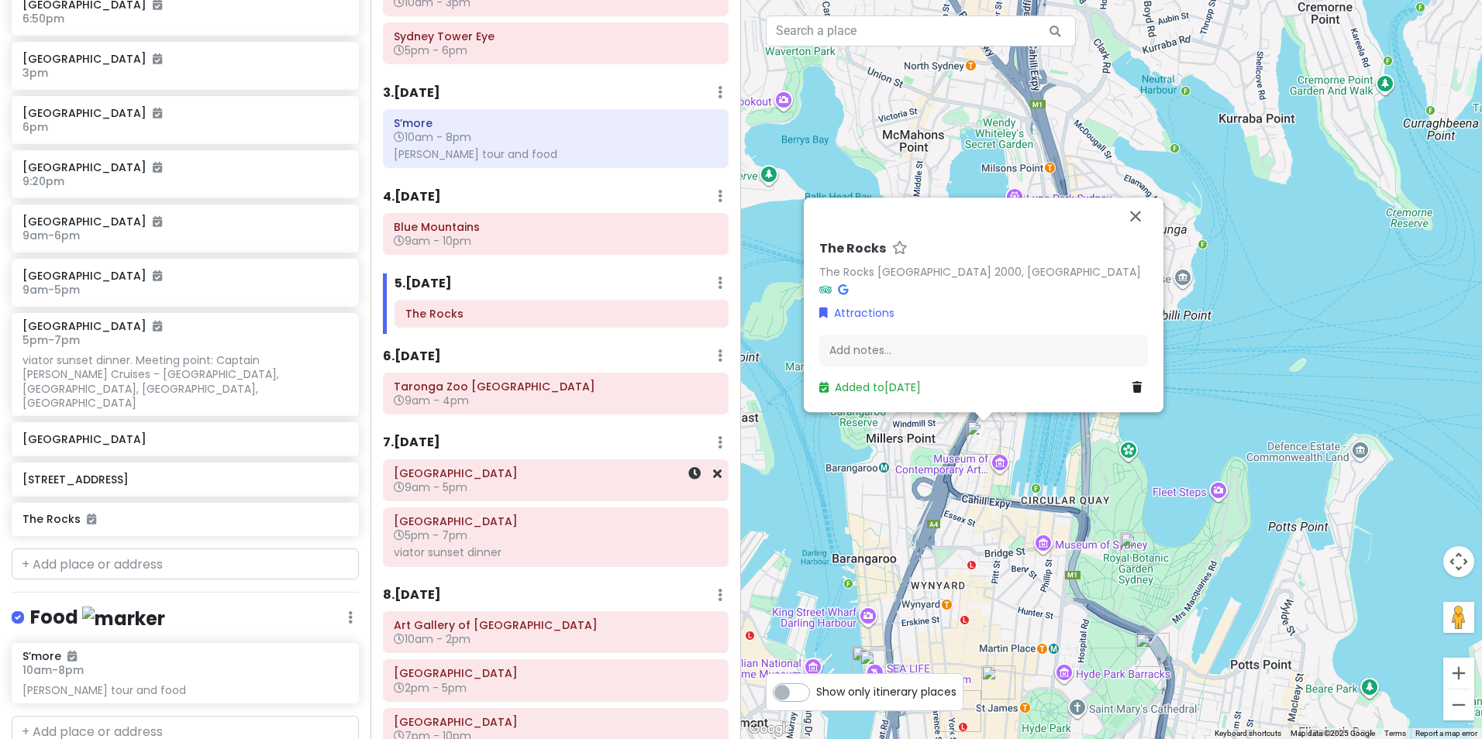
scroll to position [941, 0]
click at [863, 357] on div "Add notes..." at bounding box center [983, 351] width 329 height 33
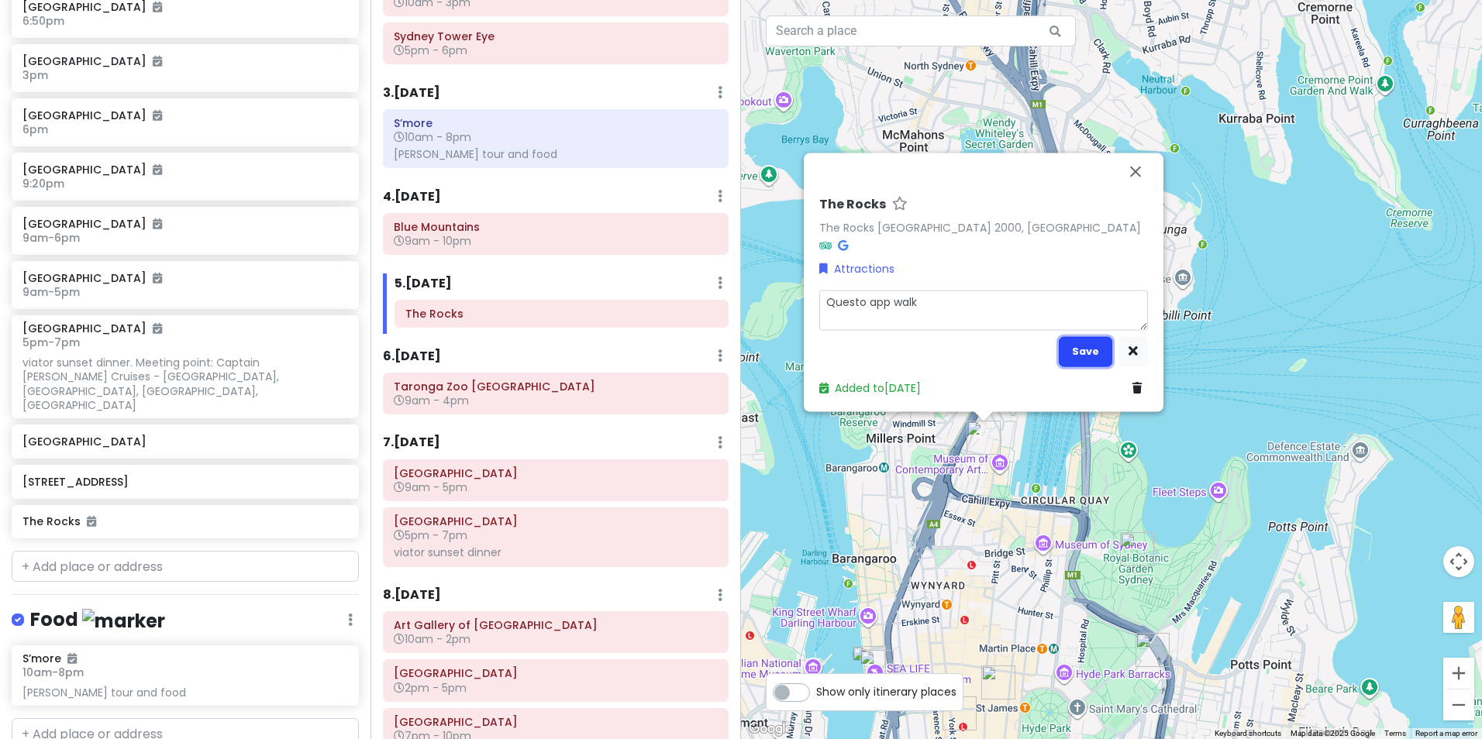
click at [1096, 353] on button "Save" at bounding box center [1085, 351] width 53 height 30
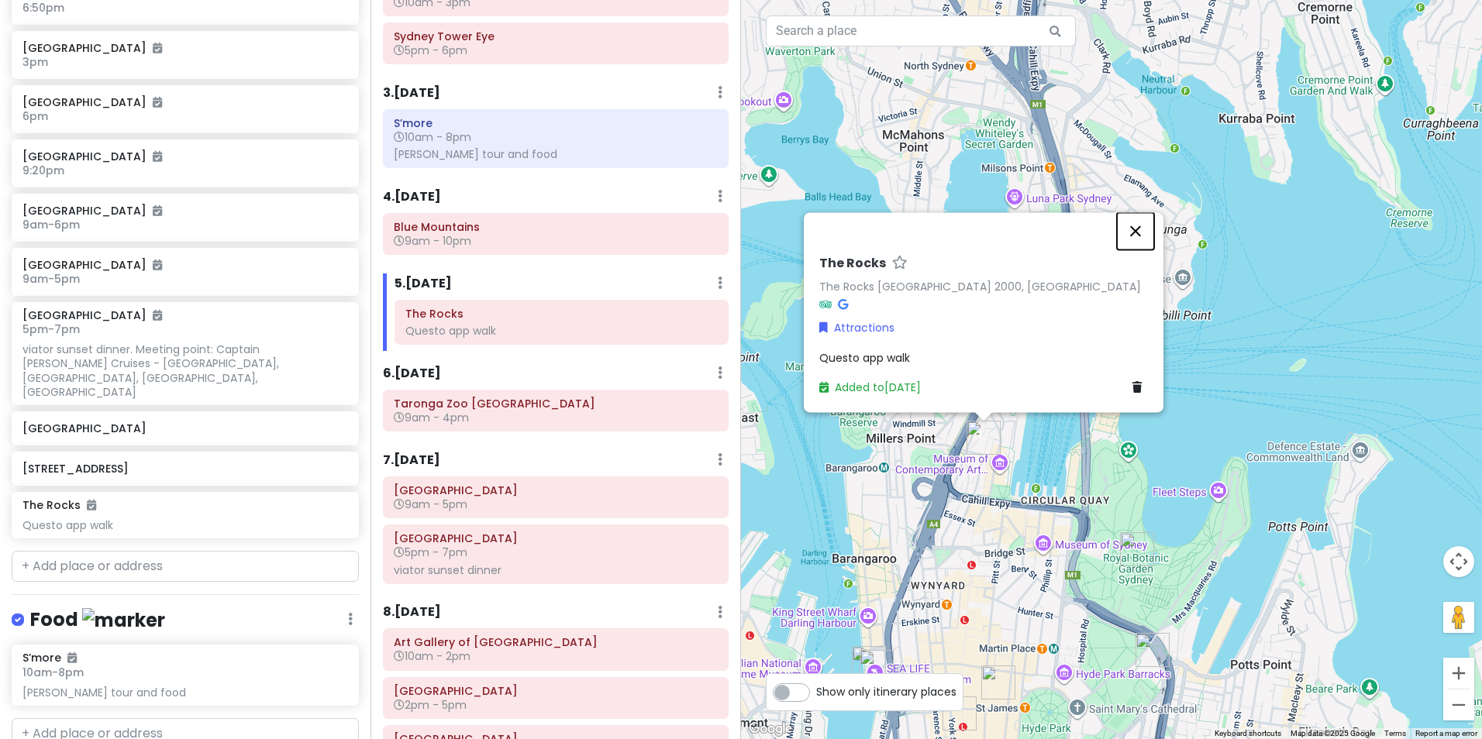
click at [1137, 223] on button "Close" at bounding box center [1135, 230] width 37 height 37
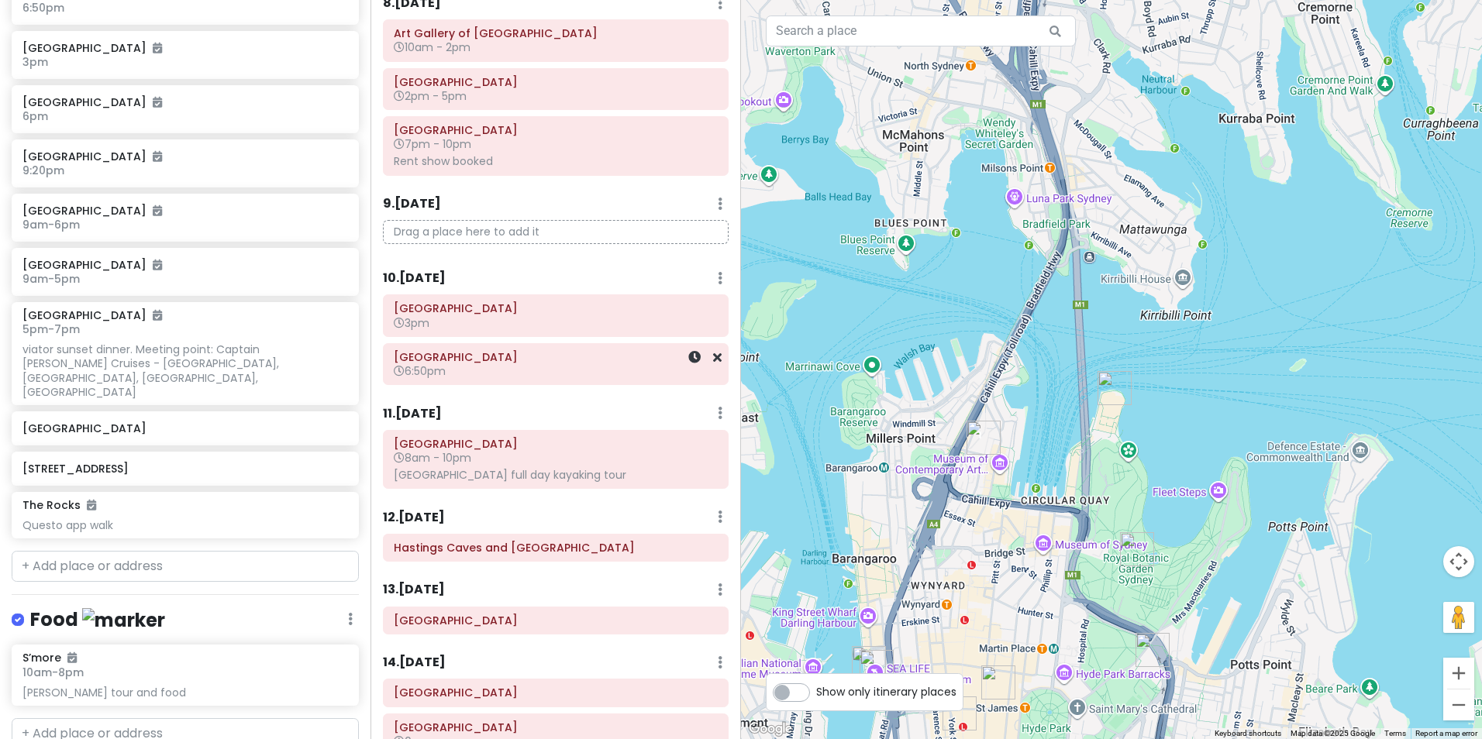
scroll to position [786, 0]
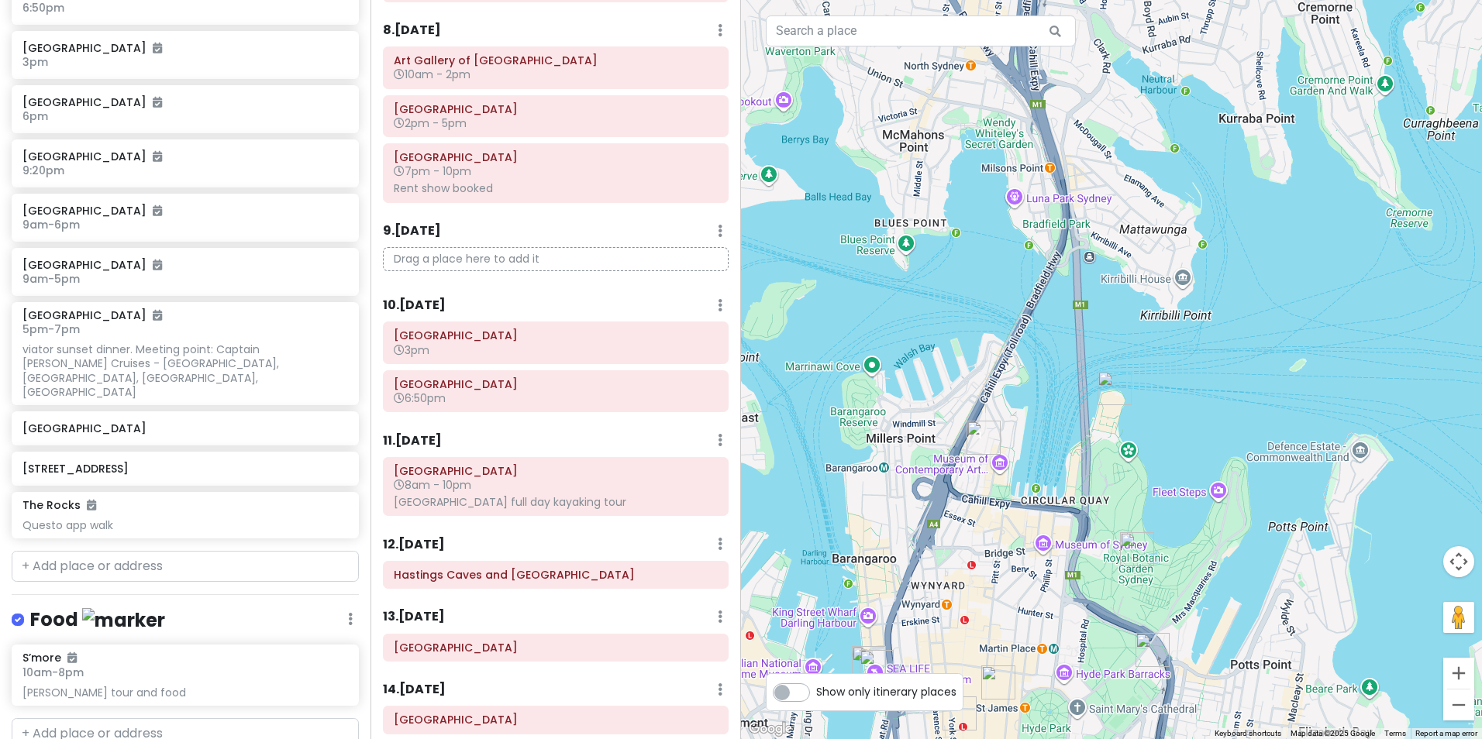
click at [486, 257] on p "Drag a place here to add it" at bounding box center [556, 259] width 346 height 24
click at [704, 229] on div "9 . [DATE] Add Day Notes Delete Day" at bounding box center [556, 235] width 346 height 26
click at [714, 229] on div "9 . [DATE] Add Day Notes Delete Day" at bounding box center [556, 235] width 346 height 26
click at [718, 229] on icon at bounding box center [720, 231] width 5 height 12
click at [696, 270] on link "Add Day Notes" at bounding box center [671, 277] width 127 height 37
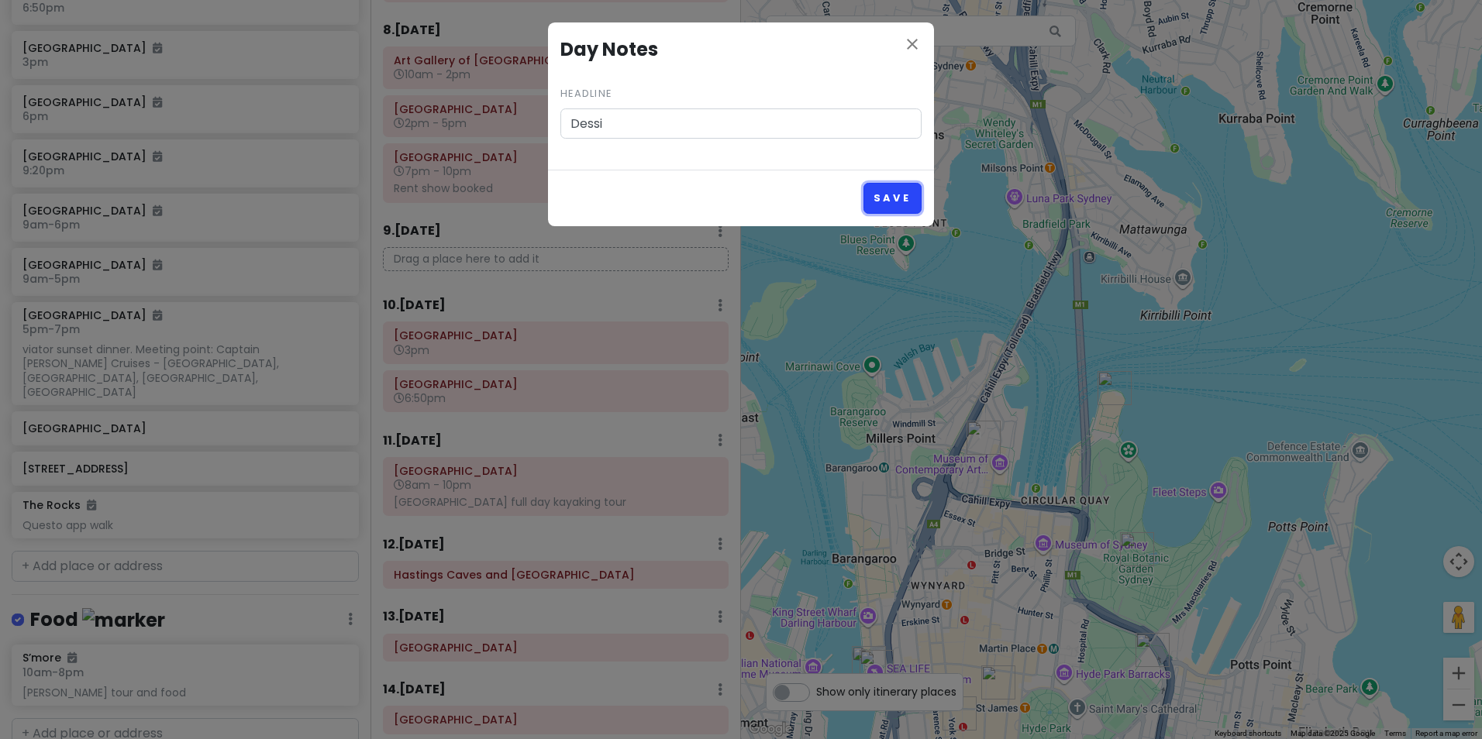
click at [868, 193] on button "Save" at bounding box center [892, 198] width 58 height 30
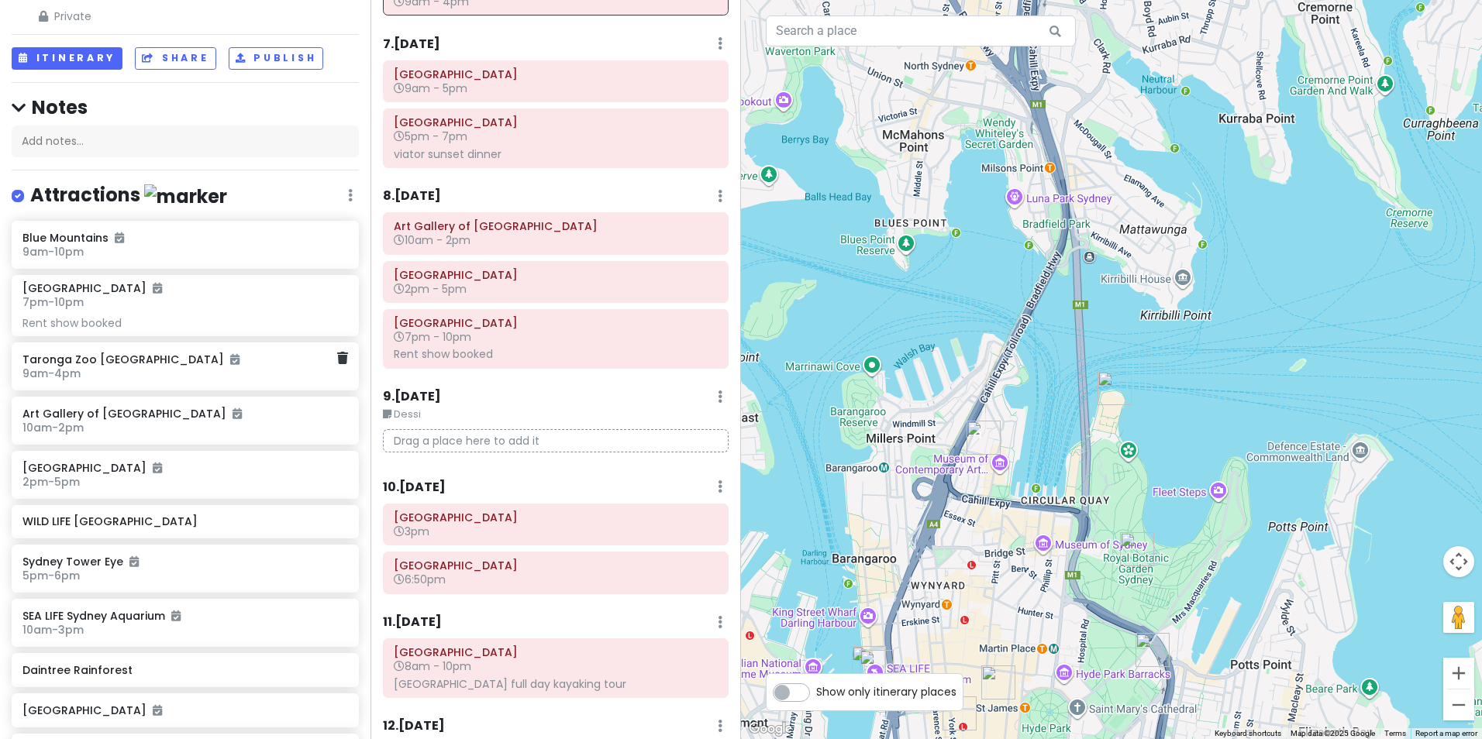
scroll to position [0, 0]
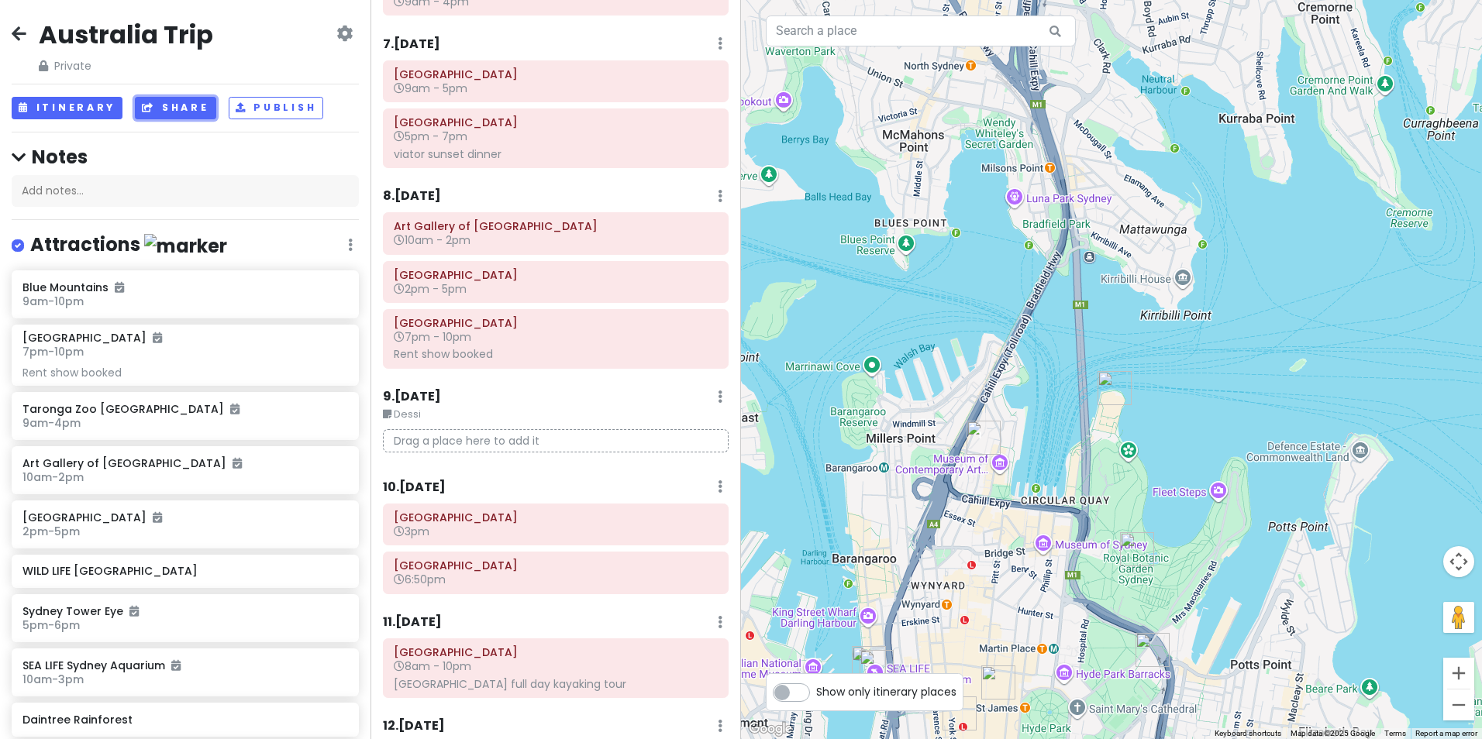
click at [190, 113] on button "Share" at bounding box center [175, 108] width 81 height 22
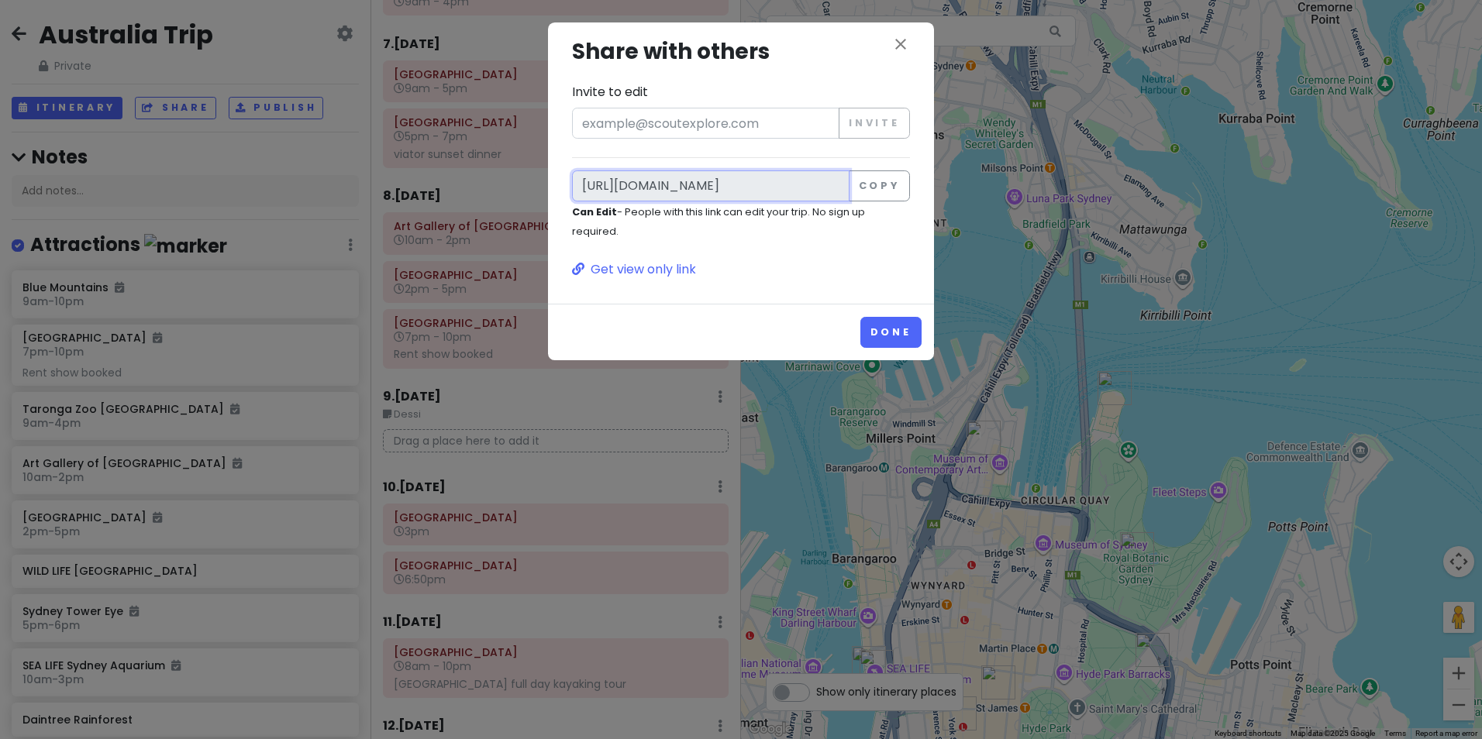
click at [770, 192] on input "[URL][DOMAIN_NAME]" at bounding box center [710, 185] width 277 height 31
drag, startPoint x: 580, startPoint y: 185, endPoint x: 1018, endPoint y: 196, distance: 438.0
click at [1018, 196] on div "close Share with others Invite to edit Invite [URL][DOMAIN_NAME] Copy Can Edit …" at bounding box center [741, 369] width 1482 height 739
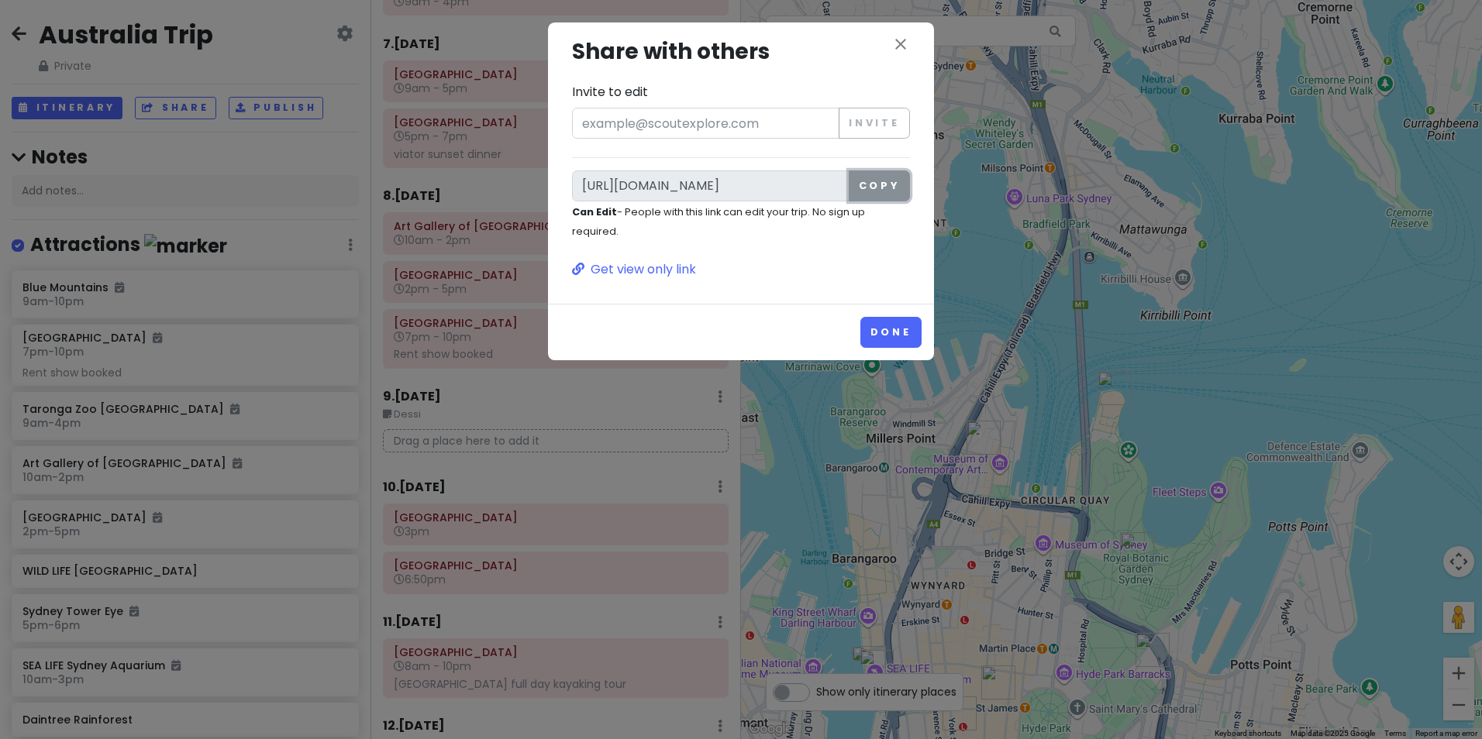
click at [863, 194] on button "Copy" at bounding box center [879, 185] width 61 height 31
click at [905, 43] on icon "close" at bounding box center [900, 44] width 19 height 19
